Goal: Task Accomplishment & Management: Manage account settings

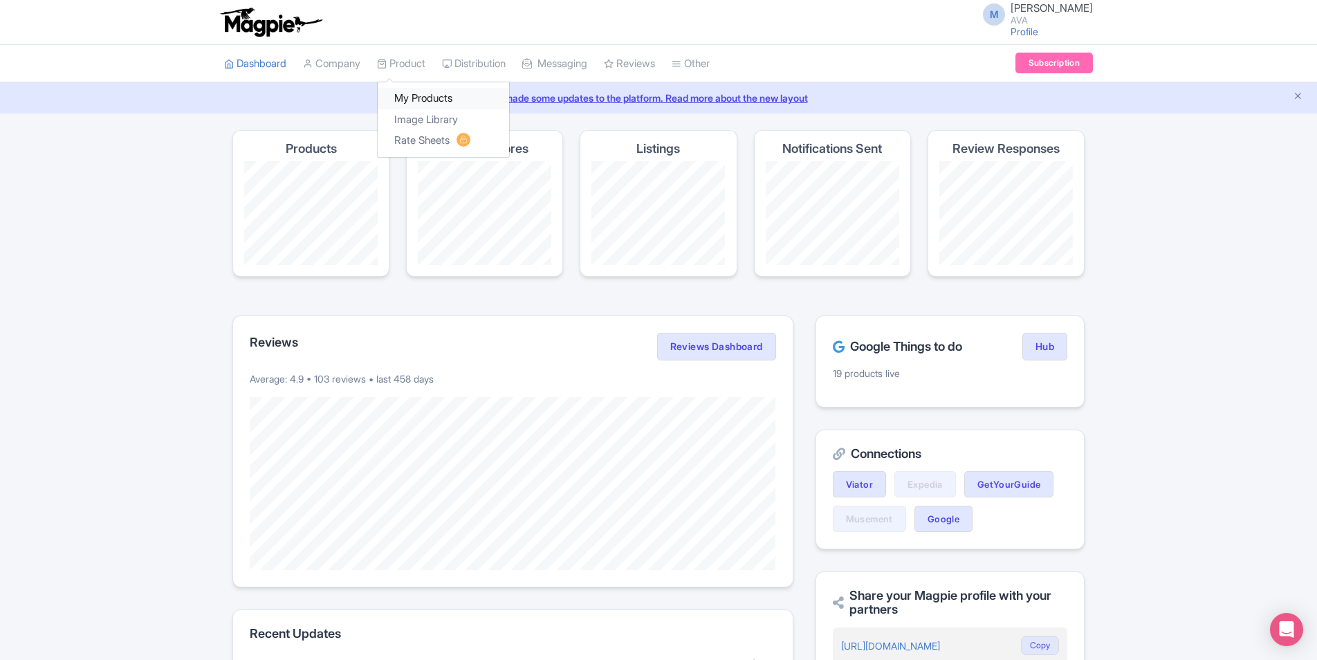
click at [415, 100] on link "My Products" at bounding box center [443, 98] width 131 height 21
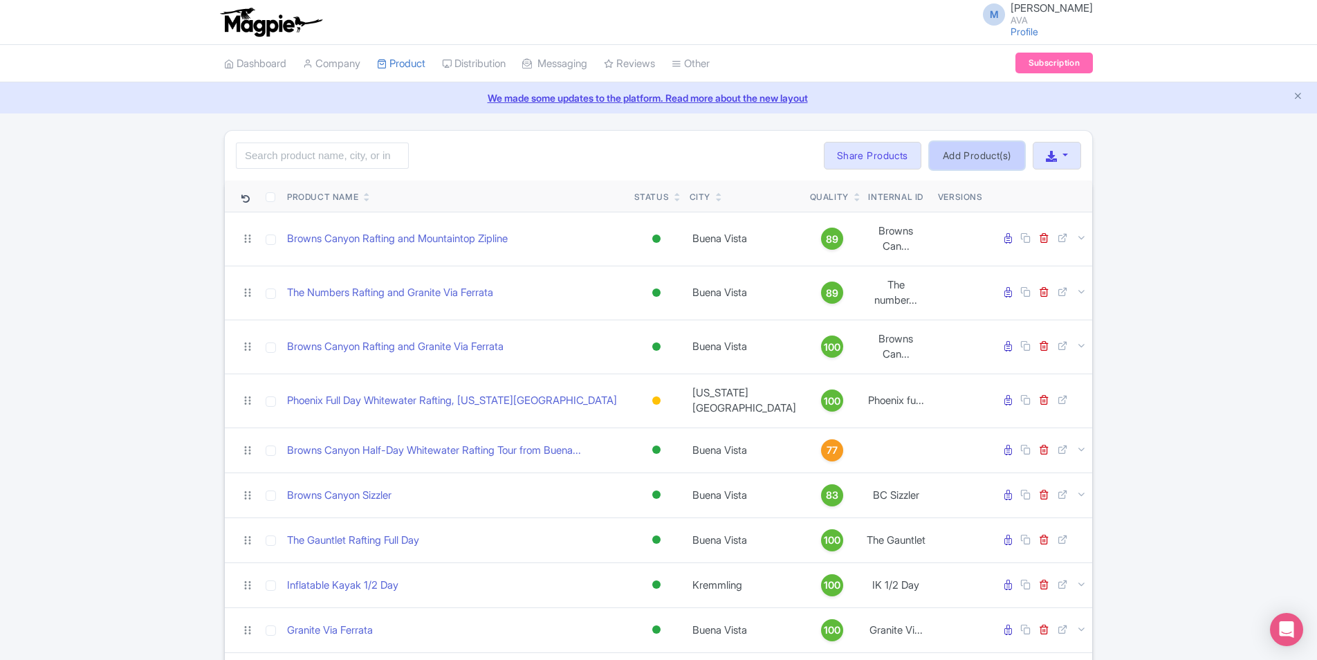
click at [975, 151] on link "Add Product(s)" at bounding box center [977, 156] width 95 height 28
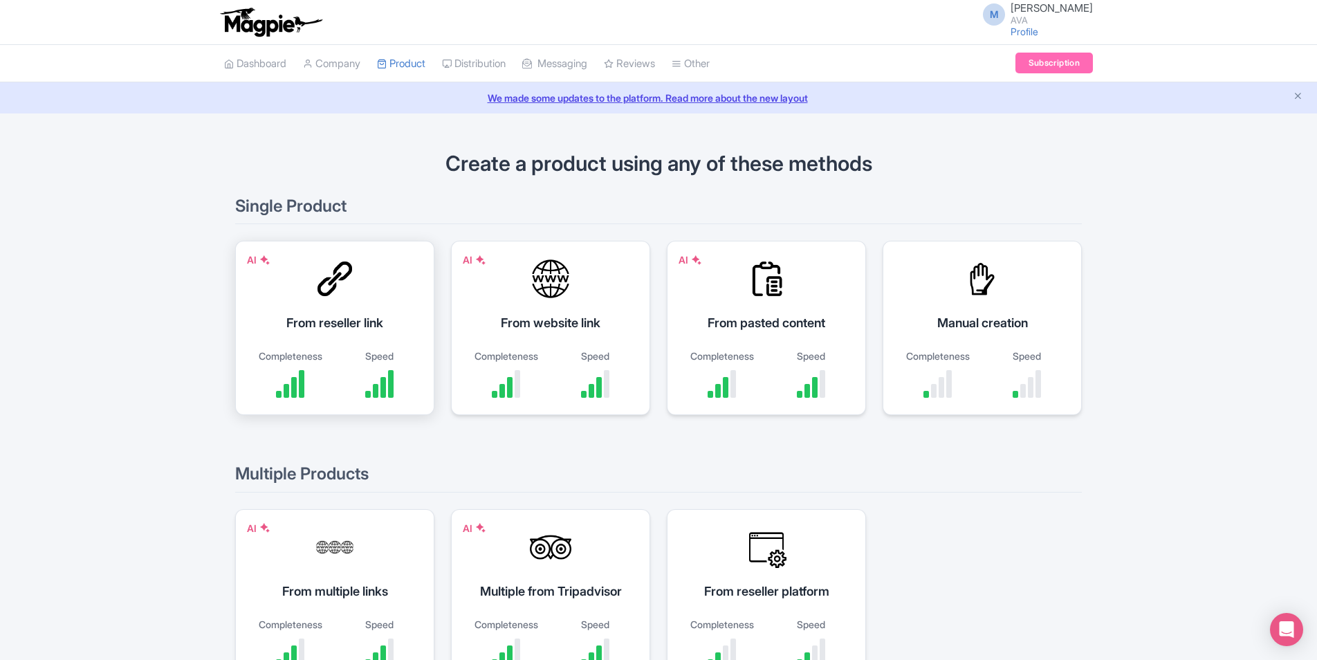
click at [327, 279] on div at bounding box center [335, 279] width 42 height 42
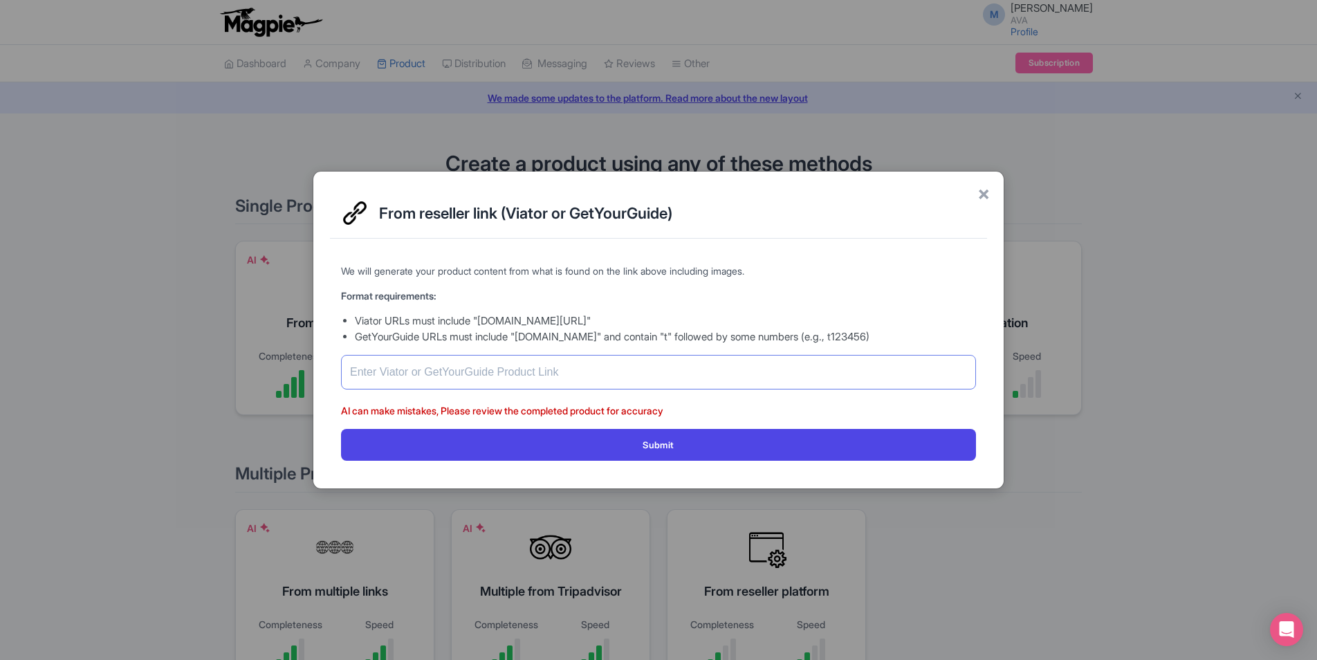
click at [436, 375] on input "text" at bounding box center [658, 372] width 635 height 35
paste input "https://www.viator.com/tours/Breckenridge/Two-Hour-Walk-and-Wade-Fly-Fishing/d2…"
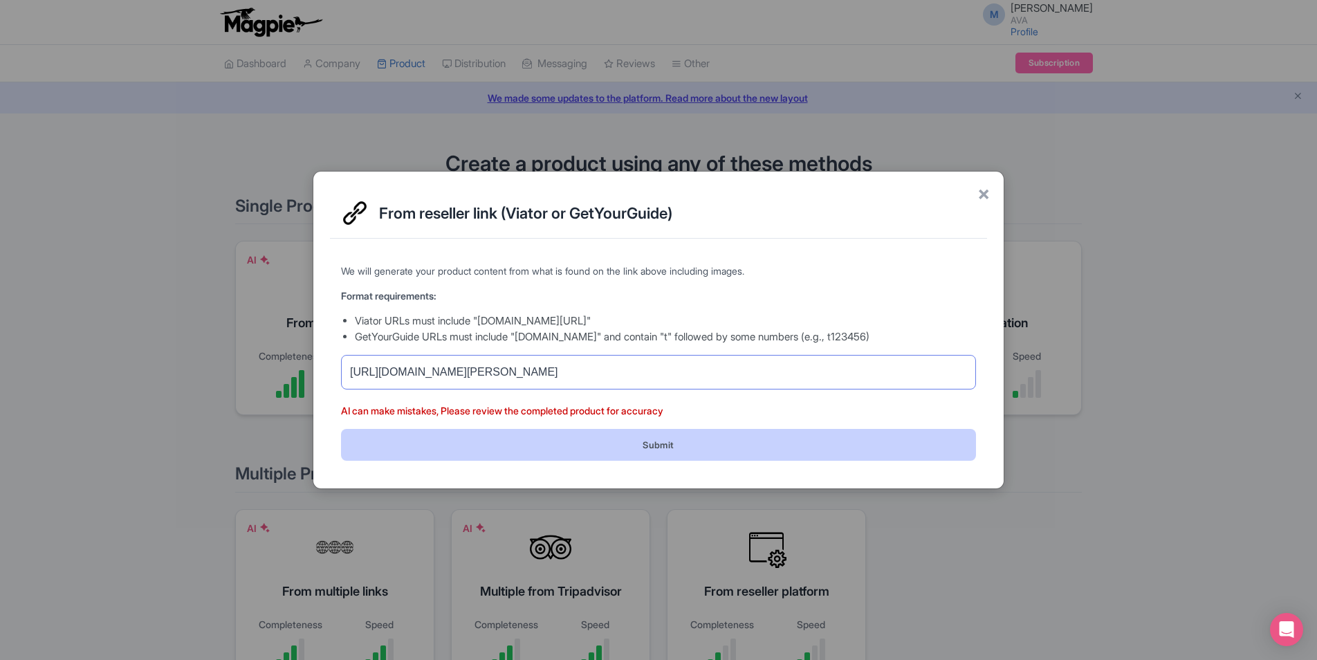
type input "https://www.viator.com/tours/Breckenridge/Two-Hour-Walk-and-Wade-Fly-Fishing/d2…"
click at [524, 440] on button "Submit" at bounding box center [658, 444] width 635 height 31
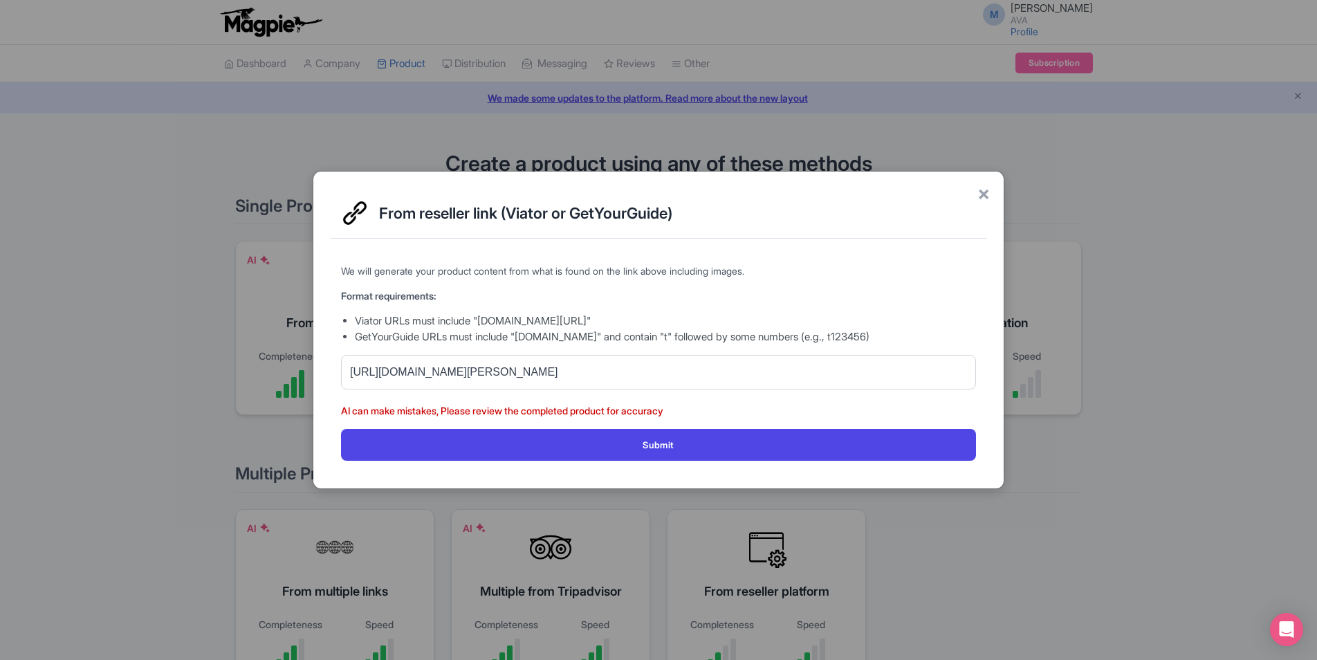
click at [558, 403] on p "AI can make mistakes, Please review the completed product for accuracy" at bounding box center [658, 410] width 635 height 15
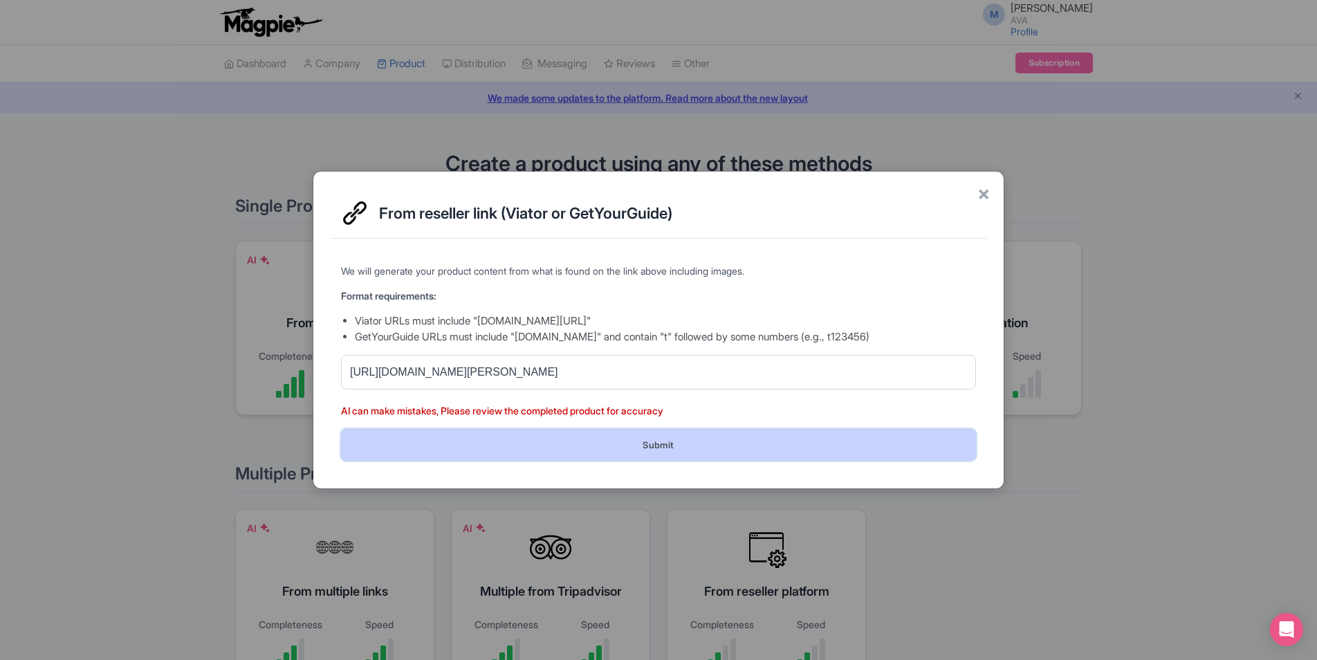
click at [662, 440] on button "Submit" at bounding box center [658, 444] width 635 height 31
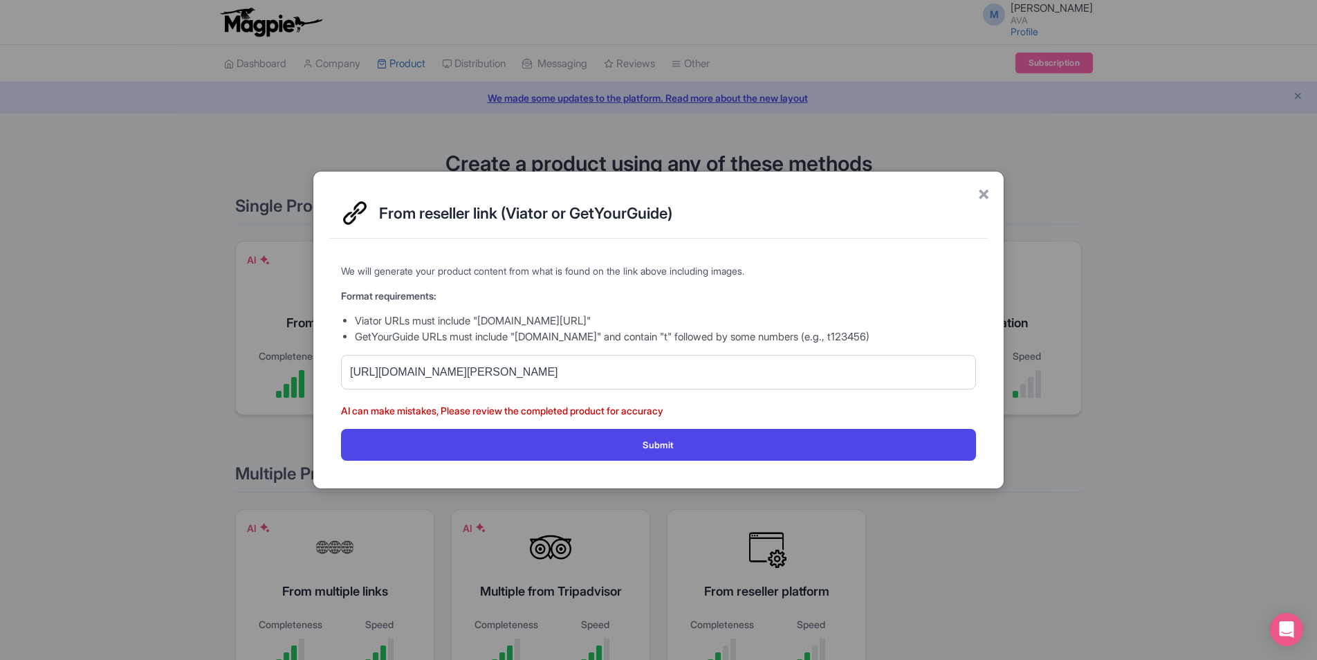
click at [764, 410] on p "AI can make mistakes, Please review the completed product for accuracy" at bounding box center [658, 410] width 635 height 15
click at [822, 363] on input "https://www.viator.com/tours/Breckenridge/Two-Hour-Walk-and-Wade-Fly-Fishing/d2…" at bounding box center [658, 372] width 635 height 35
click at [868, 363] on input "https://www.viator.com/tours/Breckenridge/Two-Hour-Walk-and-Wade-Fly-Fishing/d2…" at bounding box center [658, 372] width 635 height 35
click at [987, 192] on span "×" at bounding box center [984, 192] width 12 height 29
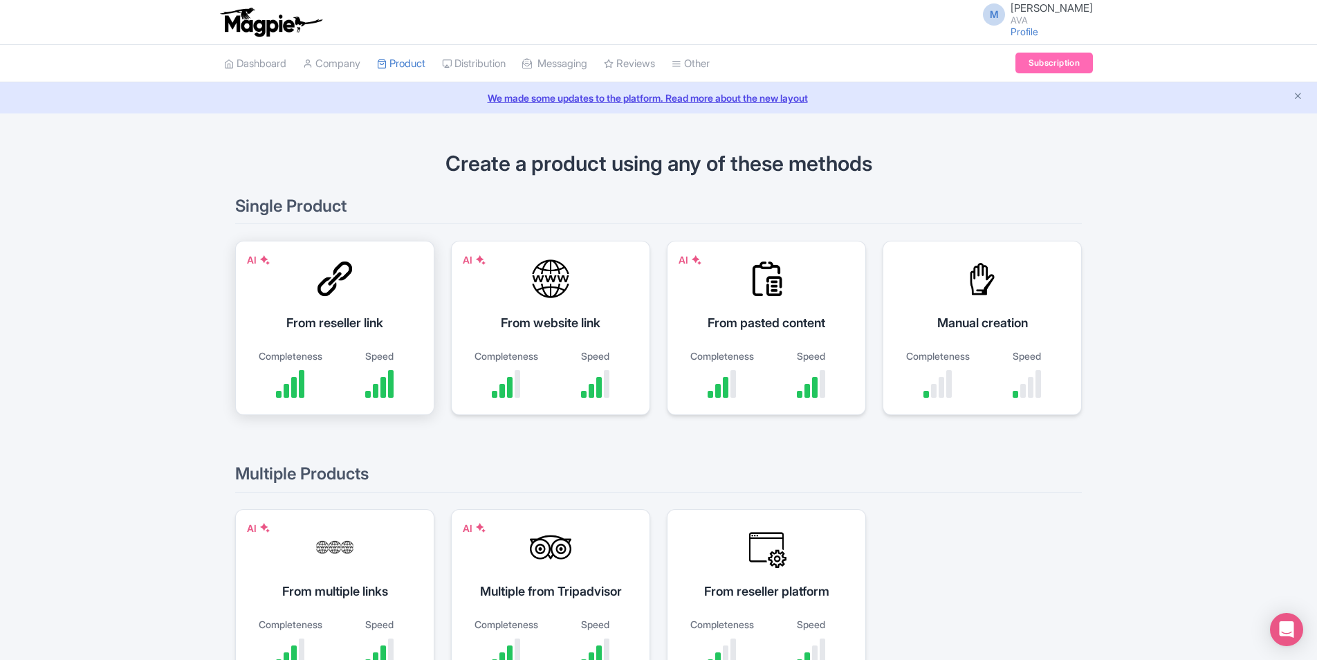
click at [347, 295] on div at bounding box center [335, 279] width 42 height 42
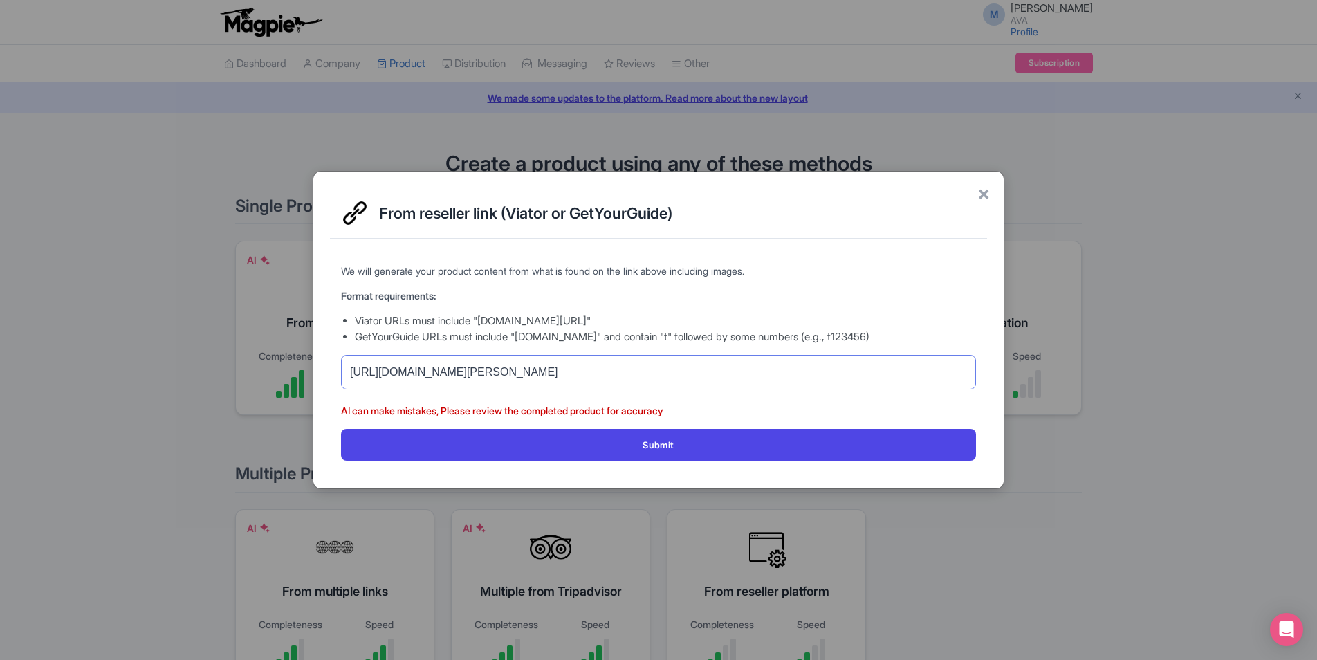
click at [417, 374] on input "https://www.viator.com/tours/Breckenridge/Two-Hour-Walk-and-Wade-Fly-Fishing/d2…" at bounding box center [658, 372] width 635 height 35
click at [440, 367] on input "https://www.viator.com/tours/Breckenridge/Two-Hour-Walk-and-Wade-Fly-Fishing/d2…" at bounding box center [658, 372] width 635 height 35
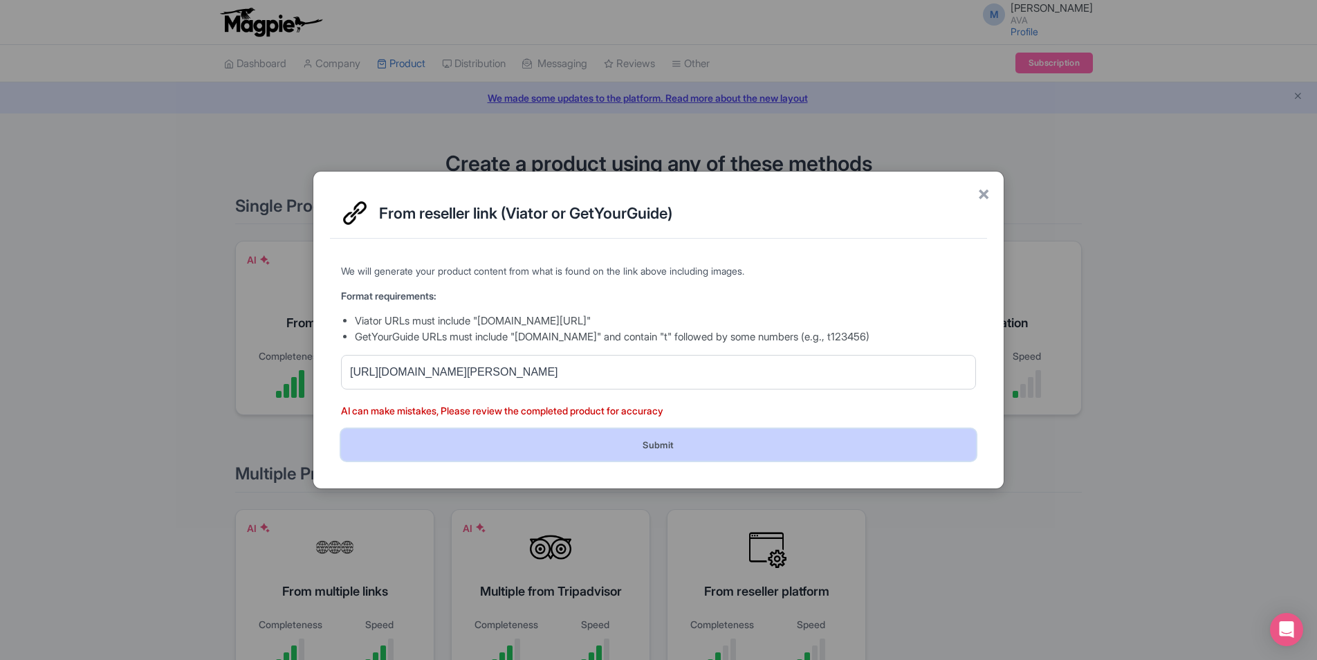
click at [562, 431] on button "Submit" at bounding box center [658, 444] width 635 height 31
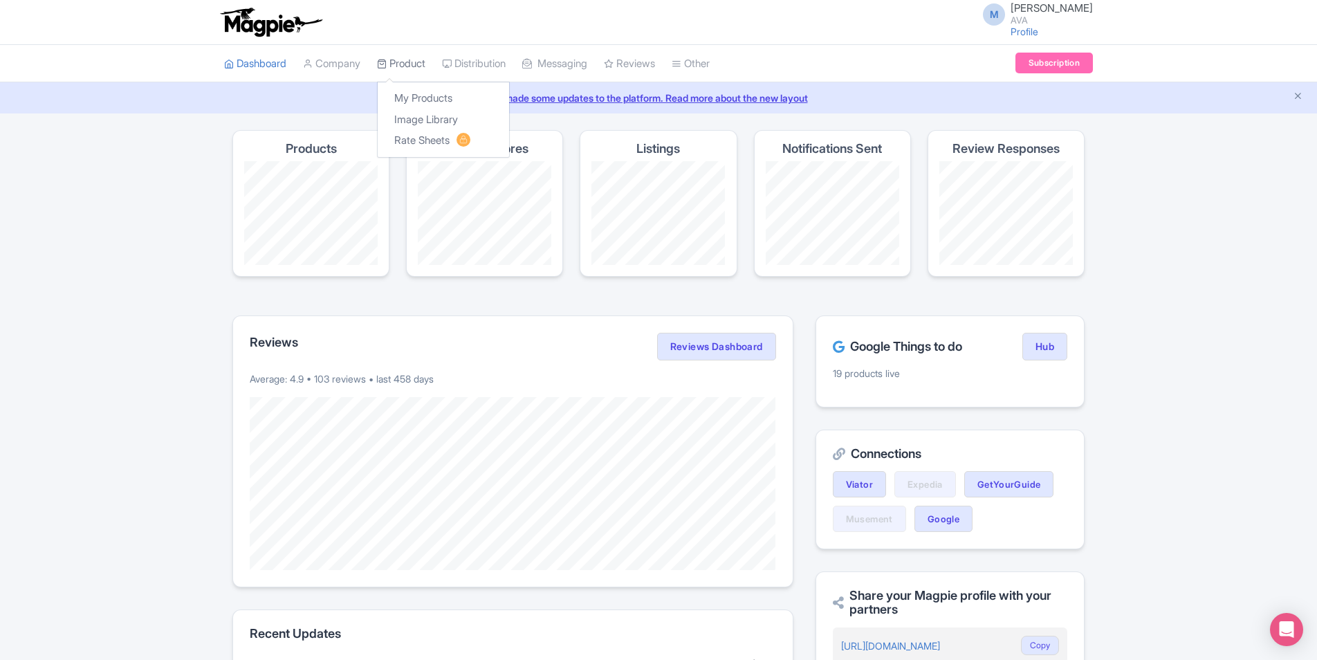
click at [423, 62] on link "Product" at bounding box center [401, 64] width 48 height 38
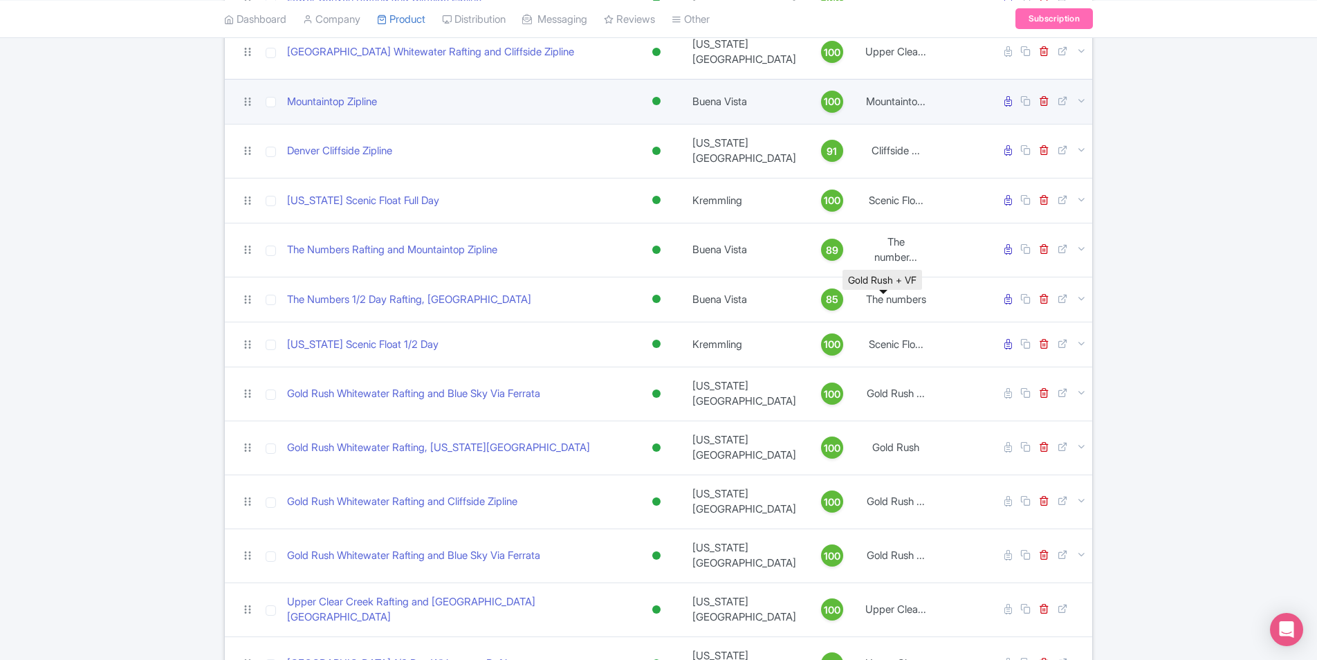
scroll to position [781, 0]
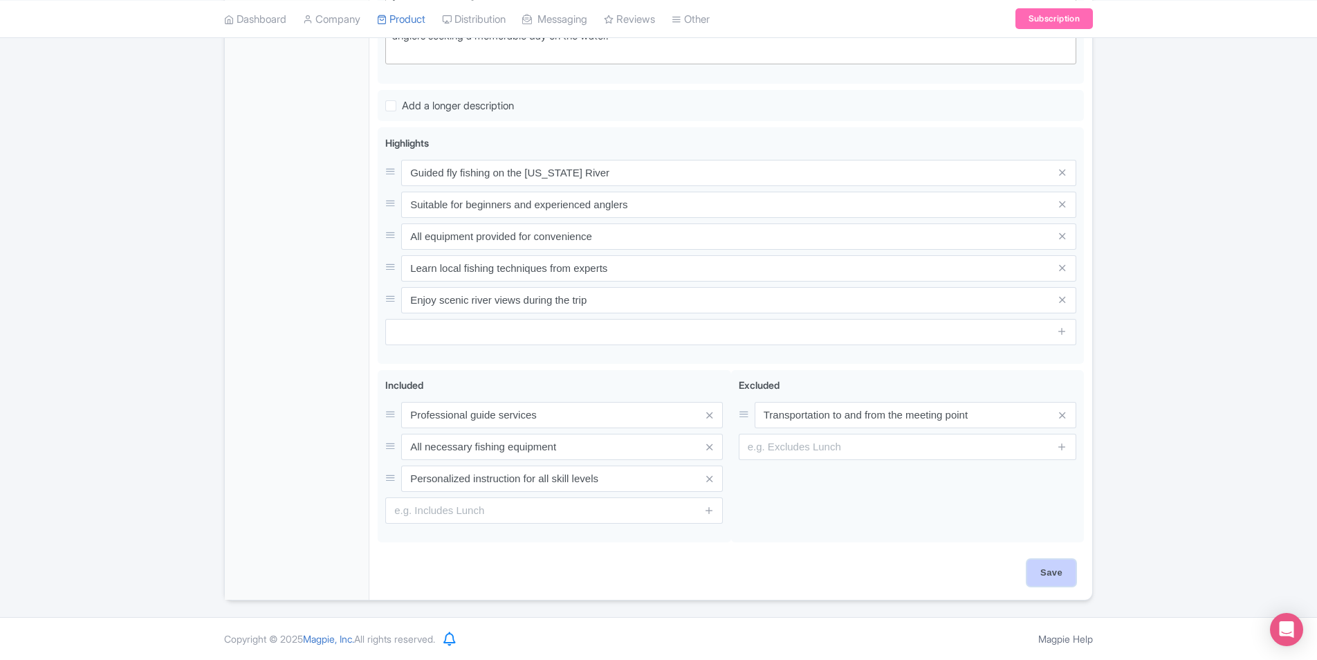
scroll to position [493, 0]
click at [1047, 574] on input "Save" at bounding box center [1051, 573] width 48 height 26
type input "Saving..."
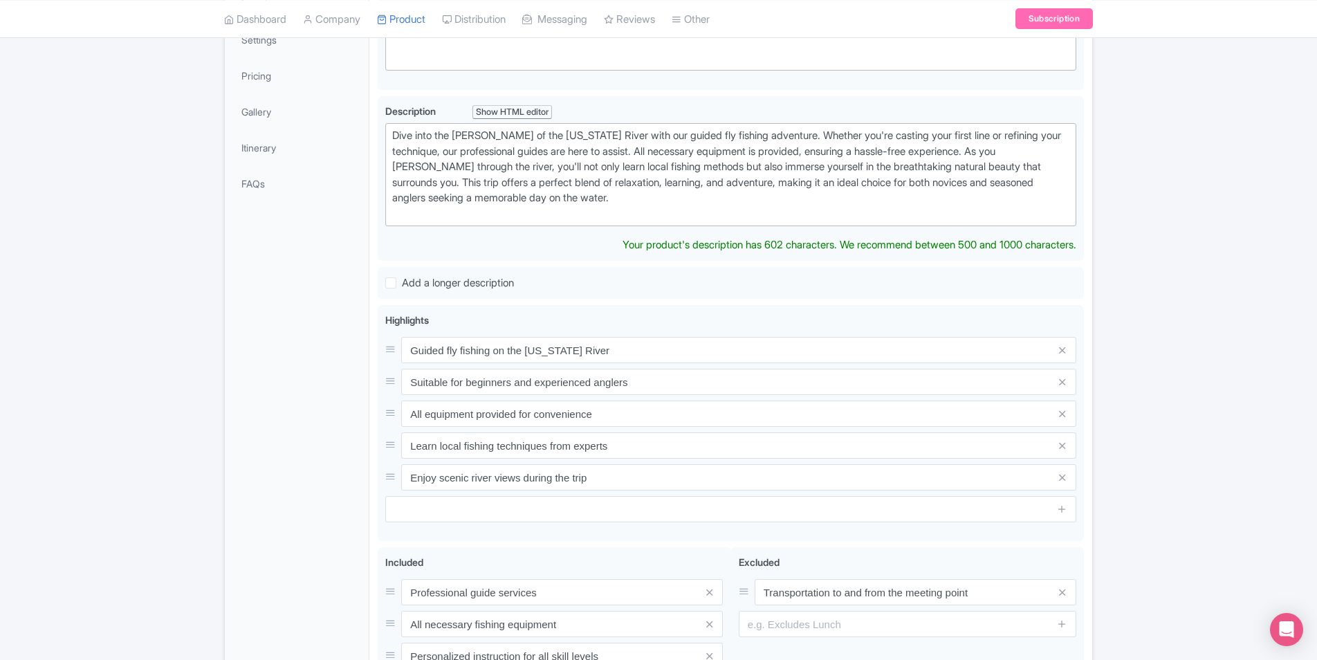
scroll to position [83, 0]
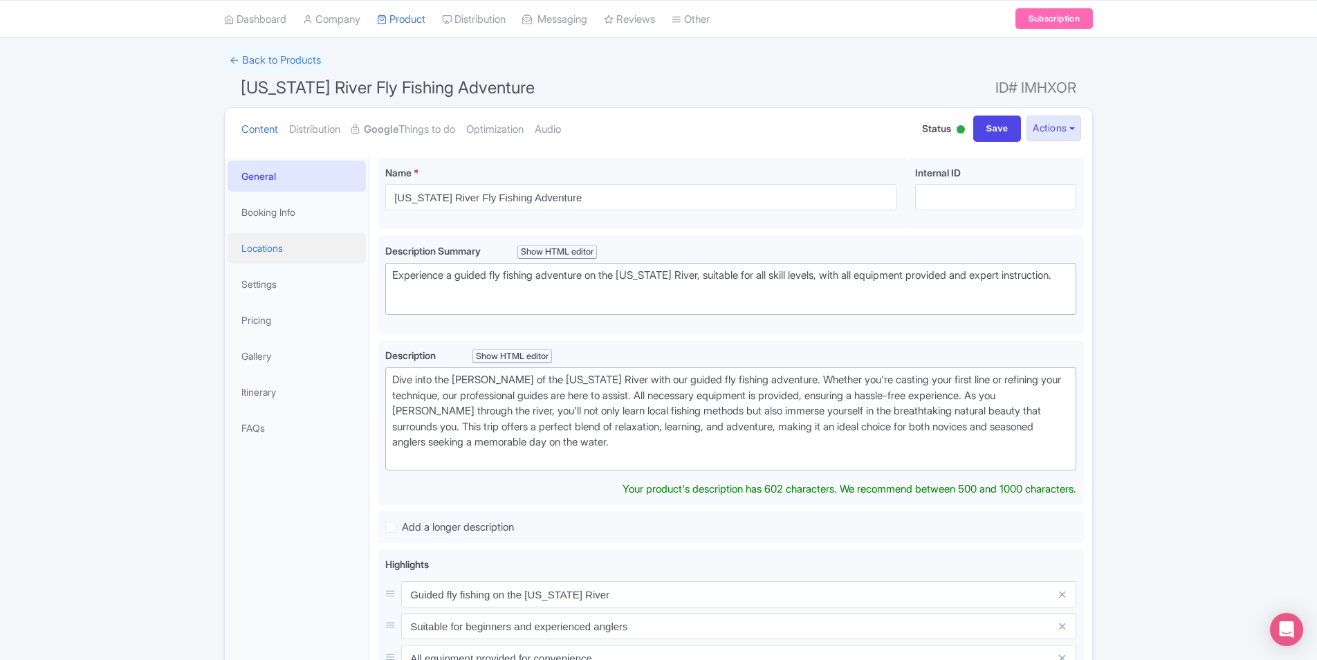
click at [278, 245] on link "Locations" at bounding box center [297, 247] width 138 height 31
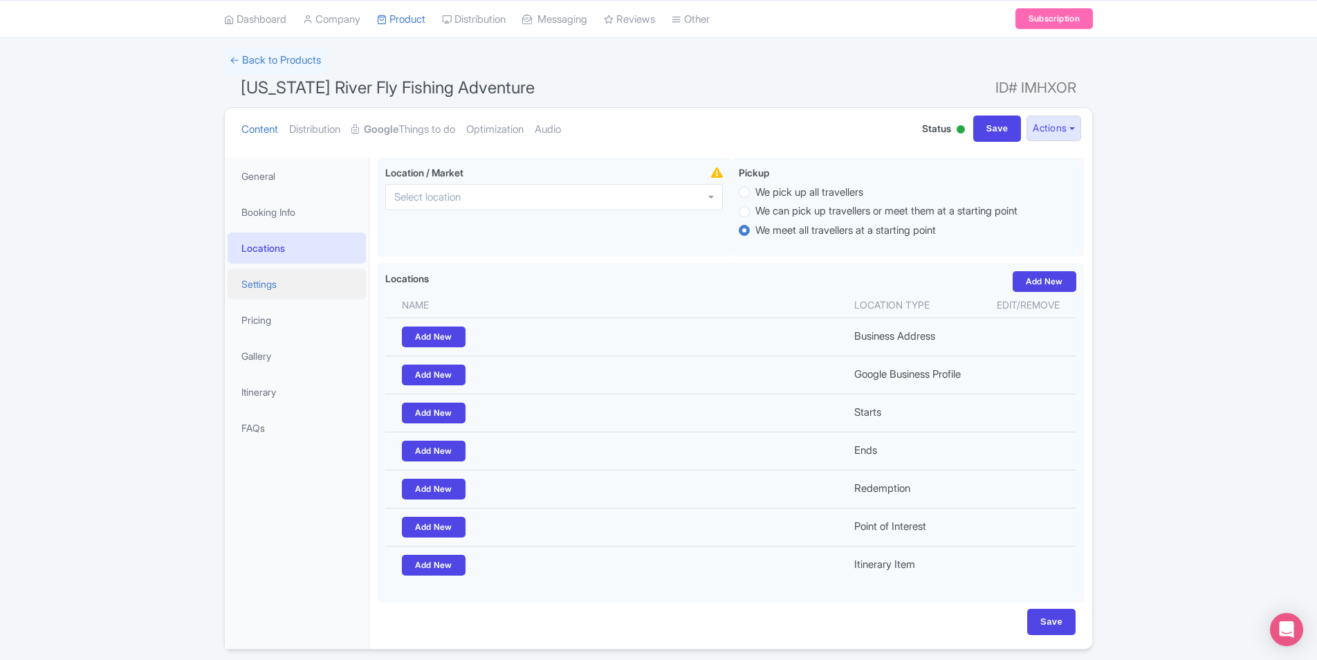
click at [272, 275] on link "Settings" at bounding box center [297, 283] width 138 height 31
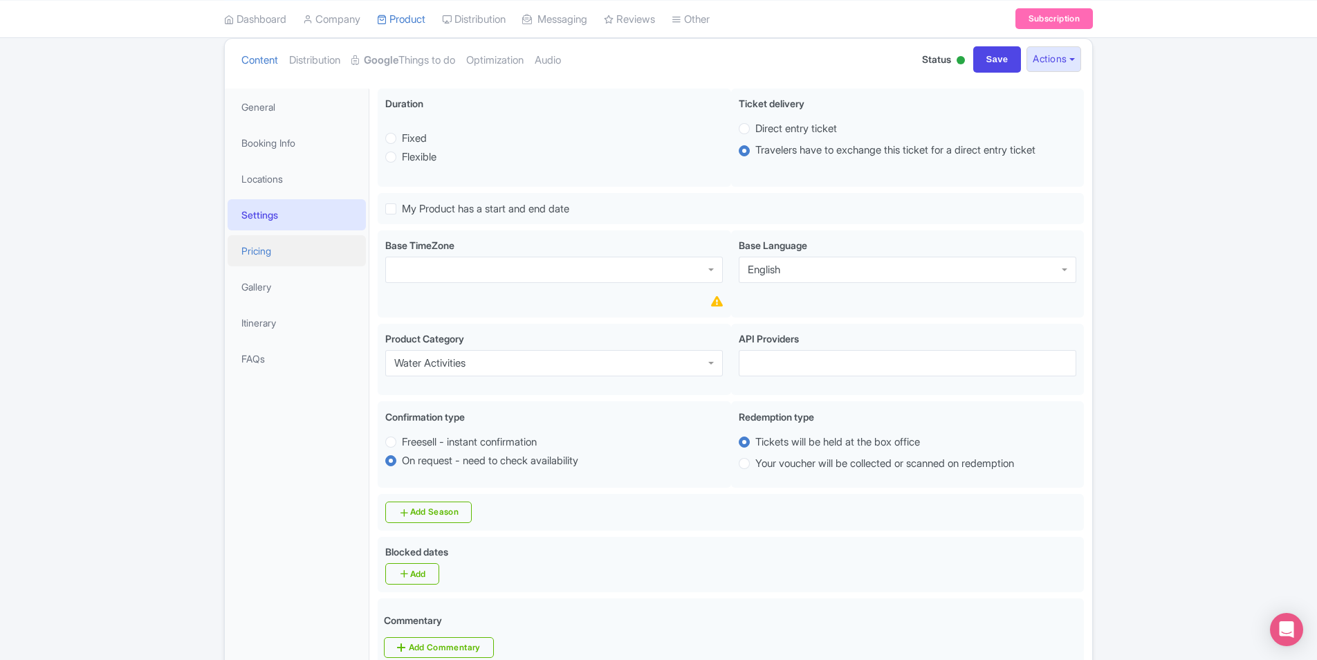
click at [276, 253] on link "Pricing" at bounding box center [297, 250] width 138 height 31
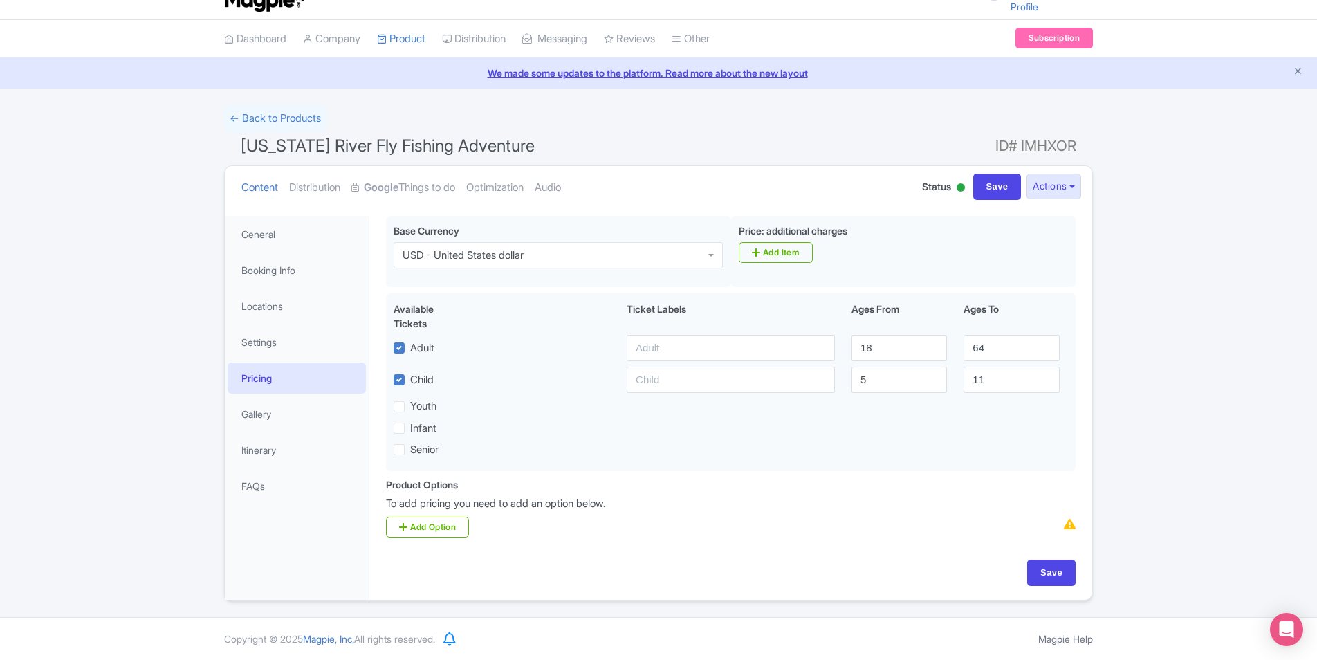
scroll to position [25, 0]
click at [275, 266] on link "Booking Info" at bounding box center [297, 270] width 138 height 31
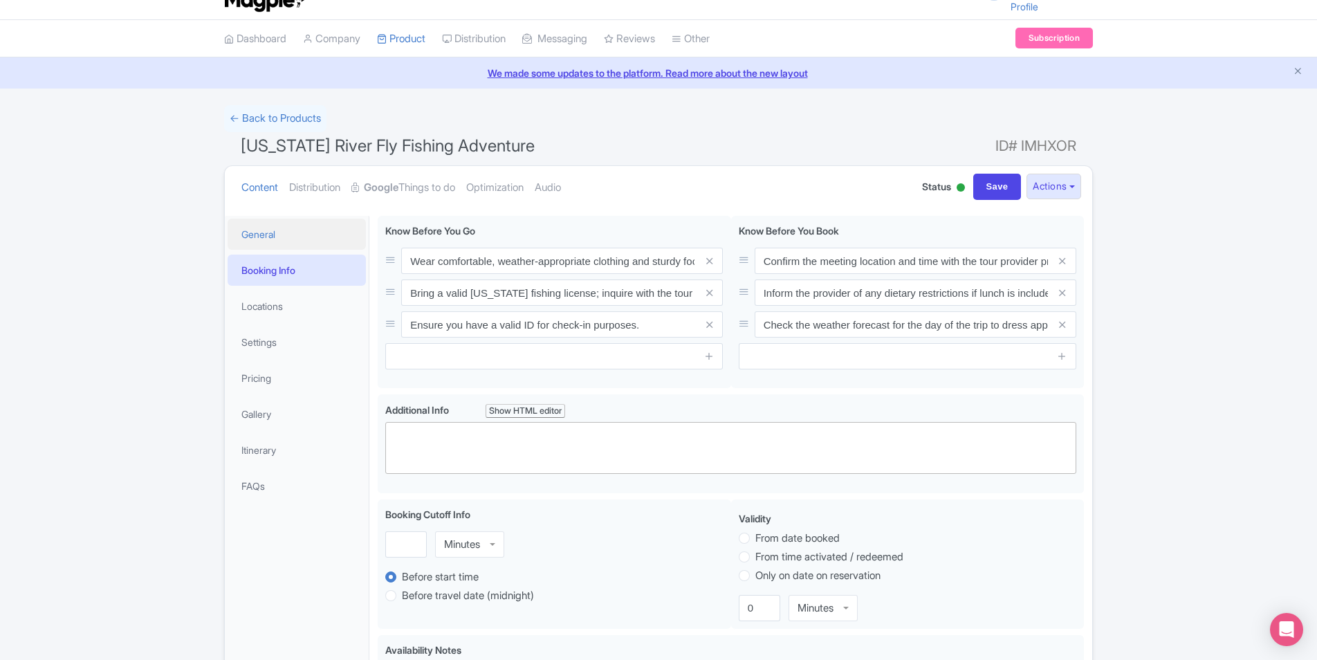
click at [278, 239] on link "General" at bounding box center [297, 234] width 138 height 31
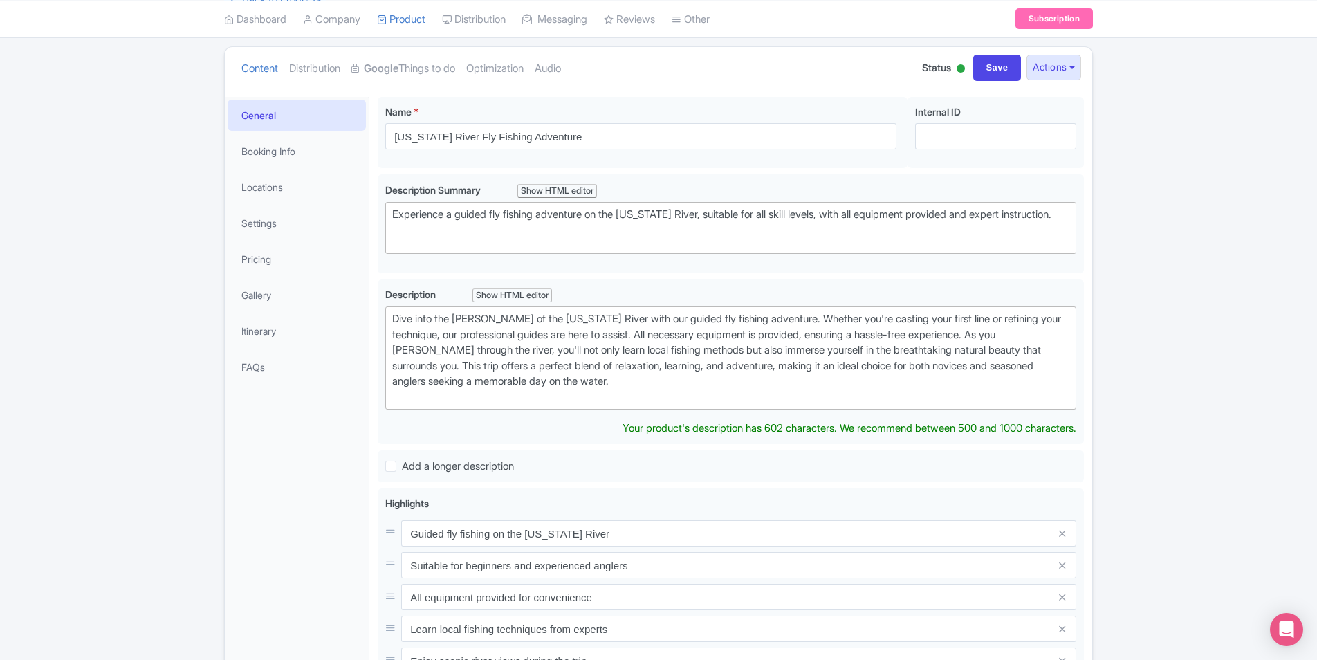
scroll to position [0, 0]
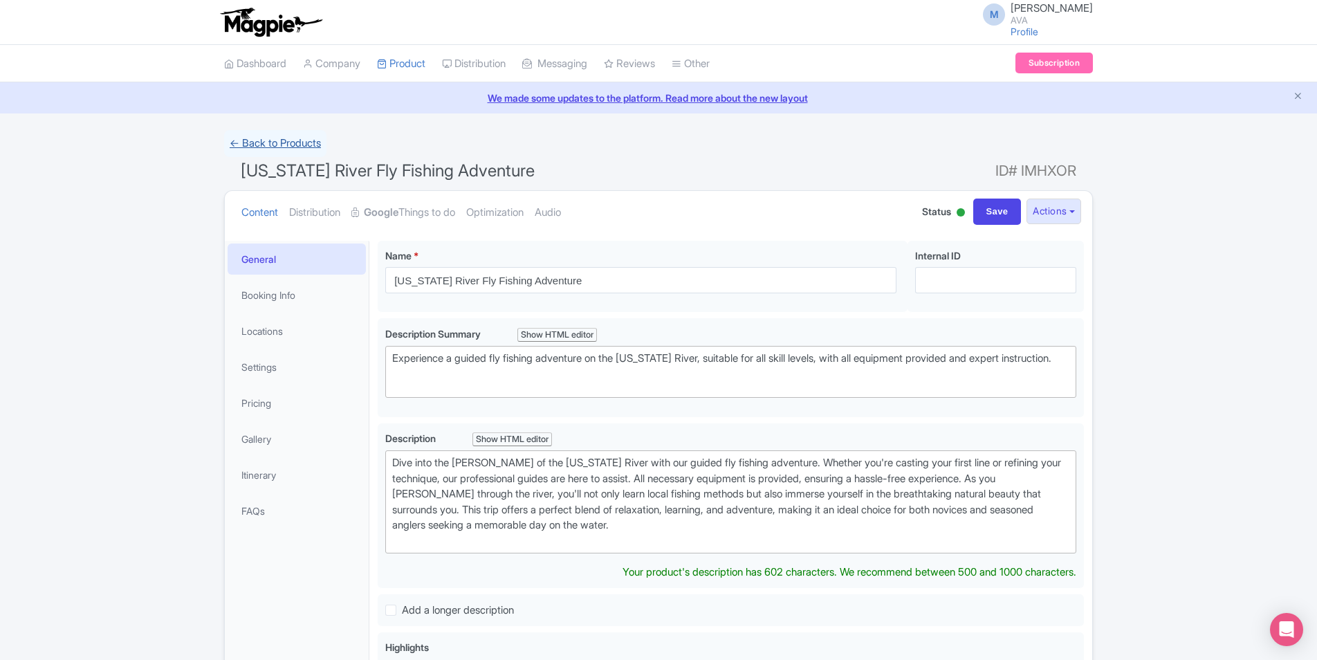
click at [249, 145] on link "← Back to Products" at bounding box center [275, 143] width 102 height 27
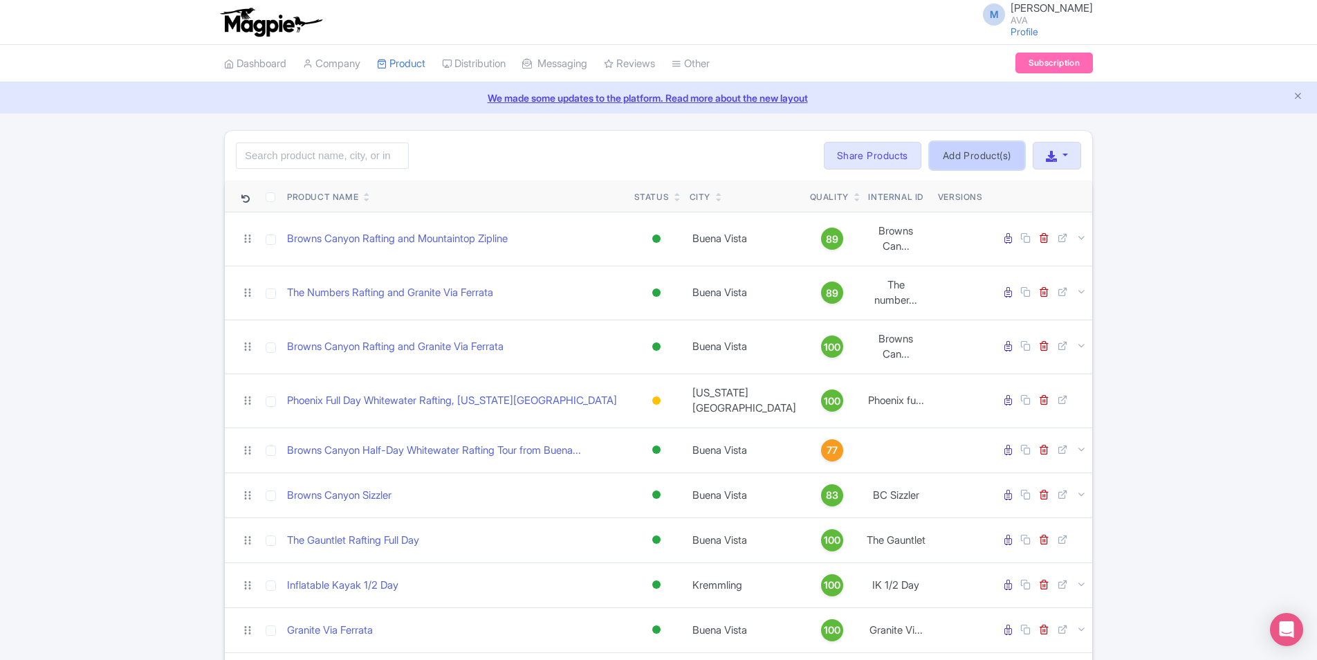
click at [974, 154] on link "Add Product(s)" at bounding box center [977, 156] width 95 height 28
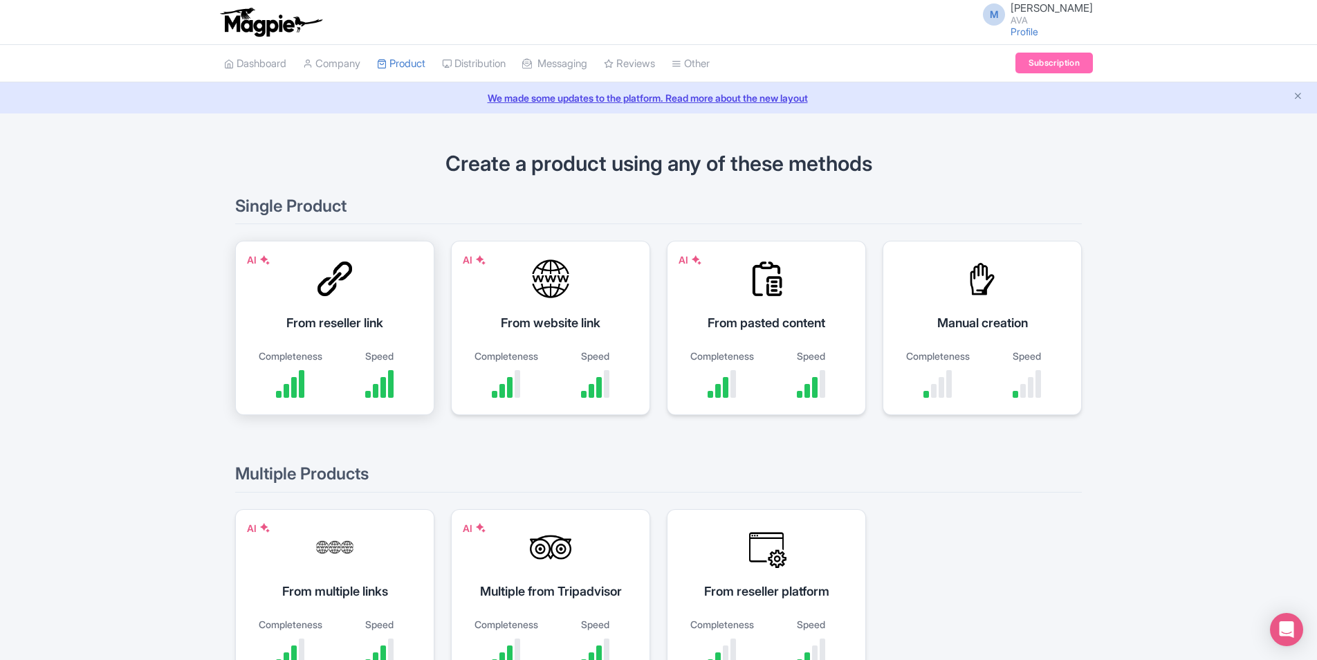
click at [357, 295] on div "AI From reseller link Completeness Speed" at bounding box center [334, 328] width 199 height 174
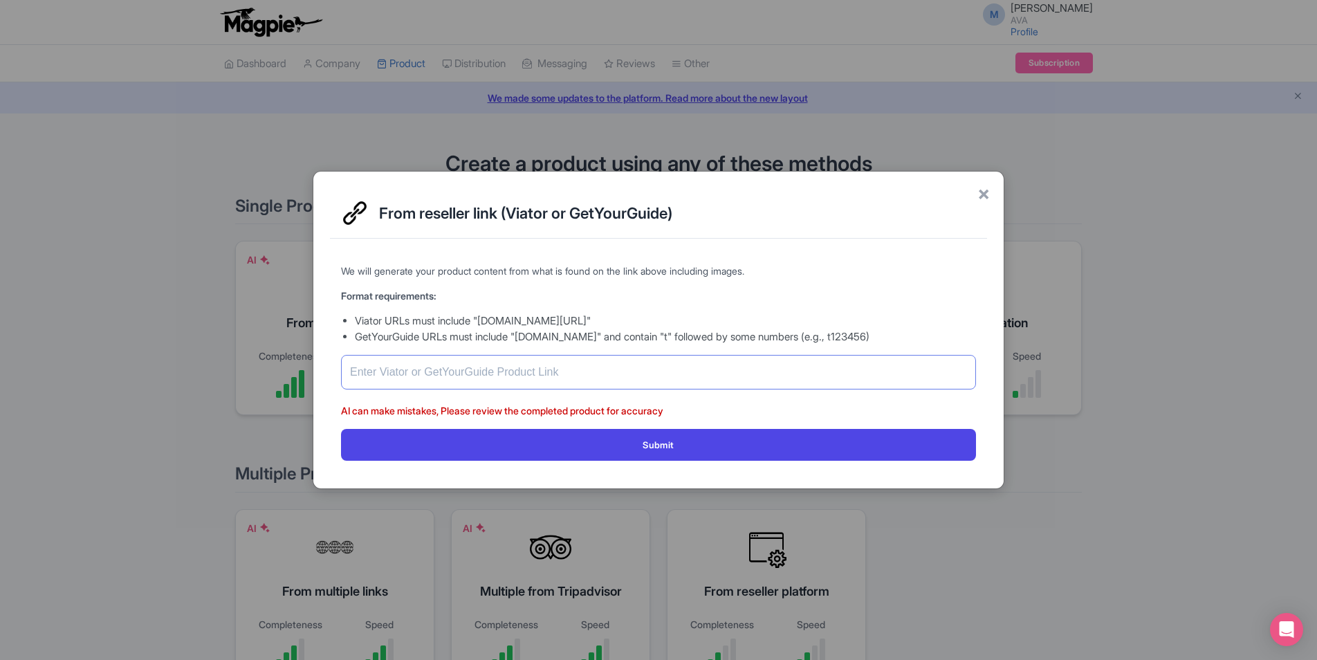
click at [506, 369] on input "text" at bounding box center [658, 372] width 635 height 35
paste input "[URL][DOMAIN_NAME][PERSON_NAME]"
type input "[URL][DOMAIN_NAME][PERSON_NAME]"
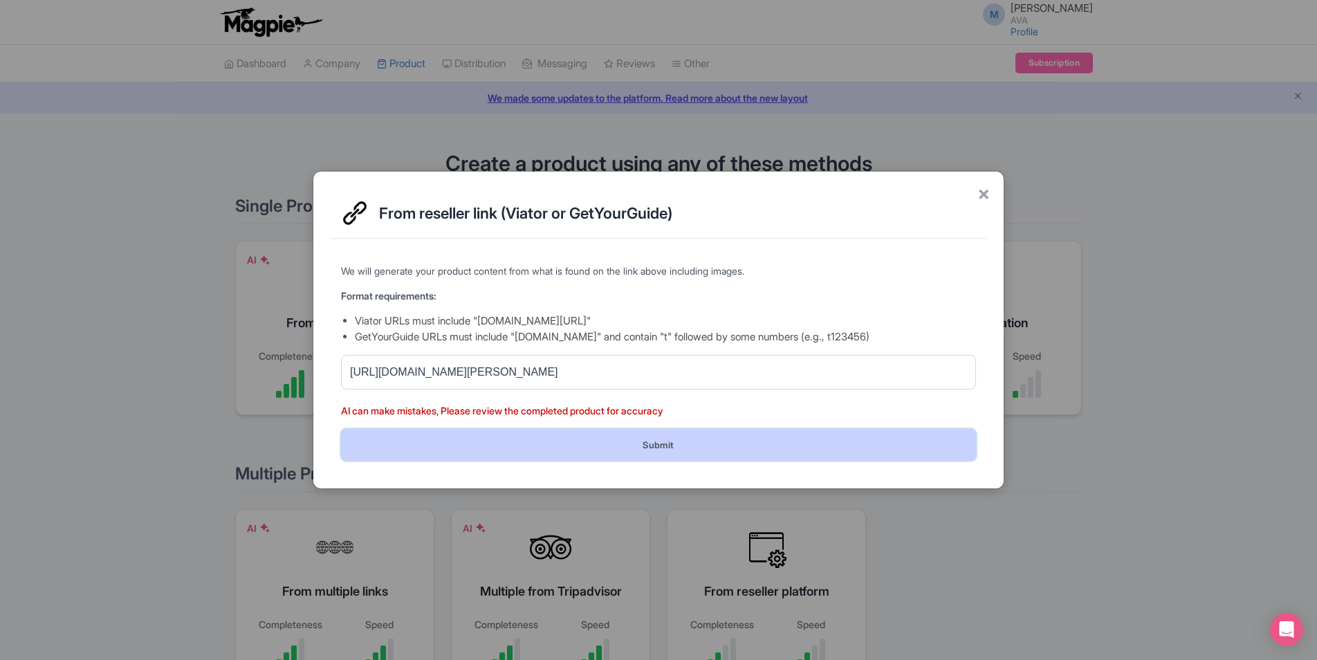
click at [591, 436] on button "Submit" at bounding box center [658, 444] width 635 height 31
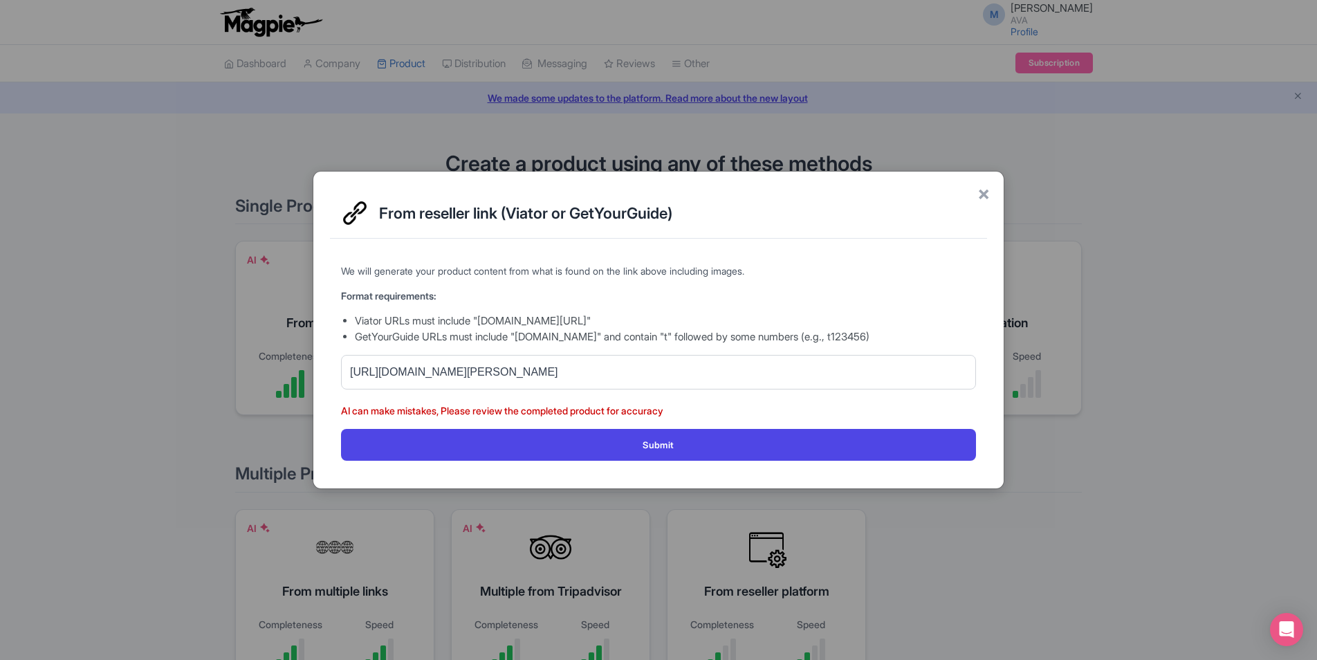
click at [794, 402] on form "We will generate your product content from what is found on the link above incl…" at bounding box center [658, 362] width 635 height 196
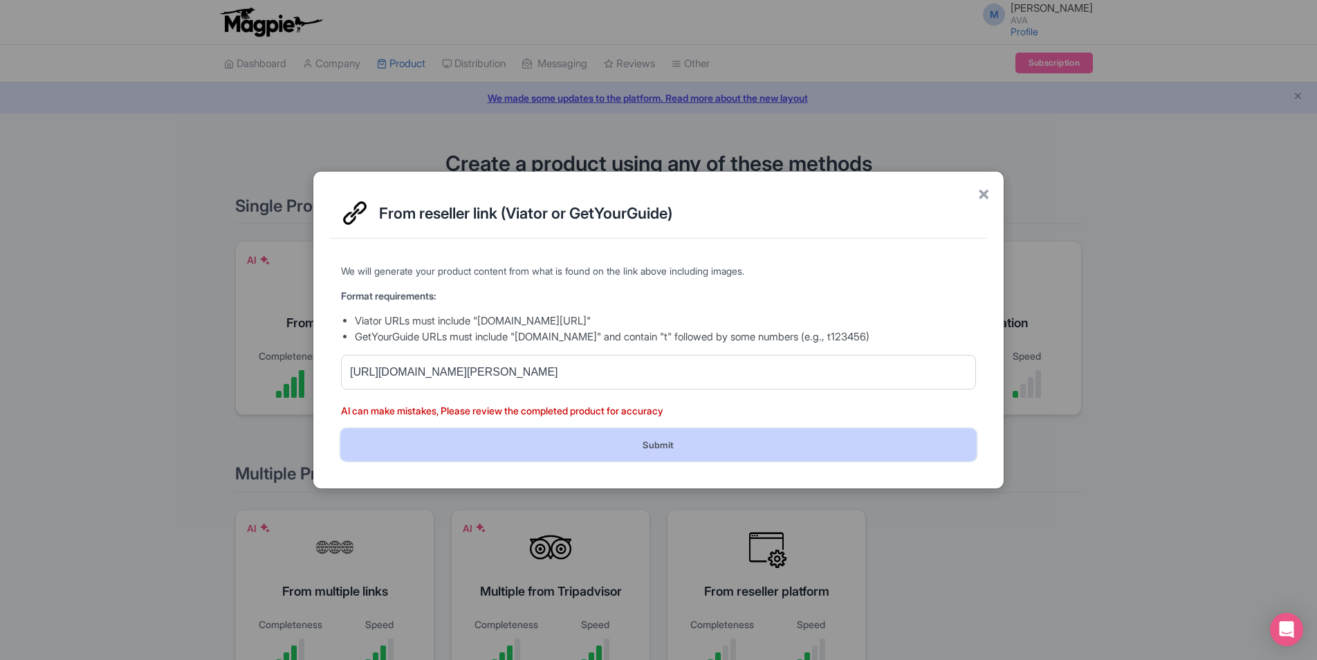
click at [729, 448] on button "Submit" at bounding box center [658, 444] width 635 height 31
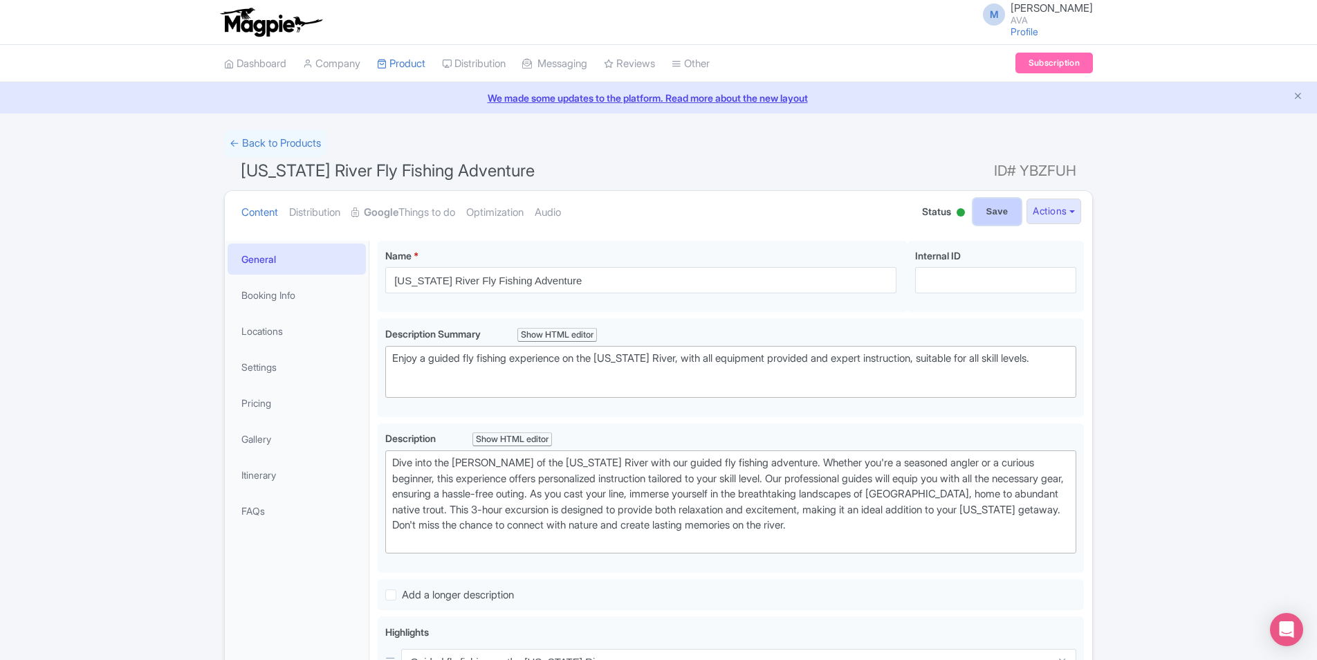
click at [987, 208] on input "Save" at bounding box center [997, 212] width 48 height 26
type input "Saving..."
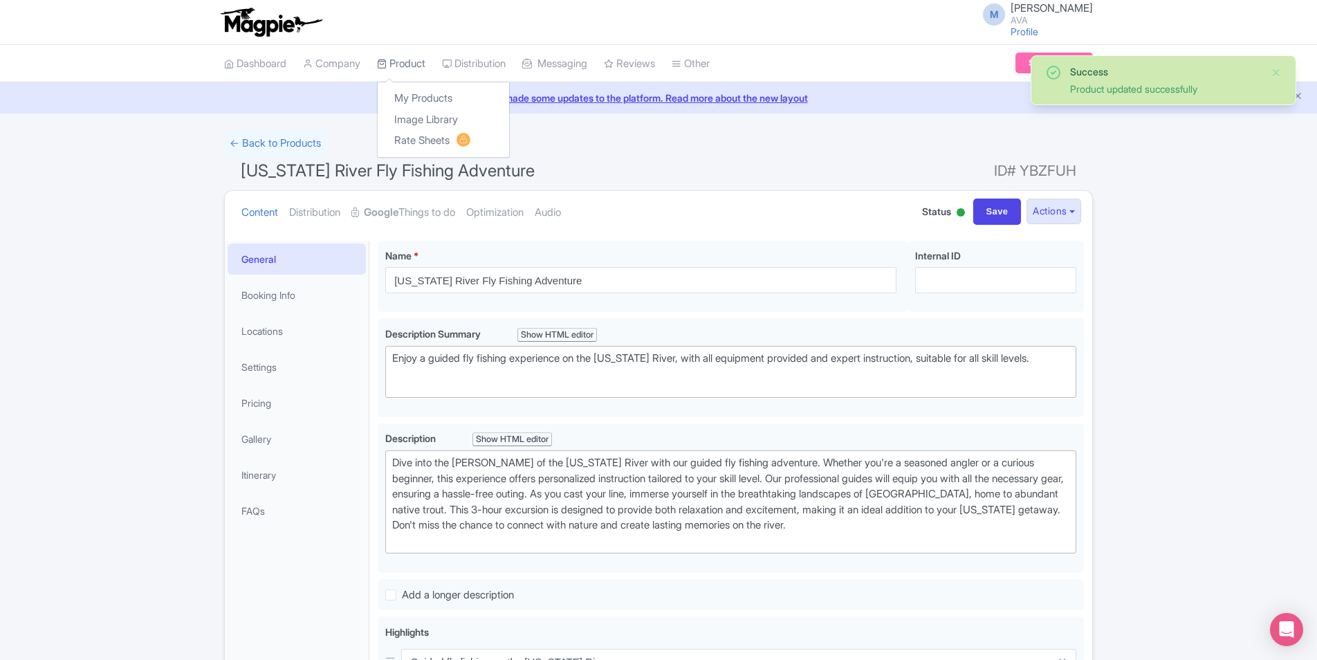
click at [401, 59] on link "Product" at bounding box center [401, 64] width 48 height 38
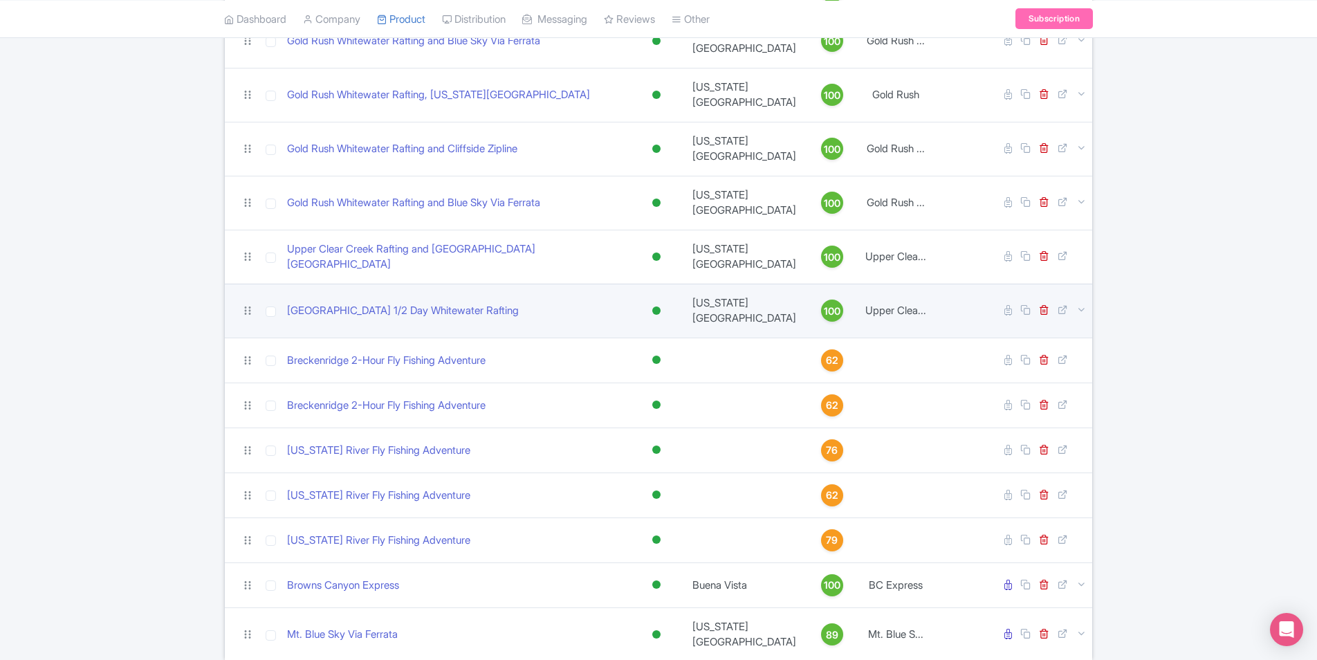
scroll to position [1006, 0]
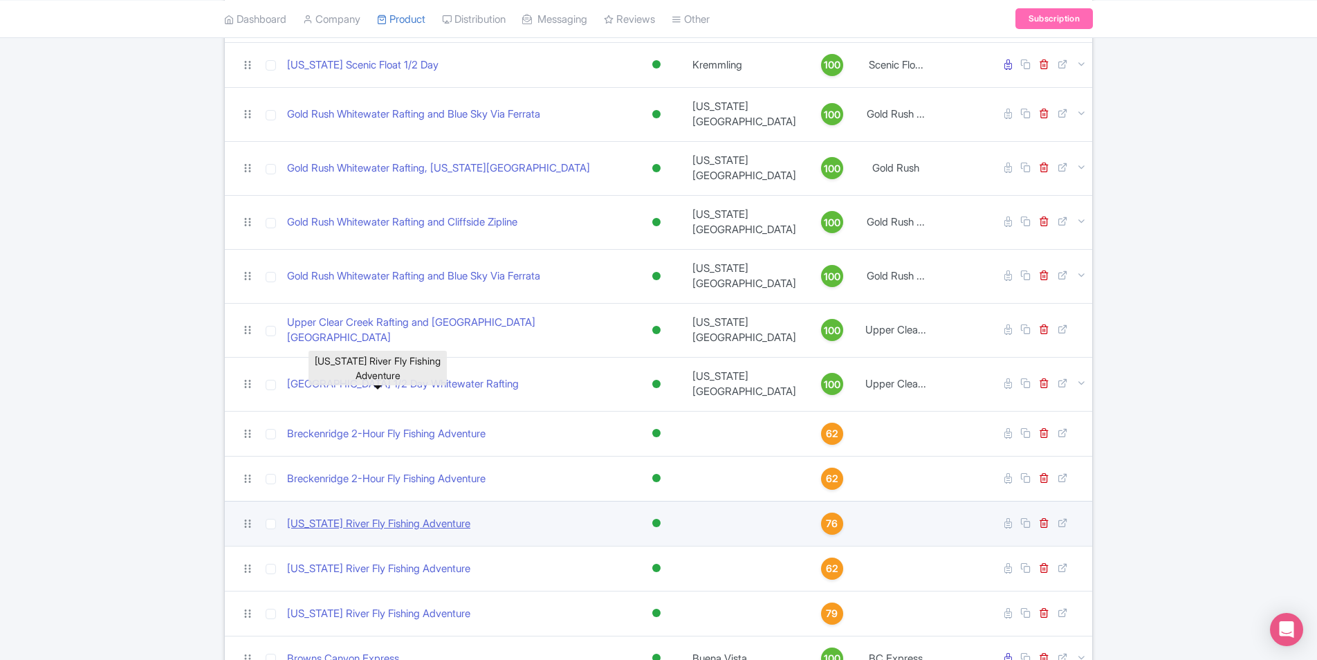
click at [432, 516] on link "[US_STATE] River Fly Fishing Adventure" at bounding box center [378, 524] width 183 height 16
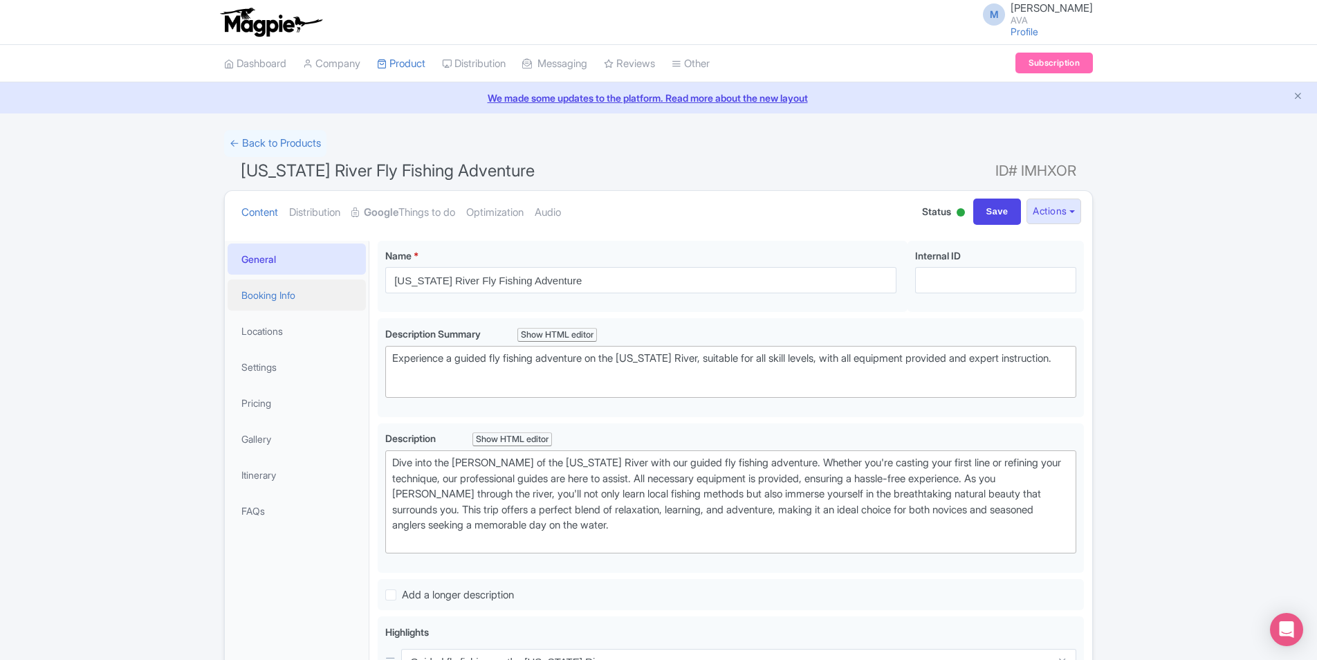
click at [306, 297] on link "Booking Info" at bounding box center [297, 295] width 138 height 31
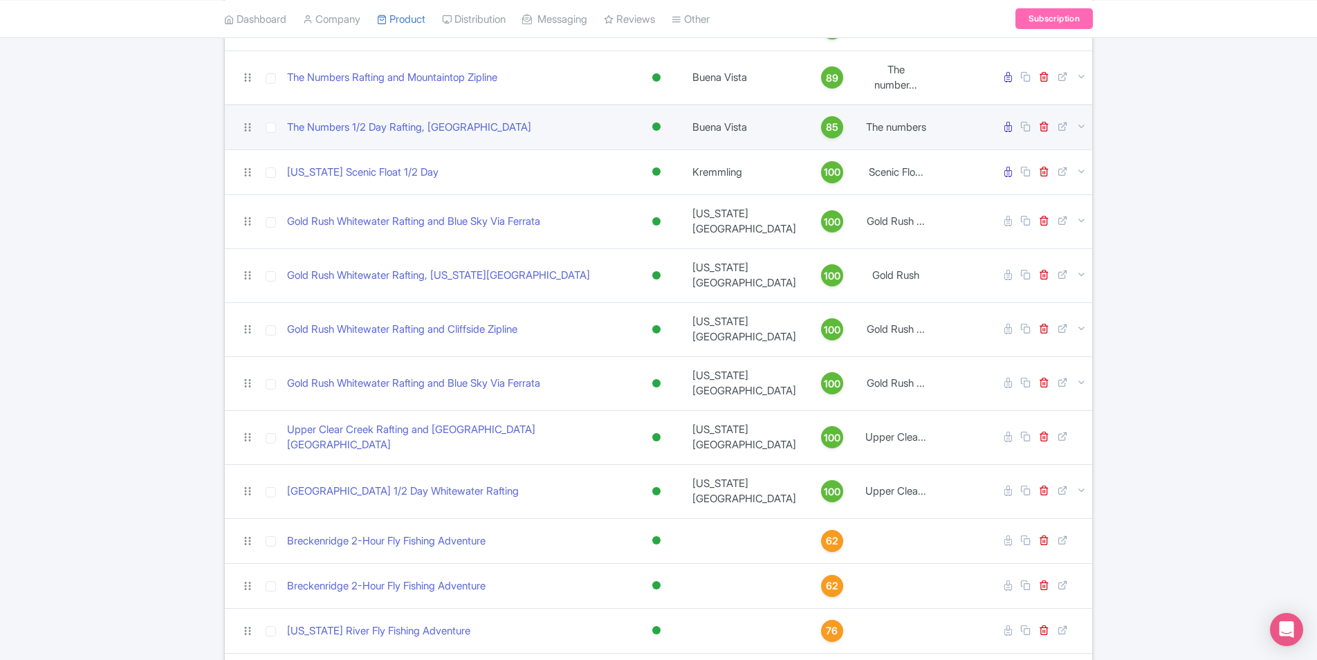
scroll to position [1006, 0]
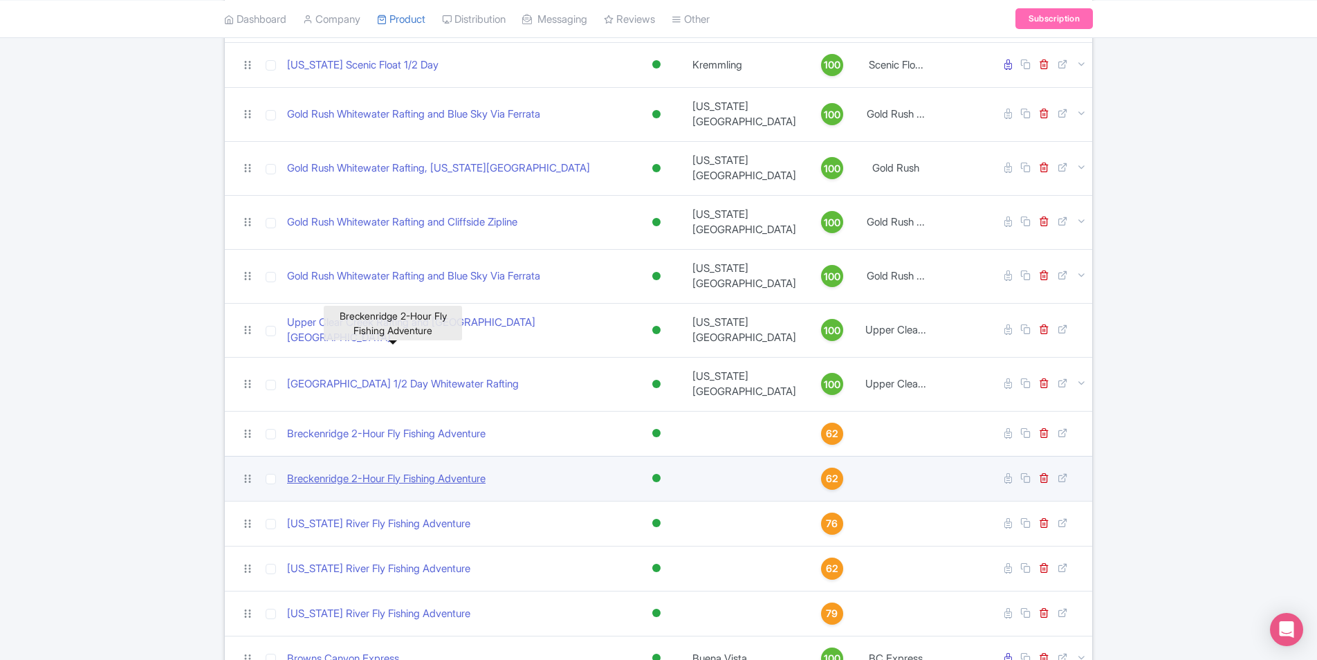
click at [439, 471] on link "Breckenridge 2-Hour Fly Fishing Adventure" at bounding box center [386, 479] width 199 height 16
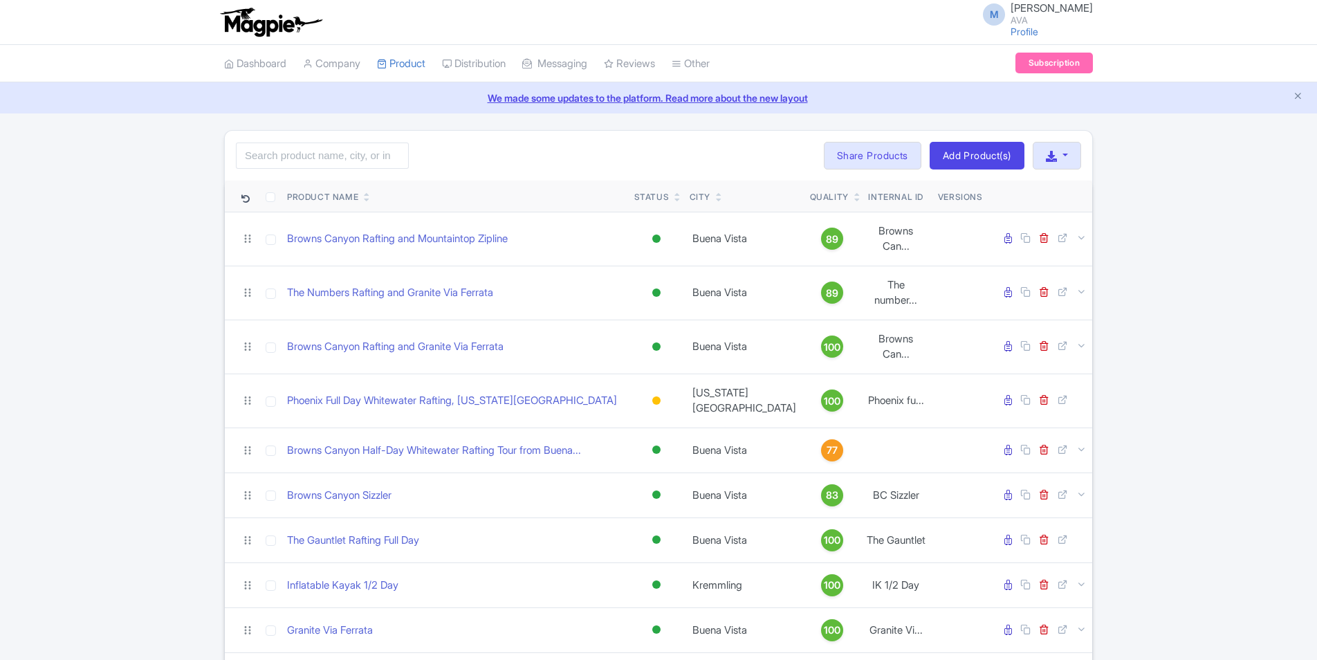
scroll to position [1006, 0]
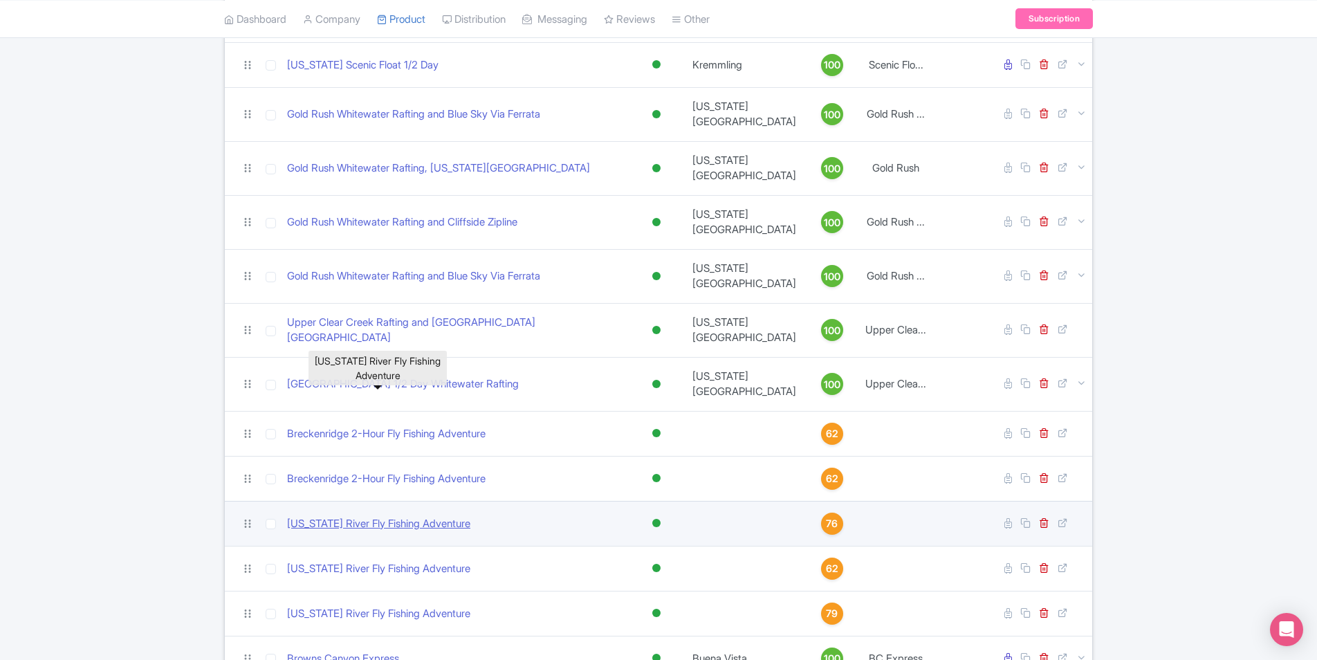
click at [421, 516] on link "[US_STATE] River Fly Fishing Adventure" at bounding box center [378, 524] width 183 height 16
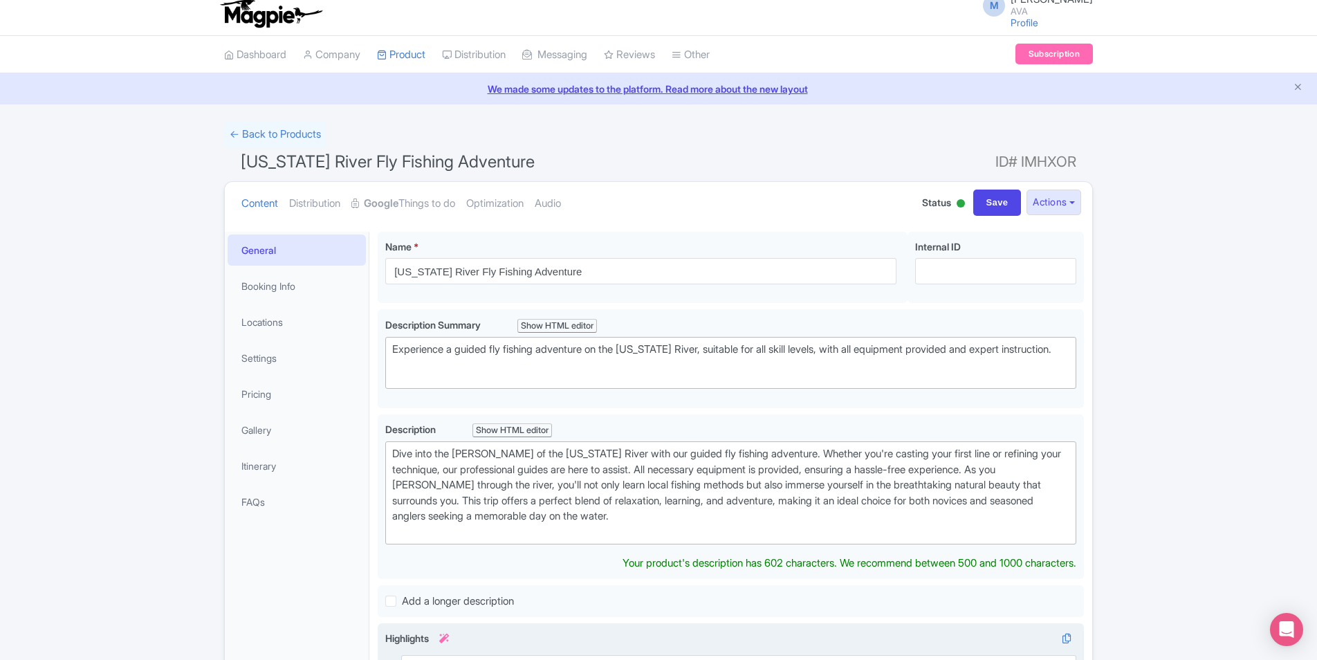
scroll to position [346, 0]
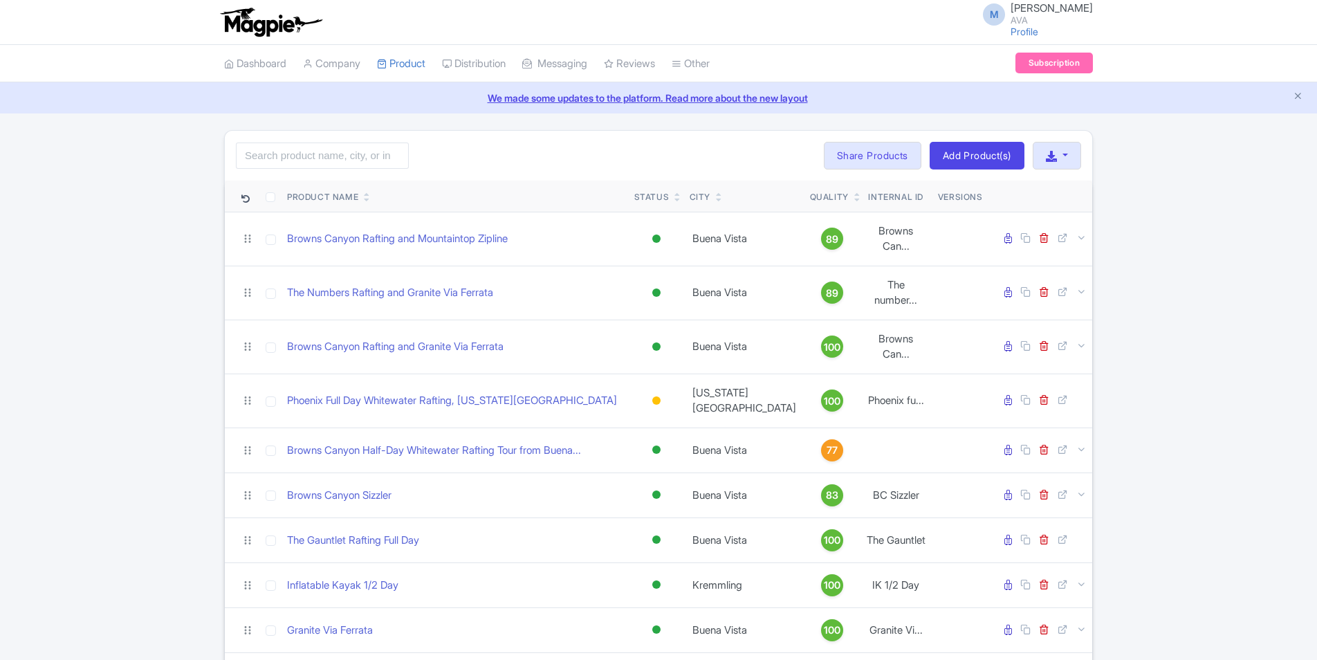
scroll to position [1006, 0]
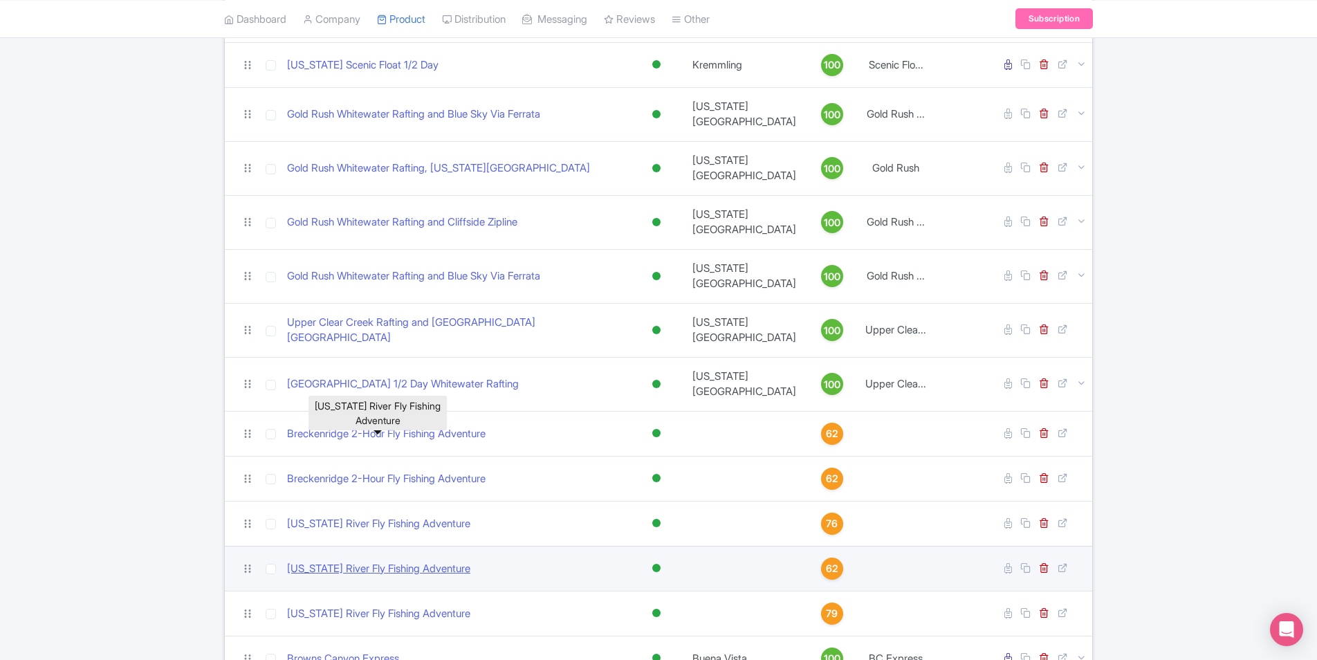
click at [367, 561] on link "[US_STATE] River Fly Fishing Adventure" at bounding box center [378, 569] width 183 height 16
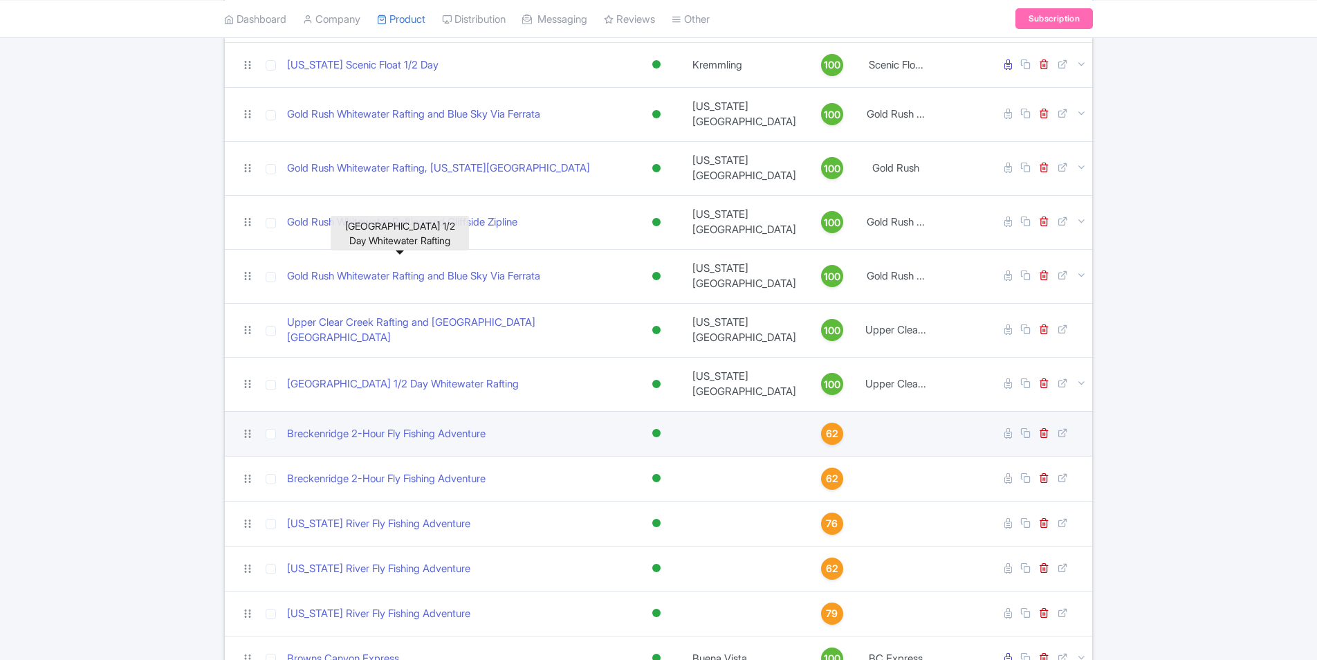
scroll to position [1006, 0]
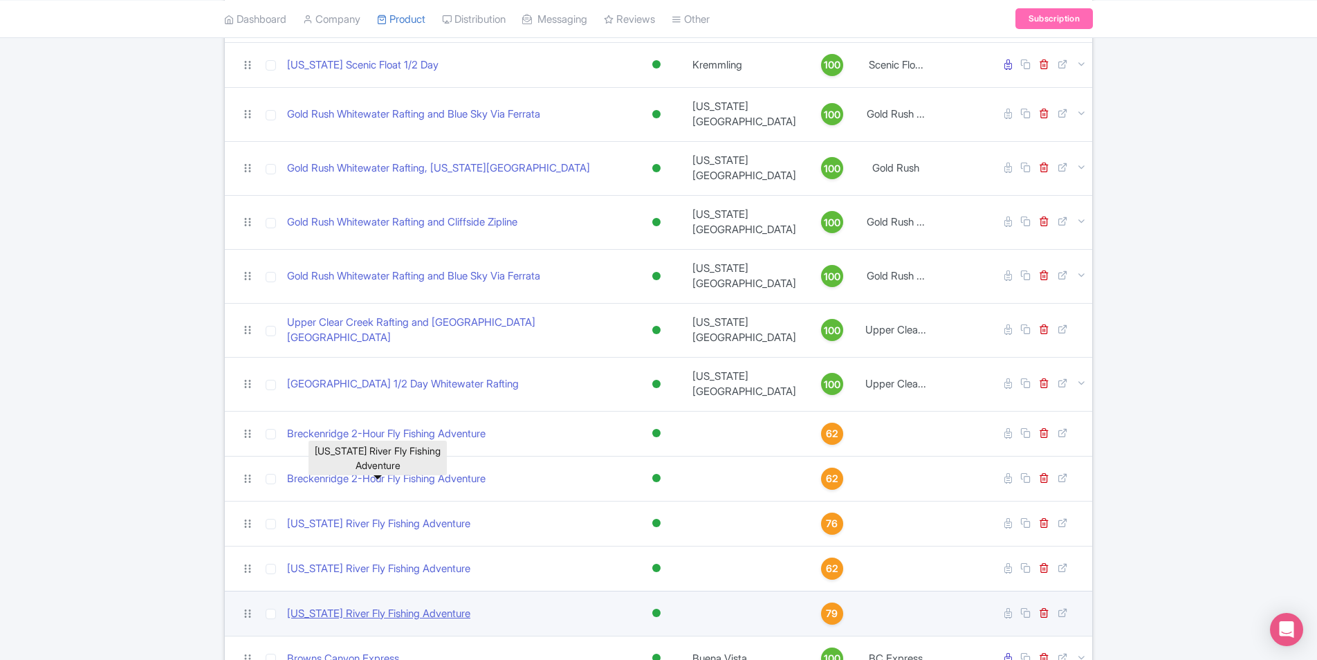
click at [410, 606] on link "[US_STATE] River Fly Fishing Adventure" at bounding box center [378, 614] width 183 height 16
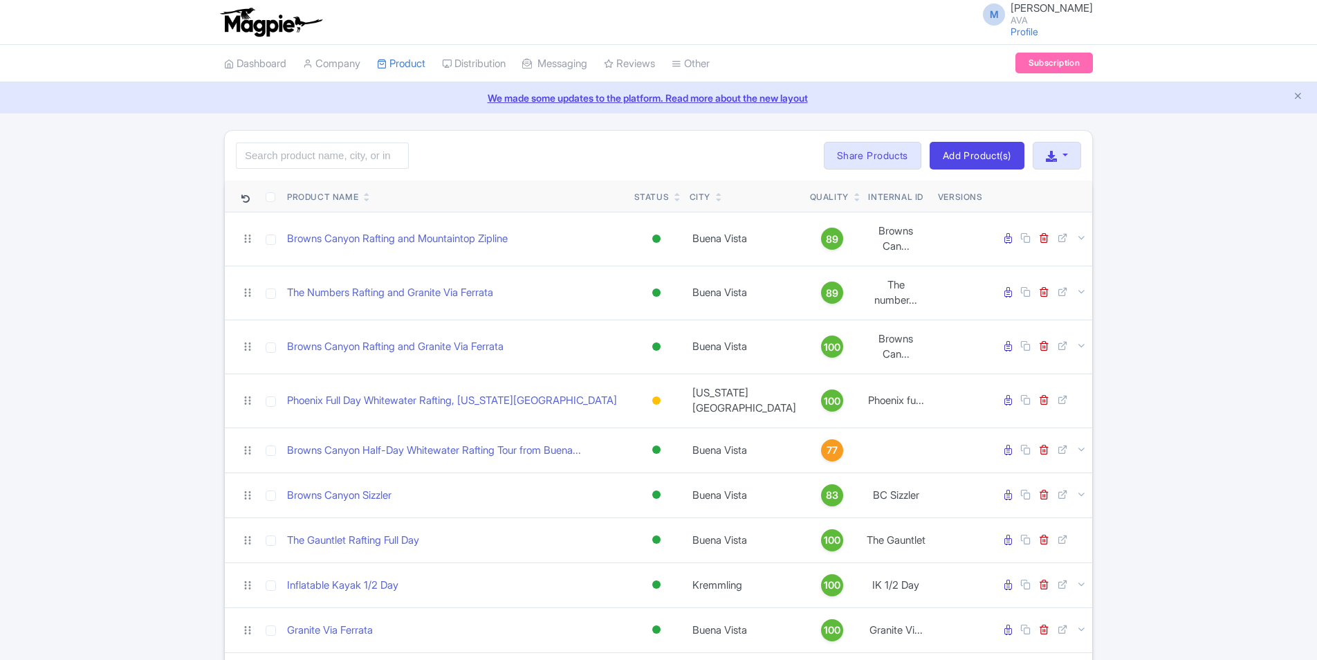
scroll to position [1006, 0]
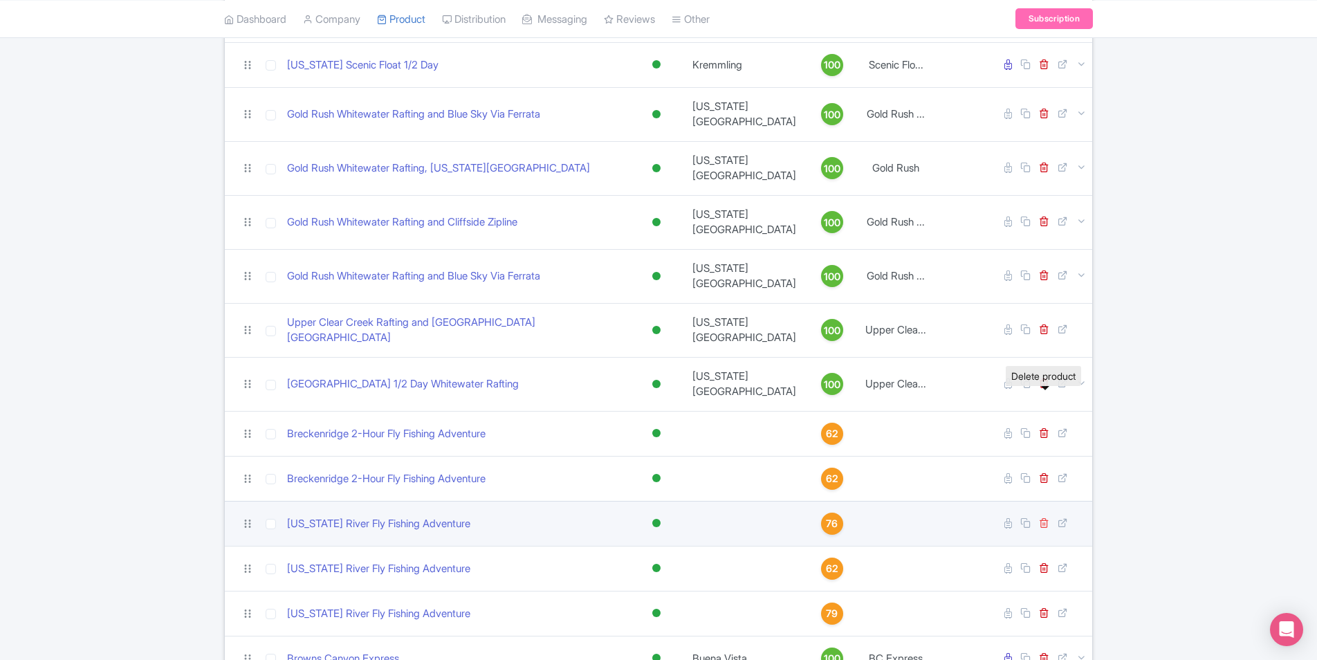
click at [1046, 518] on icon at bounding box center [1044, 523] width 10 height 10
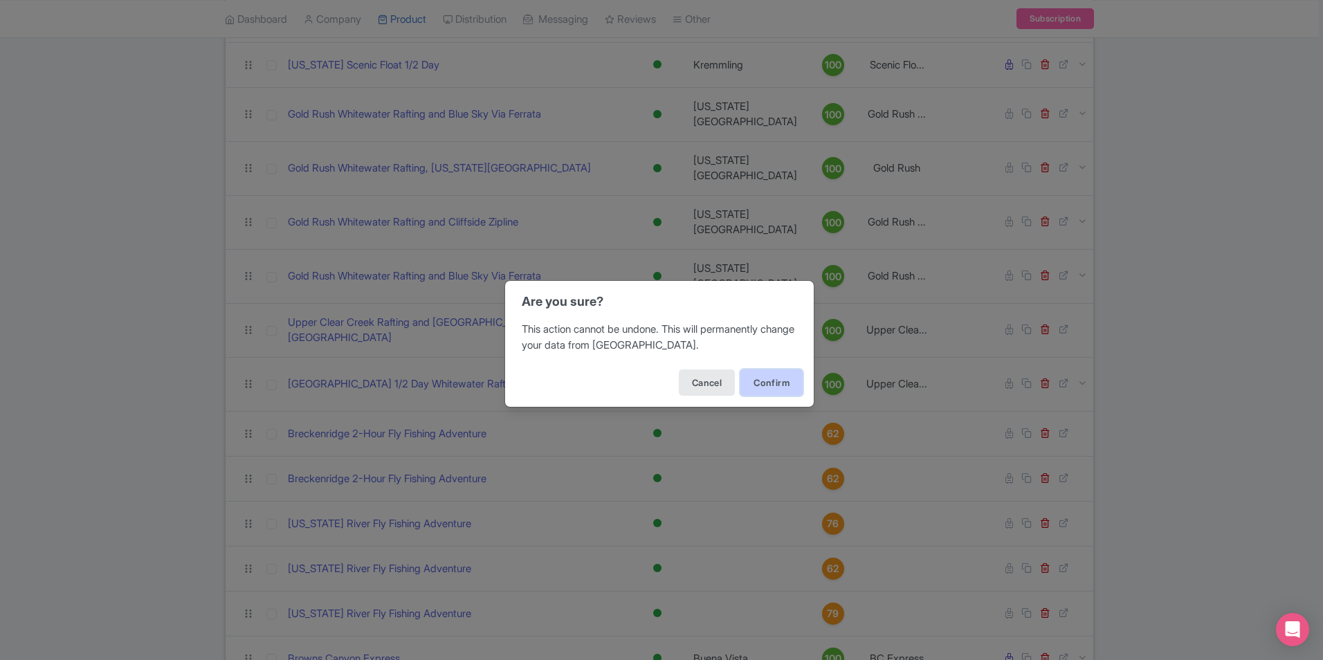
click at [765, 384] on button "Confirm" at bounding box center [771, 382] width 62 height 26
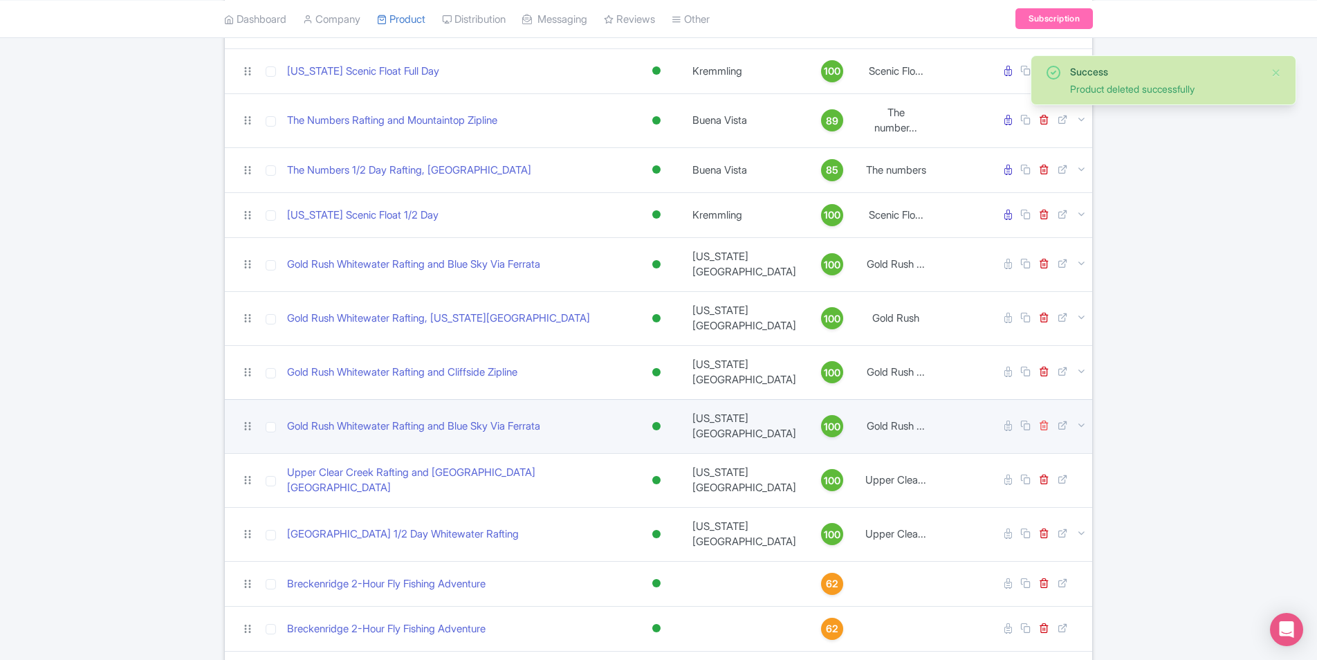
scroll to position [961, 0]
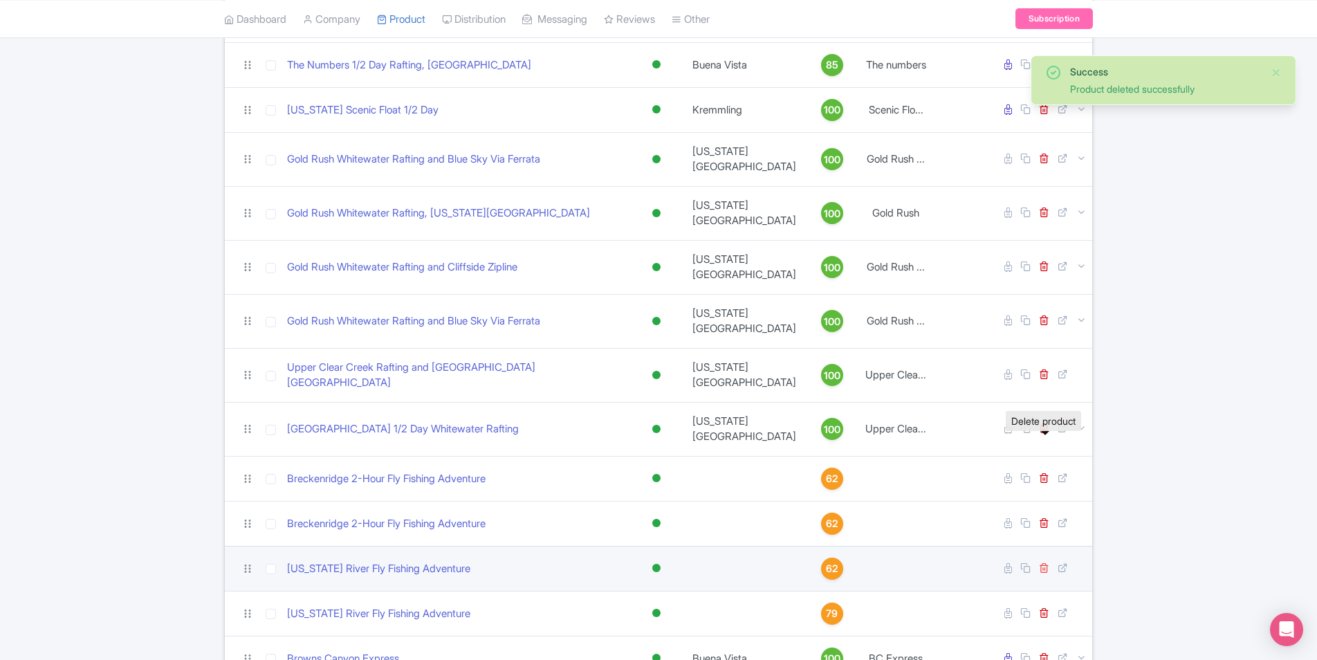
click at [1043, 562] on icon at bounding box center [1044, 567] width 10 height 10
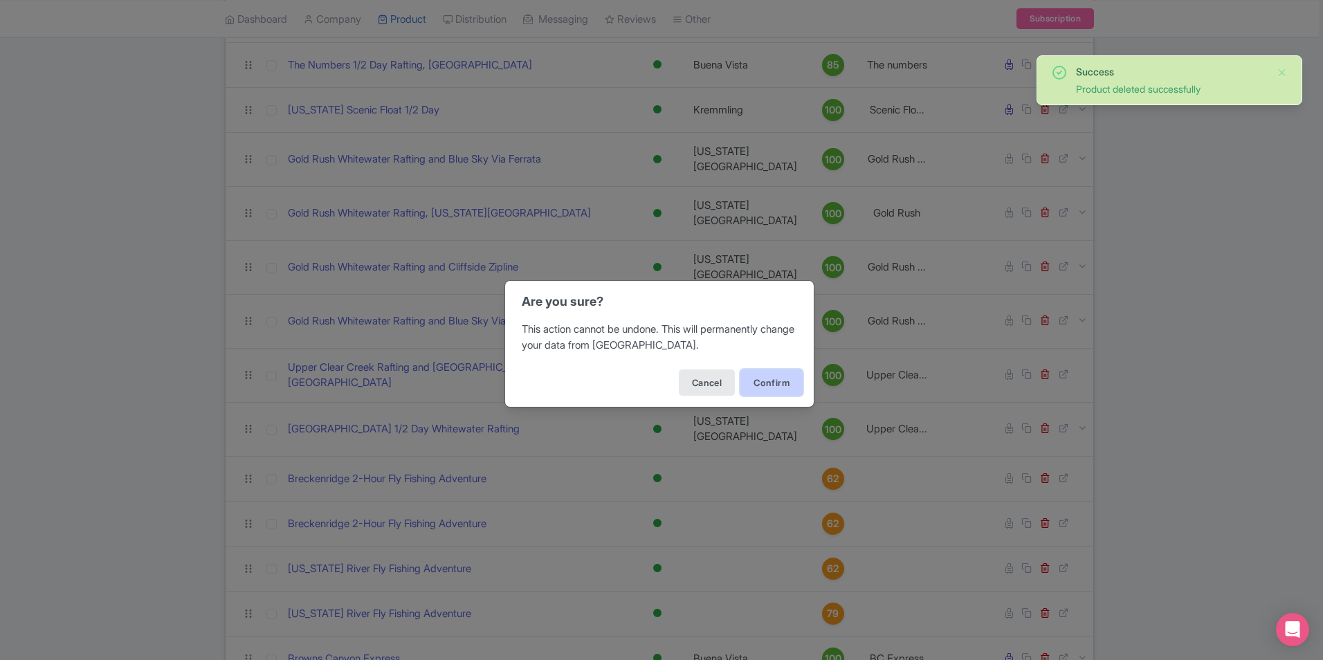
click at [776, 380] on button "Confirm" at bounding box center [771, 382] width 62 height 26
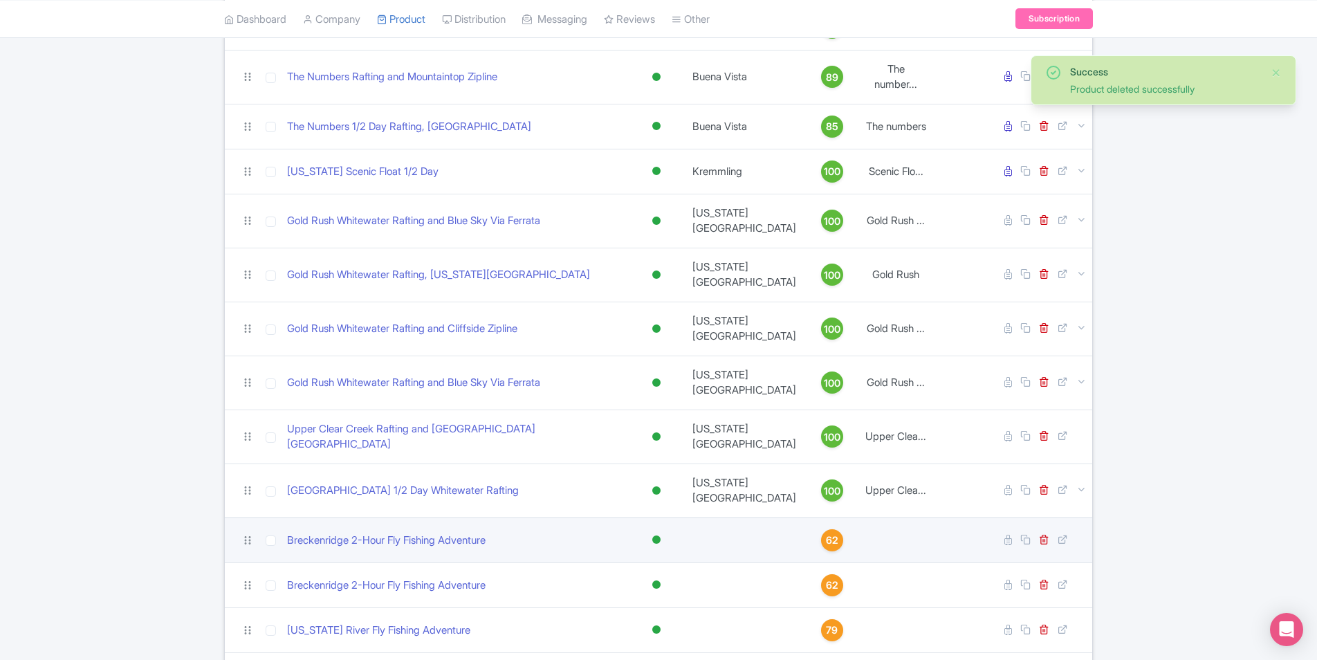
scroll to position [916, 0]
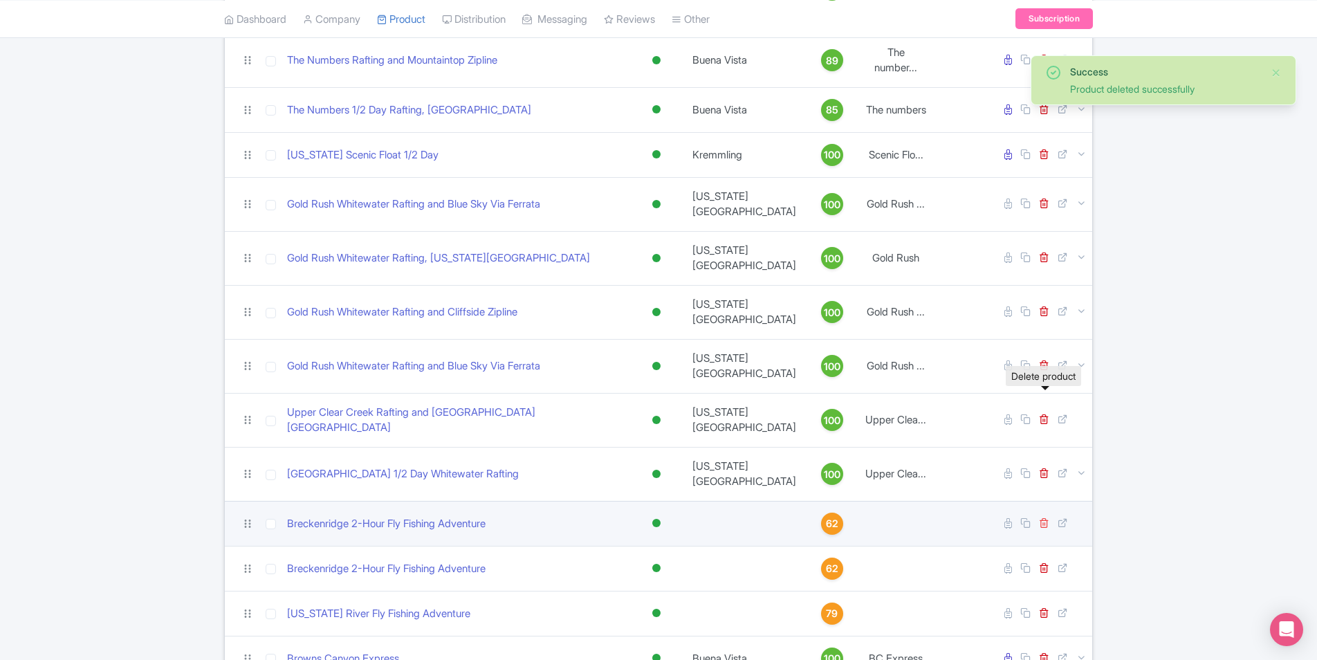
click at [1041, 518] on icon at bounding box center [1044, 523] width 10 height 10
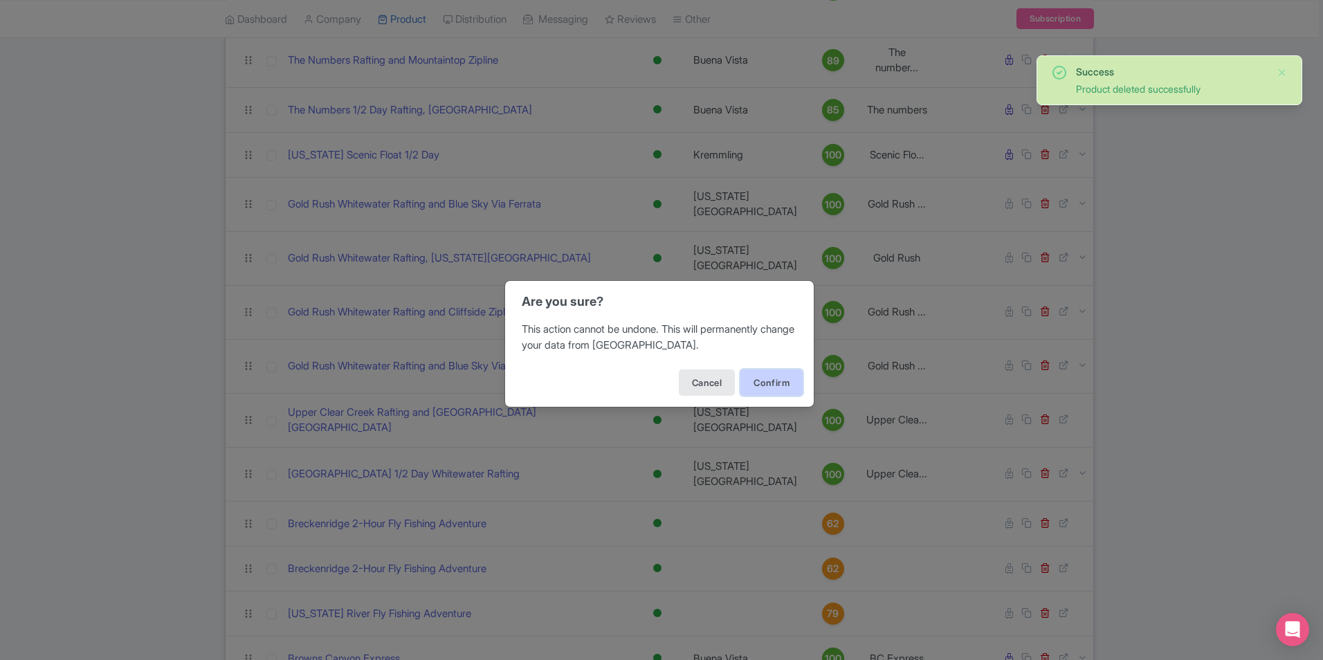
click at [756, 379] on button "Confirm" at bounding box center [771, 382] width 62 height 26
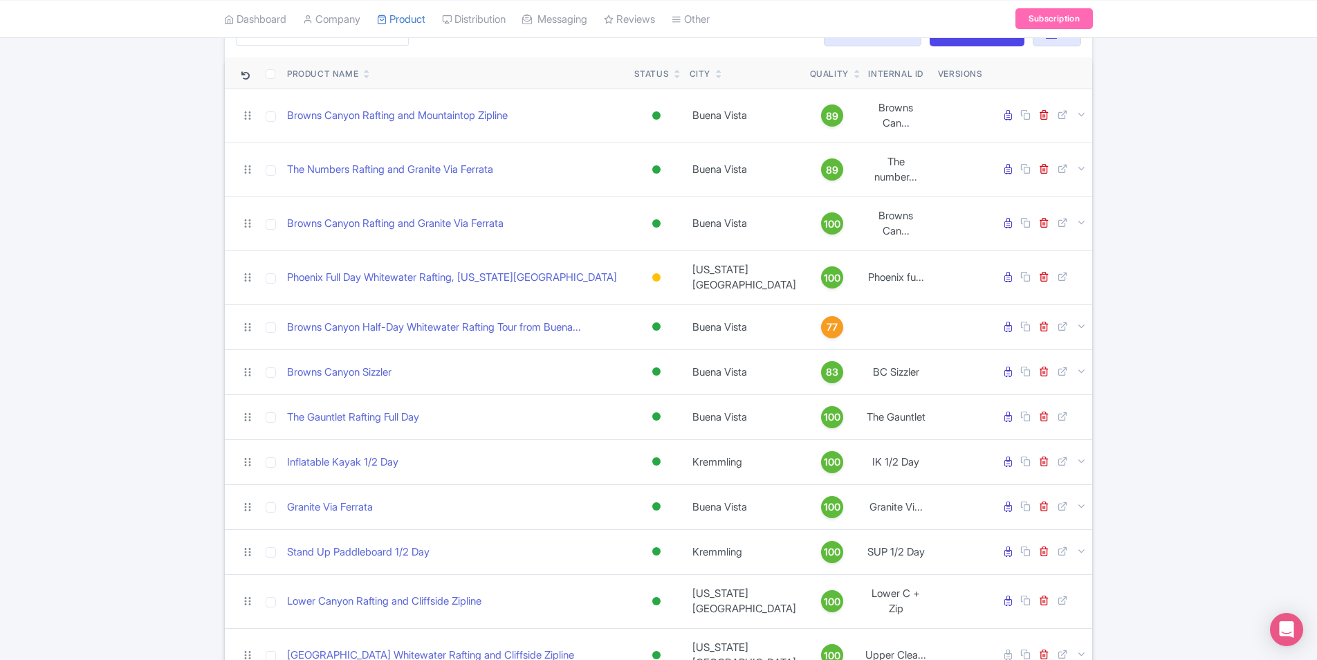
scroll to position [20, 0]
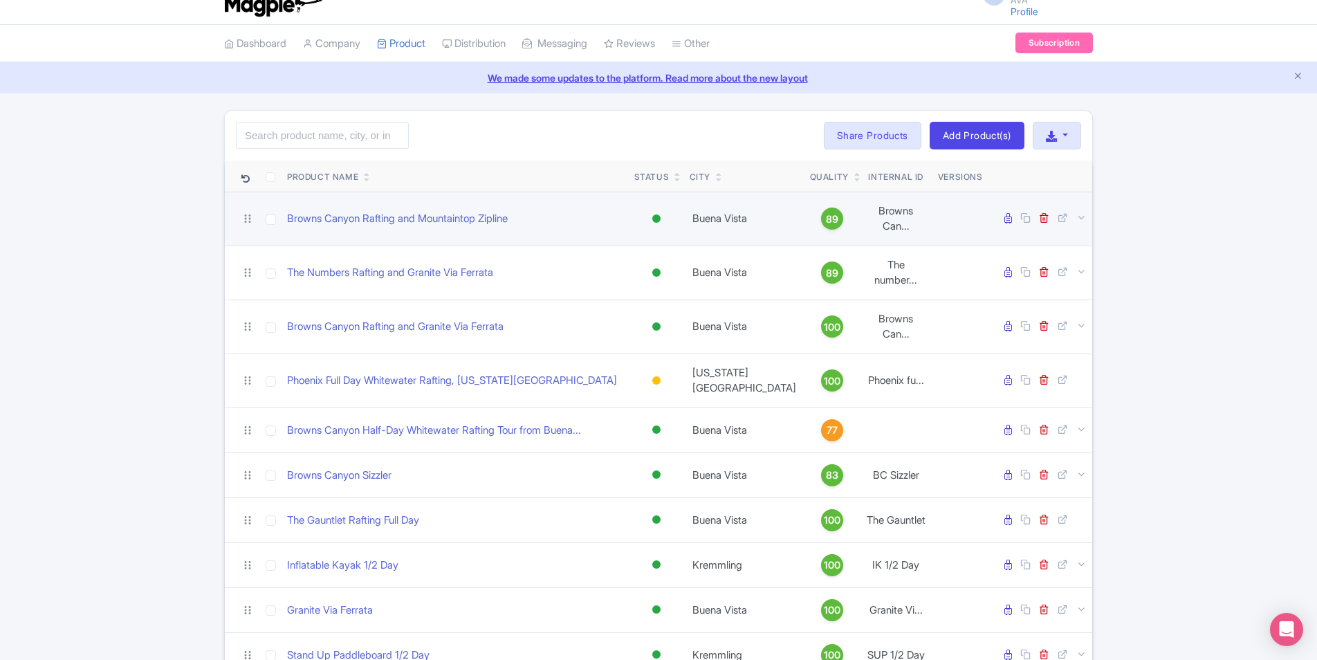
click at [826, 214] on span "89" at bounding box center [832, 219] width 12 height 15
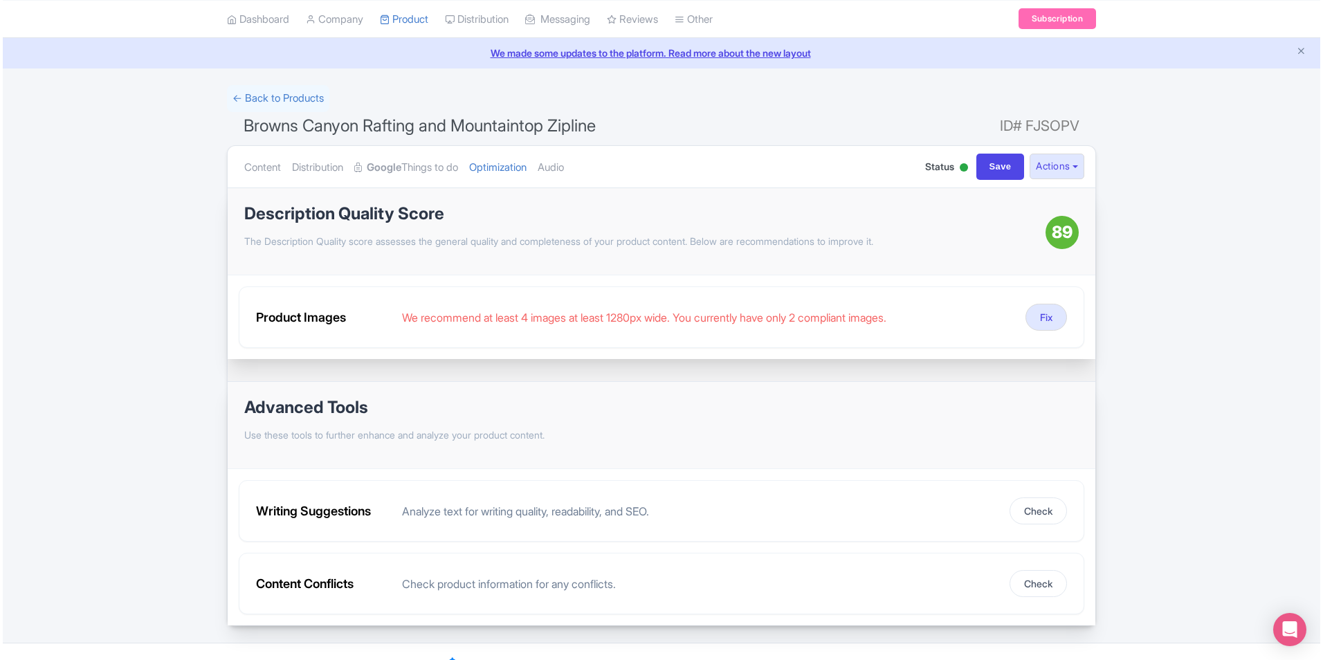
scroll to position [69, 0]
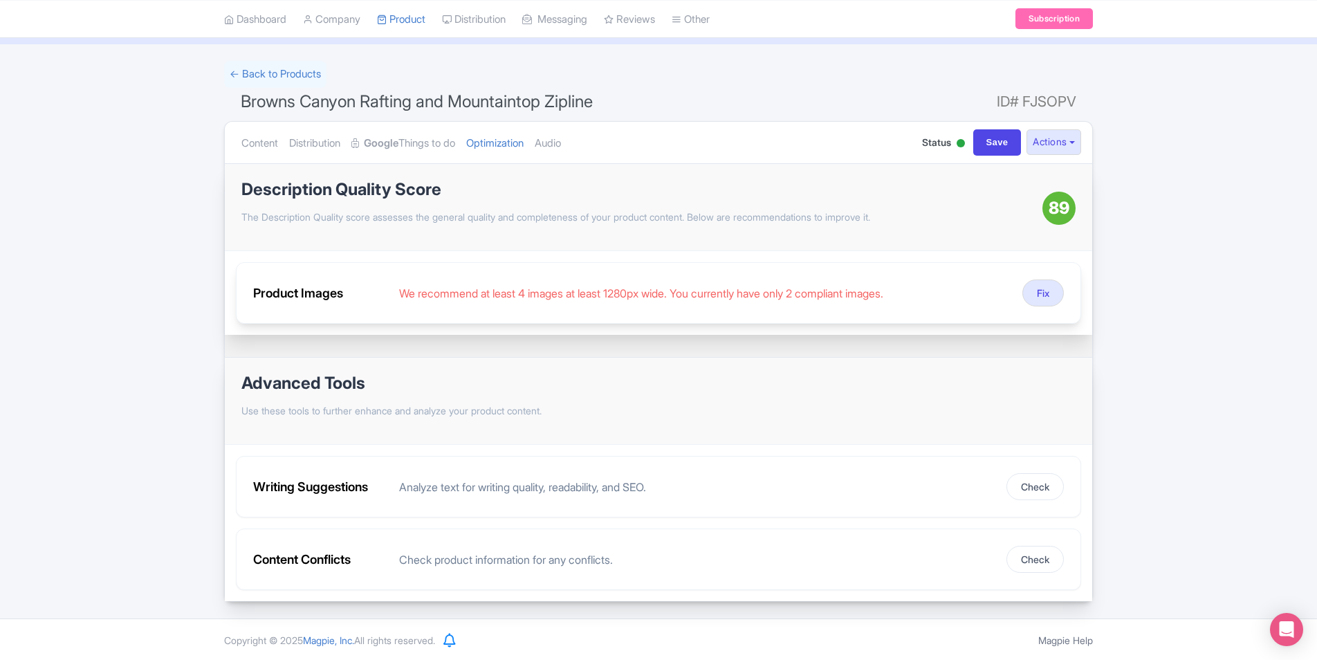
click at [1065, 288] on div "Product Images We recommend at least 4 images at least 1280px wide. You current…" at bounding box center [658, 293] width 845 height 62
click at [1053, 291] on button "Fix" at bounding box center [1044, 293] width 42 height 27
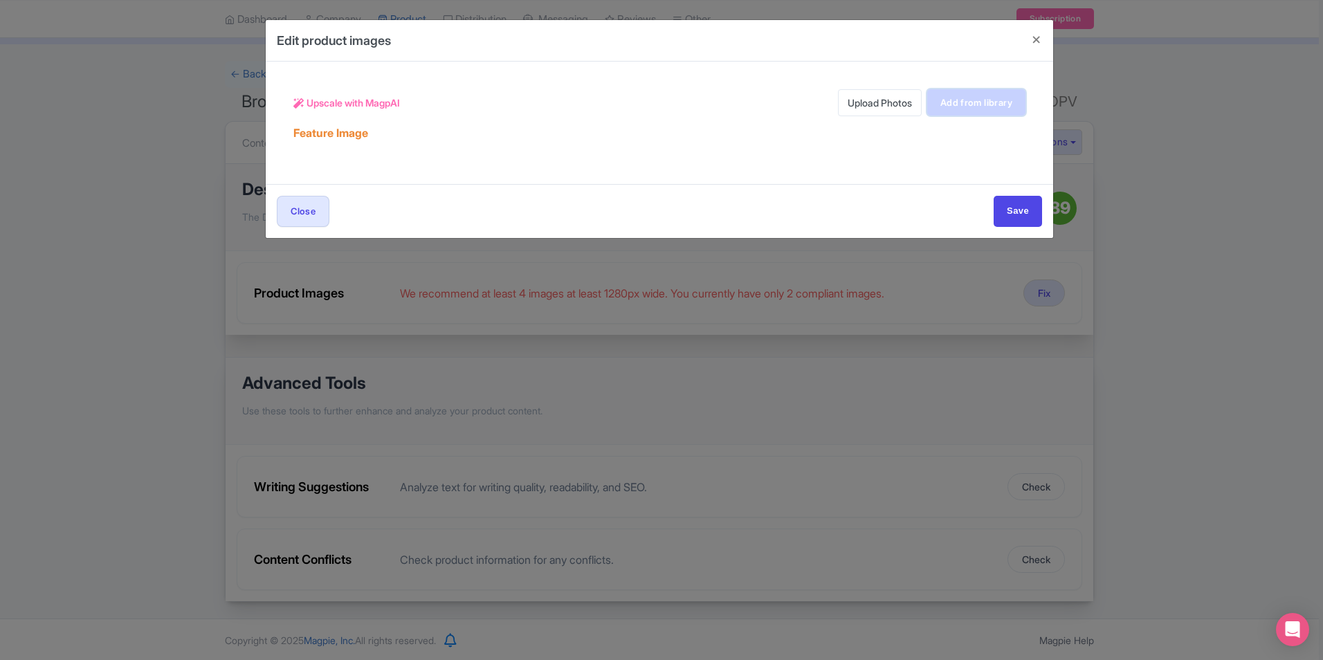
click at [956, 102] on link "Add from library" at bounding box center [976, 102] width 98 height 26
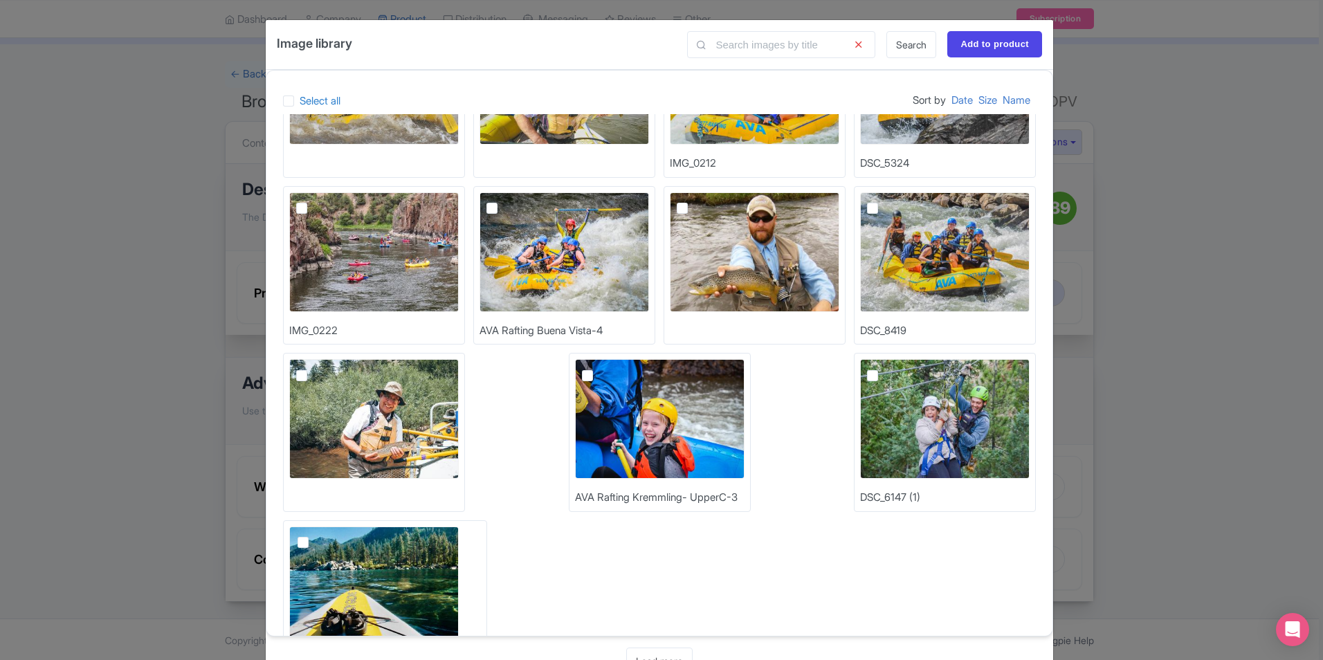
scroll to position [177, 0]
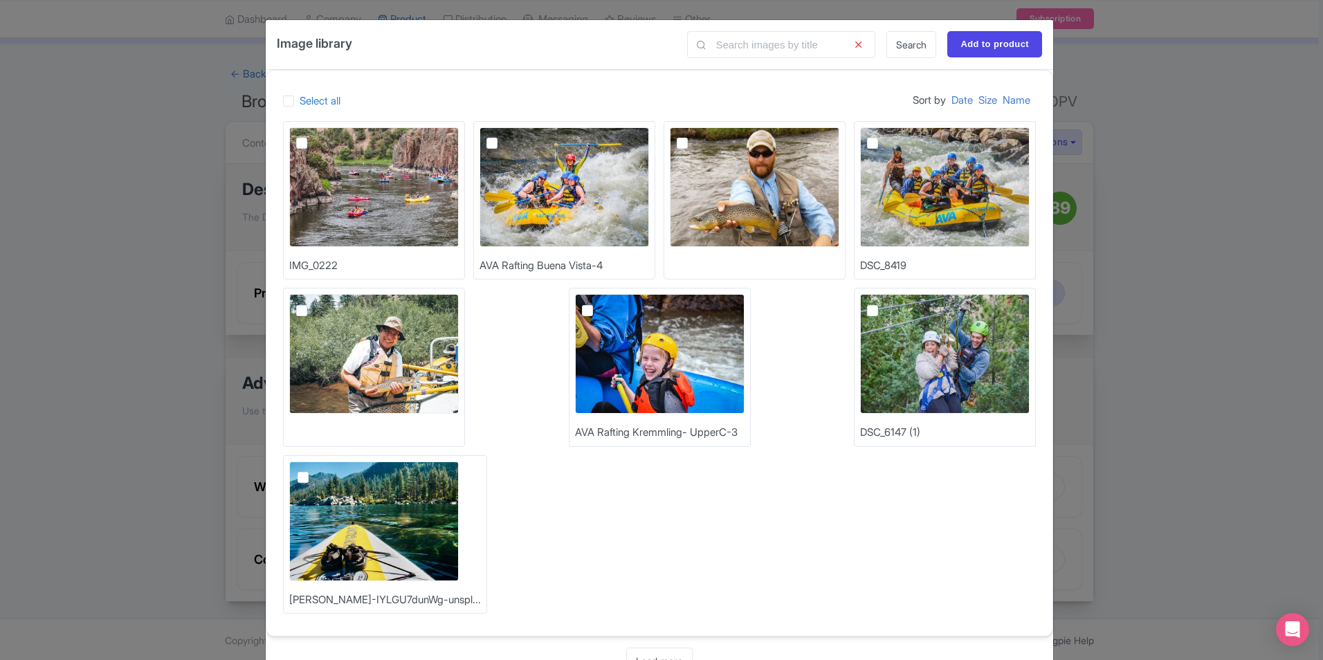
click at [1154, 438] on div "Image library Search Add to product Select all Sort by Date Size Name IMG_0212 …" at bounding box center [661, 330] width 1323 height 660
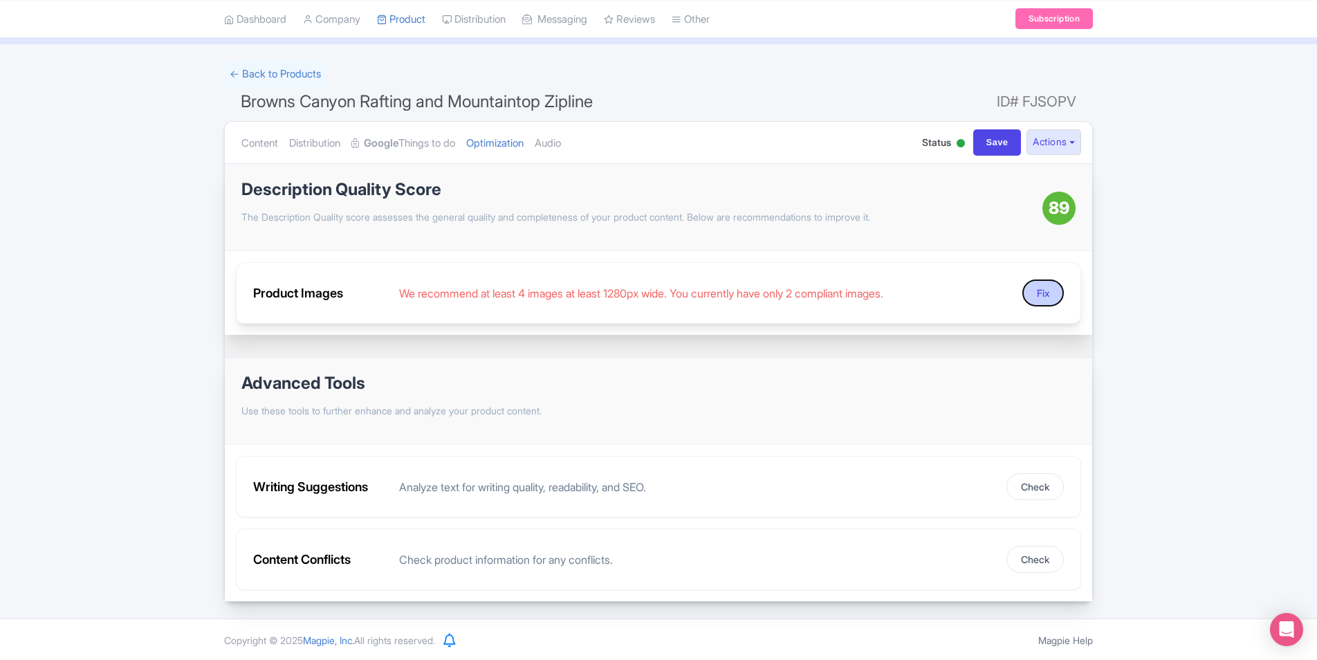
click at [1054, 294] on button "Fix" at bounding box center [1044, 293] width 42 height 27
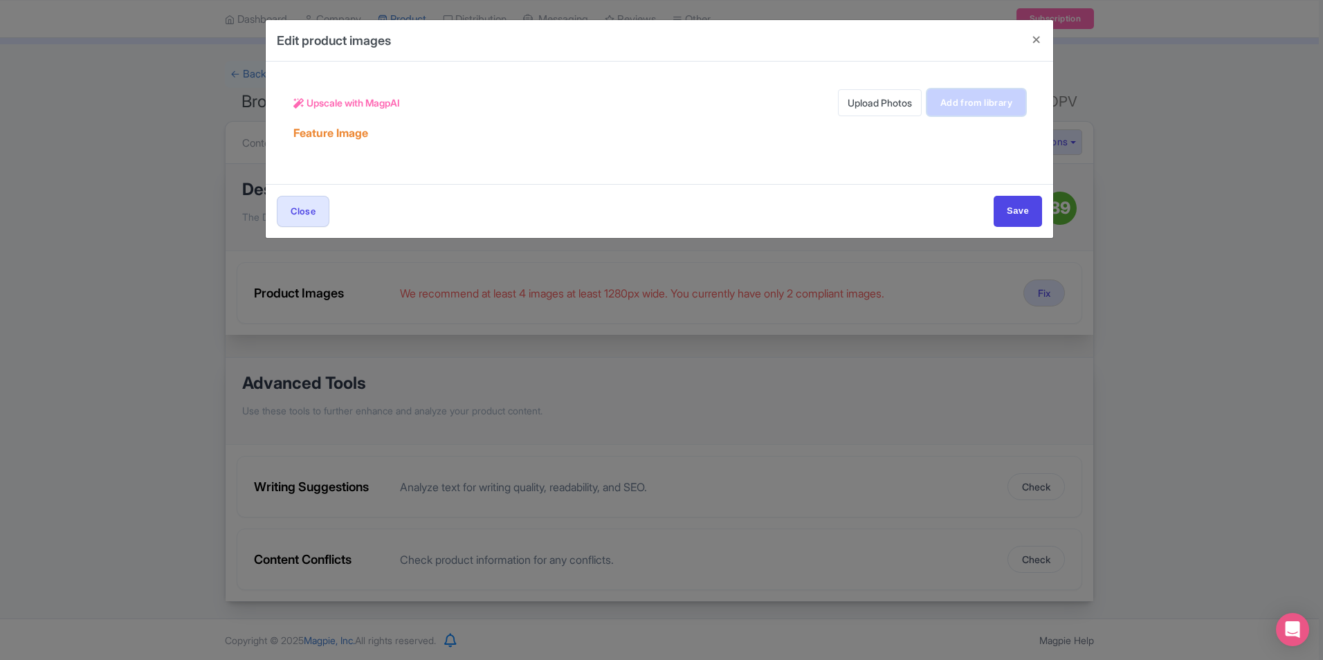
click at [971, 105] on link "Add from library" at bounding box center [976, 102] width 98 height 26
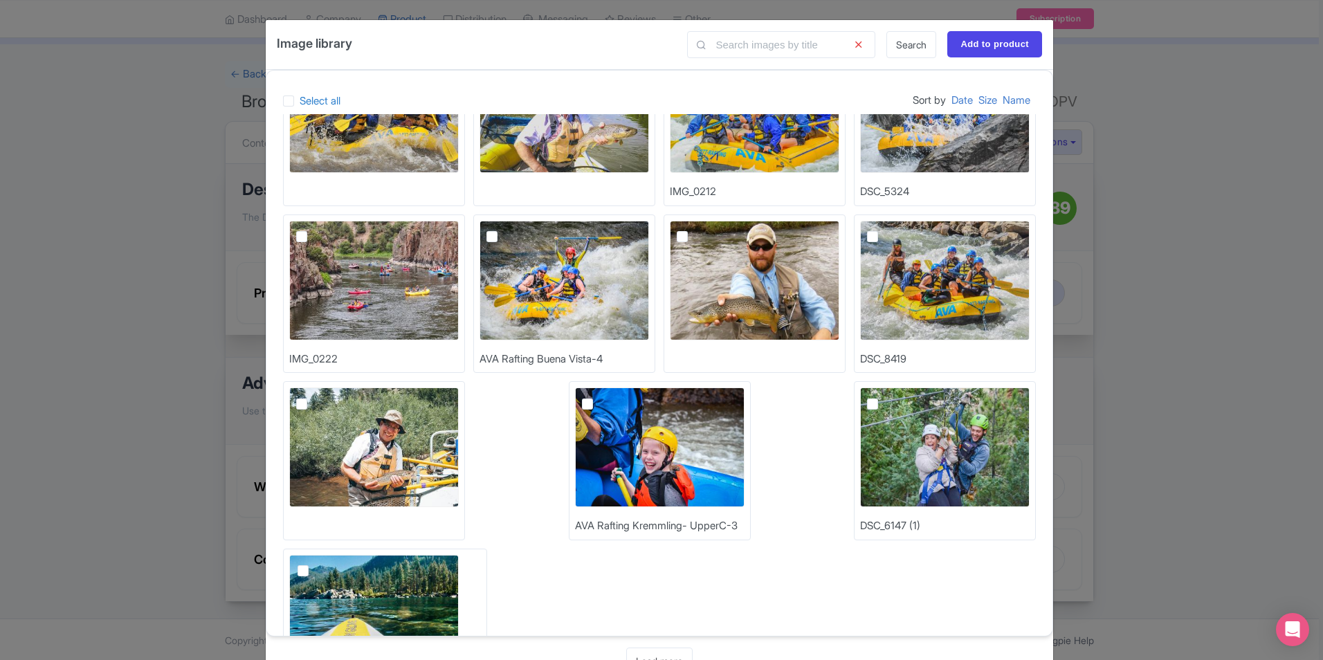
scroll to position [0, 0]
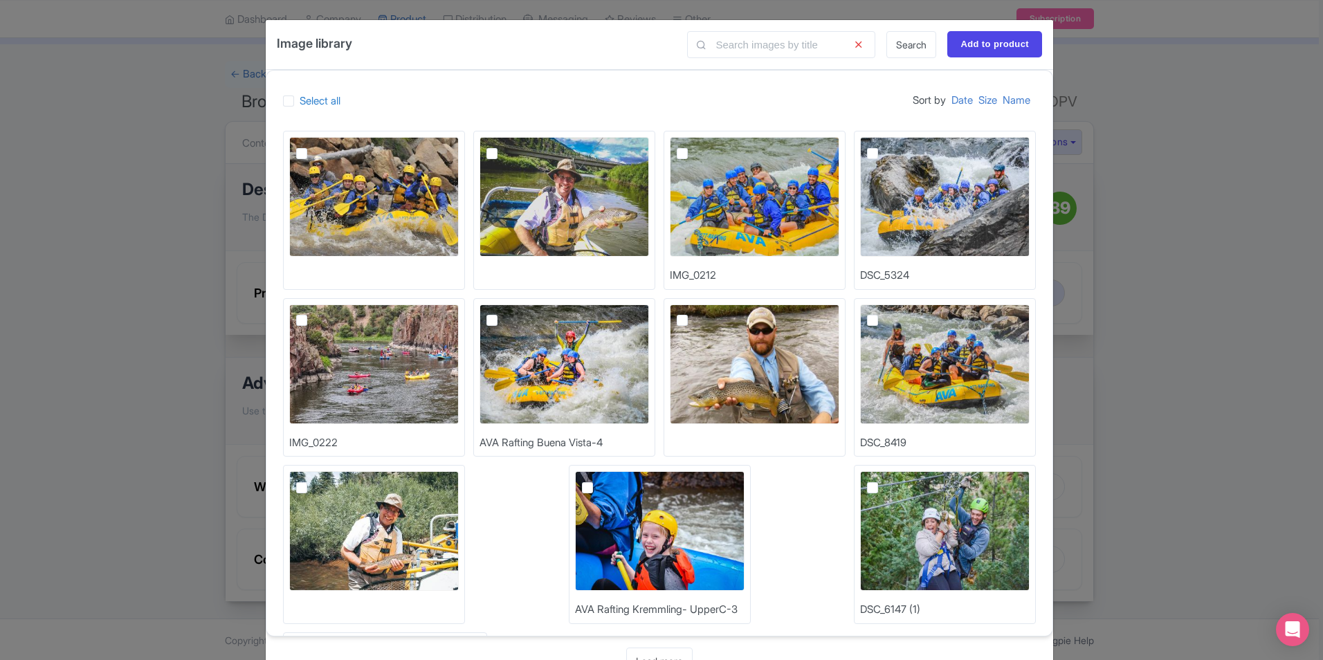
click at [325, 182] on img at bounding box center [374, 197] width 170 height 120
click at [322, 146] on input "checkbox" at bounding box center [317, 141] width 9 height 9
checkbox input "true"
click at [555, 339] on img at bounding box center [564, 364] width 170 height 120
click at [512, 313] on input "checkbox" at bounding box center [507, 308] width 9 height 9
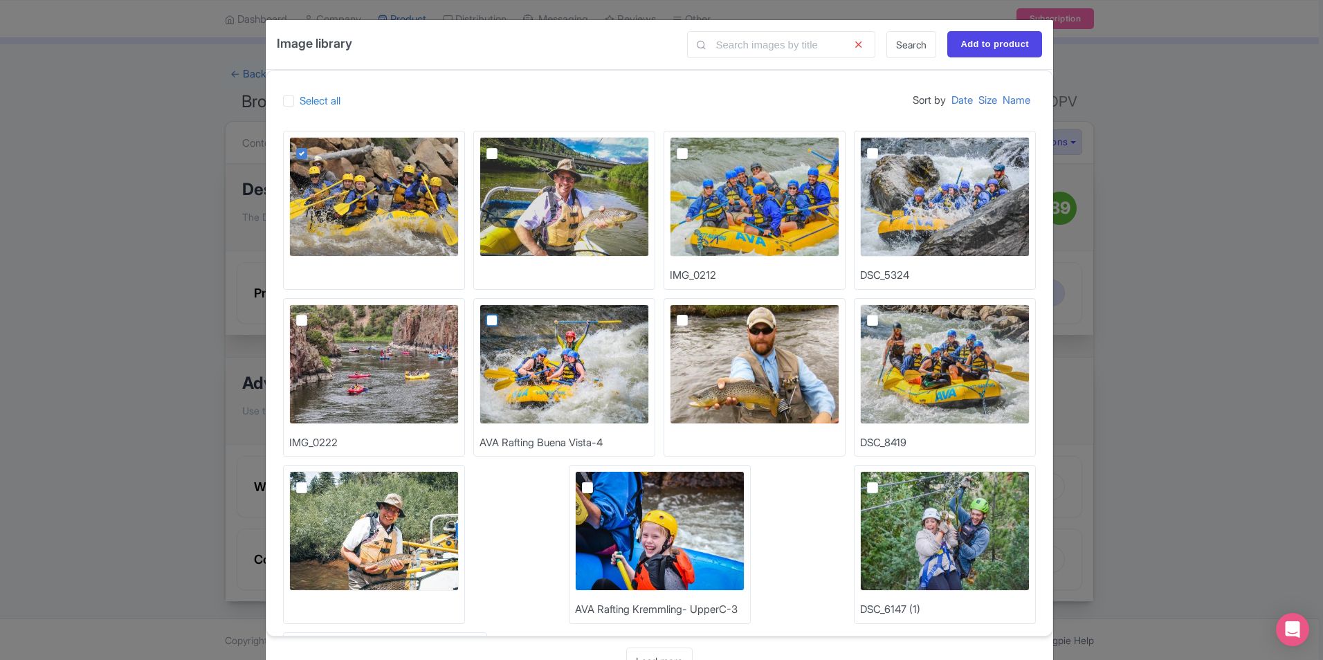
checkbox input "true"
click at [881, 367] on img at bounding box center [945, 364] width 170 height 120
click at [883, 313] on input "checkbox" at bounding box center [887, 308] width 9 height 9
click at [914, 356] on img at bounding box center [945, 364] width 170 height 120
click at [892, 313] on input "checkbox" at bounding box center [887, 308] width 9 height 9
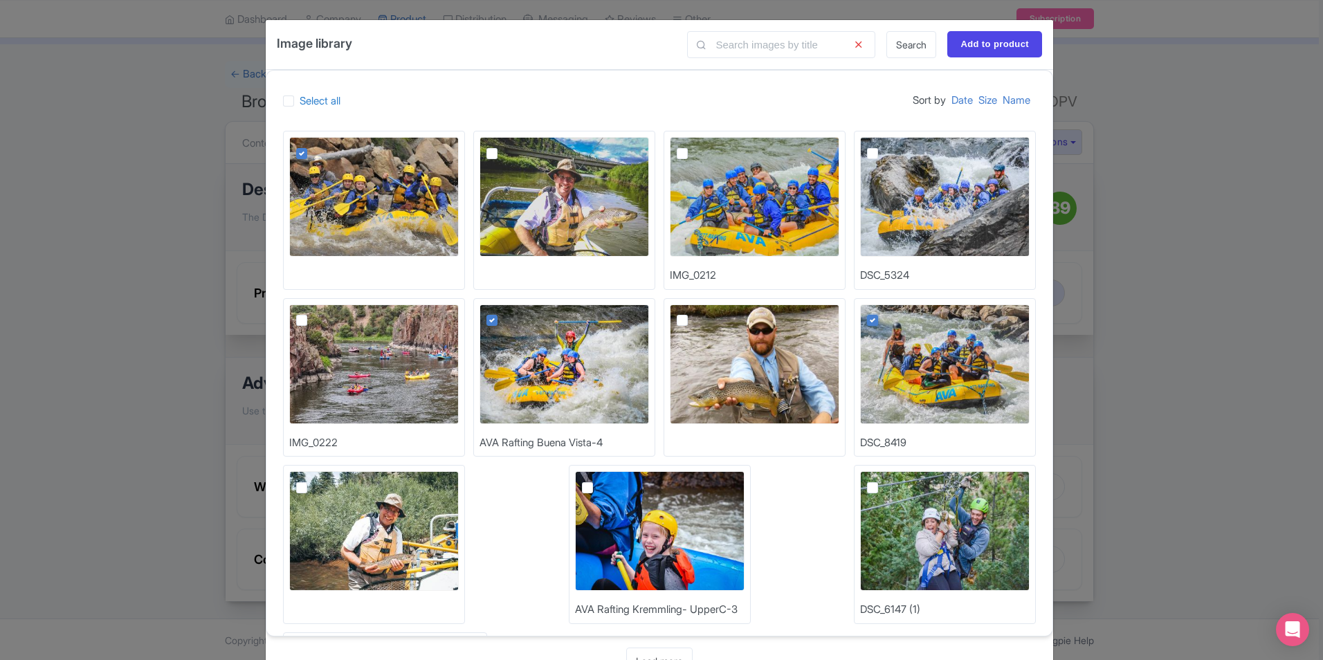
checkbox input "false"
click at [549, 332] on img at bounding box center [564, 364] width 170 height 120
click at [512, 313] on input "checkbox" at bounding box center [507, 308] width 9 height 9
checkbox input "false"
click at [915, 538] on img at bounding box center [945, 531] width 170 height 120
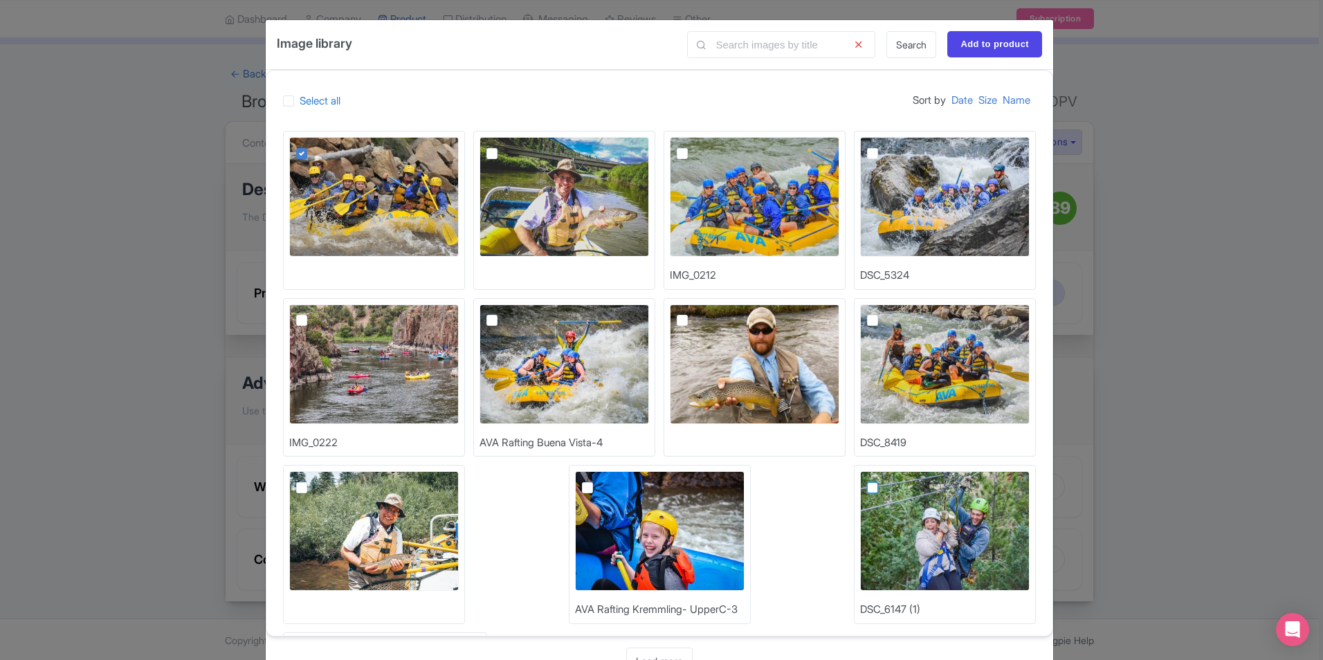
click at [892, 480] on input "checkbox" at bounding box center [887, 475] width 9 height 9
checkbox input "true"
click at [540, 347] on img at bounding box center [564, 364] width 170 height 120
click at [512, 313] on input "checkbox" at bounding box center [507, 308] width 9 height 9
checkbox input "true"
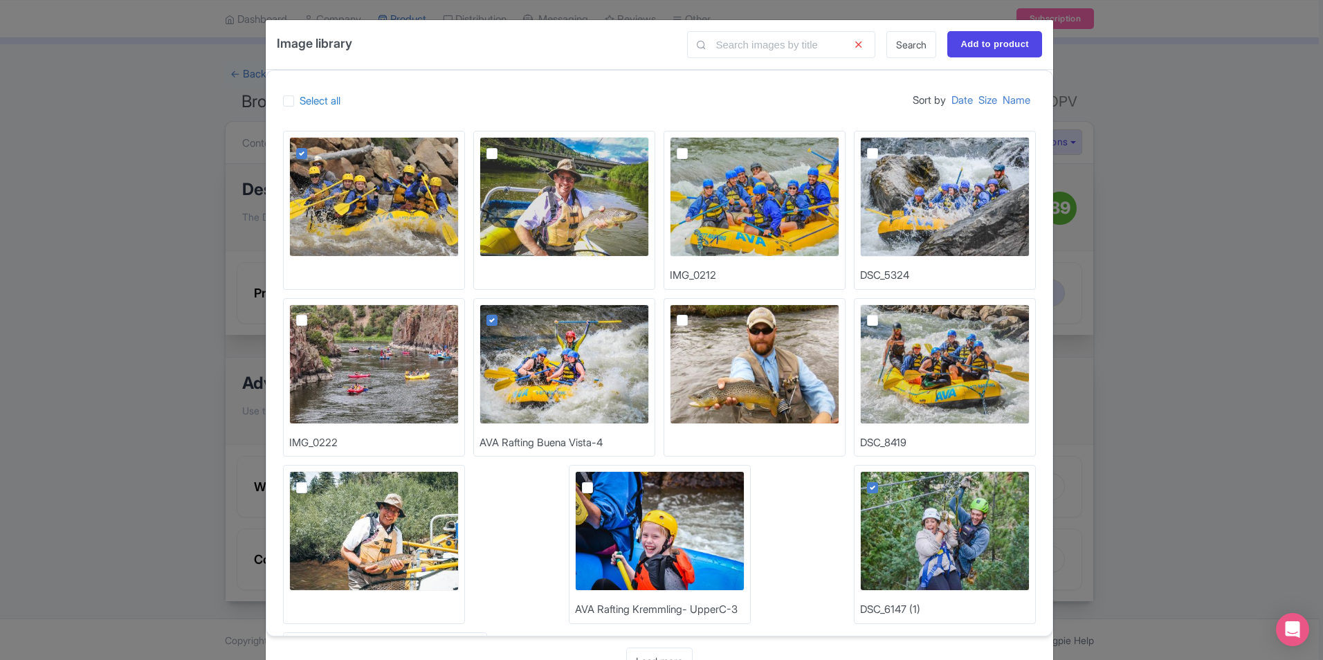
click at [881, 351] on img at bounding box center [945, 364] width 170 height 120
click at [883, 313] on input "checkbox" at bounding box center [887, 308] width 9 height 9
checkbox input "true"
click at [989, 44] on input "Add to product" at bounding box center [994, 44] width 95 height 26
type input "Adding..."
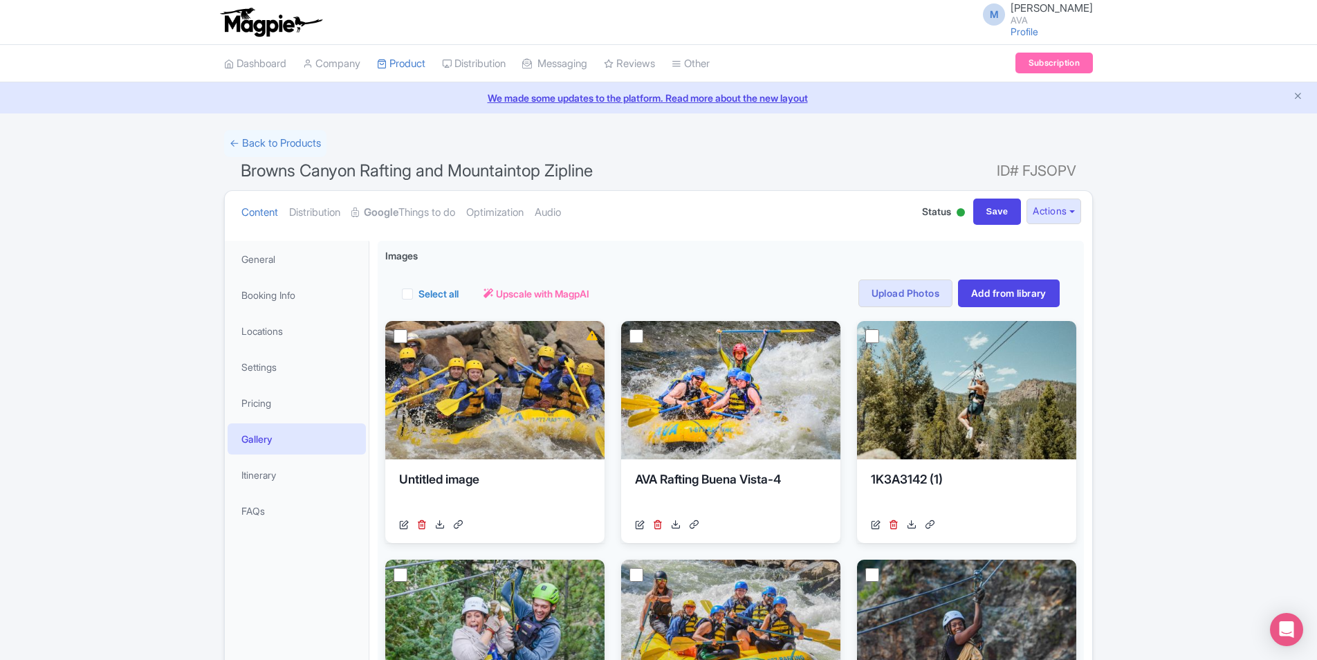
click at [1161, 240] on div "← Back to Products Browns Canyon Rafting and Mountaintop Zipline ID# FJSOPV Con…" at bounding box center [658, 530] width 1317 height 801
click at [996, 214] on input "Save" at bounding box center [997, 212] width 48 height 26
type input "Saving..."
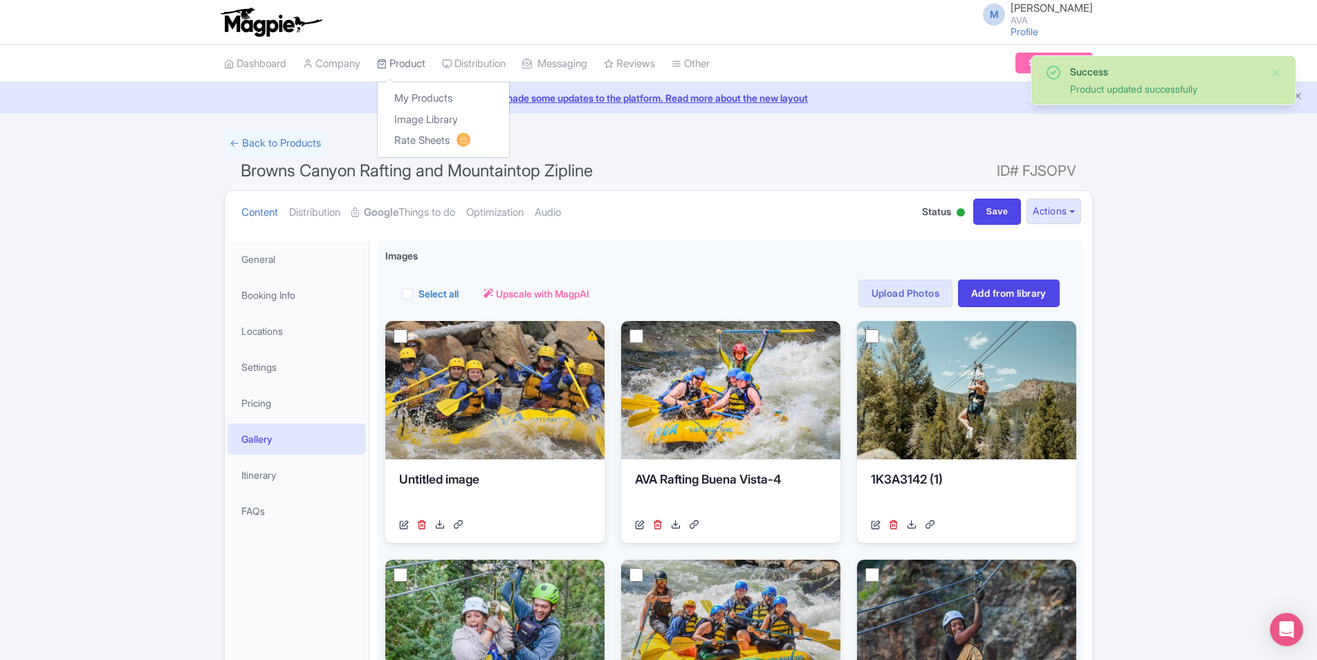
click at [410, 57] on link "Product" at bounding box center [401, 64] width 48 height 38
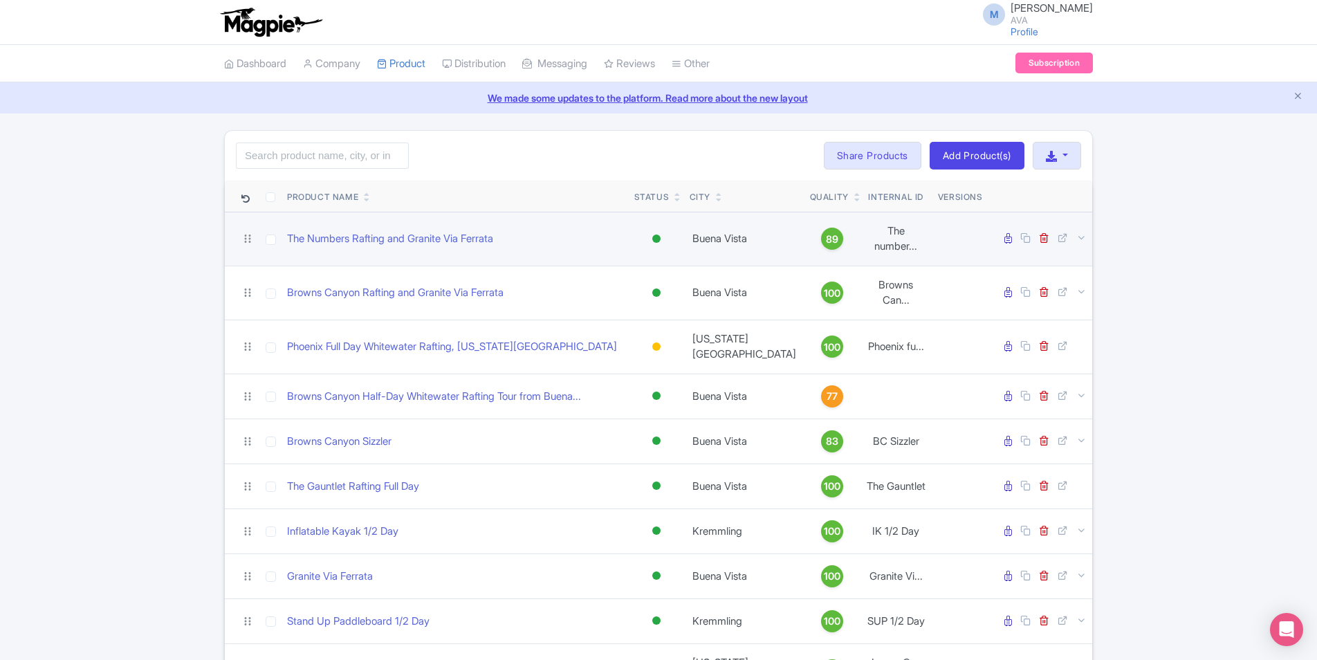
click at [826, 235] on span "89" at bounding box center [832, 239] width 12 height 15
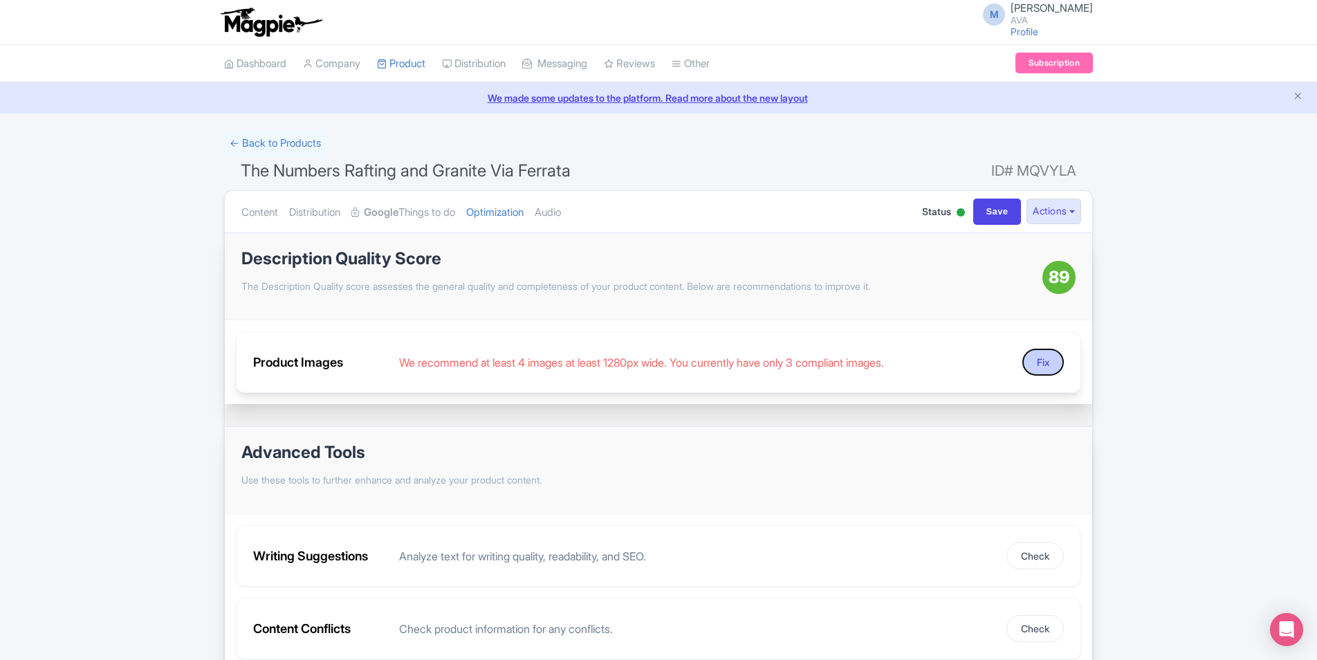
click at [1053, 368] on button "Fix" at bounding box center [1044, 362] width 42 height 27
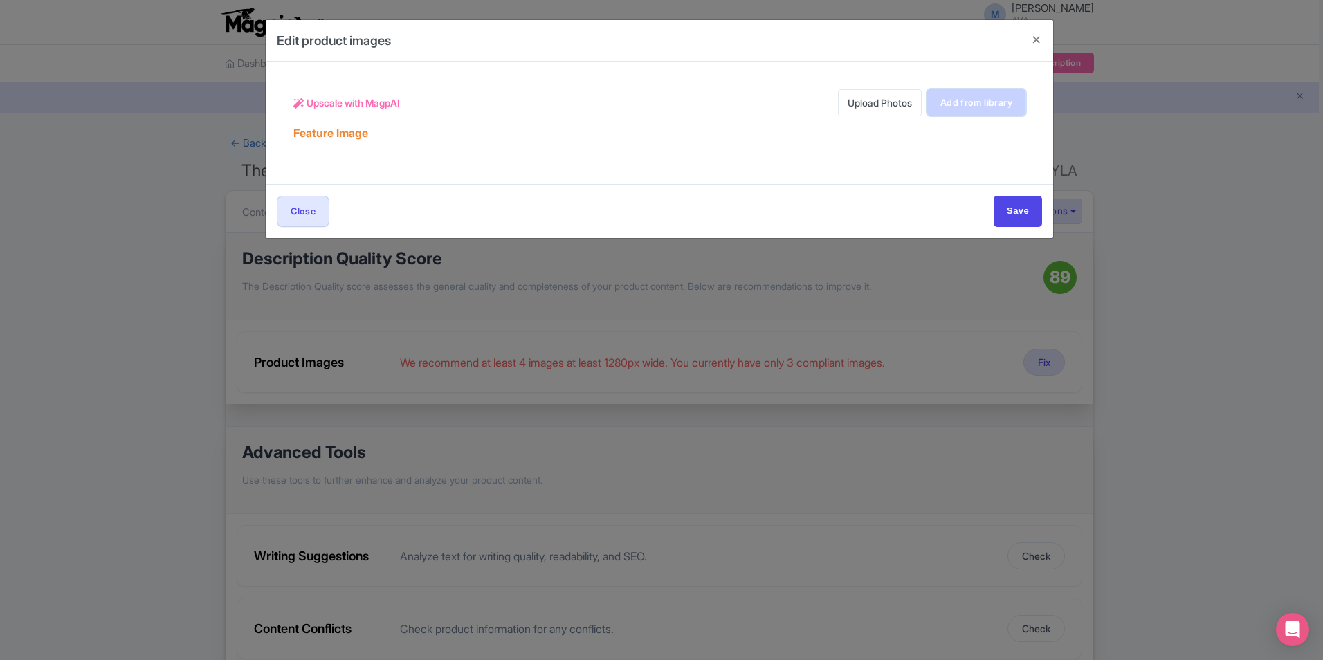
click at [1008, 98] on link "Add from library" at bounding box center [976, 102] width 98 height 26
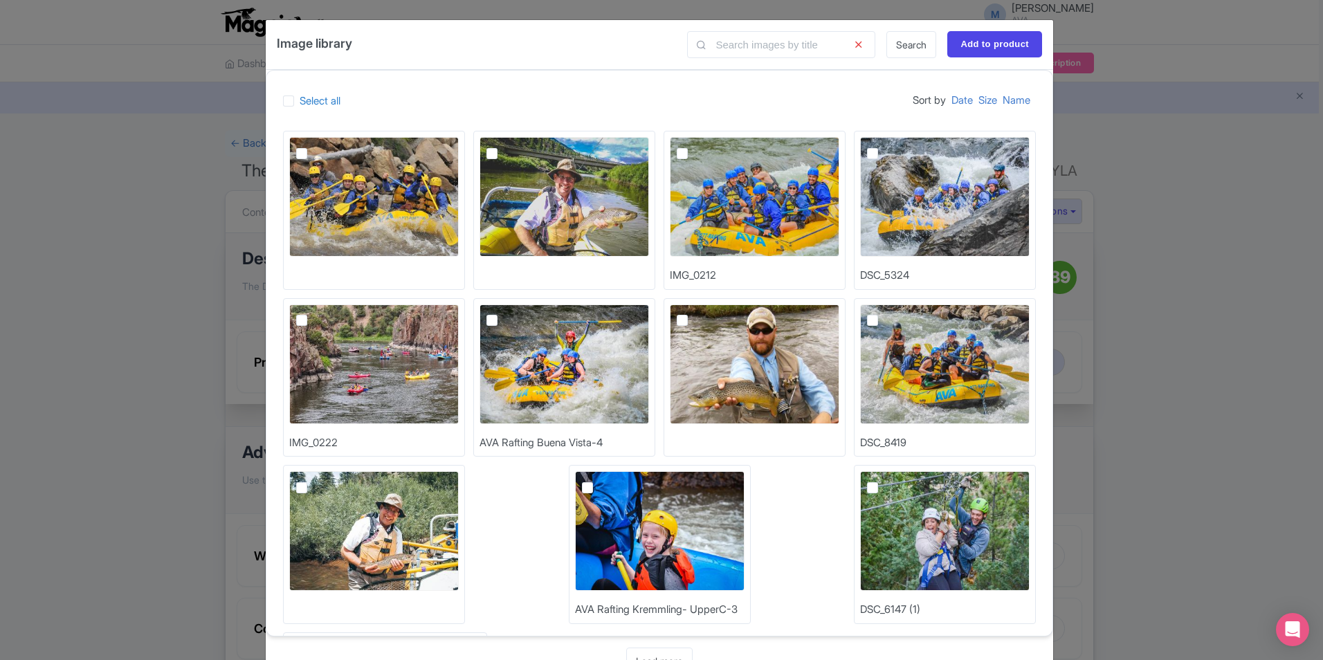
click at [394, 197] on img at bounding box center [374, 197] width 170 height 120
click at [322, 146] on input "checkbox" at bounding box center [317, 141] width 9 height 9
checkbox input "true"
click at [720, 180] on img at bounding box center [755, 197] width 170 height 120
click at [702, 146] on input "checkbox" at bounding box center [697, 141] width 9 height 9
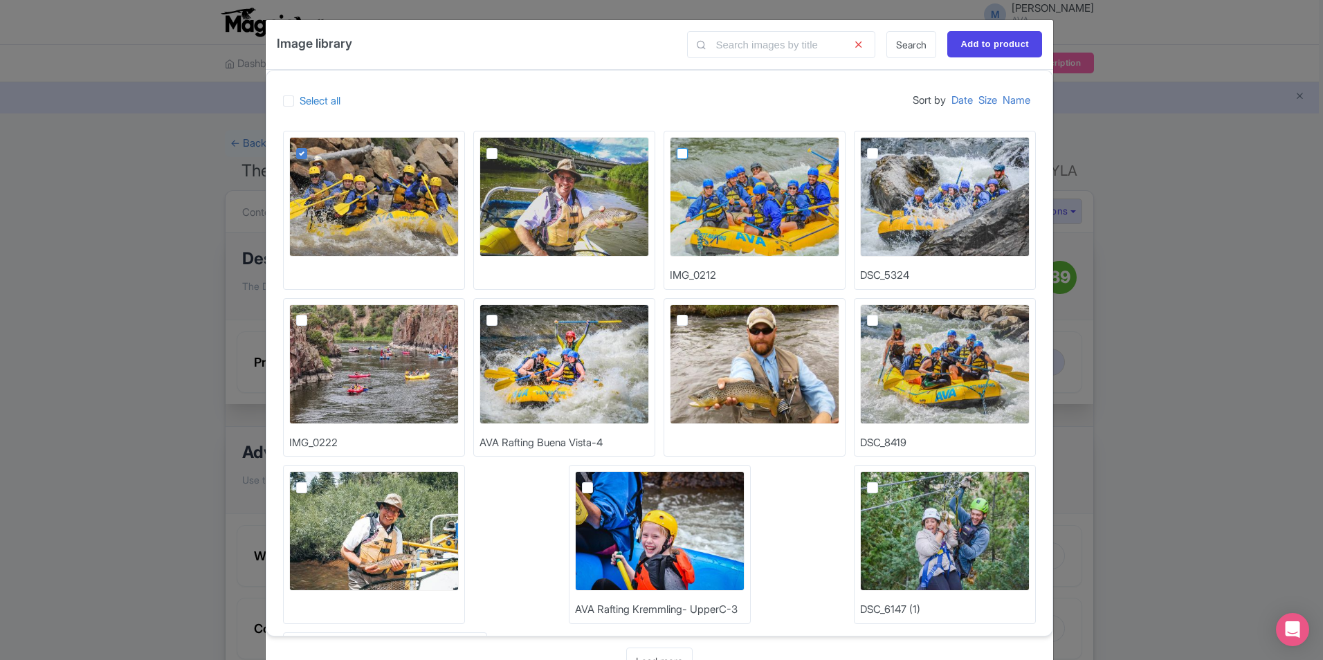
checkbox input "true"
click at [361, 179] on img at bounding box center [374, 197] width 170 height 120
click at [322, 146] on input "checkbox" at bounding box center [317, 141] width 9 height 9
checkbox input "false"
click at [916, 181] on img at bounding box center [945, 197] width 170 height 120
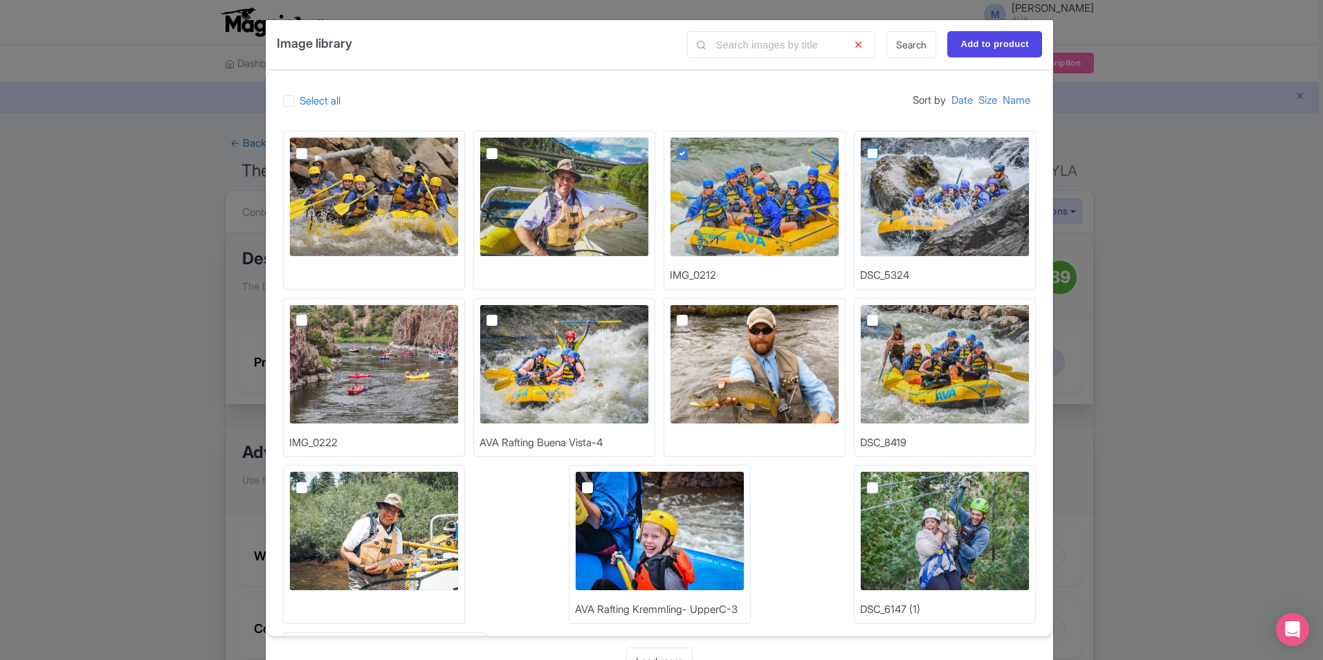
click at [892, 146] on input "checkbox" at bounding box center [887, 141] width 9 height 9
checkbox input "true"
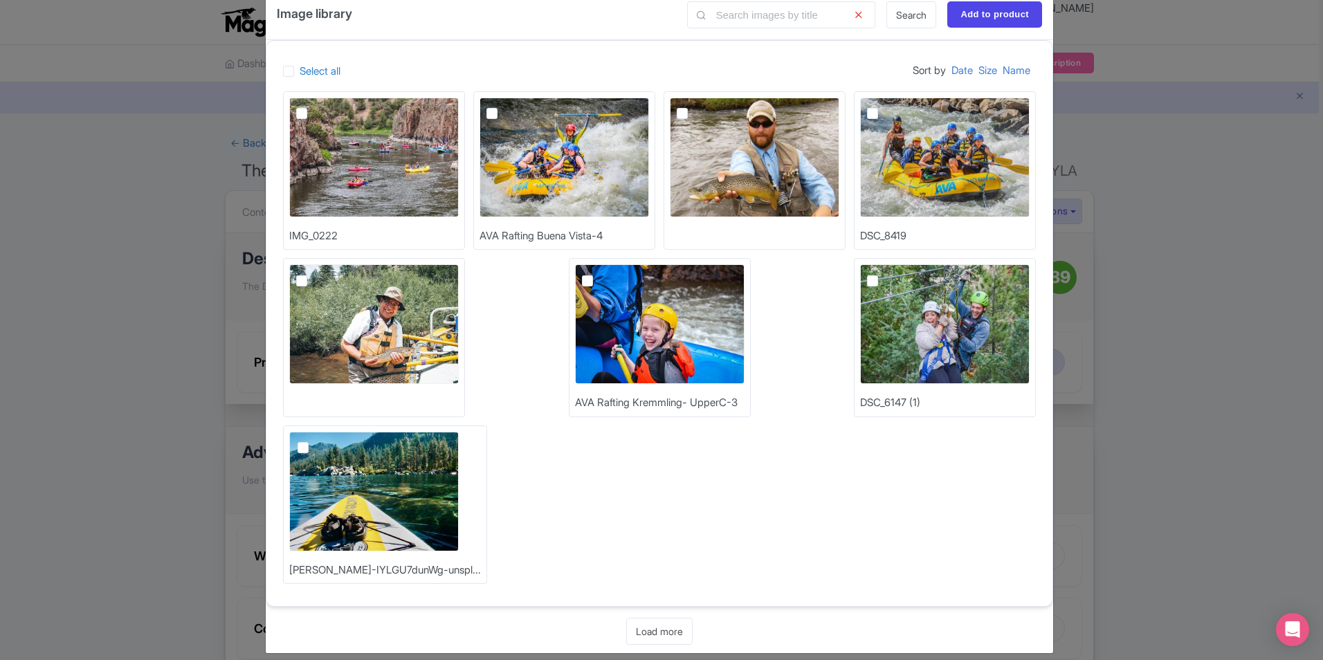
scroll to position [43, 0]
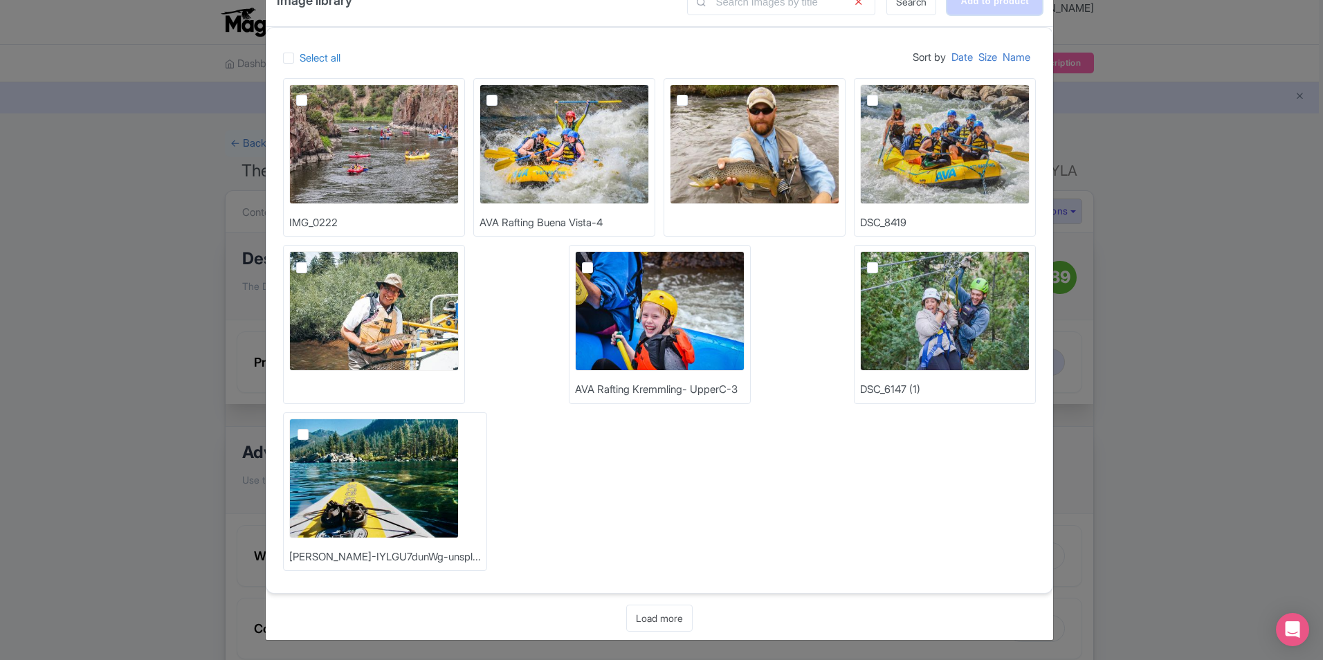
click at [997, 8] on input "Add to product" at bounding box center [994, 1] width 95 height 26
type input "Adding..."
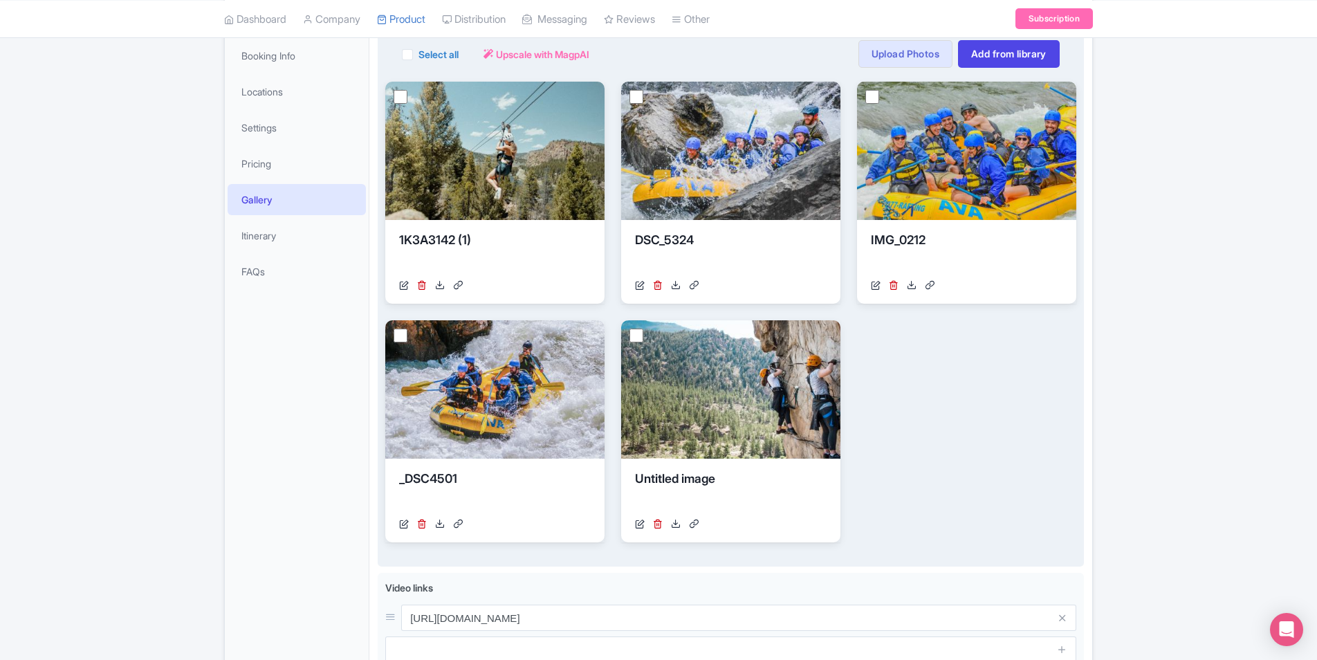
scroll to position [208, 0]
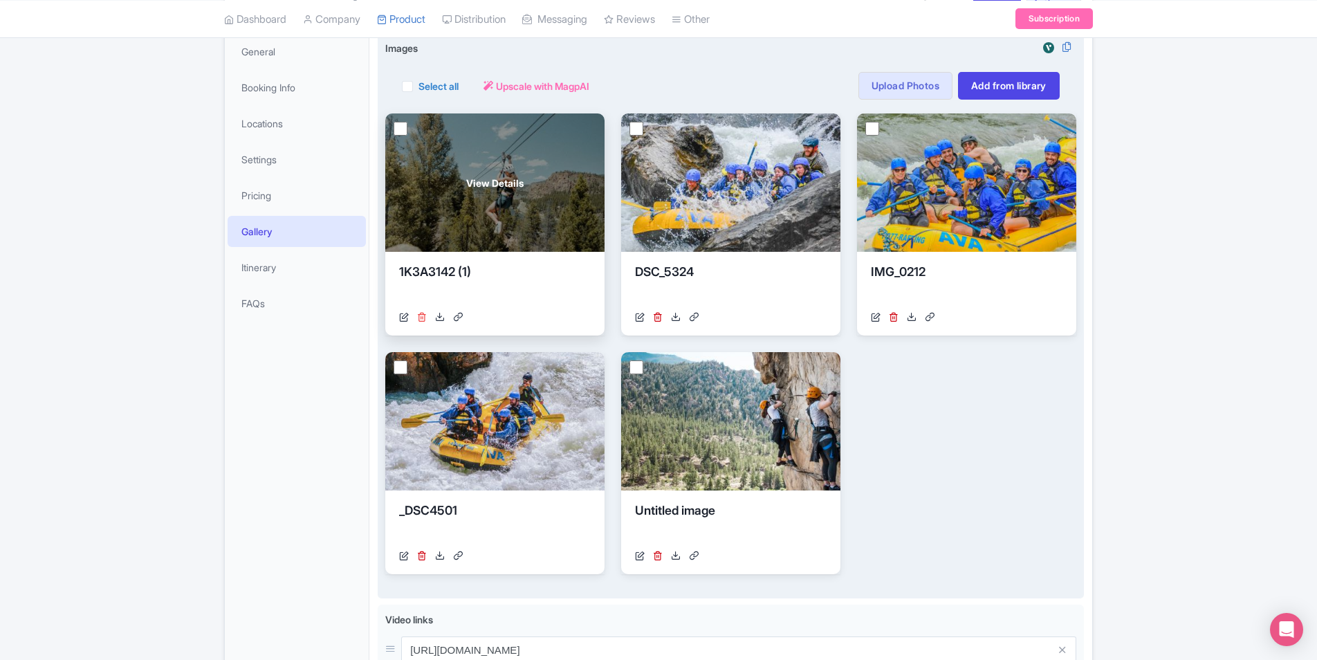
click at [421, 317] on icon at bounding box center [422, 317] width 10 height 10
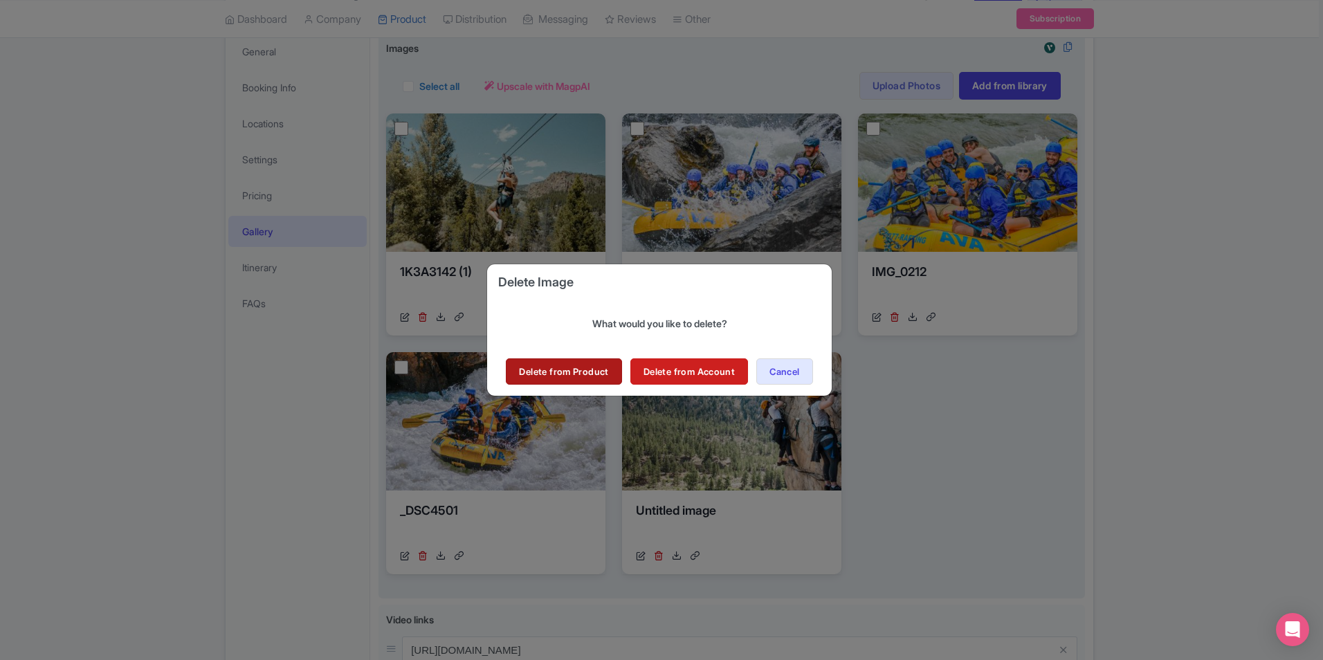
click at [574, 372] on link "Delete from Product" at bounding box center [564, 371] width 116 height 26
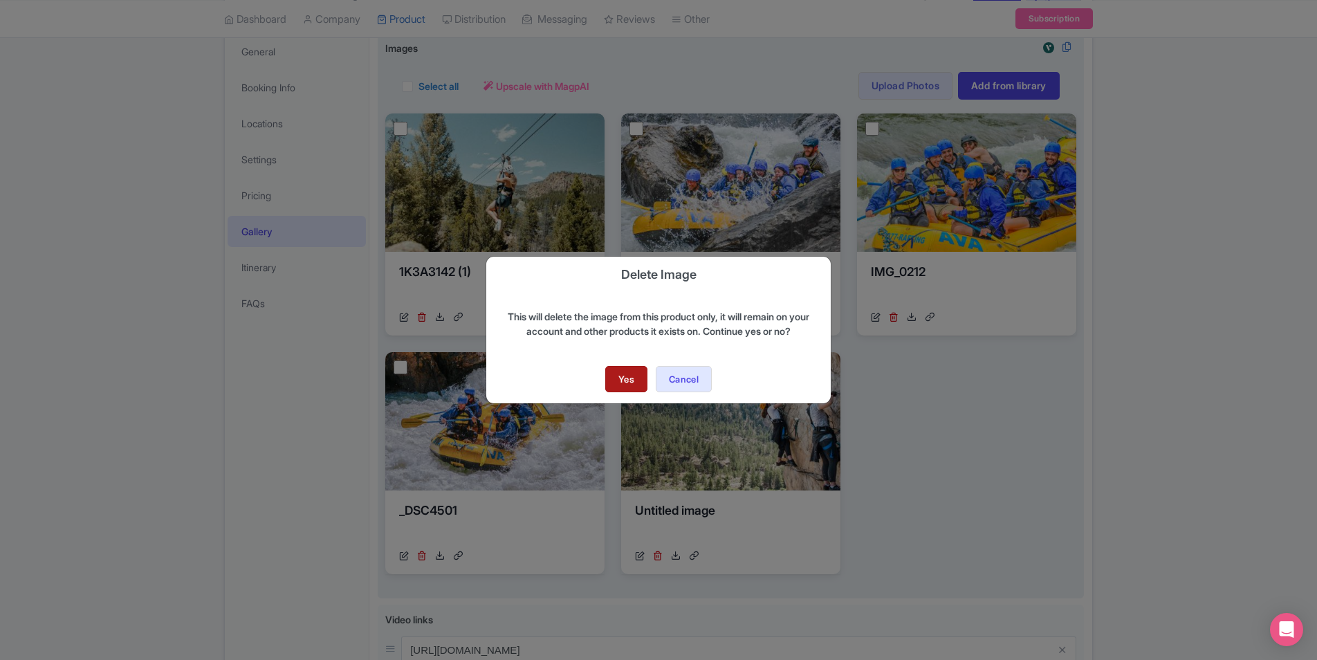
click at [614, 378] on link "Yes" at bounding box center [626, 379] width 42 height 26
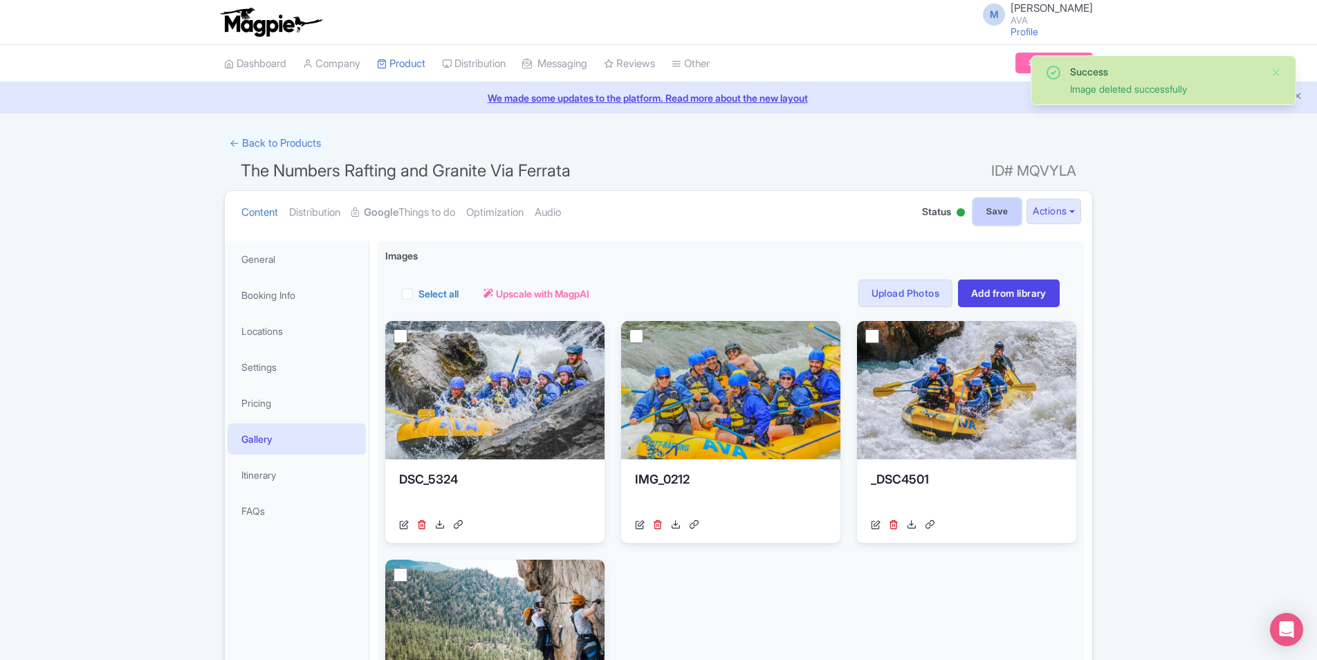
click at [987, 212] on input "Save" at bounding box center [997, 212] width 48 height 26
type input "Saving..."
click at [410, 97] on link "My Products" at bounding box center [443, 98] width 131 height 21
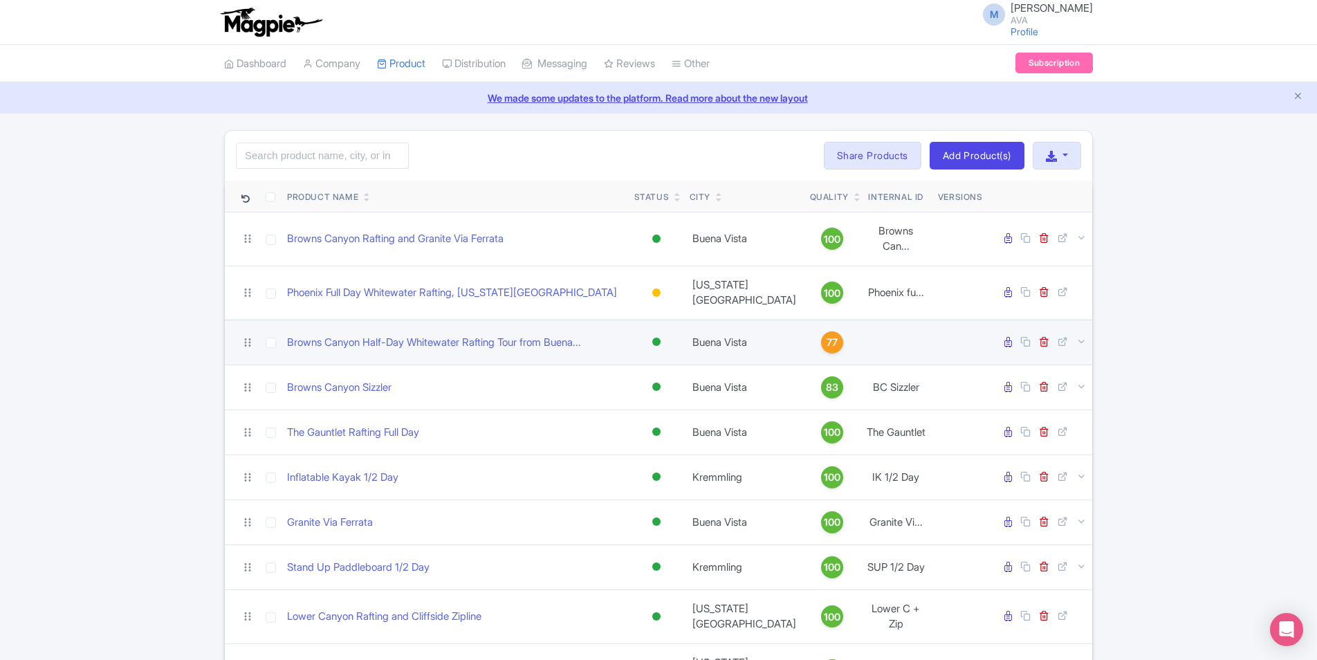
click at [827, 335] on span "77" at bounding box center [832, 342] width 11 height 15
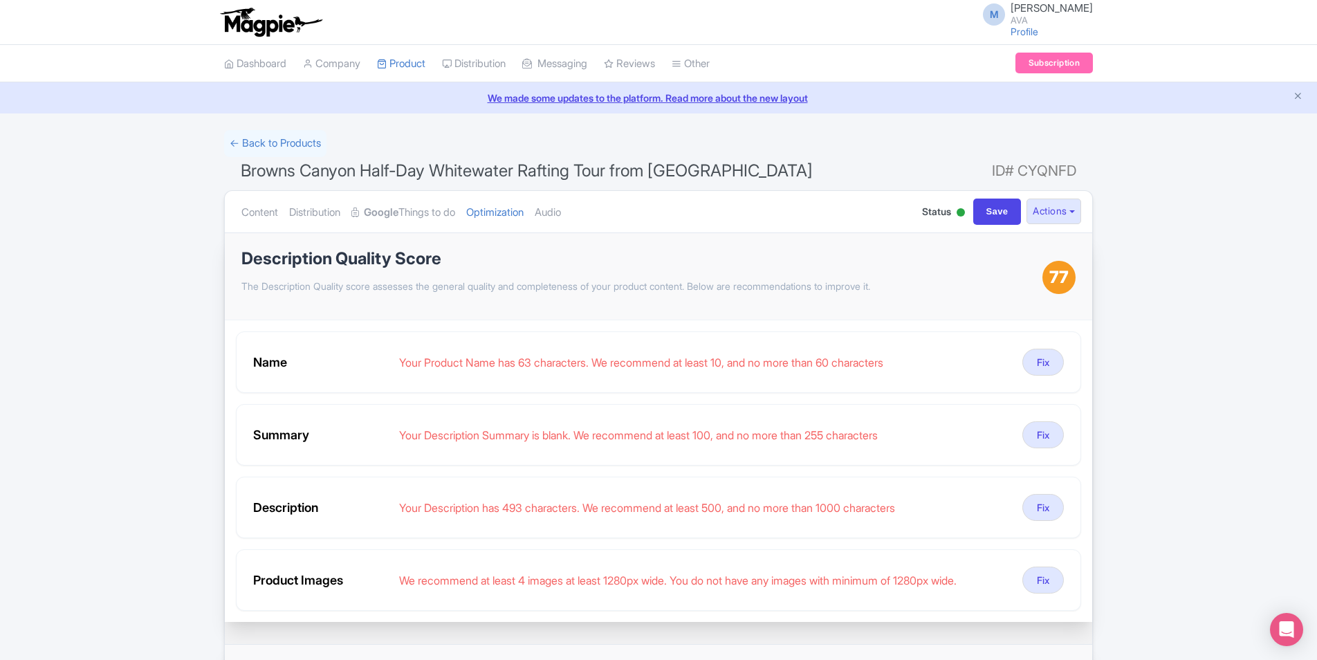
click at [459, 165] on span "Browns Canyon Half-Day Whitewater Rafting Tour from [GEOGRAPHIC_DATA]" at bounding box center [527, 171] width 572 height 20
click at [1045, 358] on button "Fix" at bounding box center [1044, 362] width 42 height 27
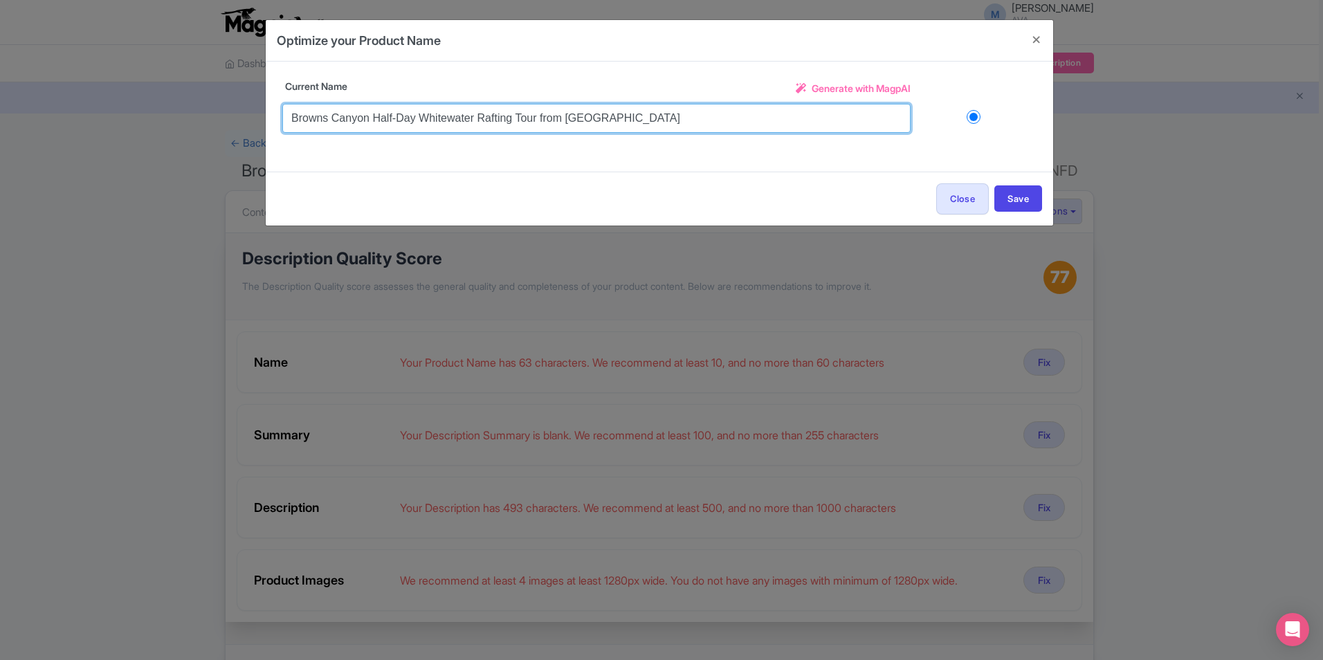
drag, startPoint x: 535, startPoint y: 116, endPoint x: 704, endPoint y: 117, distance: 168.8
click at [704, 117] on input "Browns Canyon Half-Day Whitewater Rafting Tour from [GEOGRAPHIC_DATA]" at bounding box center [596, 118] width 628 height 29
type input "Browns Canyon Half-Day Whitewater Rafting Tour"
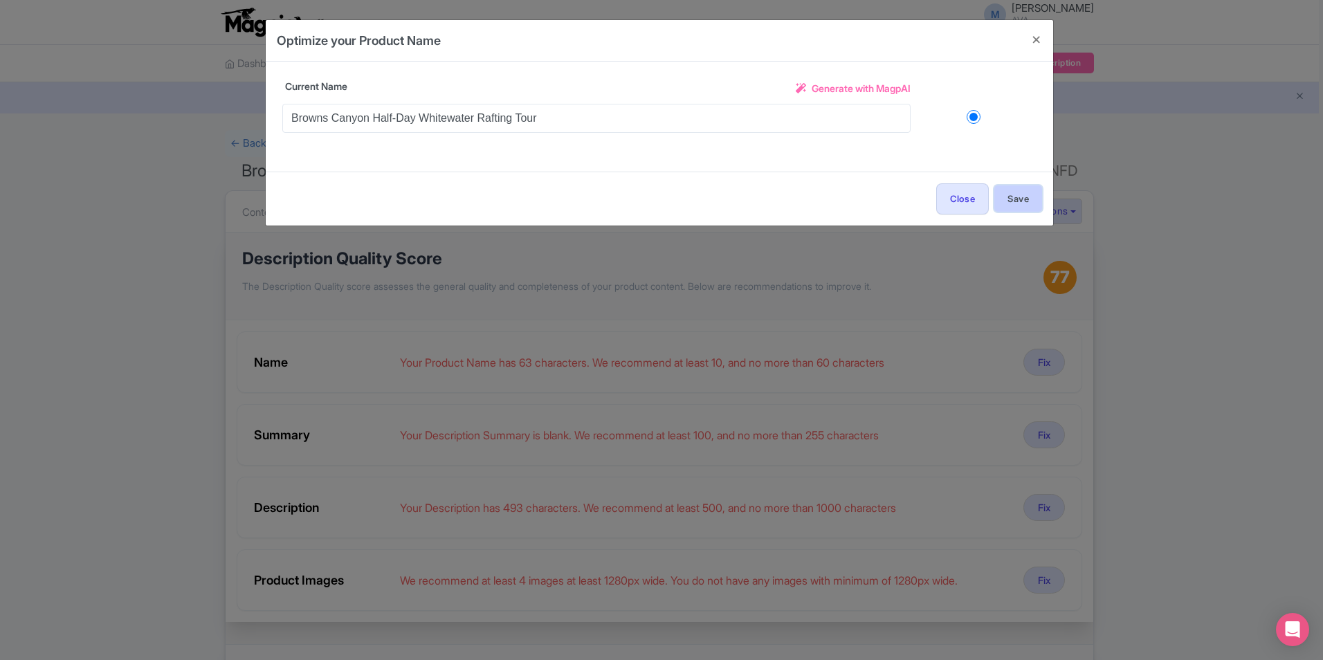
click at [1018, 194] on button "Save" at bounding box center [1018, 198] width 48 height 26
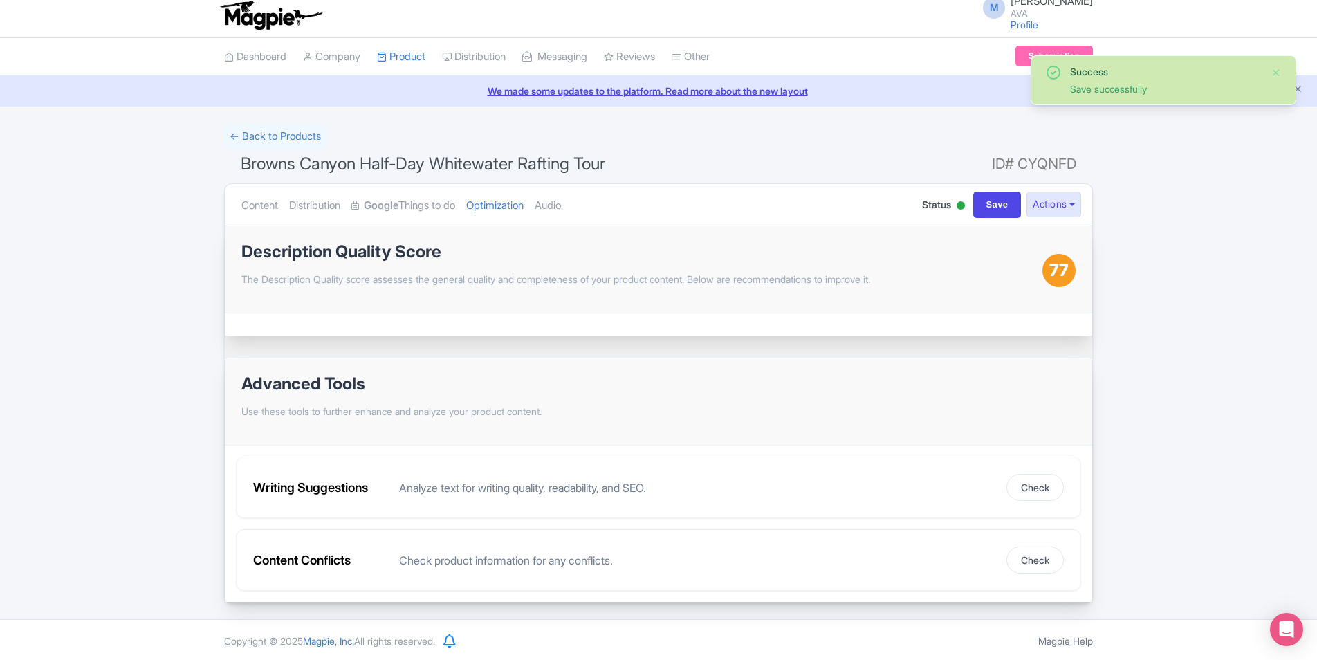
scroll to position [9, 0]
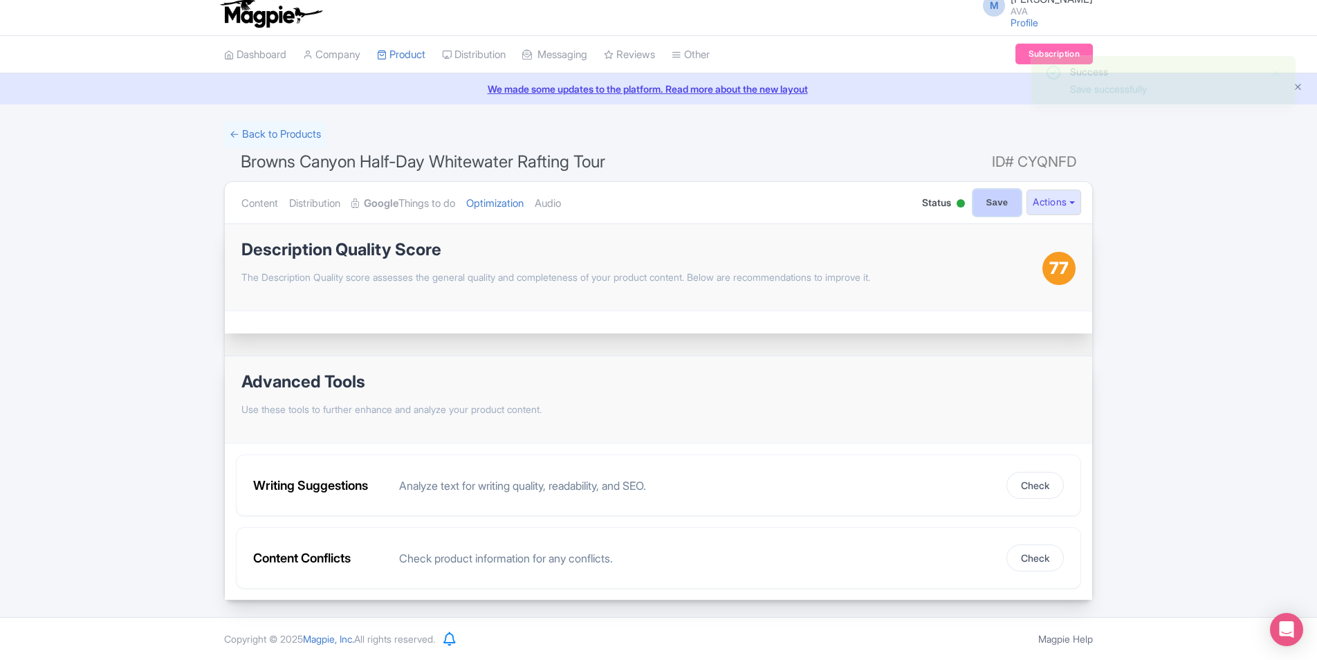
click at [984, 204] on input "Save" at bounding box center [997, 203] width 48 height 26
type input "Saving..."
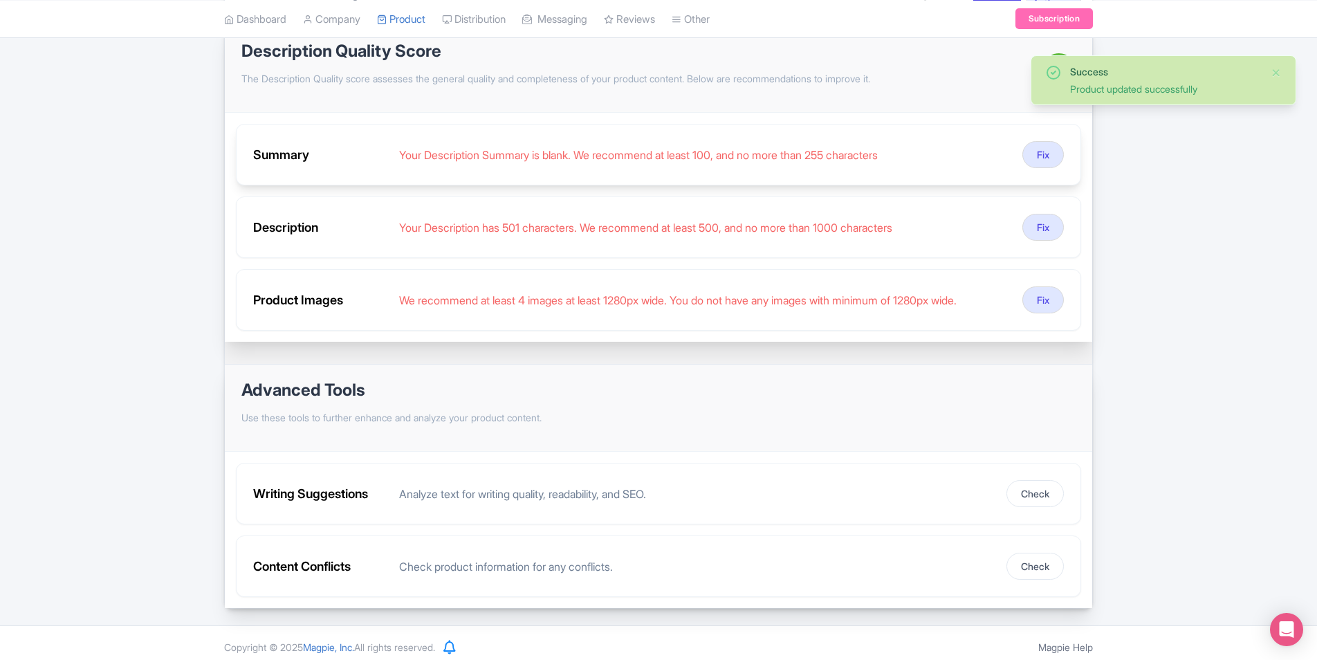
scroll to position [138, 0]
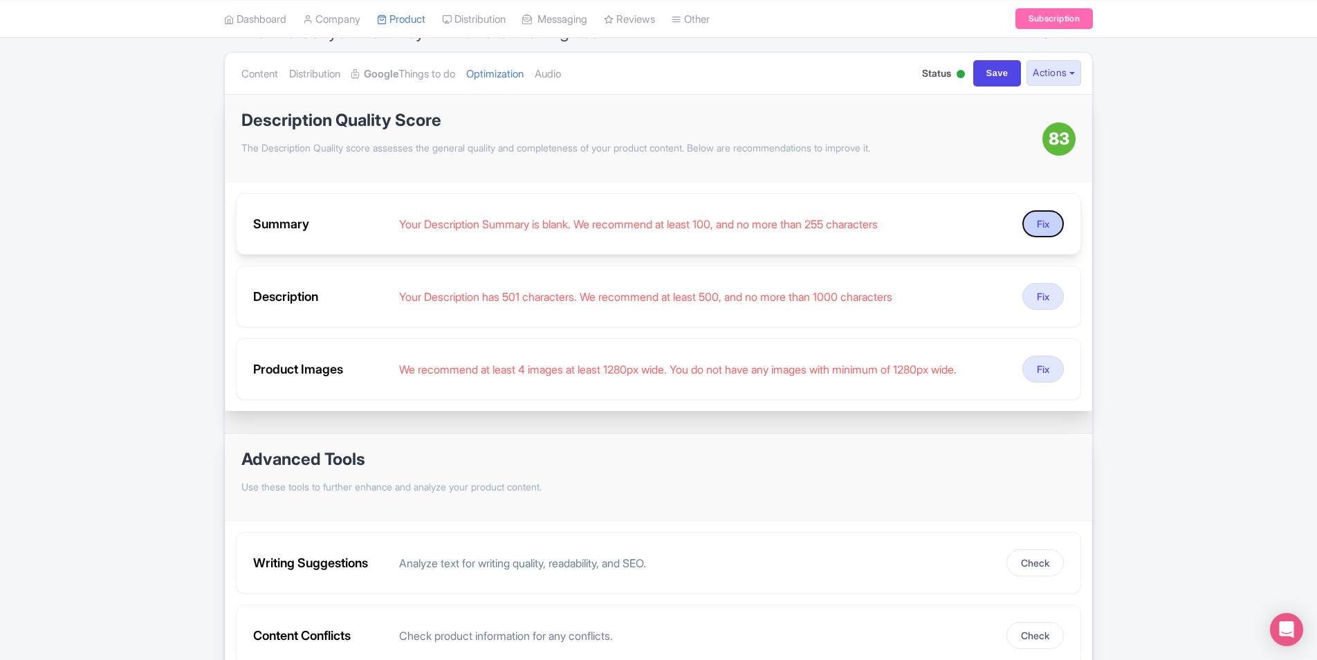
click at [1036, 223] on button "Fix" at bounding box center [1044, 223] width 42 height 27
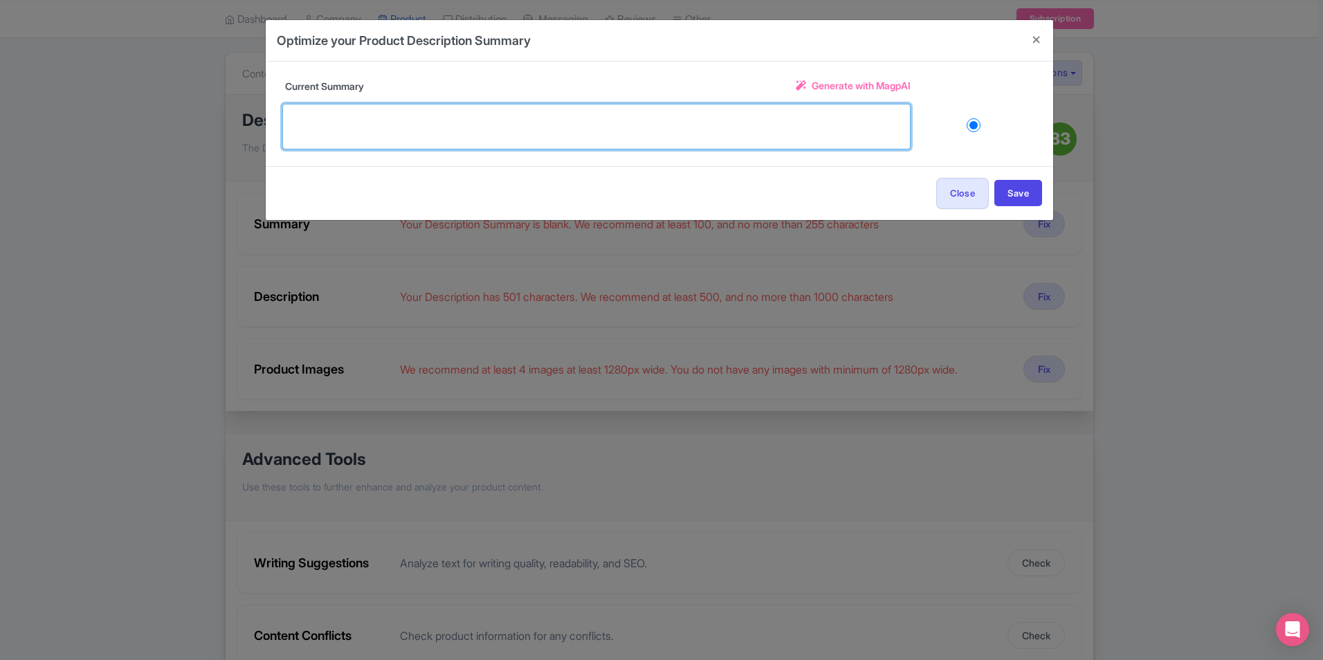
click at [679, 111] on textarea at bounding box center [596, 127] width 628 height 46
click at [540, 127] on textarea at bounding box center [596, 127] width 628 height 46
paste textarea "Raft the nation's favorite stretch of river, 10 miles through Browns Canyon Ark…"
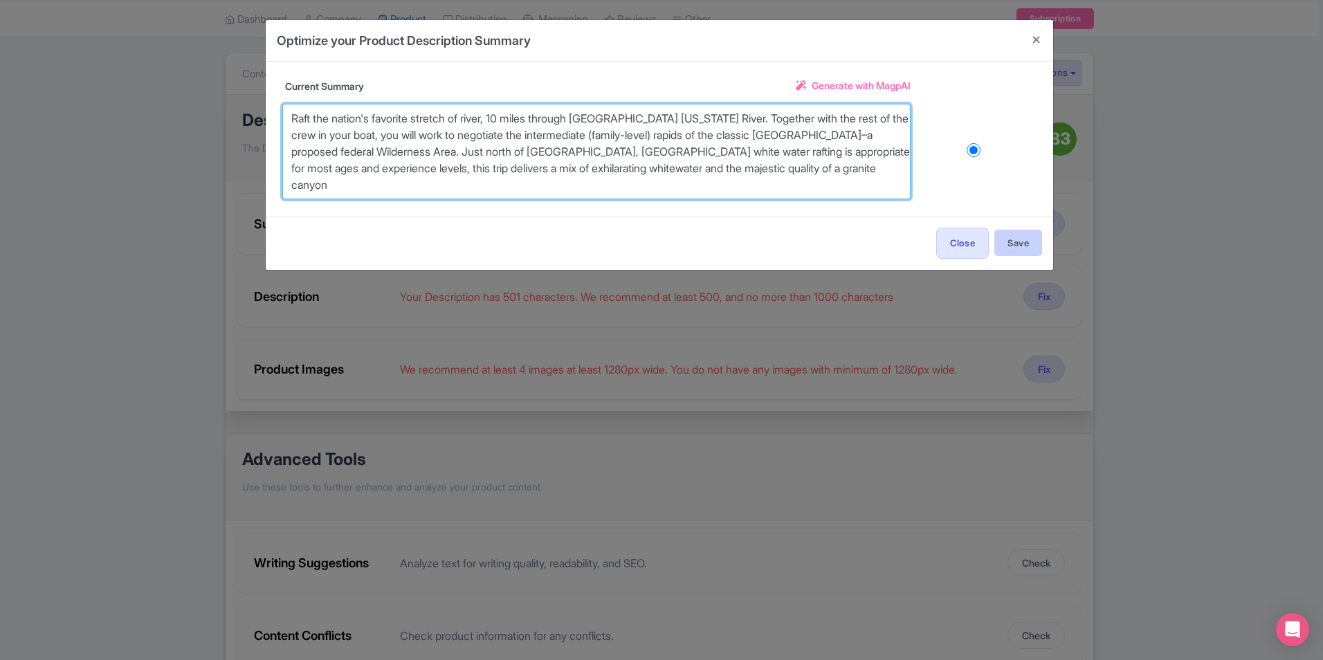
type textarea "Raft the nation's favorite stretch of river, 10 miles through Browns Canyon Ark…"
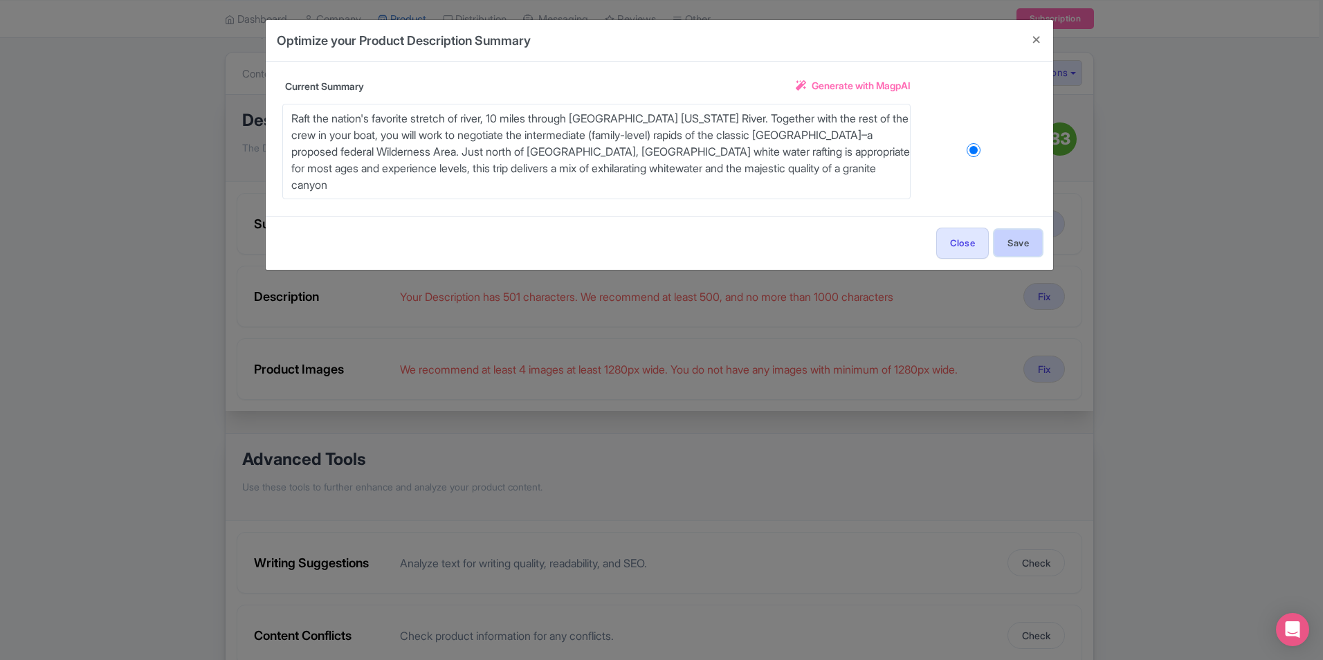
click at [1031, 244] on button "Save" at bounding box center [1018, 243] width 48 height 26
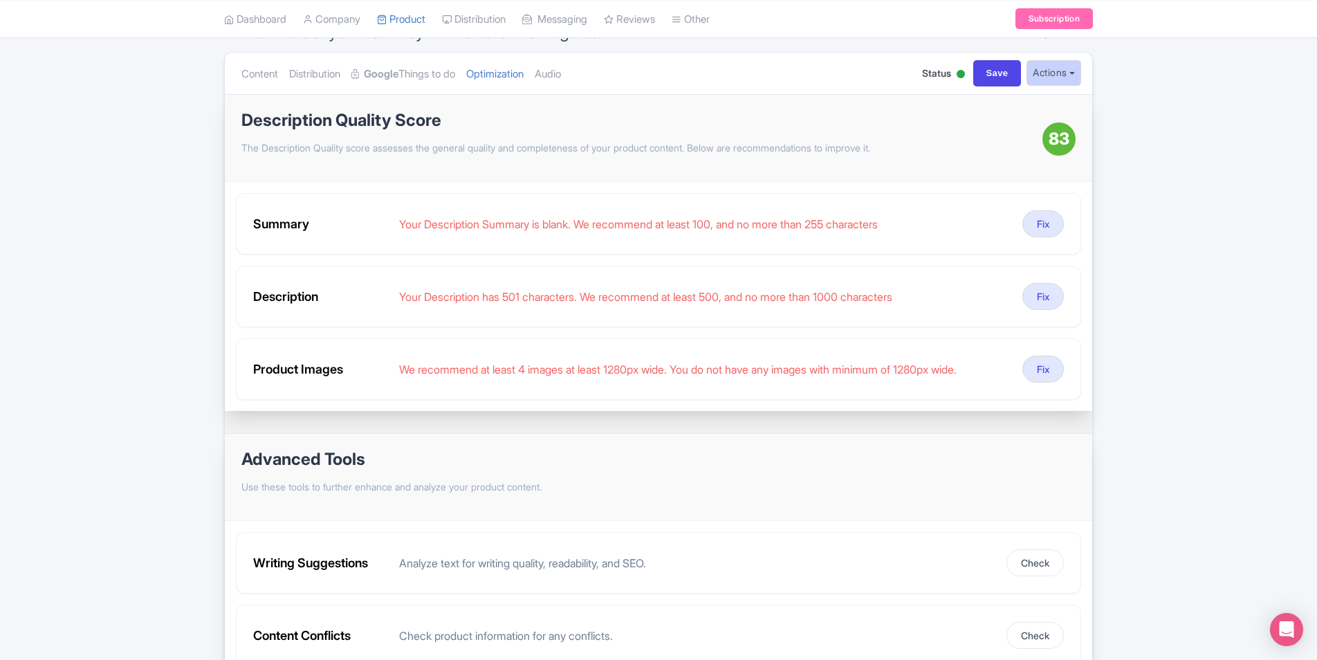
scroll to position [9, 0]
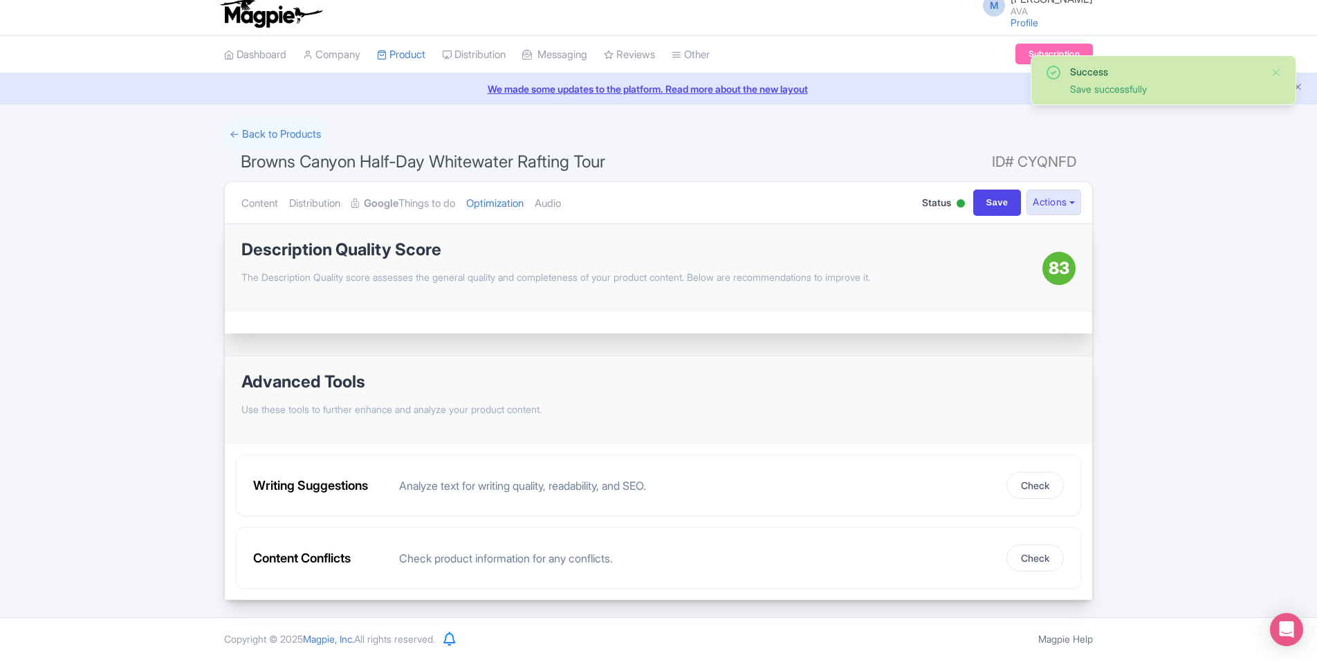
click at [1058, 276] on span "83" at bounding box center [1059, 268] width 21 height 25
click at [908, 276] on p "The Description Quality score assesses the general quality and completeness of …" at bounding box center [641, 277] width 801 height 15
click at [974, 192] on input "Save" at bounding box center [997, 203] width 48 height 26
type input "Saving..."
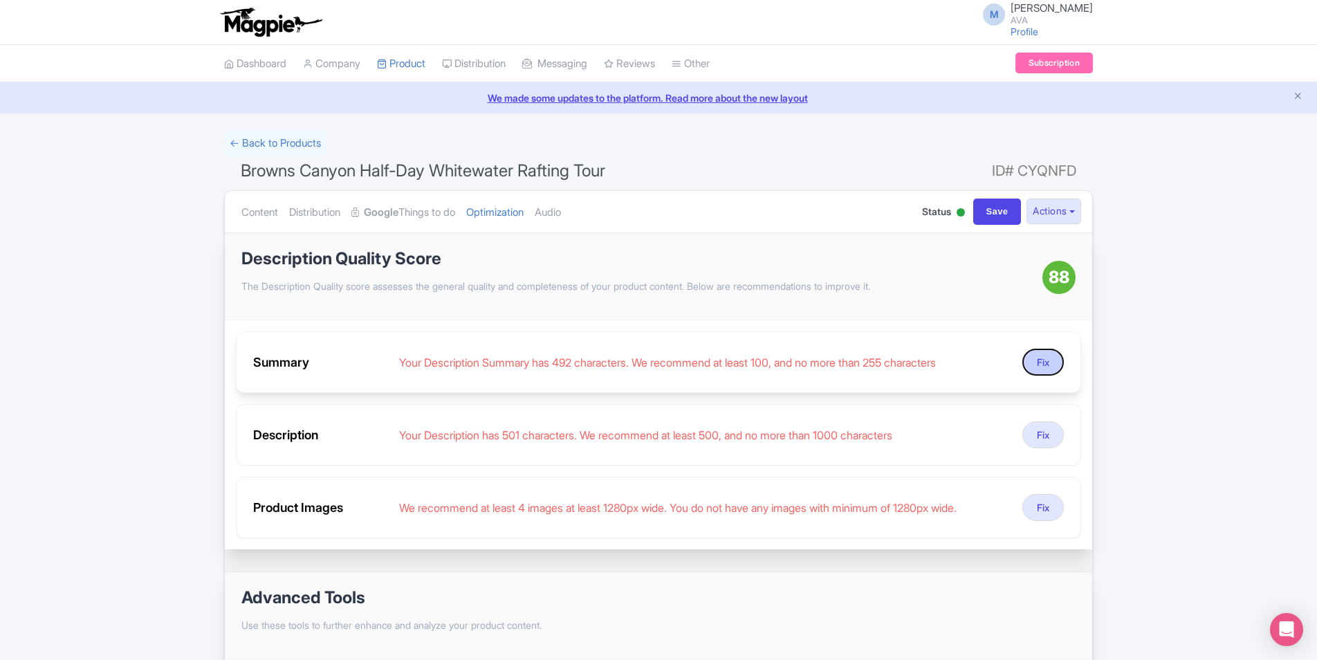
click at [1045, 364] on button "Fix" at bounding box center [1044, 362] width 42 height 27
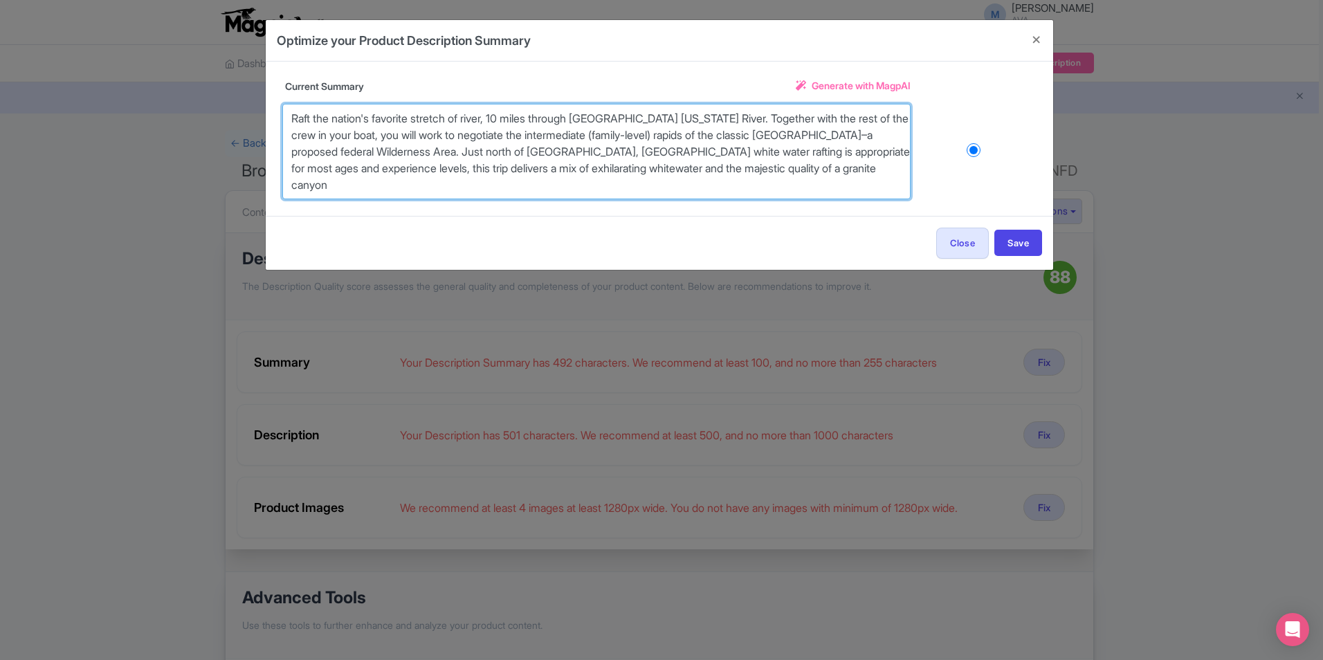
drag, startPoint x: 869, startPoint y: 134, endPoint x: 848, endPoint y: 188, distance: 57.8
click at [848, 188] on textarea "Raft the nation's favorite stretch of river, 10 miles through [GEOGRAPHIC_DATA]…" at bounding box center [596, 151] width 628 height 95
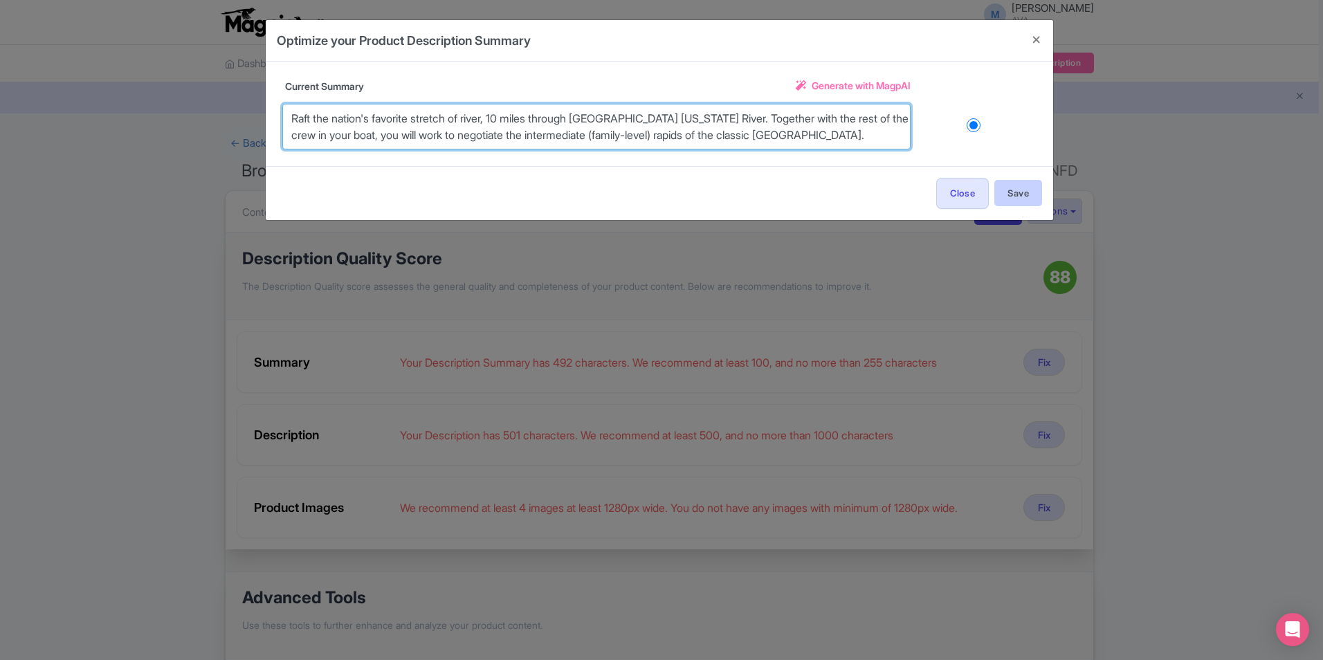
type textarea "Raft the nation's favorite stretch of river, 10 miles through Browns Canyon Ark…"
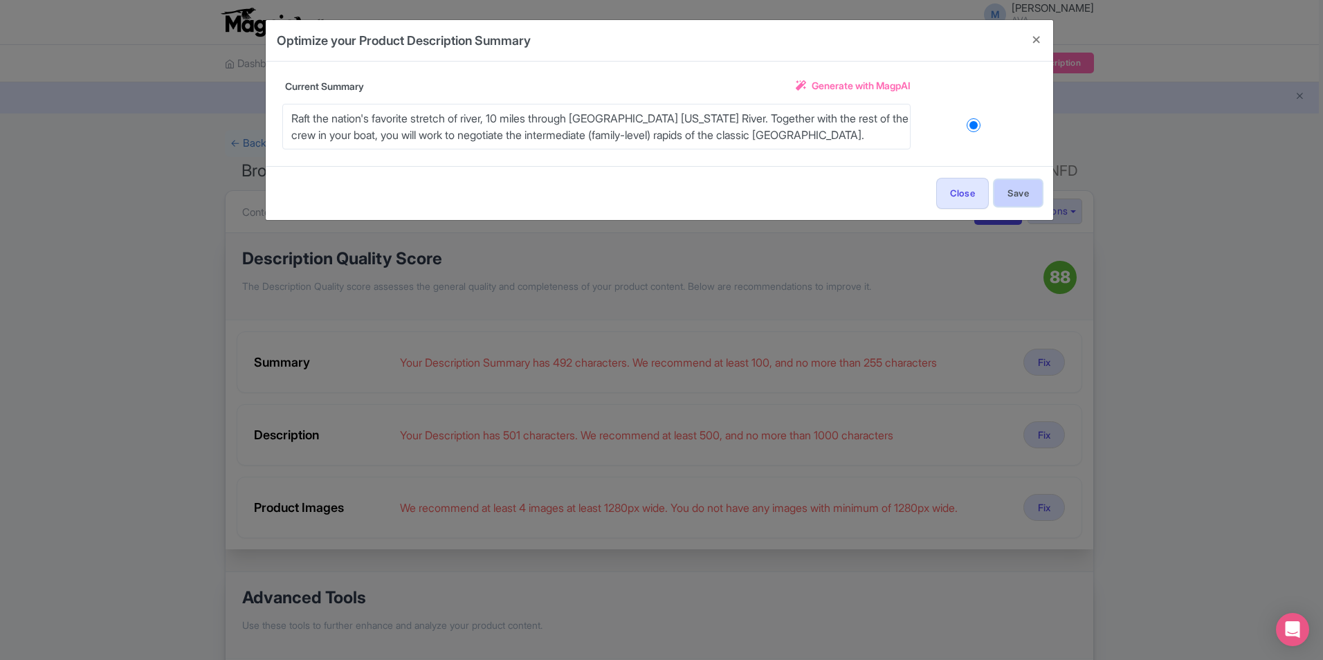
click at [1012, 192] on button "Save" at bounding box center [1018, 193] width 48 height 26
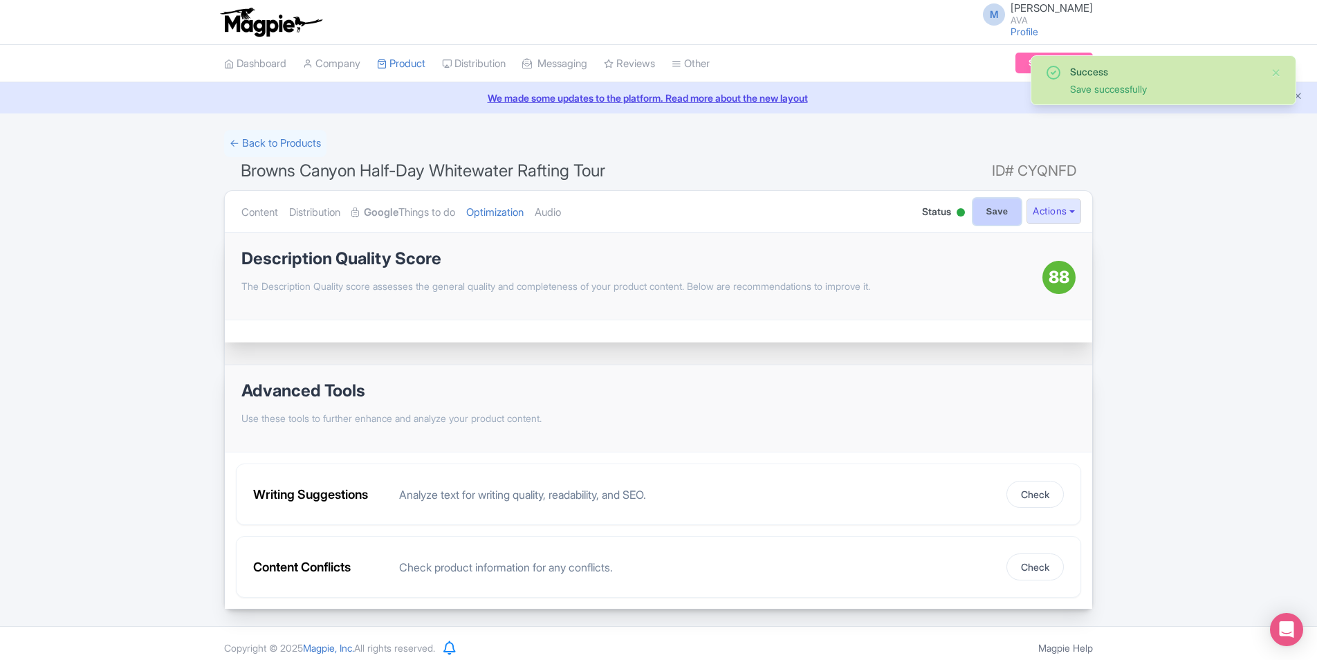
click at [998, 217] on input "Save" at bounding box center [997, 212] width 48 height 26
type input "Saving..."
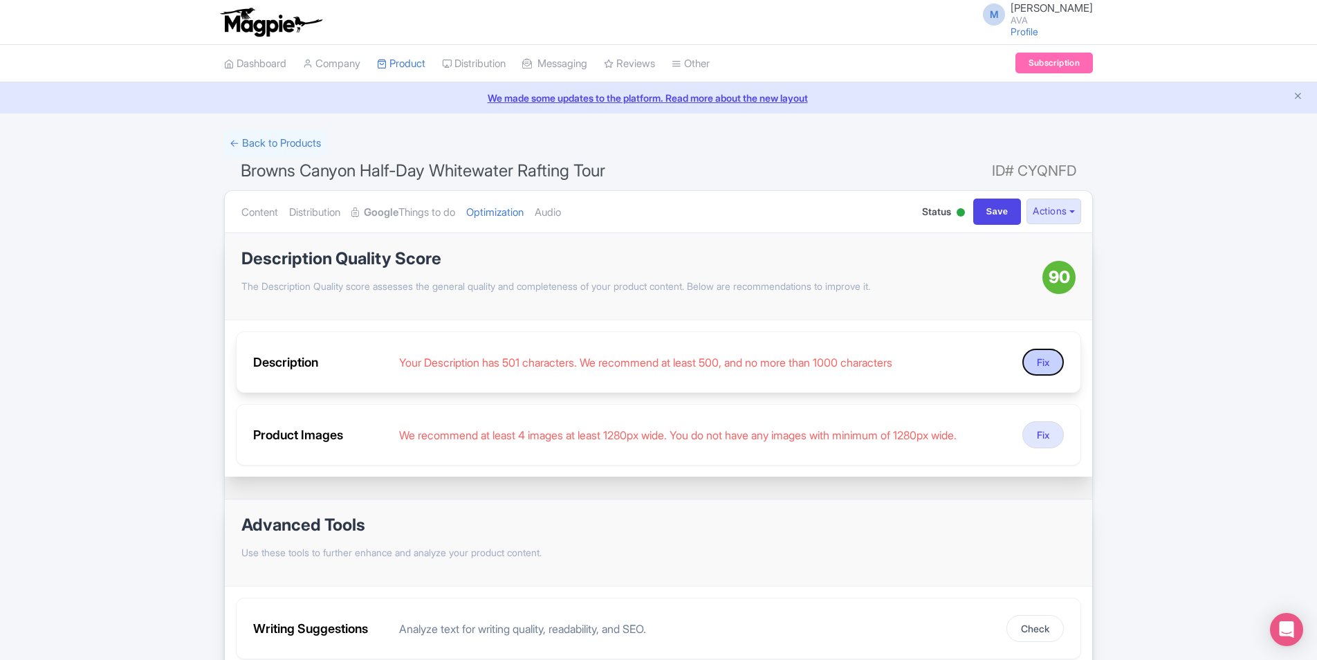
click at [1050, 360] on button "Fix" at bounding box center [1044, 362] width 42 height 27
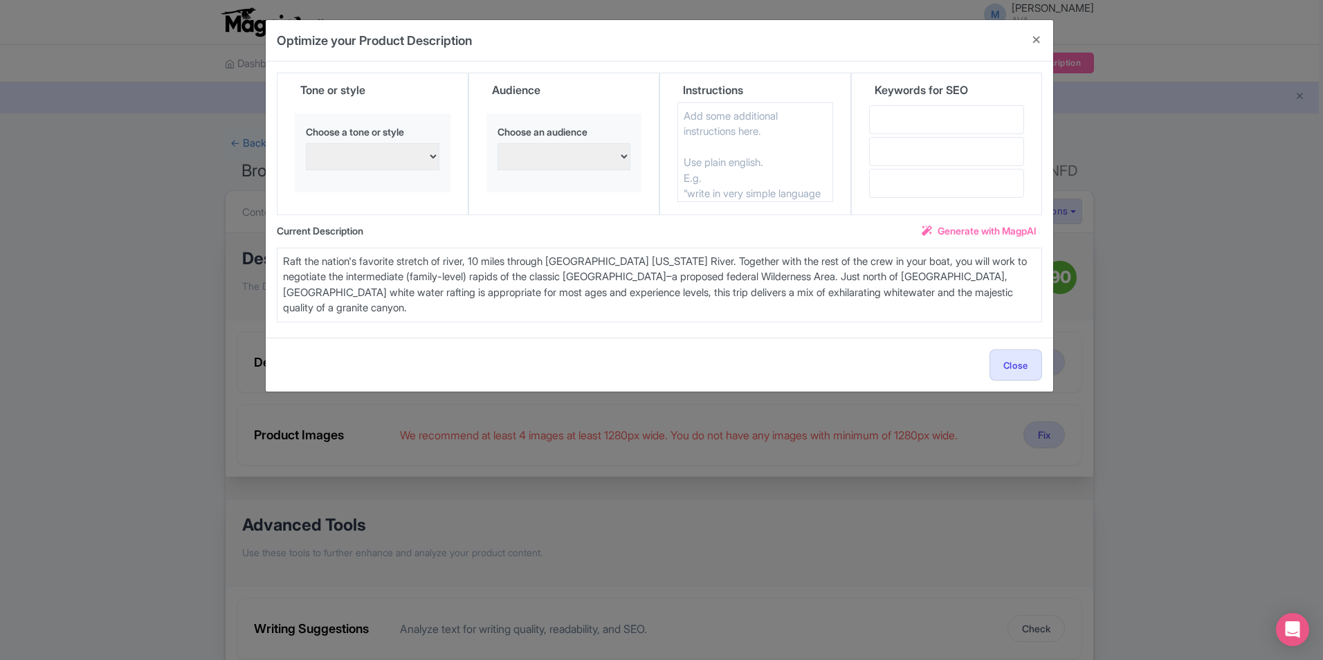
click at [399, 158] on select "persuasive, informative, and engaging Excited and enthusiastic Confident and as…" at bounding box center [373, 156] width 134 height 27
select select "Excited and enthusiastic"
click at [306, 143] on select "persuasive, informative, and engaging Excited and enthusiastic Confident and as…" at bounding box center [373, 156] width 134 height 27
click at [572, 154] on select "Families with young children Confident and assertive Adventure seekers and thri…" at bounding box center [564, 156] width 134 height 27
click at [465, 199] on div "Tone or style Choose a tone or style persuasive, informative, and engaging Exci…" at bounding box center [373, 144] width 192 height 143
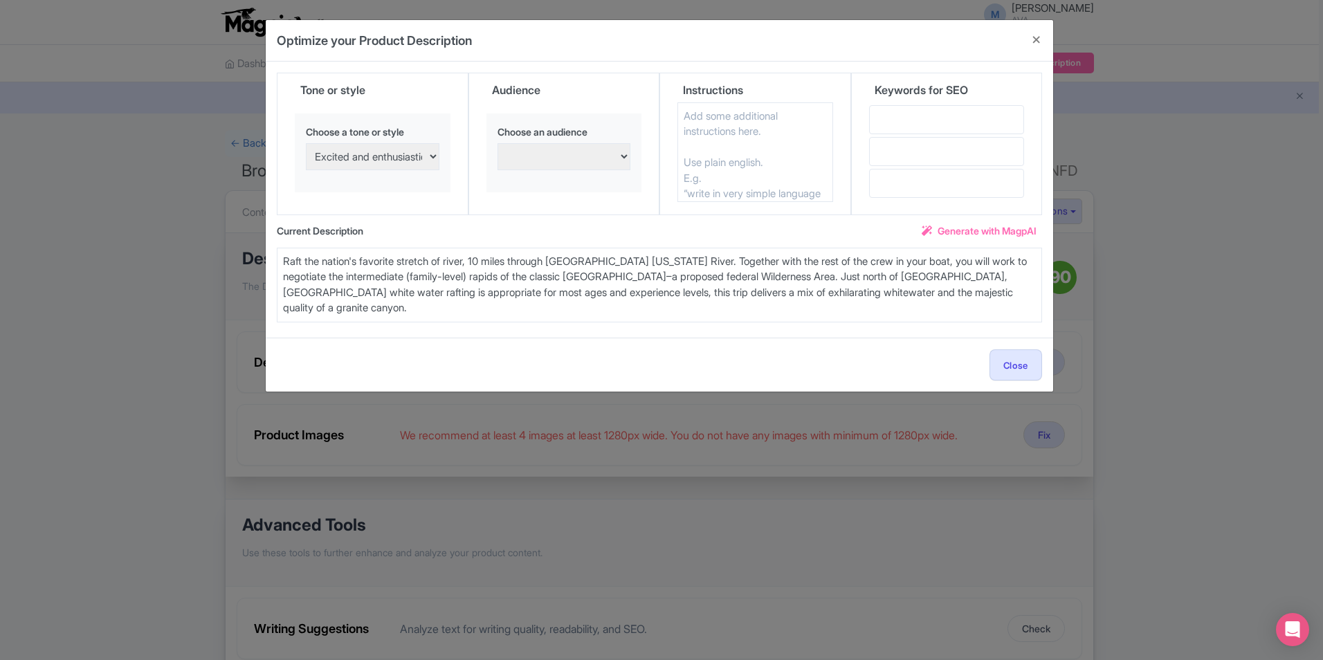
click at [471, 277] on textarea "Raft the nation's favorite stretch of river, 10 miles through Browns Canyon Ark…" at bounding box center [659, 285] width 765 height 75
click at [1036, 43] on button "Close" at bounding box center [1036, 39] width 33 height 39
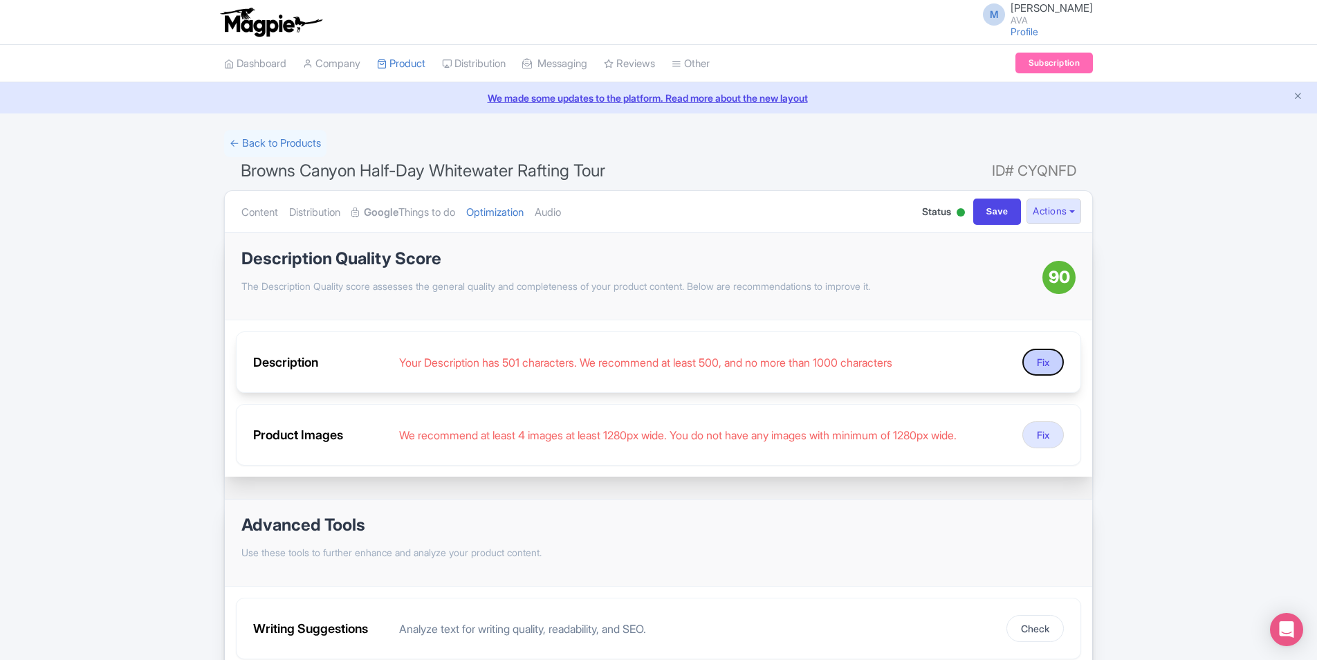
click at [1050, 364] on button "Fix" at bounding box center [1044, 362] width 42 height 27
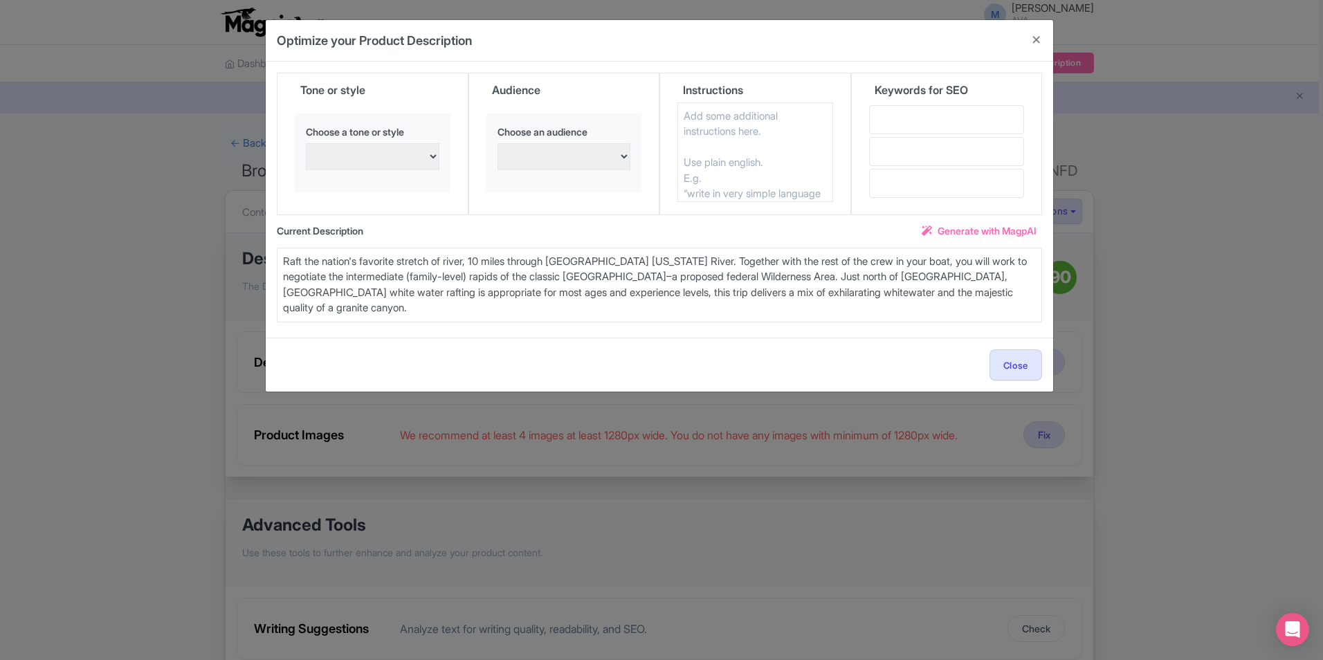
drag, startPoint x: 446, startPoint y: 303, endPoint x: 297, endPoint y: 255, distance: 156.4
click at [297, 255] on textarea "Raft the nation's favorite stretch of river, 10 miles through Browns Canyon Ark…" at bounding box center [659, 285] width 765 height 75
click at [509, 304] on textarea "Raft the nation's favorite stretch of river, 10 miles through Browns Canyon Ark…" at bounding box center [659, 285] width 765 height 75
click at [649, 281] on textarea "Raft the nation's favorite stretch of river, 10 miles through Browns Canyon Ark…" at bounding box center [659, 285] width 765 height 75
click at [663, 275] on textarea "Raft the nation's favorite stretch of river, 10 miles through Browns Canyon Ark…" at bounding box center [659, 285] width 765 height 75
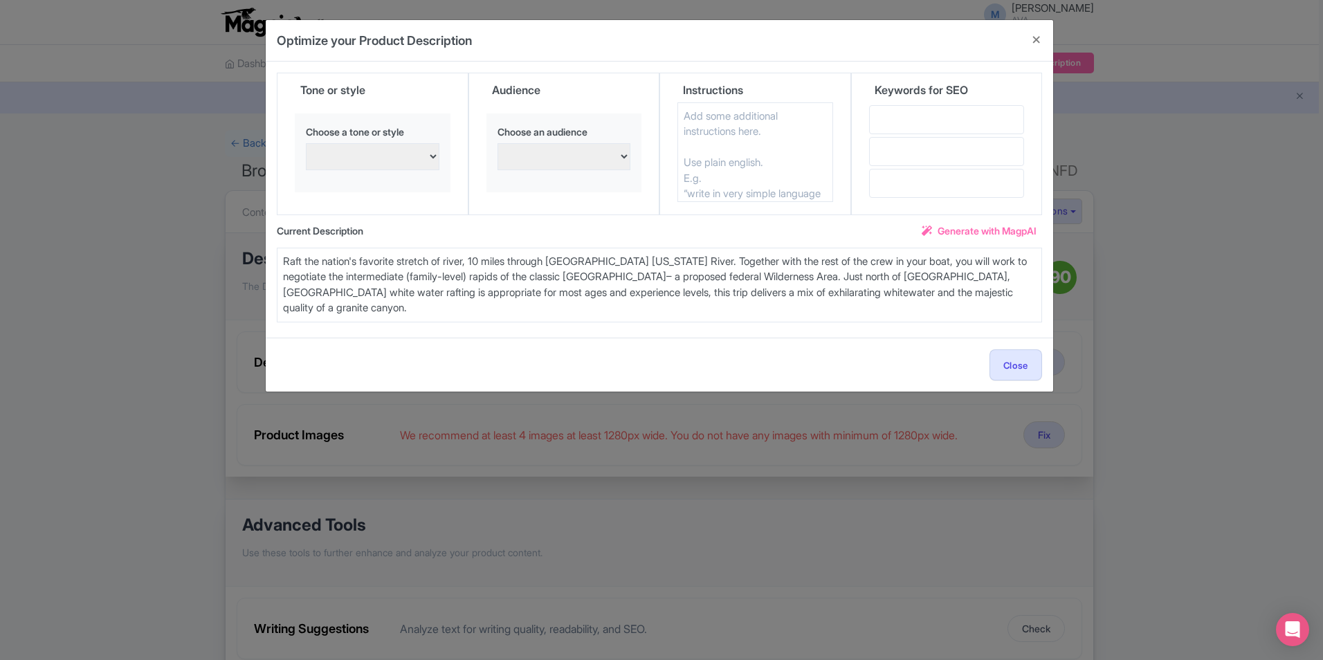
click at [657, 275] on textarea "Raft the nation's favorite stretch of river, 10 miles through Browns Canyon Ark…" at bounding box center [659, 285] width 765 height 75
click at [623, 295] on textarea "Raft the nation's favorite stretch of river, 10 miles through Browns Canyon Ark…" at bounding box center [659, 285] width 765 height 75
type textarea "Raft the nation's favorite stretch of river, 10 miles through Browns Canyon Ark…"
click at [861, 326] on div "Current Description Generate with MagpAI Raft the nation's favorite stretch of …" at bounding box center [659, 271] width 765 height 112
click at [1019, 360] on button "Close" at bounding box center [1015, 364] width 53 height 31
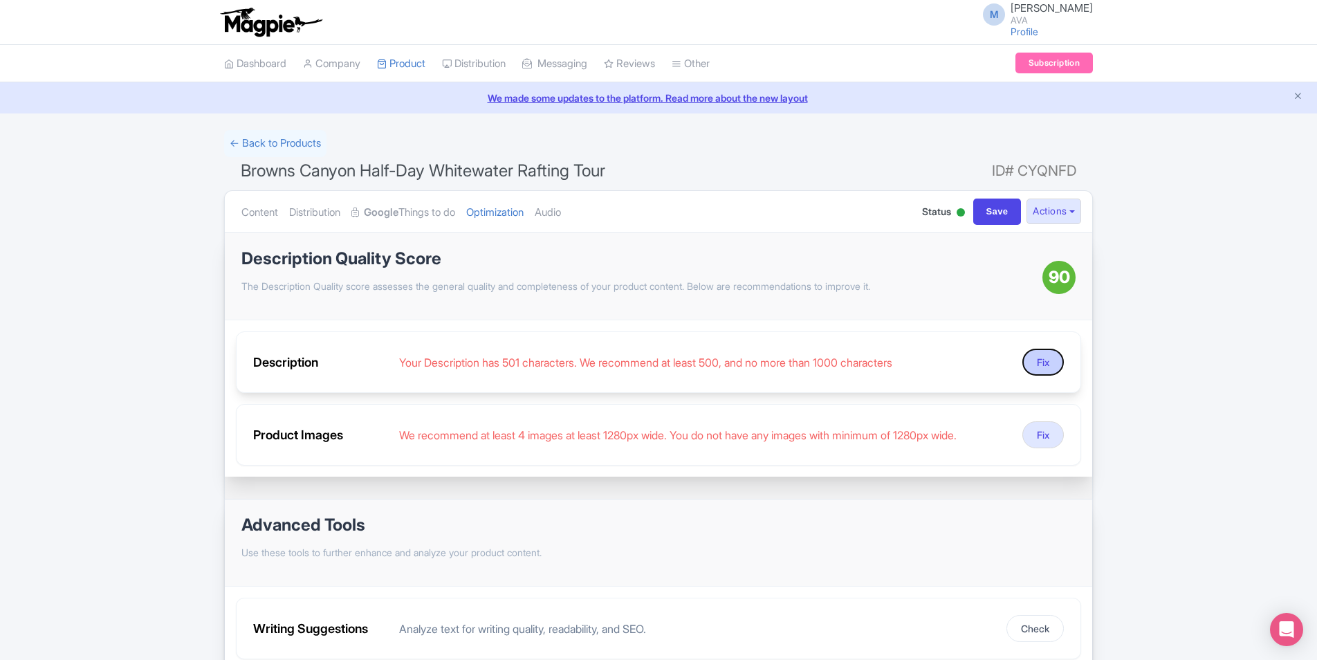
click at [1050, 365] on button "Fix" at bounding box center [1044, 362] width 42 height 27
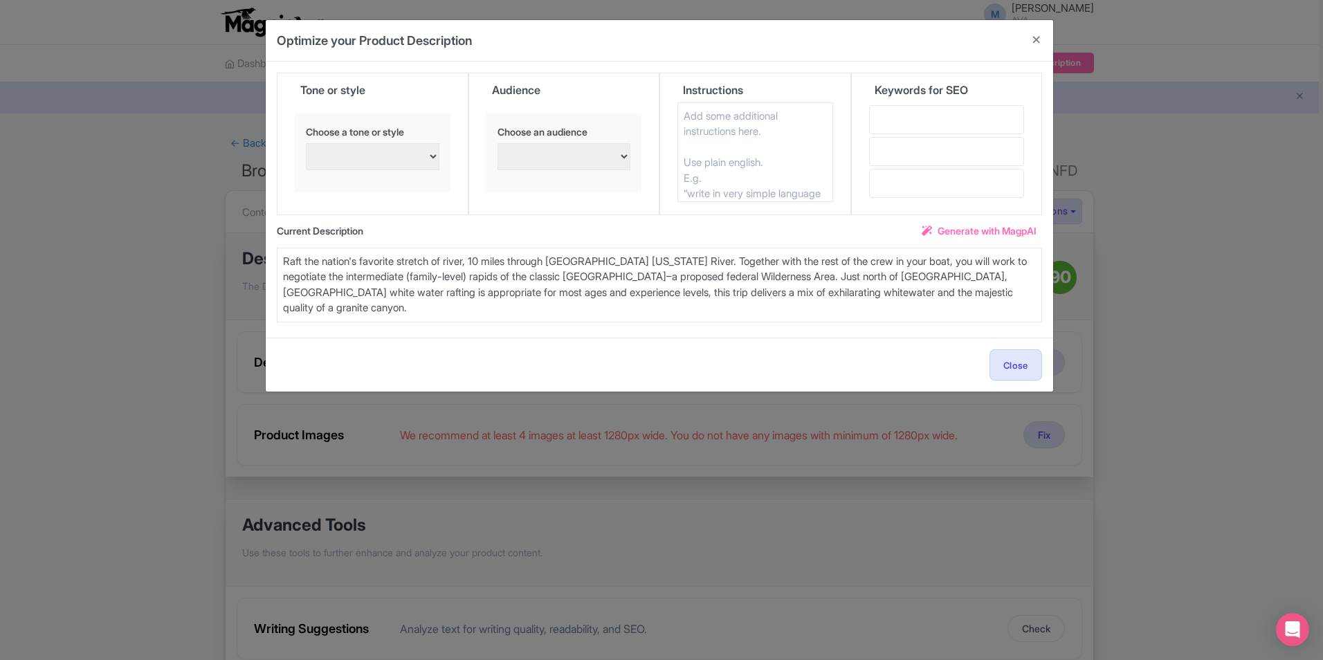
click at [558, 305] on textarea "Raft the nation's favorite stretch of river, 10 miles through Browns Canyon Ark…" at bounding box center [659, 285] width 765 height 75
click at [558, 304] on textarea "Raft the nation's favorite stretch of river, 10 miles through Browns Canyon Ark…" at bounding box center [659, 285] width 765 height 75
paste textarea
type textarea "Raft the nation's favorite stretch of river, 10 miles through Browns Canyon Ark…"
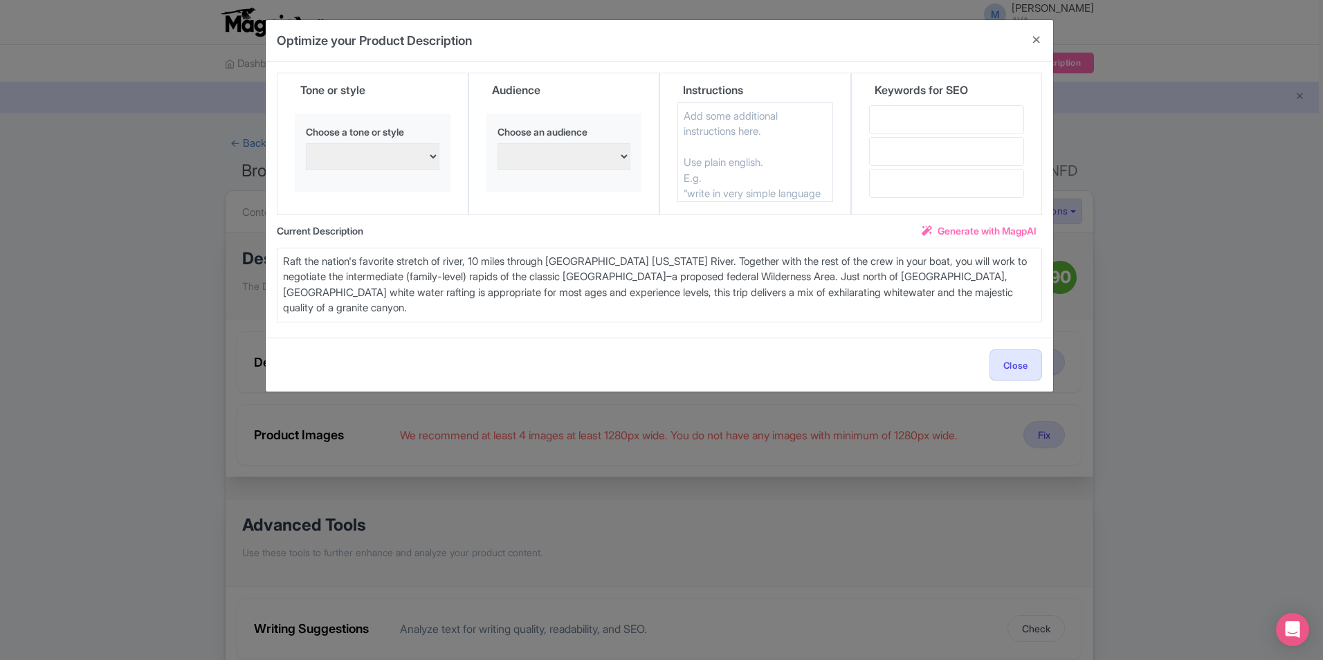
click at [874, 351] on div "Close" at bounding box center [659, 364] width 765 height 31
click at [857, 81] on div "Keywords for SEO" at bounding box center [947, 144] width 192 height 143
click at [1036, 37] on button "Close" at bounding box center [1036, 39] width 33 height 39
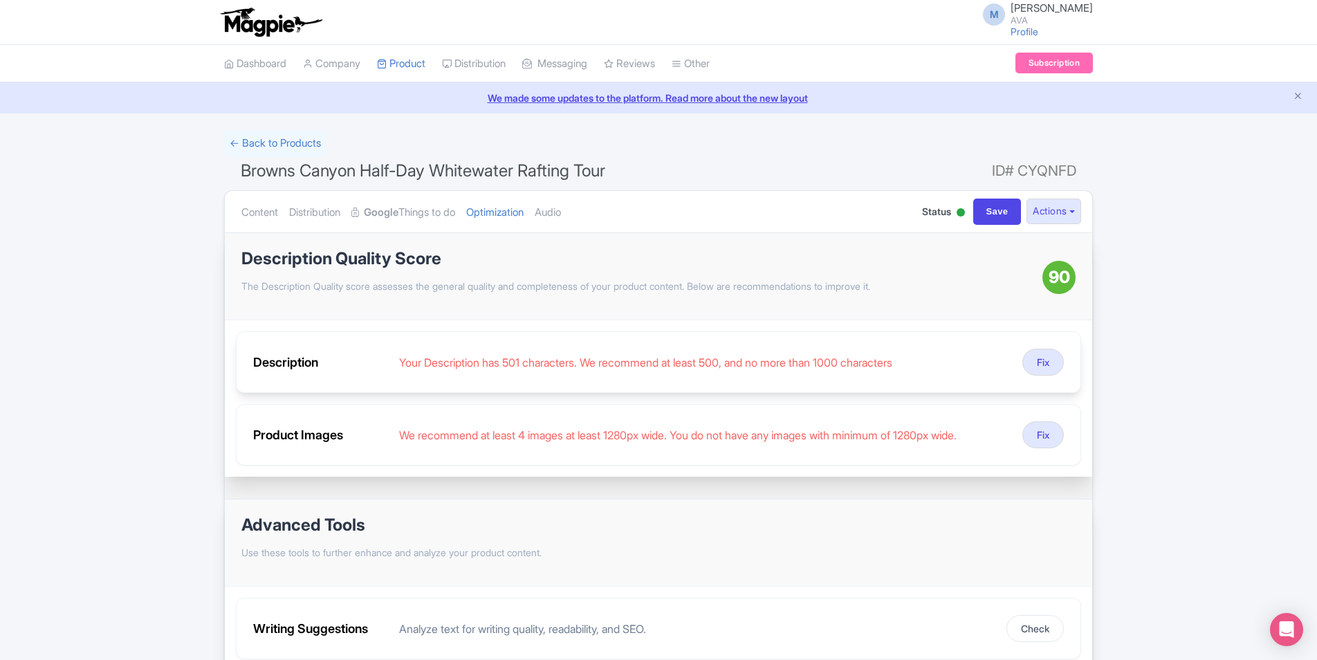
click at [529, 361] on div "Your Description has 501 characters. We recommend at least 500, and no more tha…" at bounding box center [705, 362] width 612 height 17
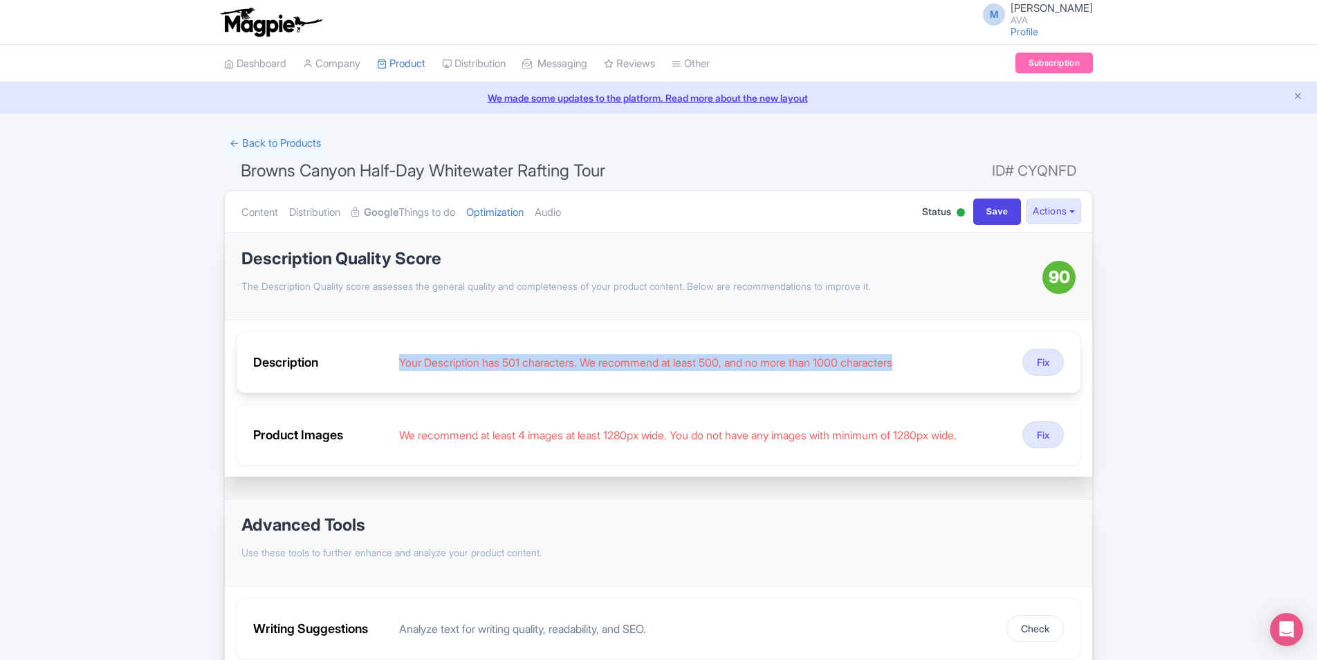
click at [529, 361] on div "Your Description has 501 characters. We recommend at least 500, and no more tha…" at bounding box center [705, 362] width 612 height 17
click at [529, 362] on div "Your Description has 501 characters. We recommend at least 500, and no more tha…" at bounding box center [705, 362] width 612 height 17
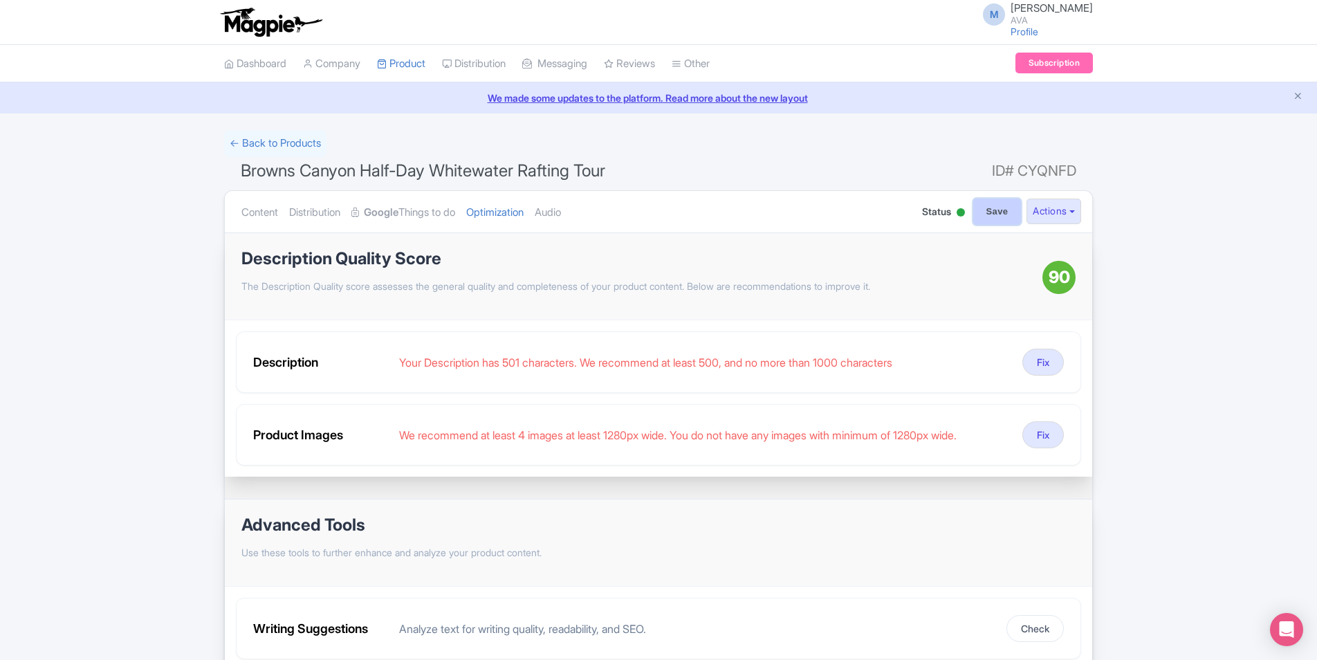
click at [984, 206] on input "Save" at bounding box center [997, 212] width 48 height 26
type input "Saving..."
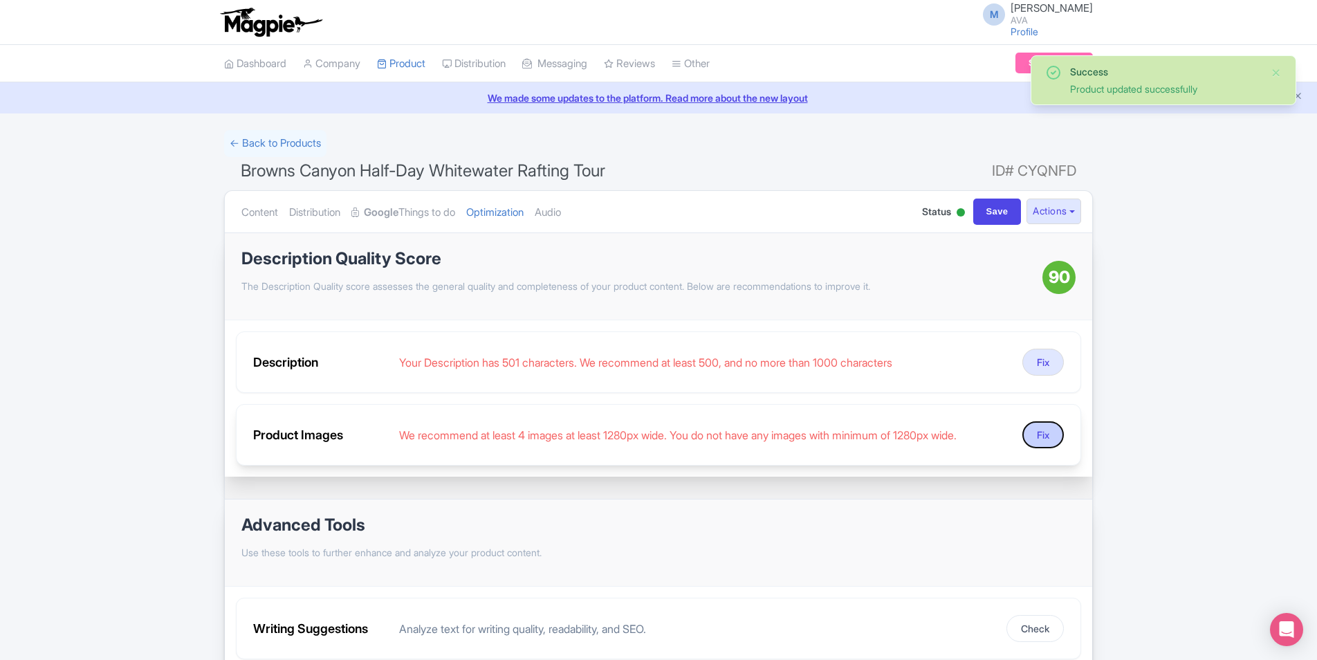
click at [1053, 435] on button "Fix" at bounding box center [1044, 434] width 42 height 27
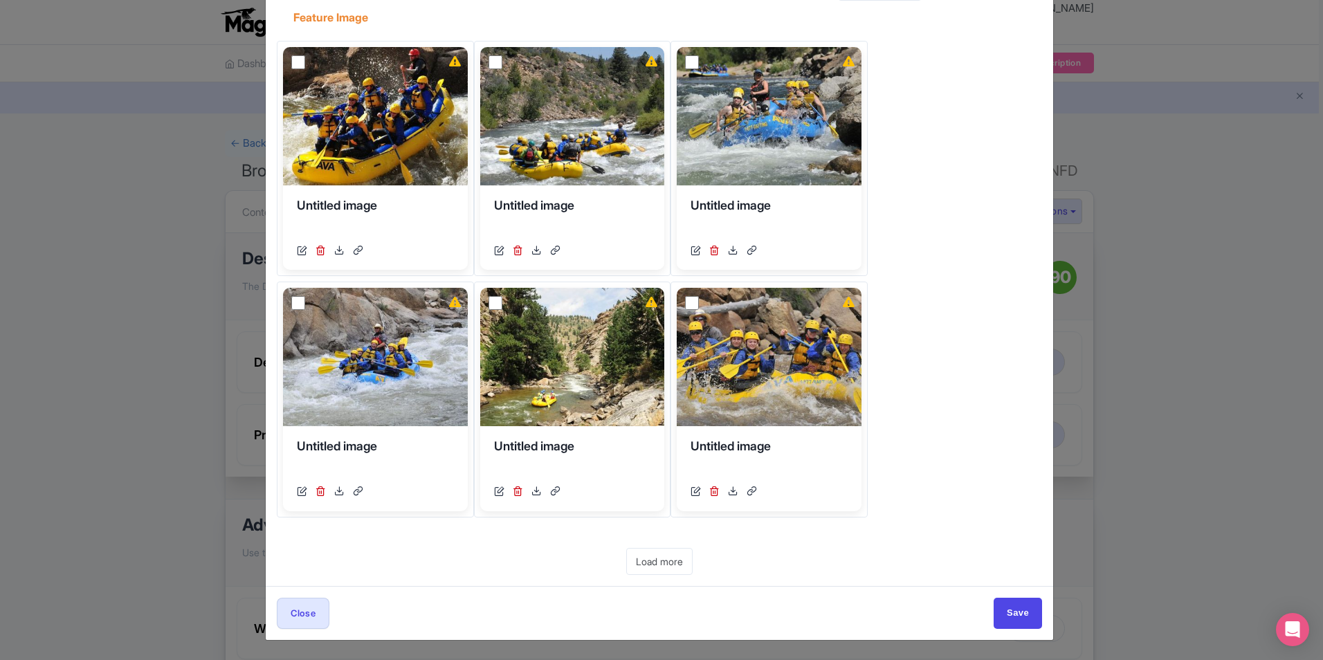
scroll to position [46, 0]
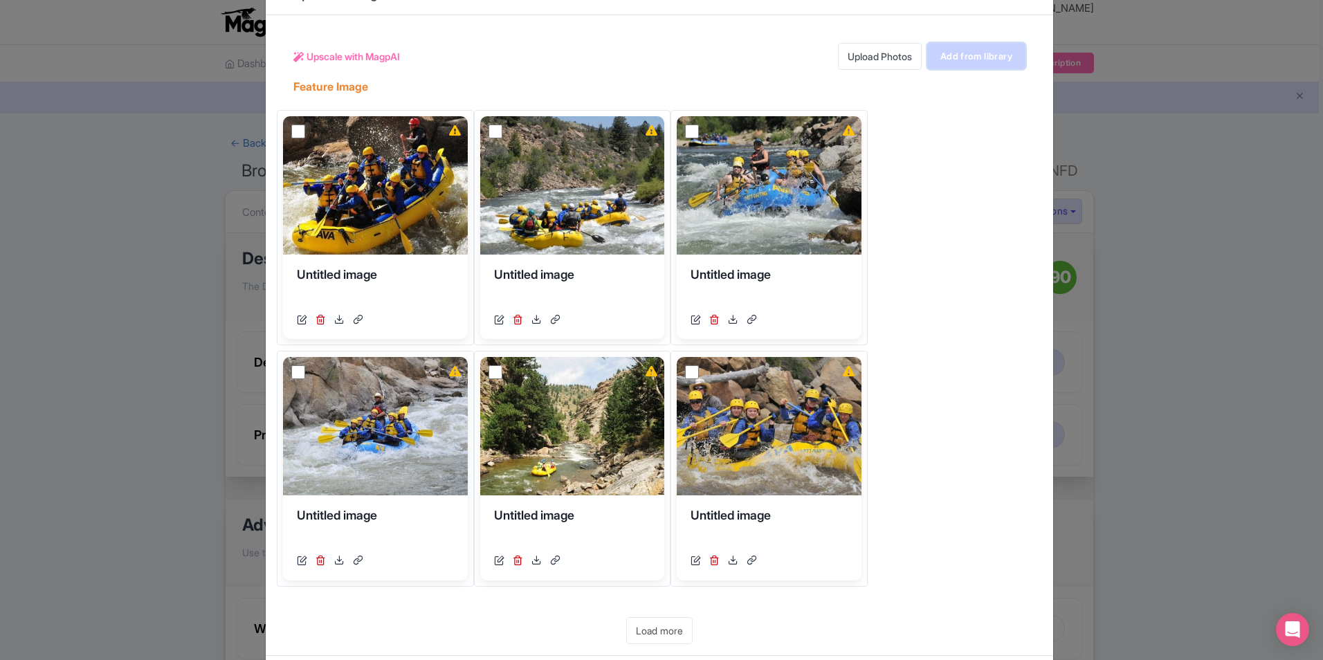
click at [973, 60] on link "Add from library" at bounding box center [976, 56] width 98 height 26
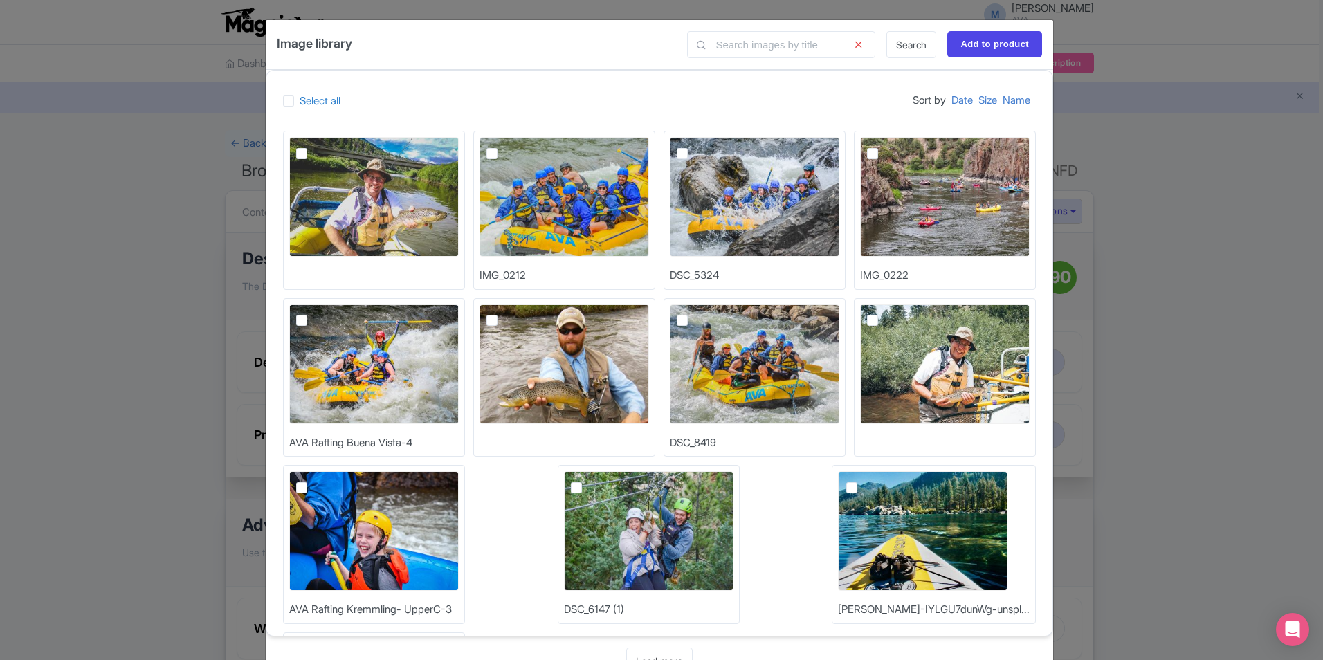
click at [740, 194] on img at bounding box center [755, 197] width 170 height 120
click at [702, 146] on input "checkbox" at bounding box center [697, 141] width 9 height 9
checkbox input "true"
click at [713, 329] on img at bounding box center [755, 364] width 170 height 120
click at [702, 313] on input "checkbox" at bounding box center [697, 308] width 9 height 9
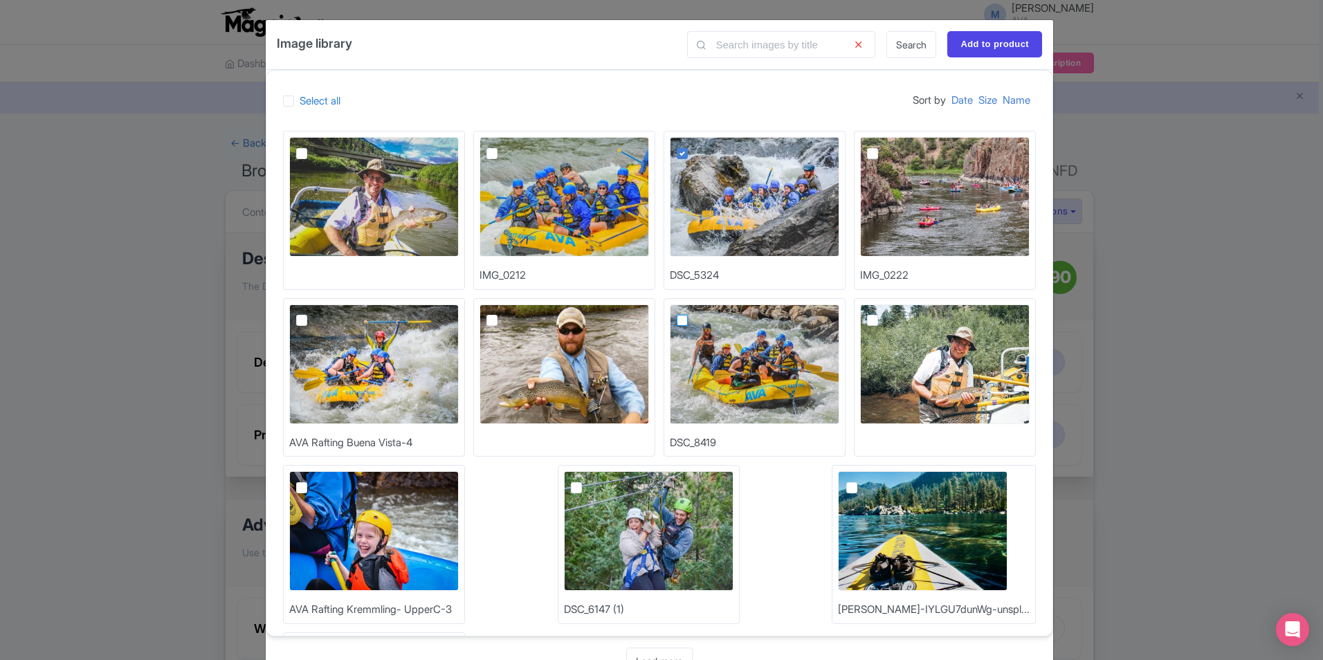
checkbox input "true"
click at [385, 354] on img at bounding box center [374, 364] width 170 height 120
click at [322, 313] on input "checkbox" at bounding box center [317, 308] width 9 height 9
checkbox input "true"
click at [973, 39] on input "Add to product" at bounding box center [994, 44] width 95 height 26
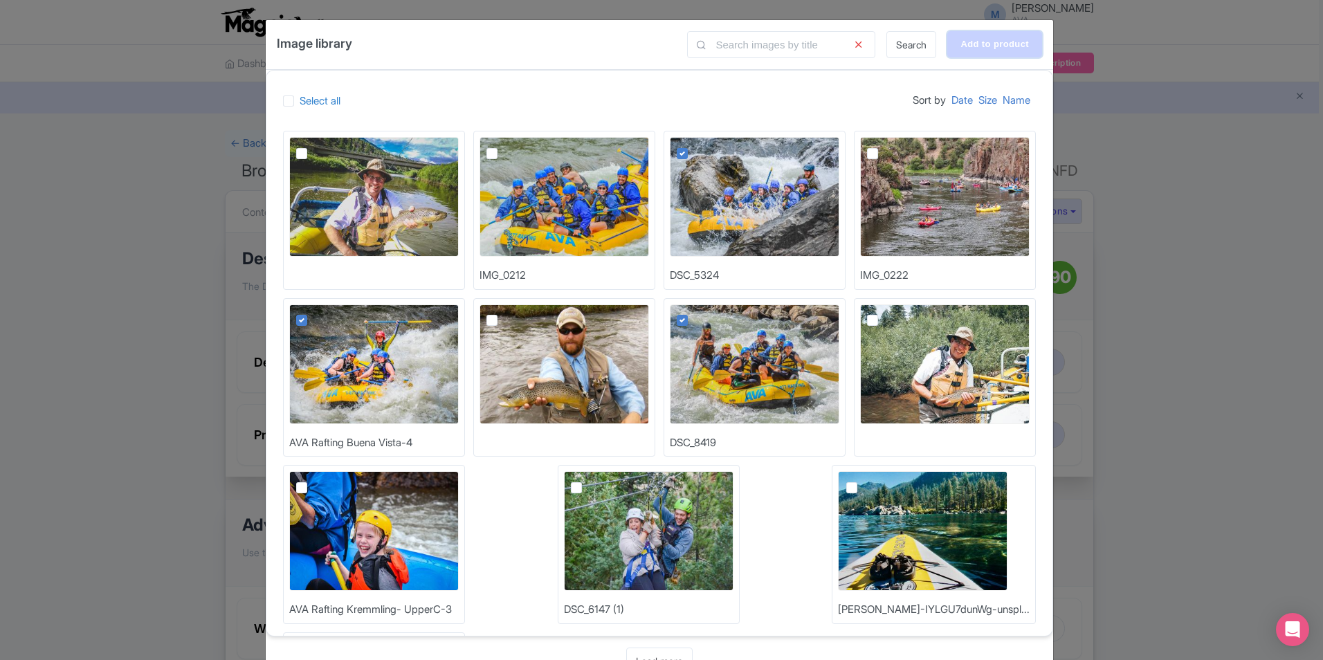
type input "Adding..."
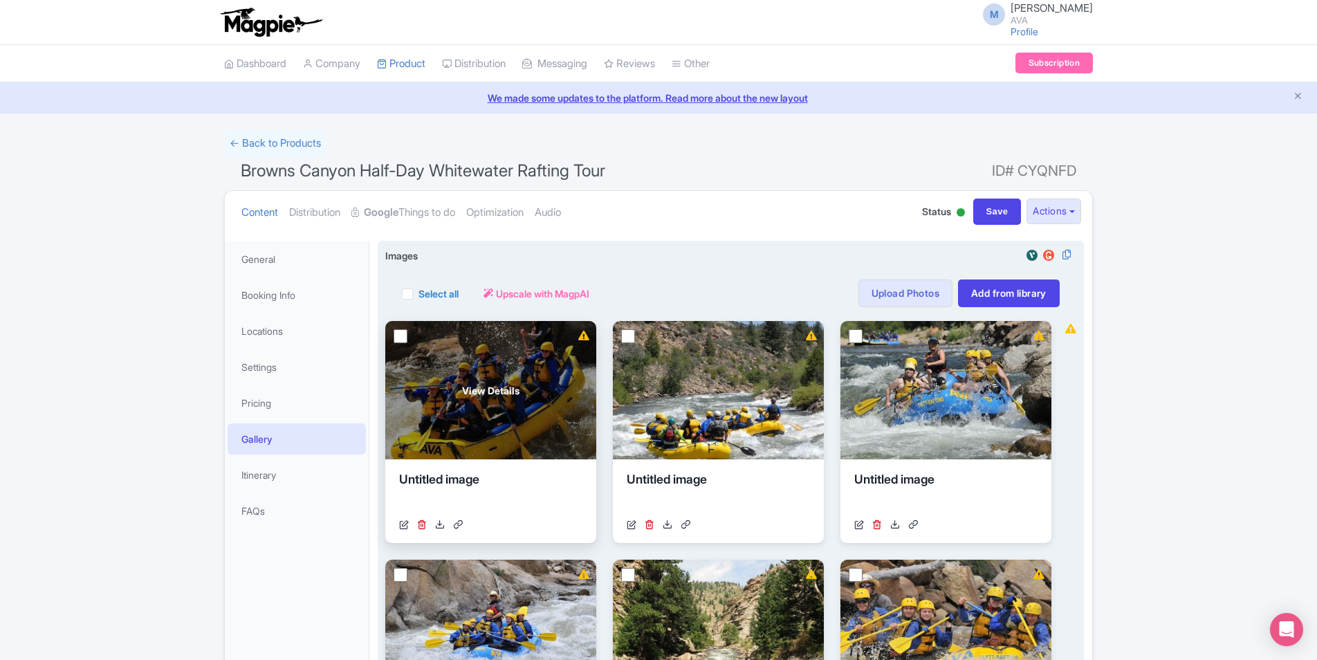
click at [396, 337] on input "checkbox" at bounding box center [401, 336] width 14 height 14
checkbox input "true"
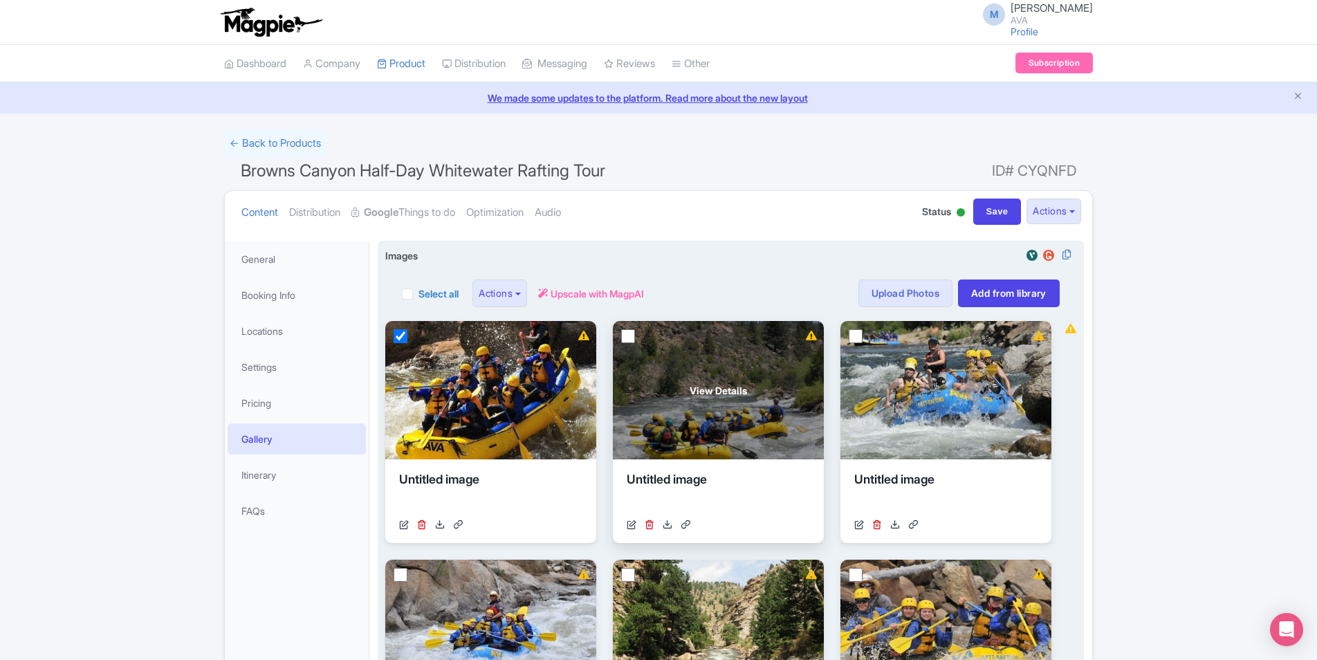
click at [630, 337] on input "checkbox" at bounding box center [628, 336] width 14 height 14
checkbox input "true"
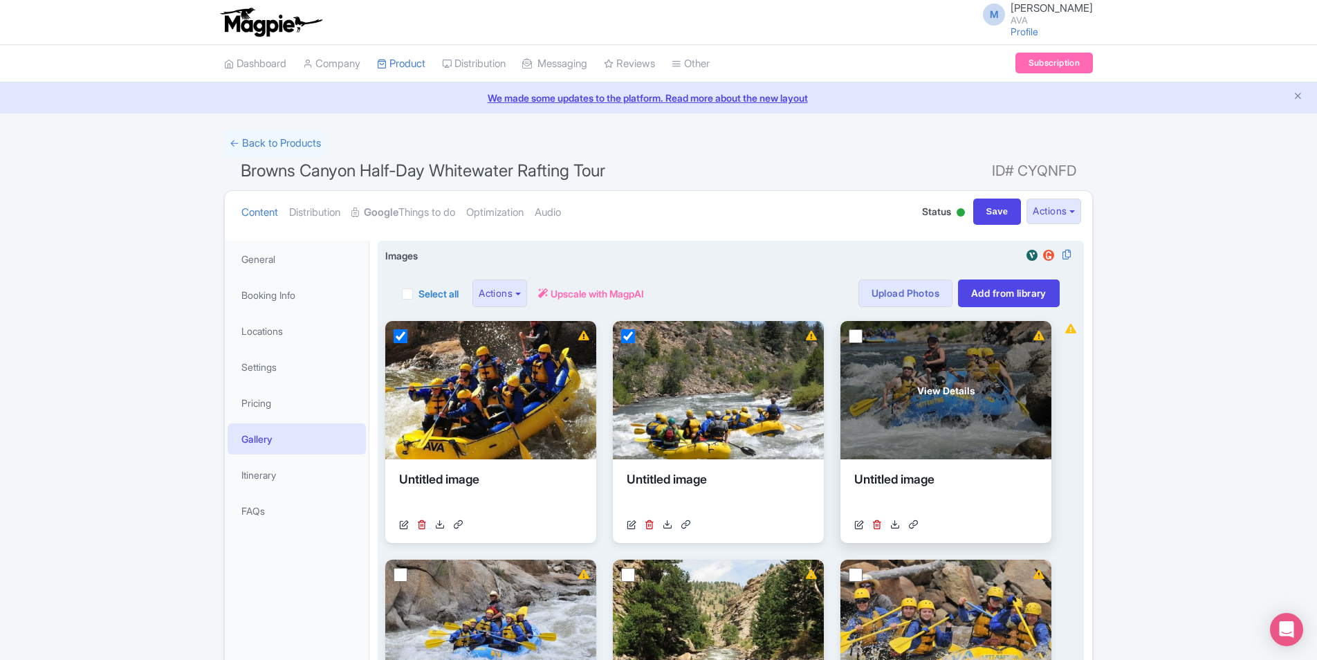
click at [853, 338] on input "checkbox" at bounding box center [856, 336] width 14 height 14
checkbox input "true"
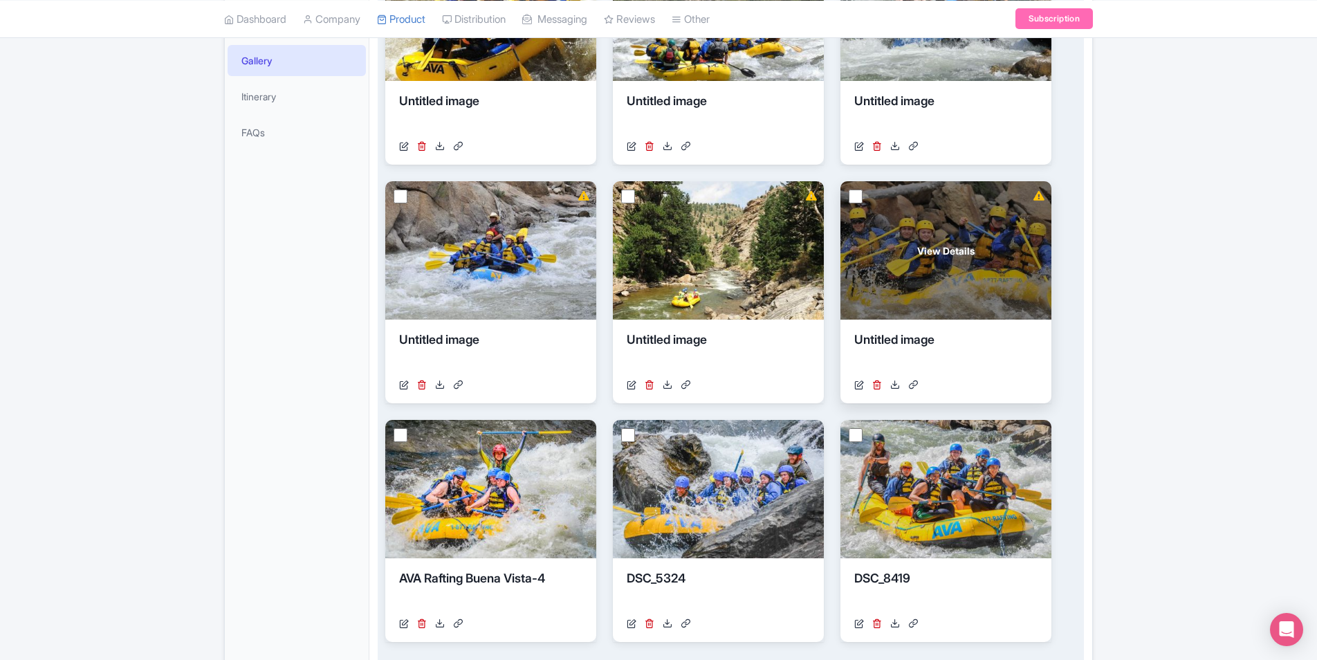
scroll to position [346, 0]
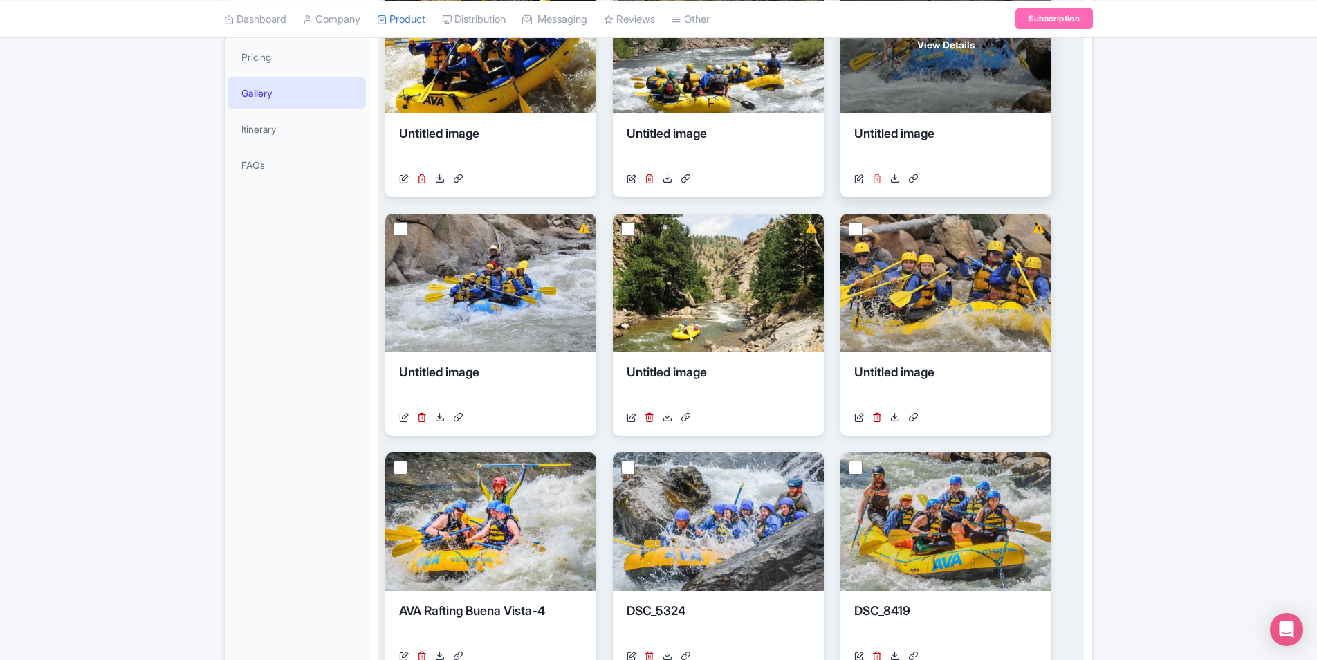
click at [877, 180] on icon at bounding box center [877, 179] width 10 height 10
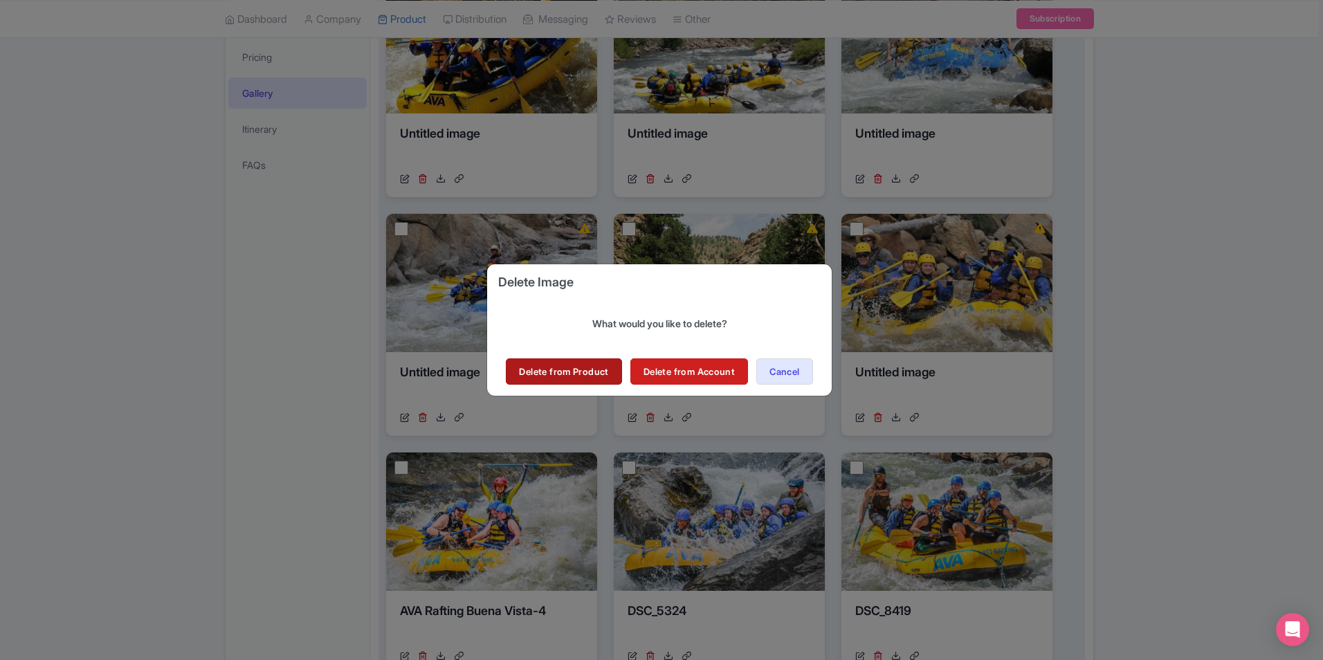
click at [557, 369] on link "Delete from Product" at bounding box center [564, 371] width 116 height 26
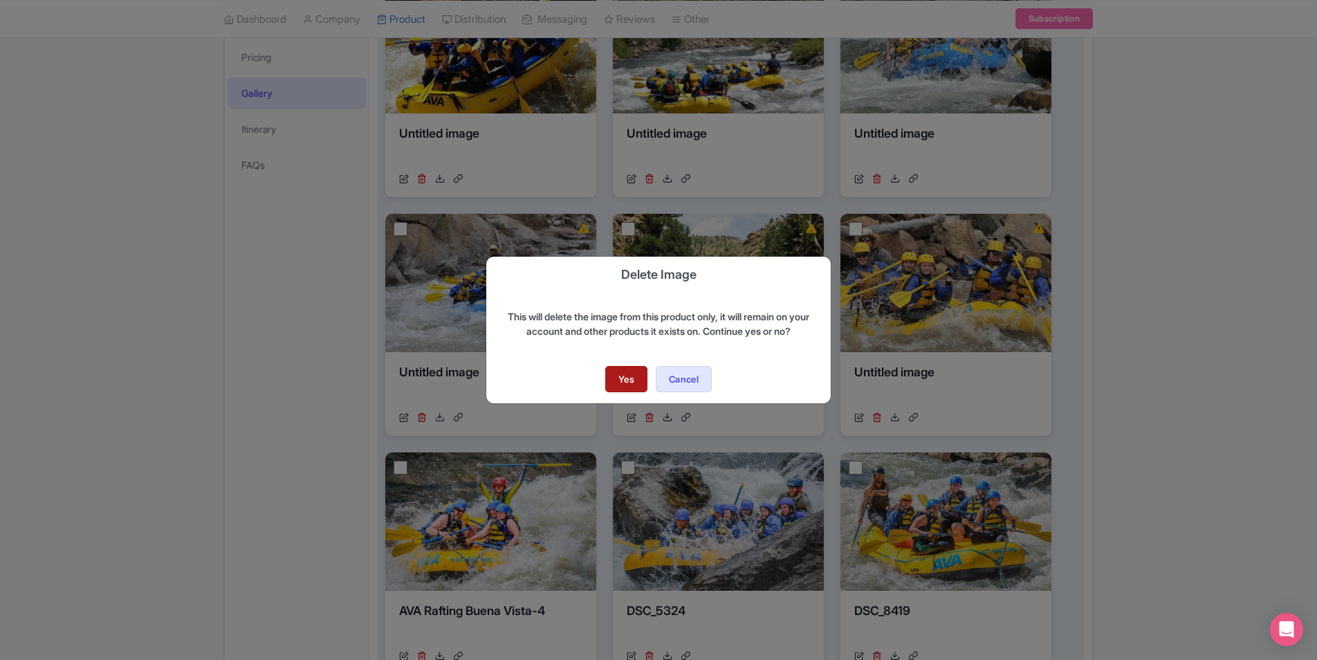
click at [617, 375] on link "Yes" at bounding box center [626, 379] width 42 height 26
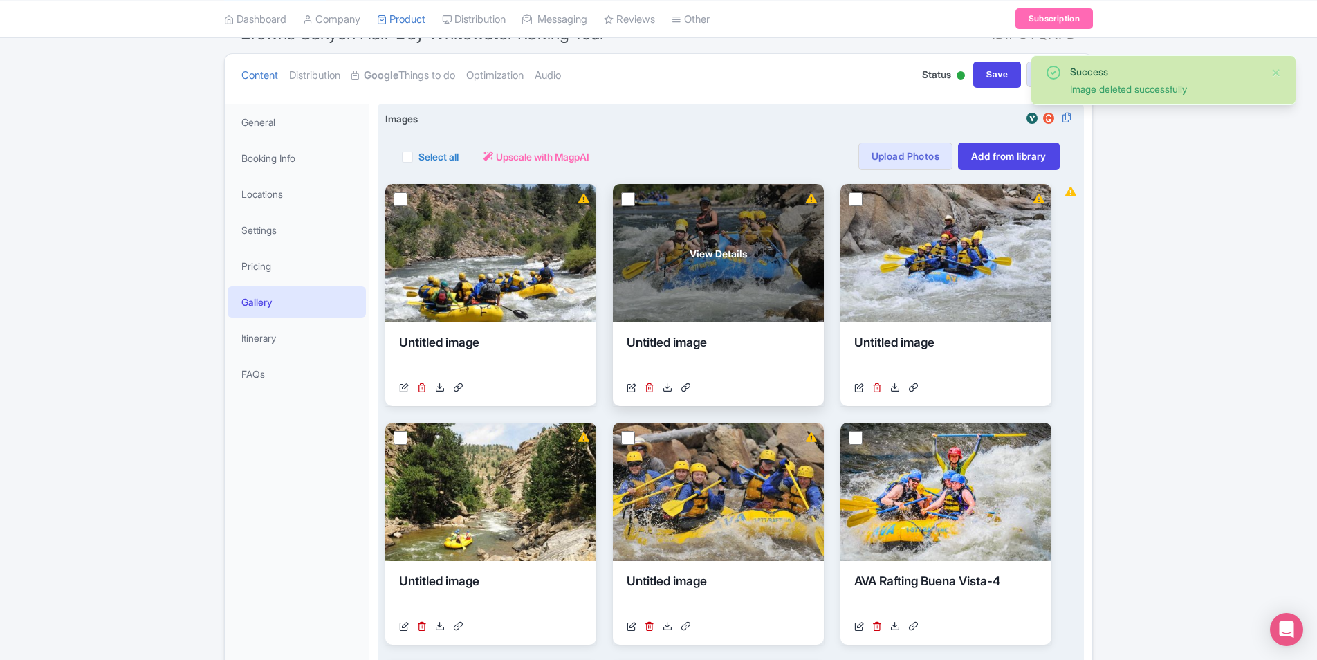
scroll to position [138, 0]
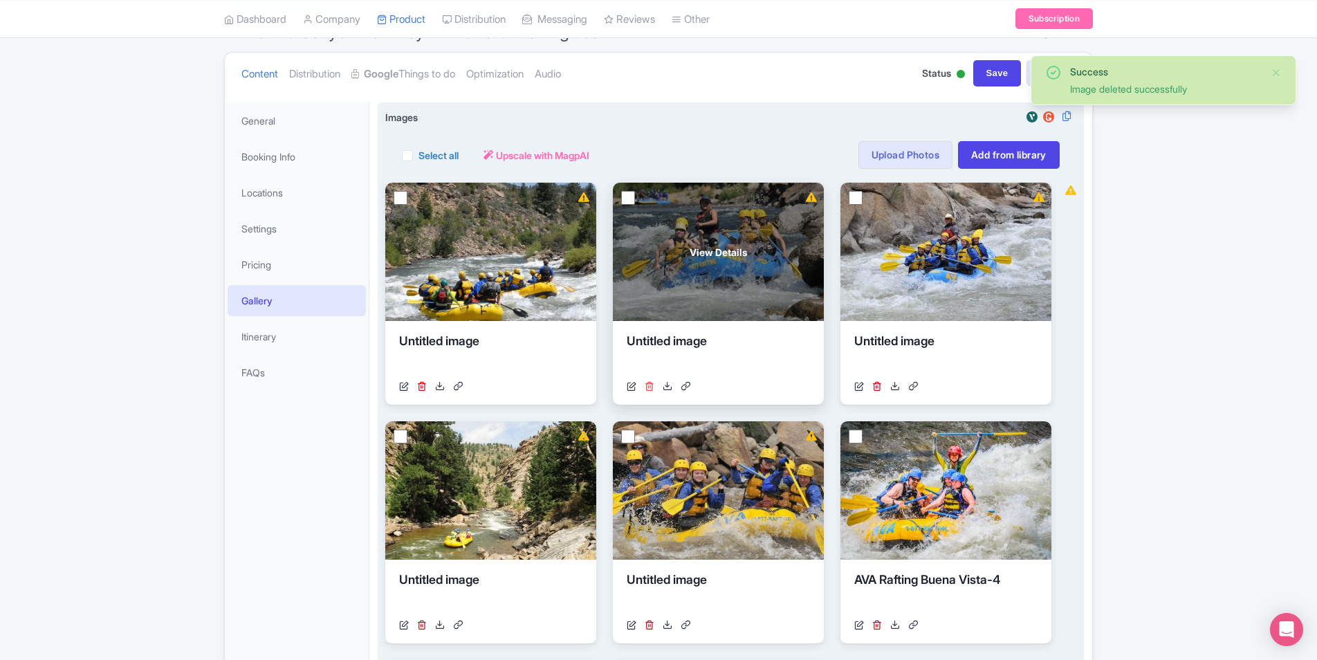
click at [648, 386] on icon at bounding box center [650, 386] width 10 height 10
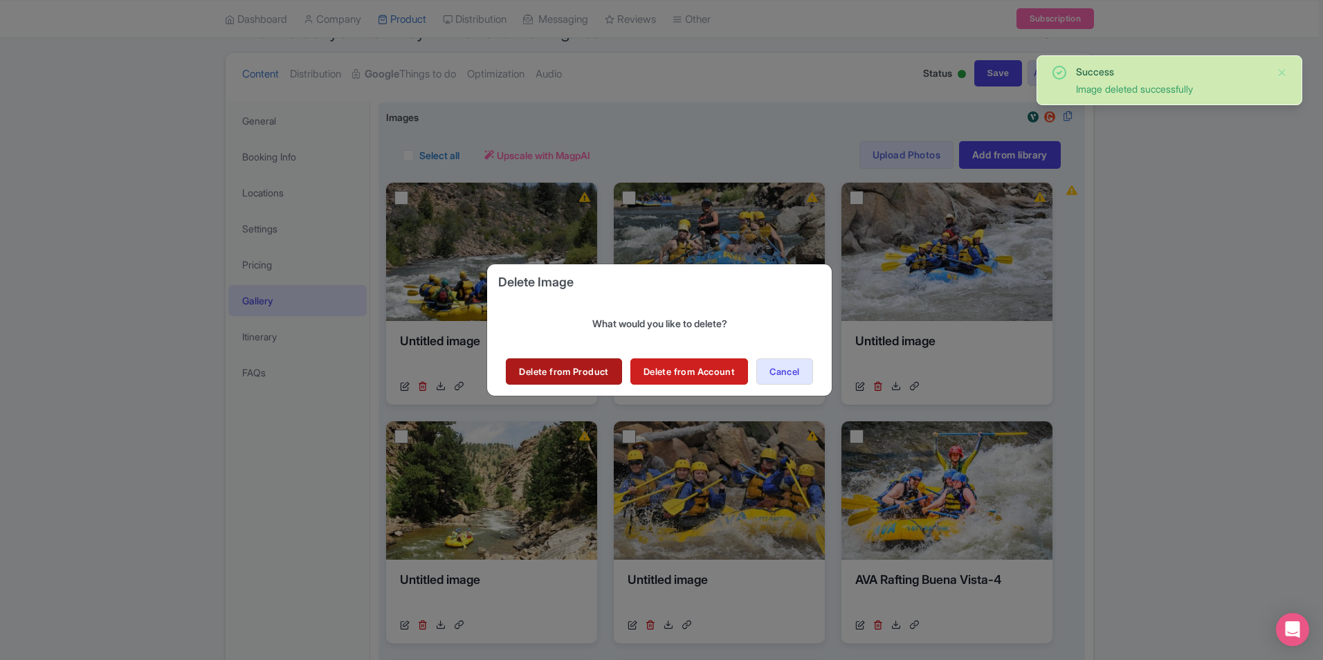
click at [578, 367] on link "Delete from Product" at bounding box center [564, 371] width 116 height 26
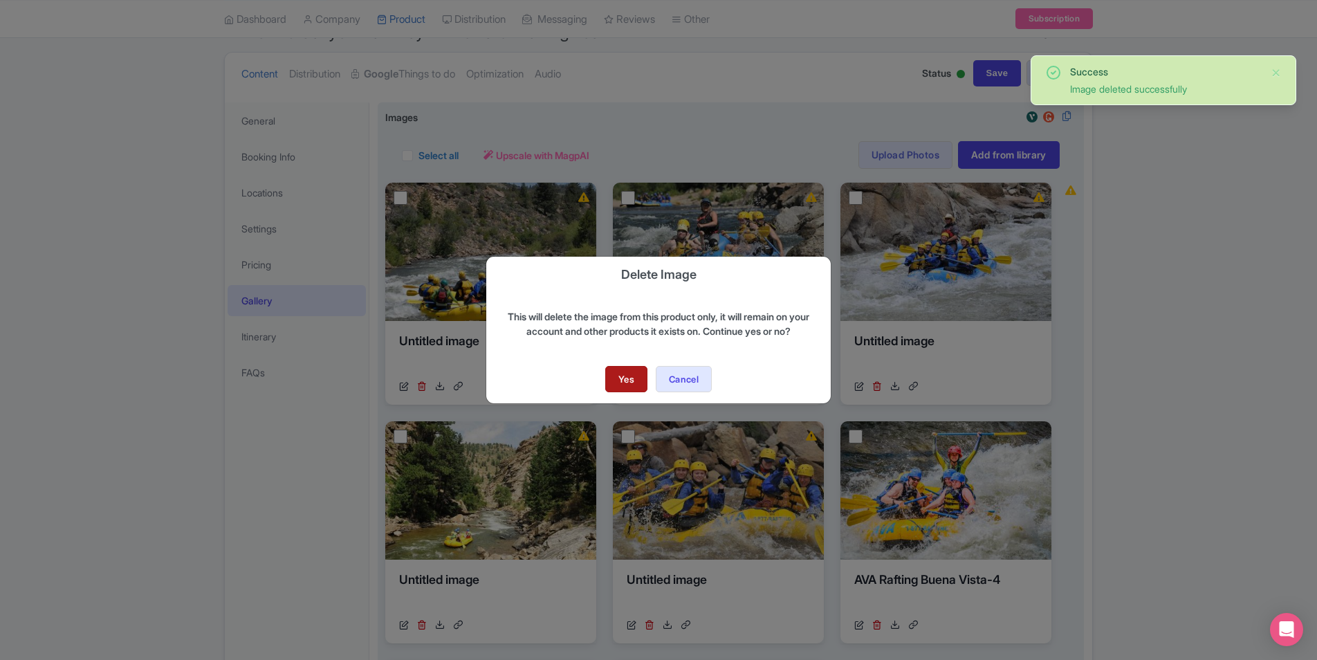
click at [614, 376] on link "Yes" at bounding box center [626, 379] width 42 height 26
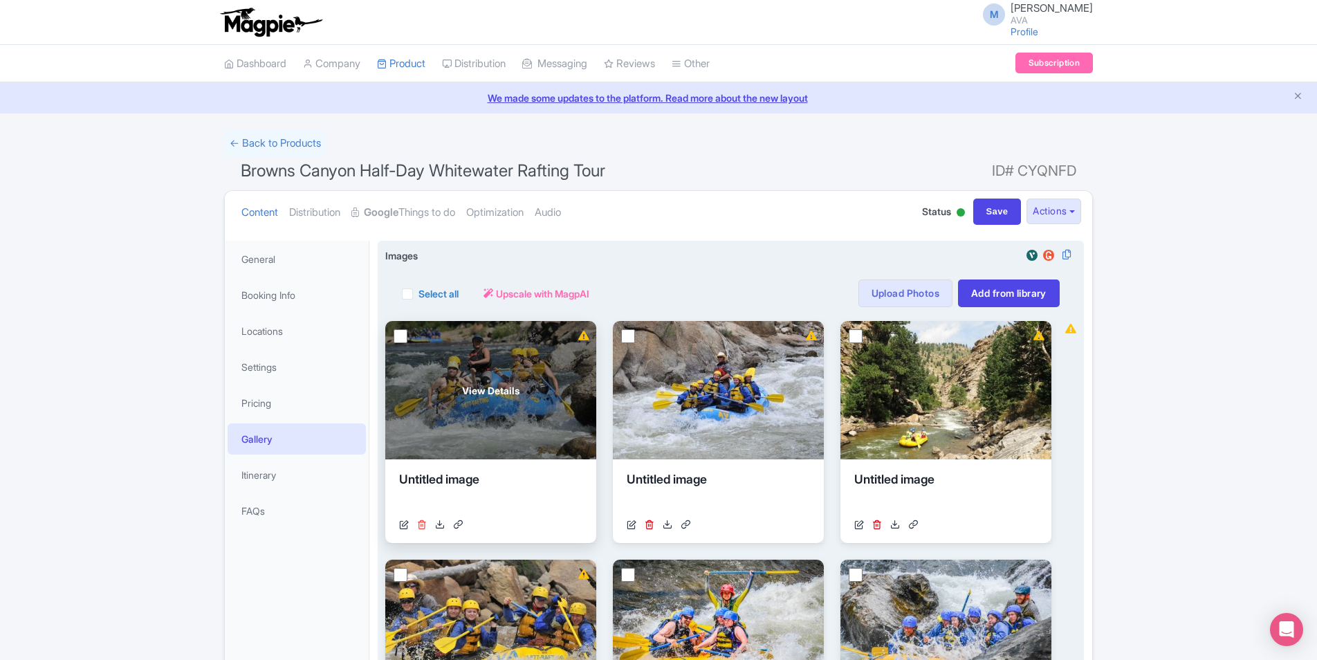
click at [420, 523] on icon at bounding box center [422, 525] width 10 height 10
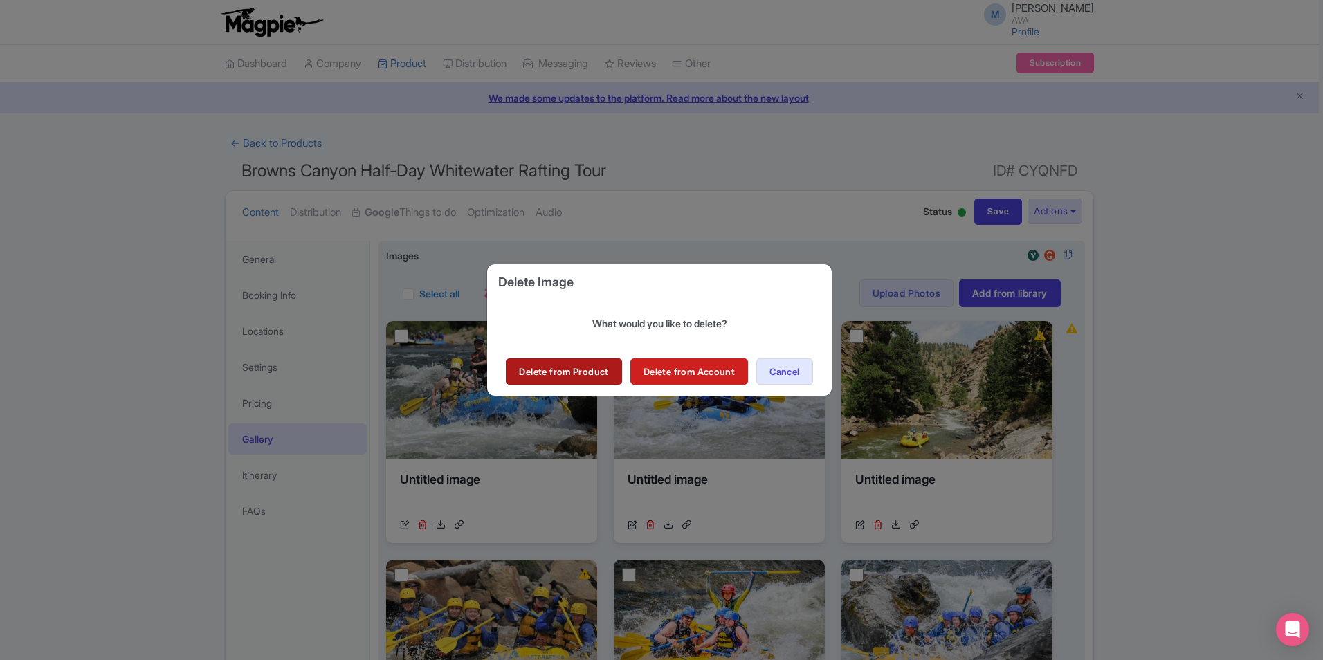
click at [558, 372] on link "Delete from Product" at bounding box center [564, 371] width 116 height 26
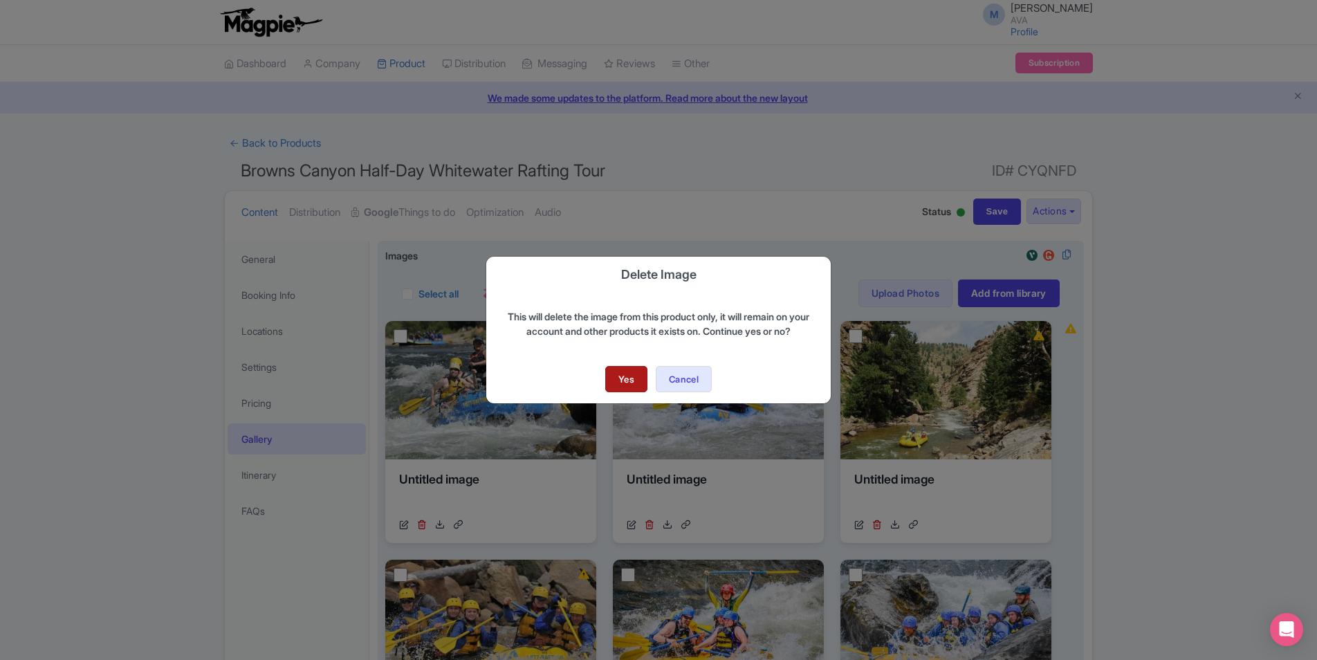
click at [639, 376] on link "Yes" at bounding box center [626, 379] width 42 height 26
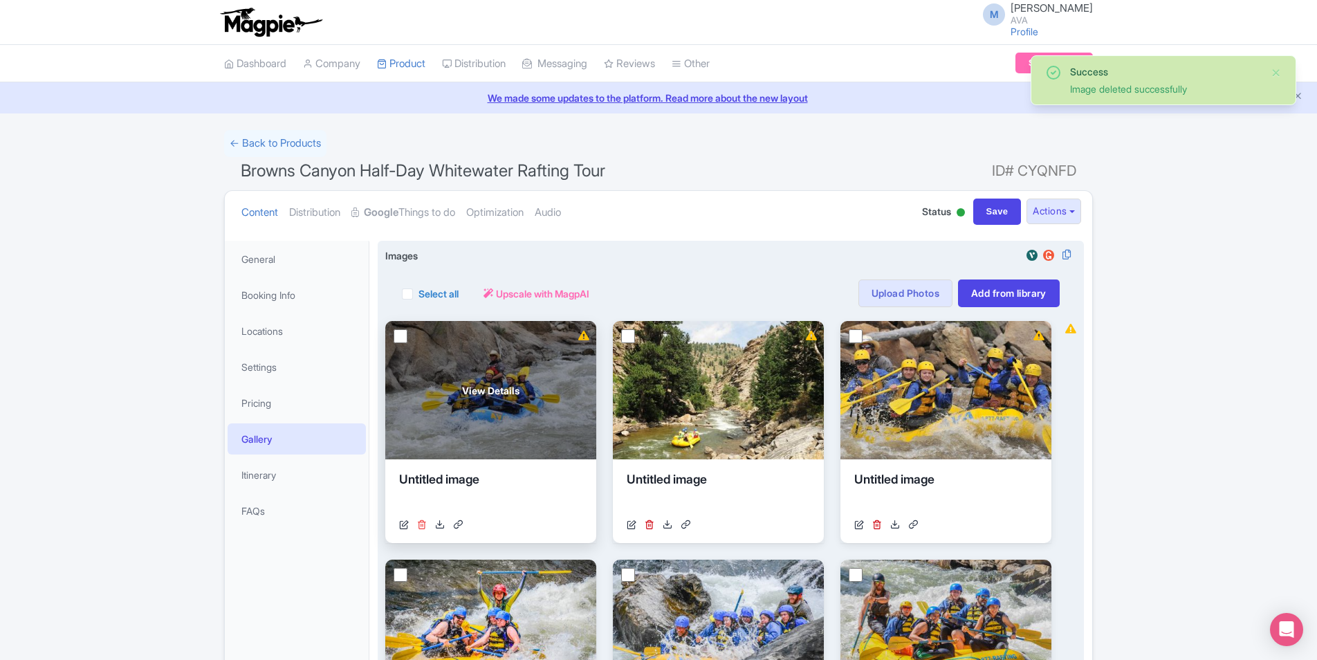
click at [422, 524] on icon at bounding box center [422, 525] width 10 height 10
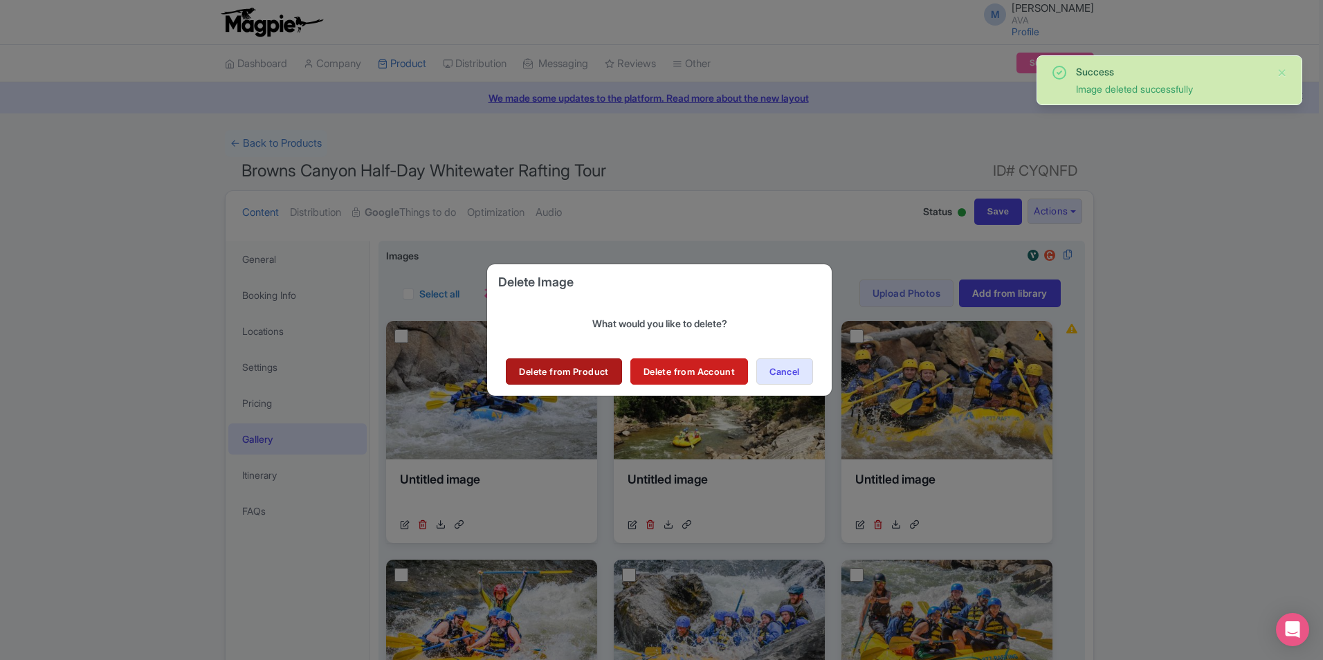
click at [540, 370] on link "Delete from Product" at bounding box center [564, 371] width 116 height 26
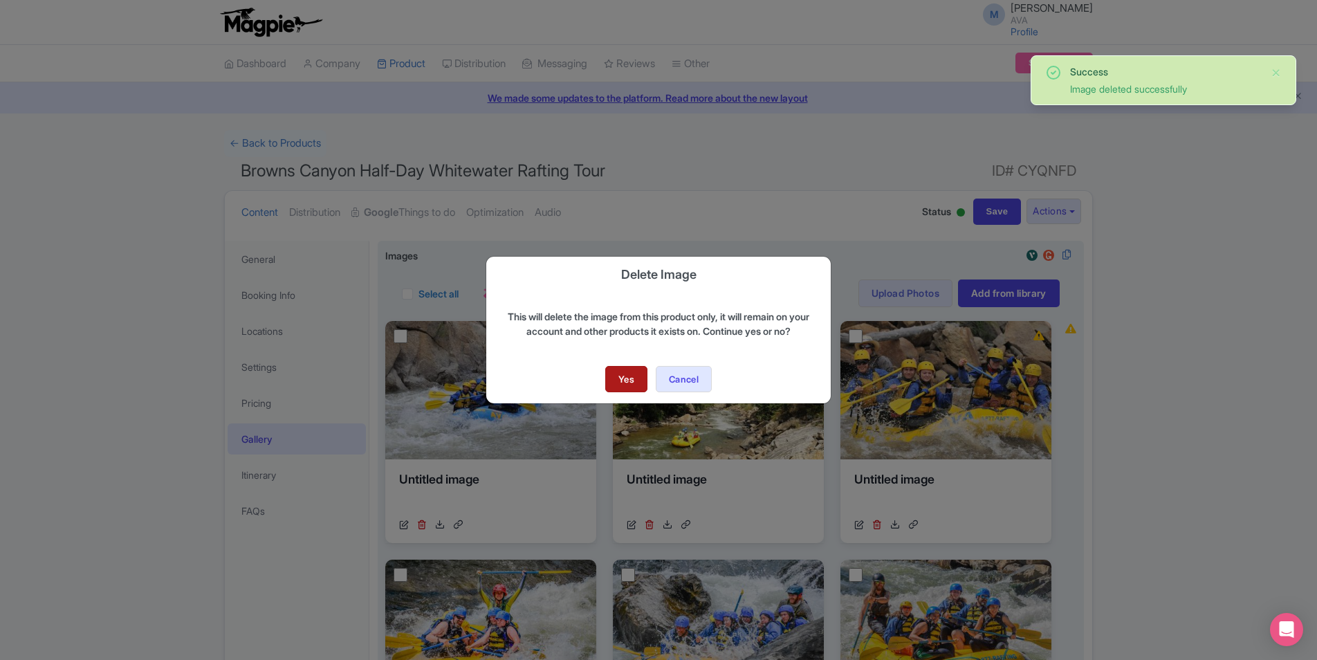
click at [613, 376] on link "Yes" at bounding box center [626, 379] width 42 height 26
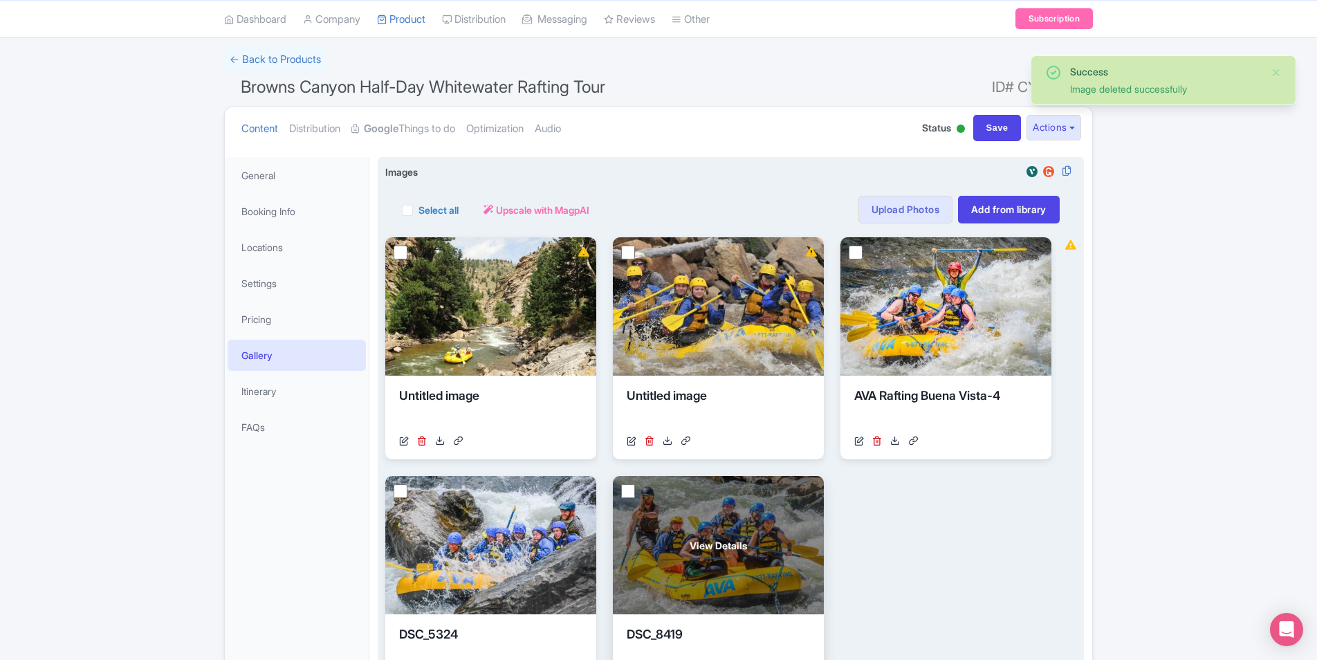
scroll to position [69, 0]
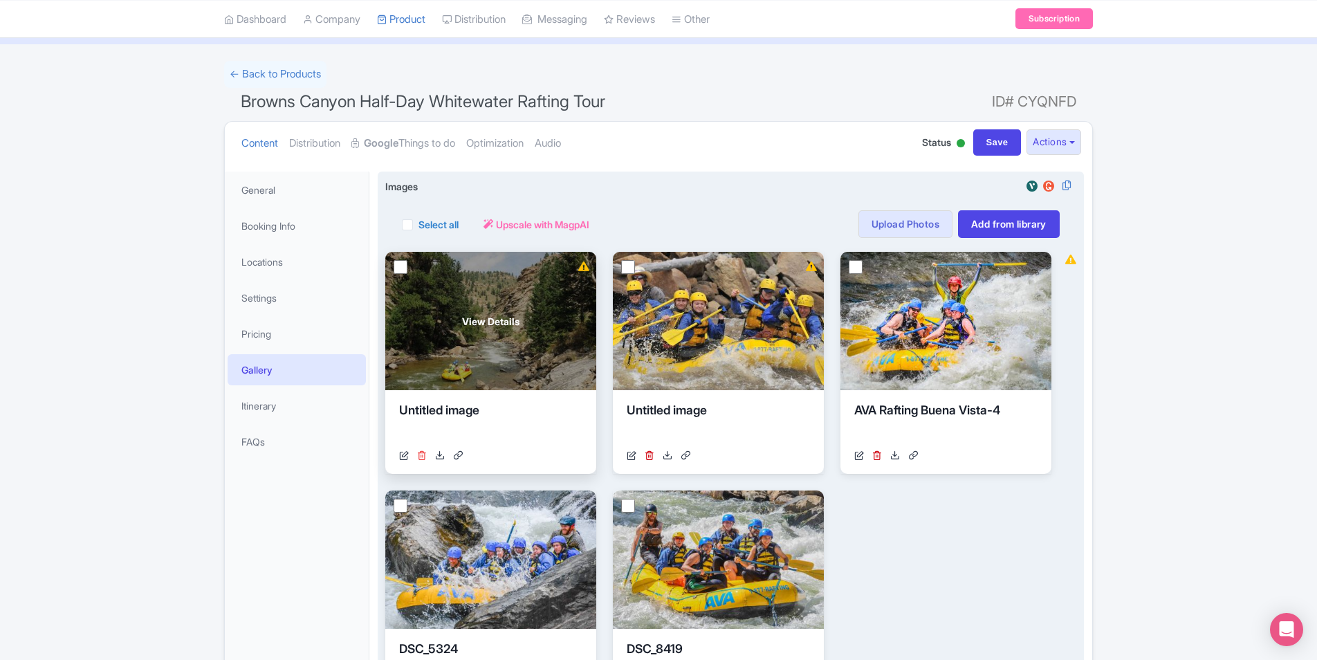
click at [423, 455] on icon at bounding box center [422, 455] width 10 height 10
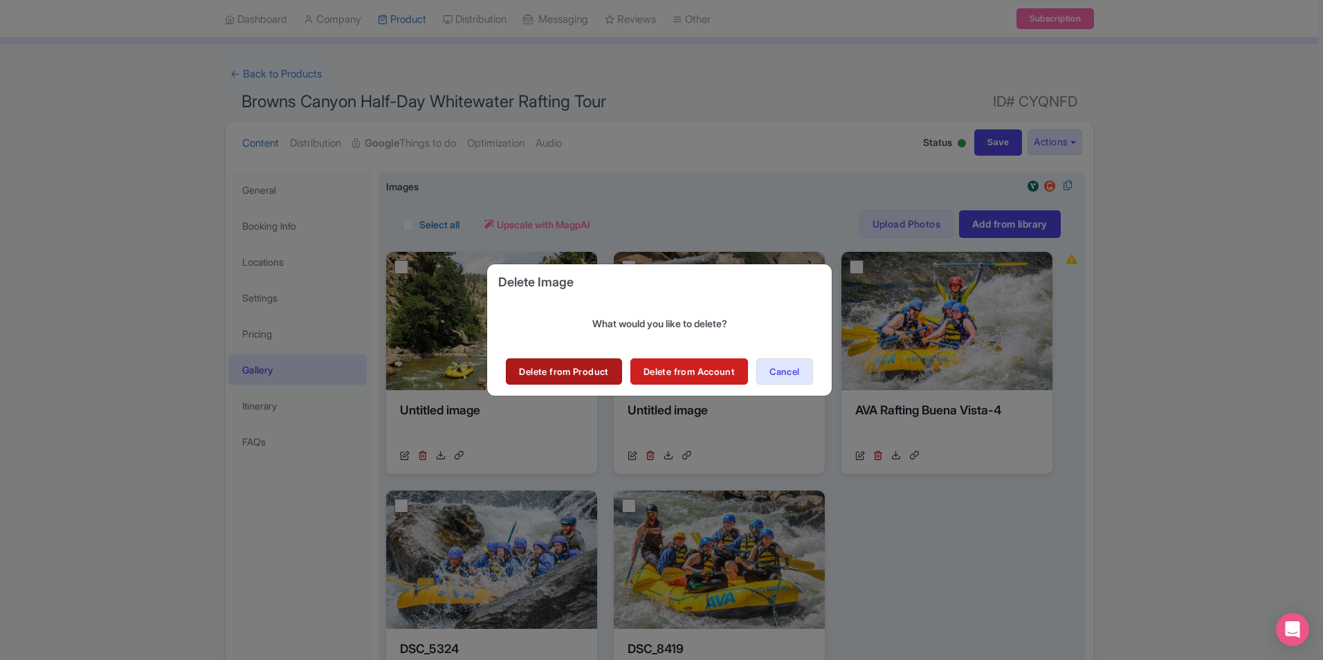
click at [565, 363] on link "Delete from Product" at bounding box center [564, 371] width 116 height 26
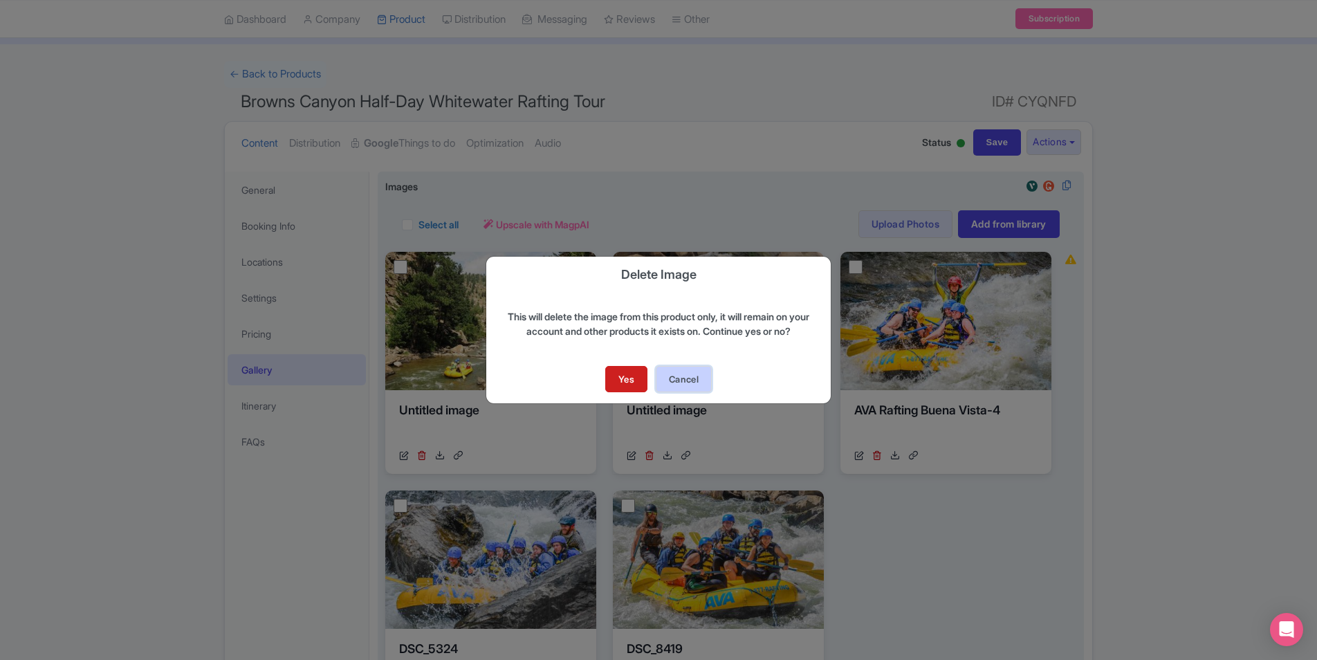
click at [687, 376] on button "Cancel" at bounding box center [684, 379] width 56 height 26
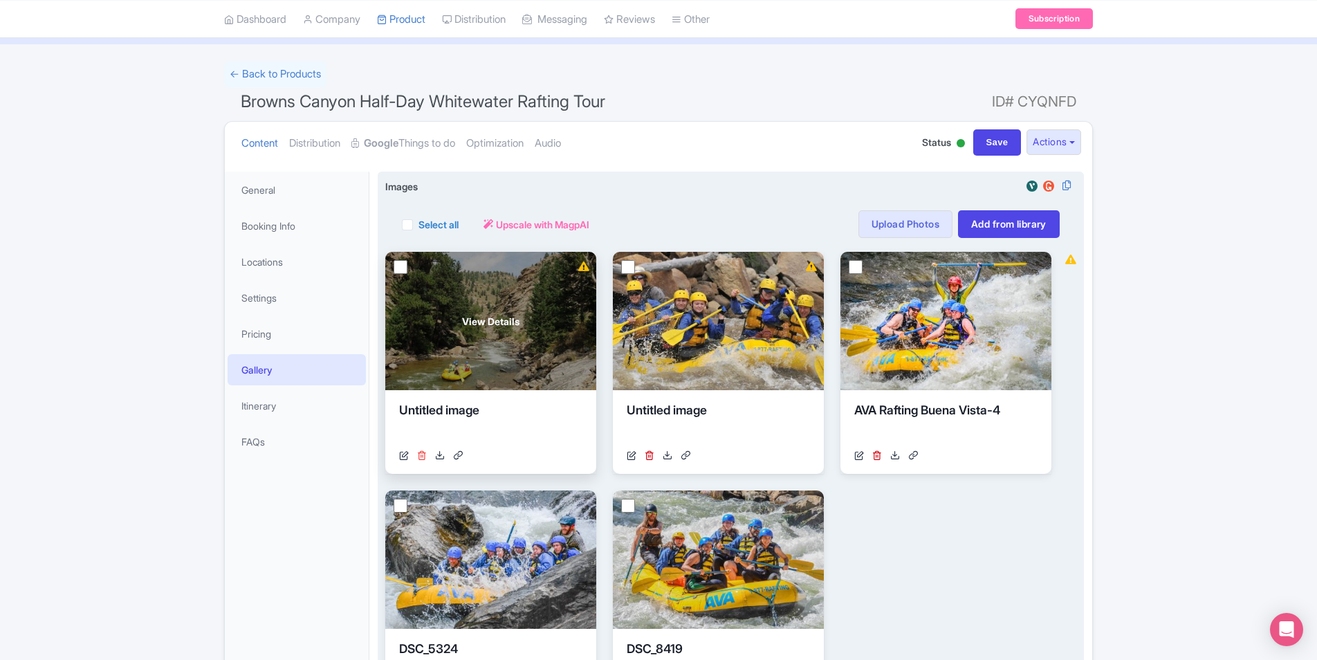
click at [421, 455] on icon at bounding box center [422, 455] width 10 height 10
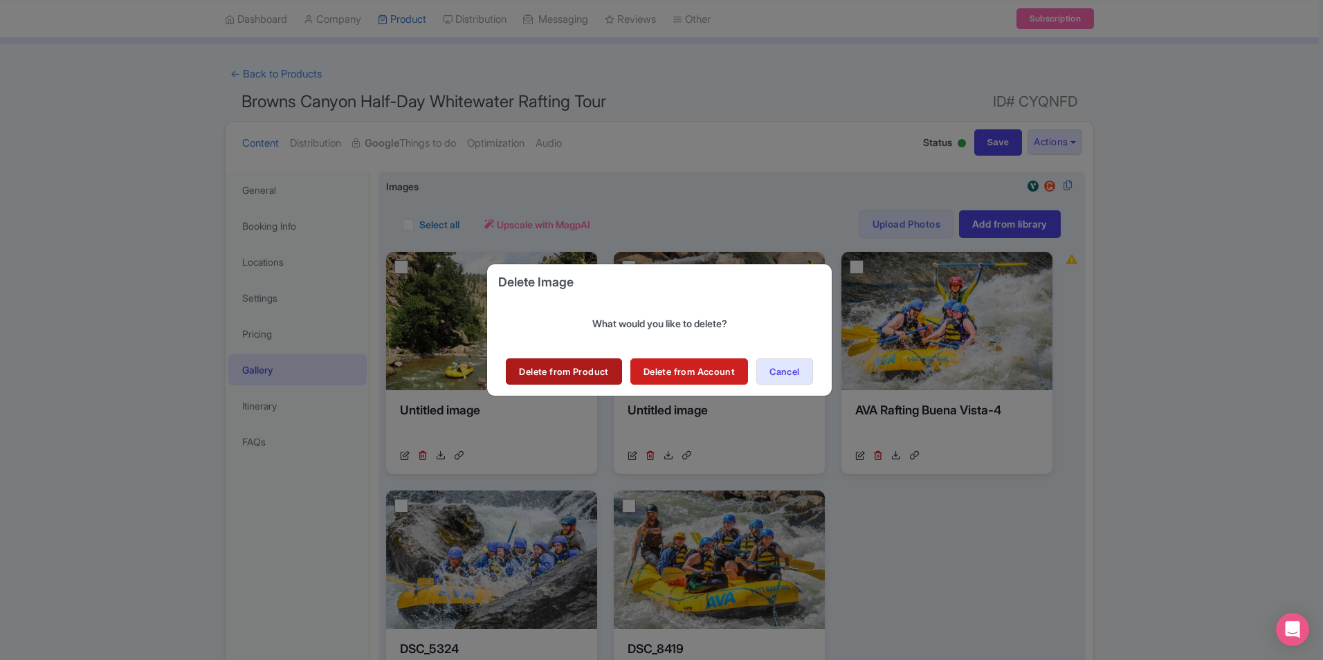
click at [557, 371] on link "Delete from Product" at bounding box center [564, 371] width 116 height 26
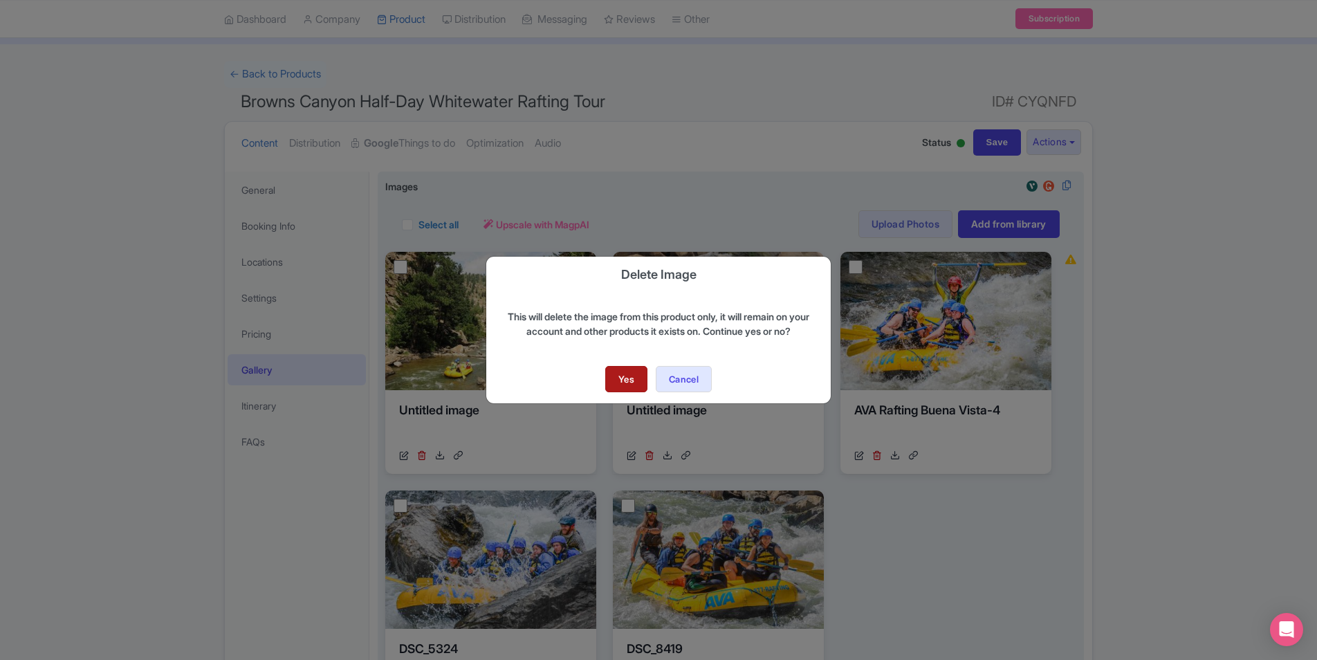
click at [610, 378] on link "Yes" at bounding box center [626, 379] width 42 height 26
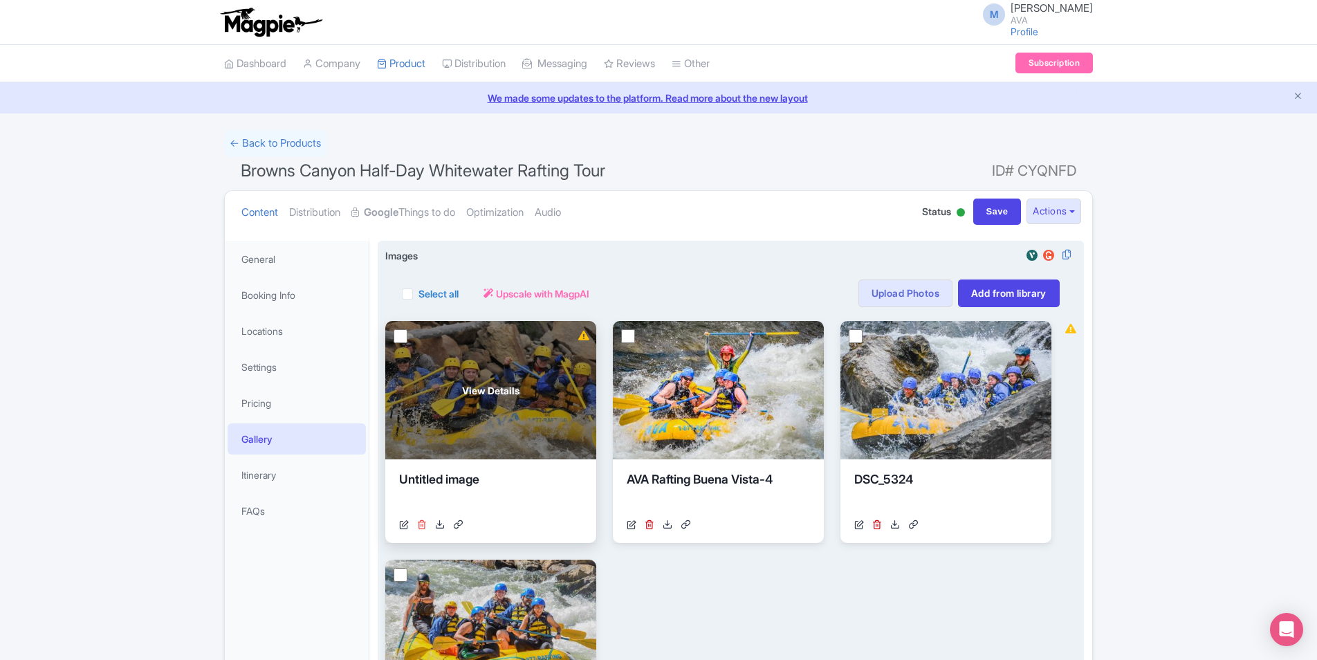
click at [418, 526] on icon at bounding box center [422, 525] width 10 height 10
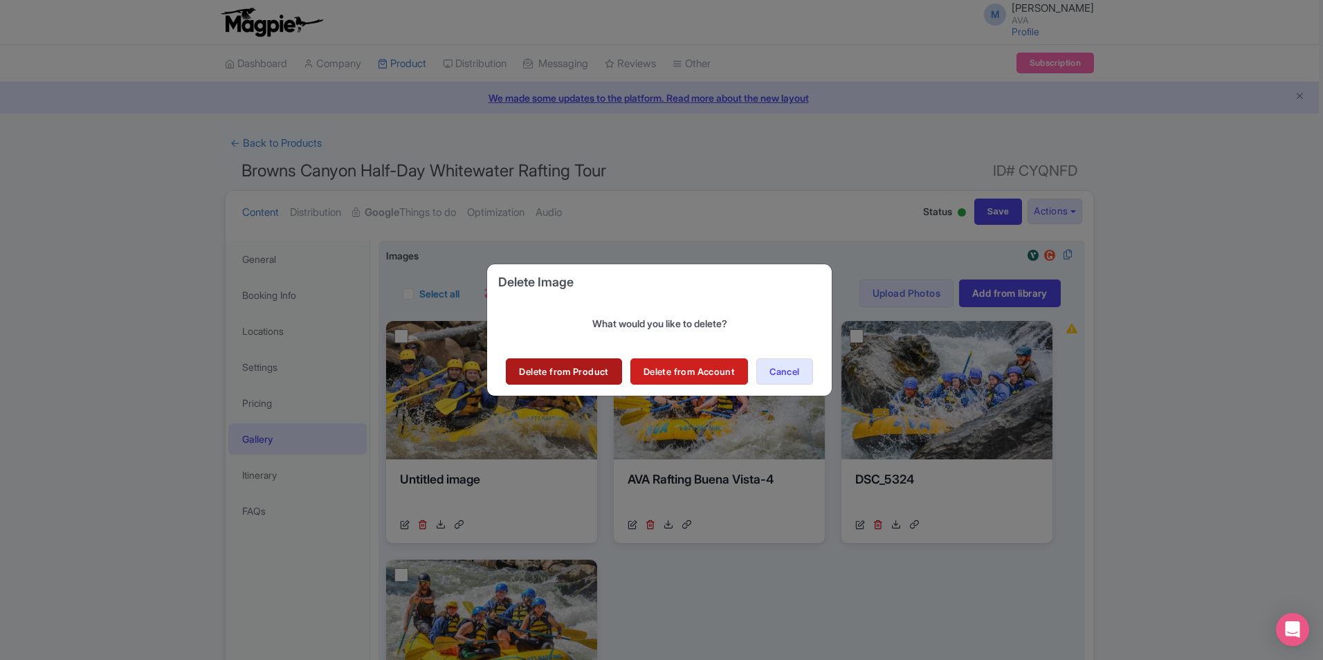
click at [580, 378] on link "Delete from Product" at bounding box center [564, 371] width 116 height 26
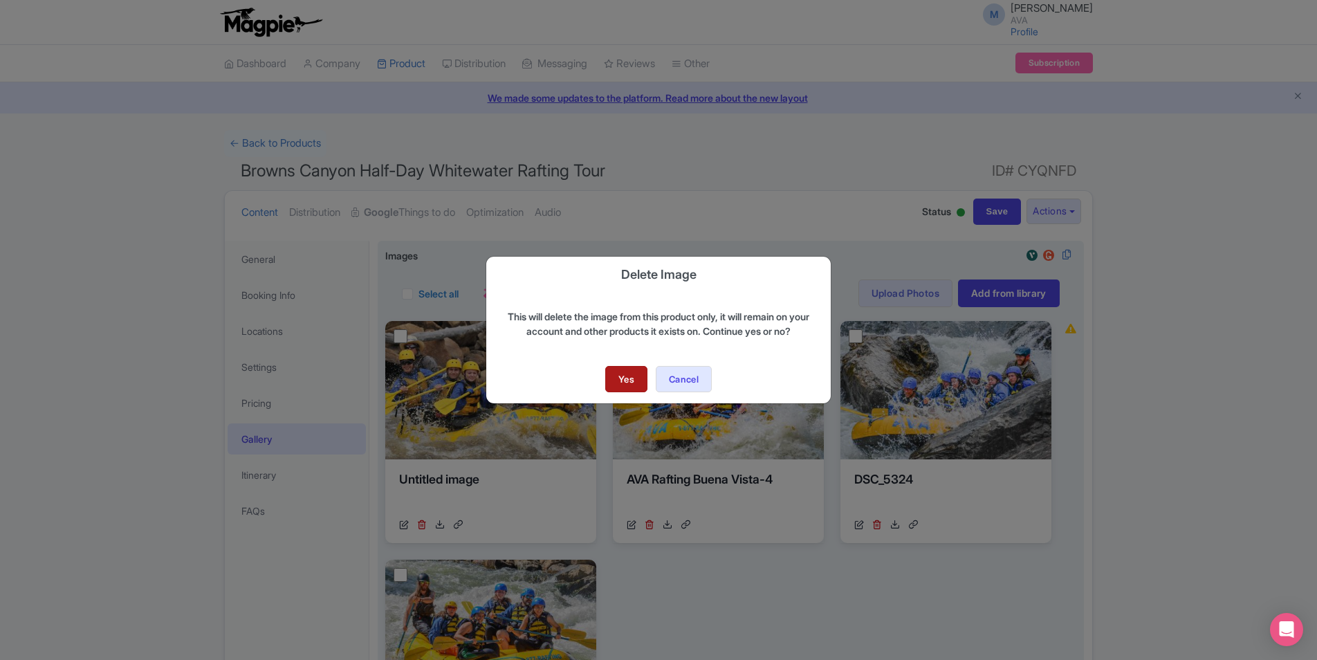
click at [620, 377] on link "Yes" at bounding box center [626, 379] width 42 height 26
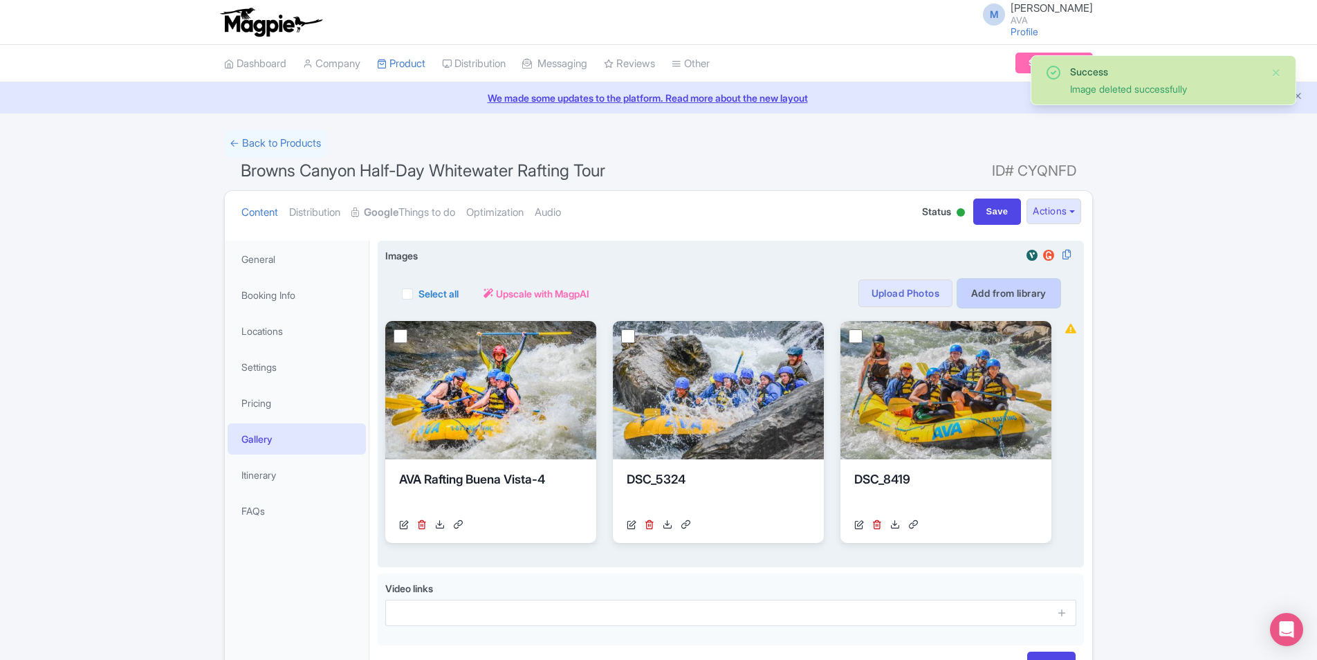
click at [1021, 296] on link "Add from library" at bounding box center [1009, 294] width 102 height 28
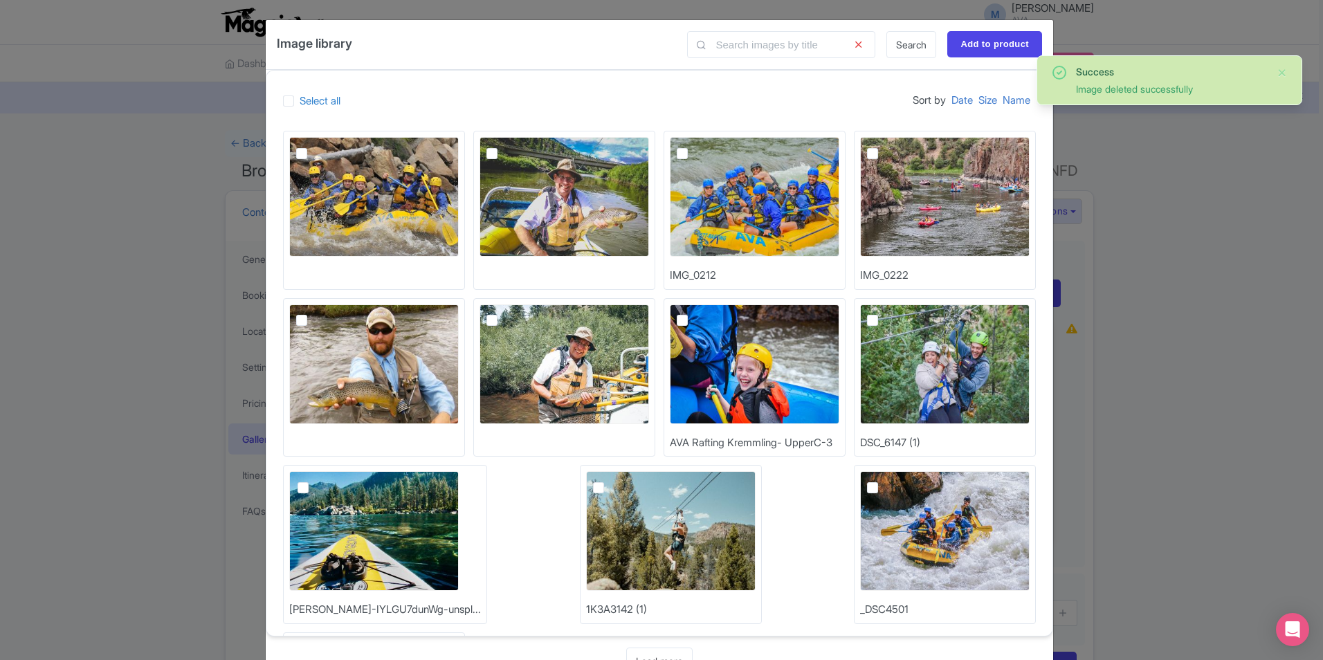
click at [719, 342] on img at bounding box center [755, 364] width 170 height 120
click at [702, 313] on input "checkbox" at bounding box center [697, 308] width 9 height 9
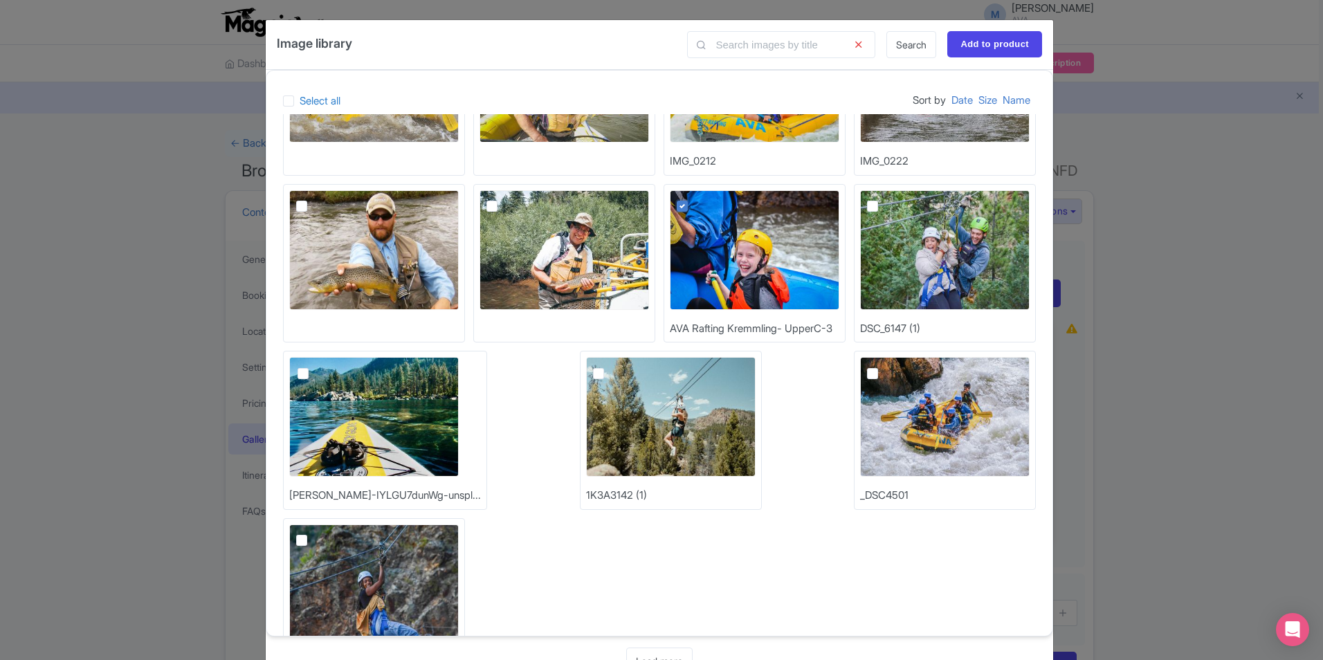
scroll to position [39, 0]
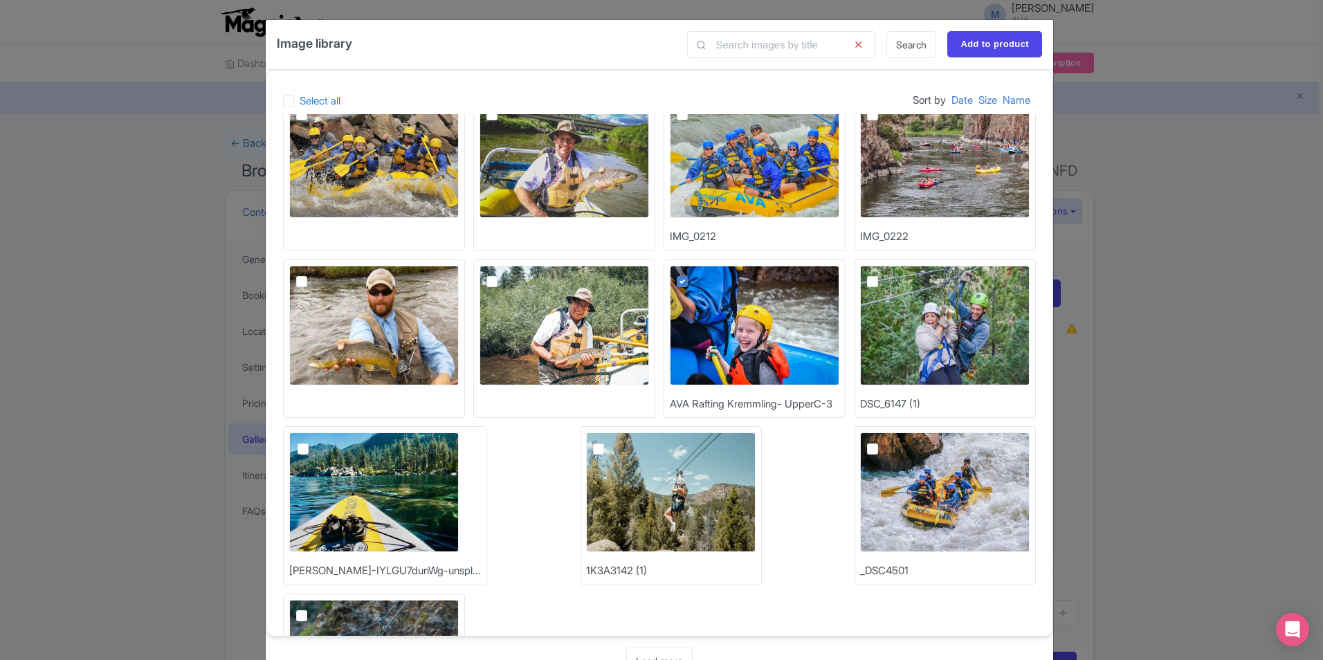
click at [760, 318] on img at bounding box center [755, 326] width 170 height 120
click at [702, 275] on input "checkbox" at bounding box center [697, 270] width 9 height 9
checkbox input "false"
click at [960, 495] on img at bounding box center [945, 492] width 170 height 120
click at [892, 441] on input "checkbox" at bounding box center [887, 436] width 9 height 9
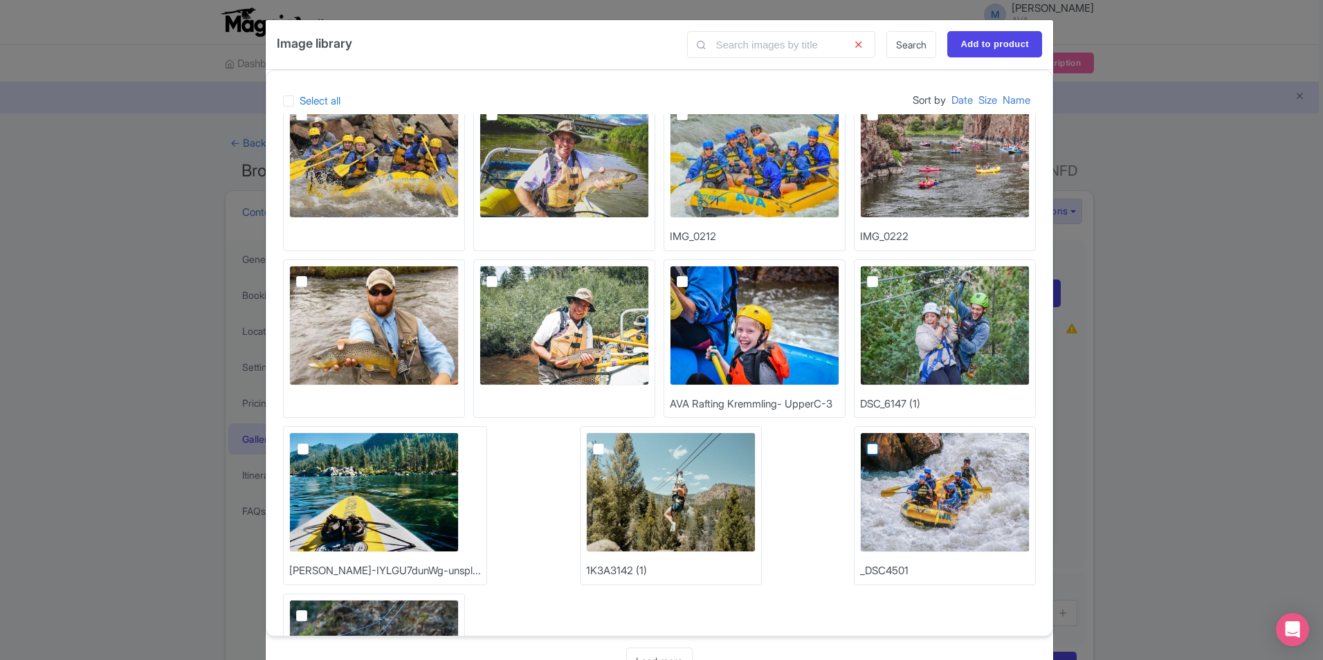
checkbox input "true"
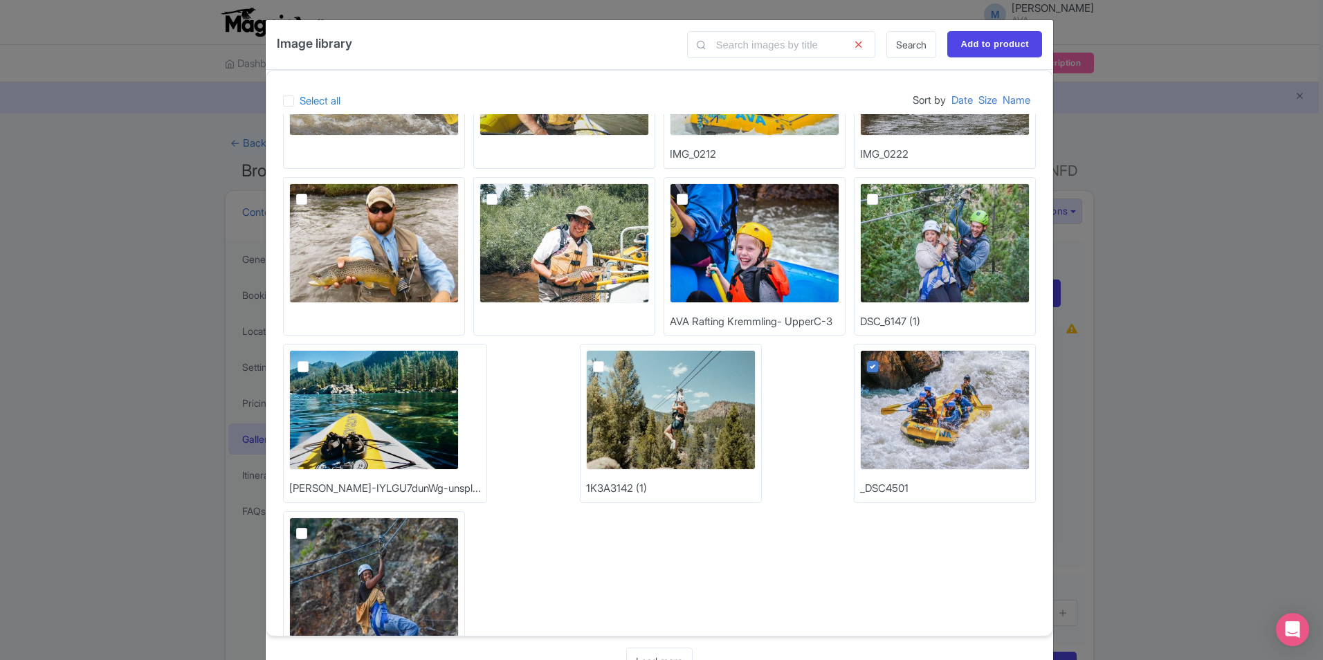
scroll to position [177, 0]
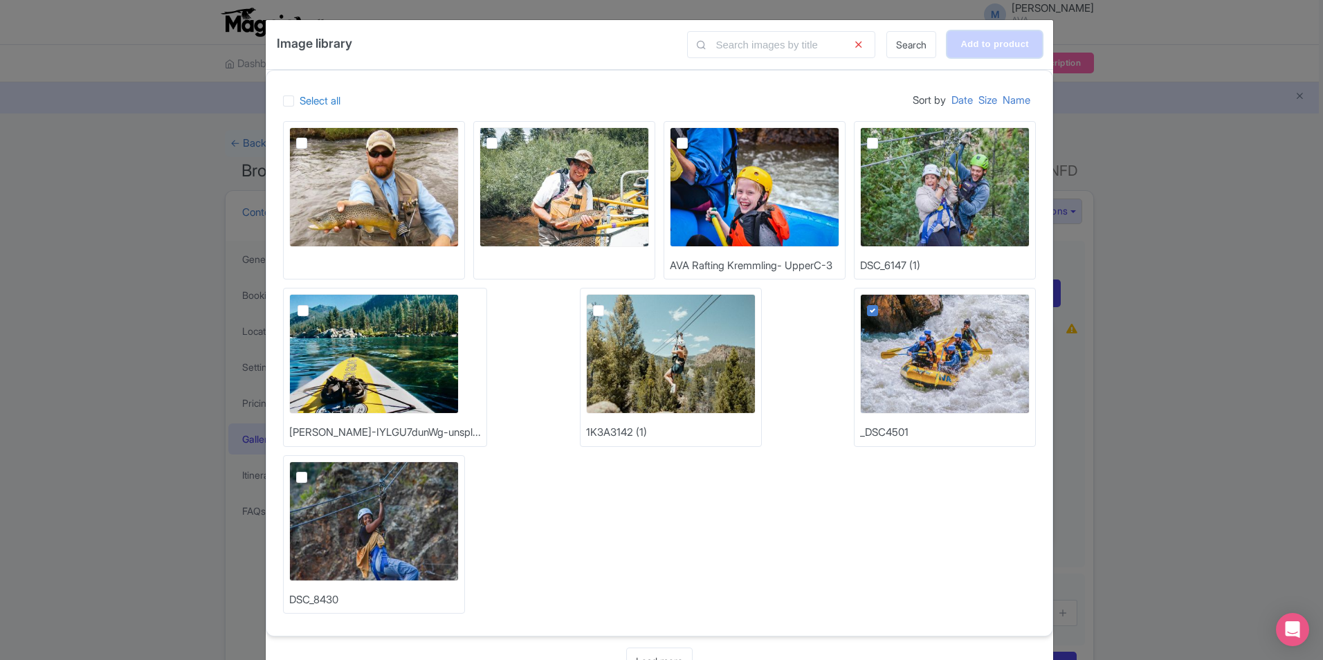
click at [967, 52] on input "Add to product" at bounding box center [994, 44] width 95 height 26
type input "Adding..."
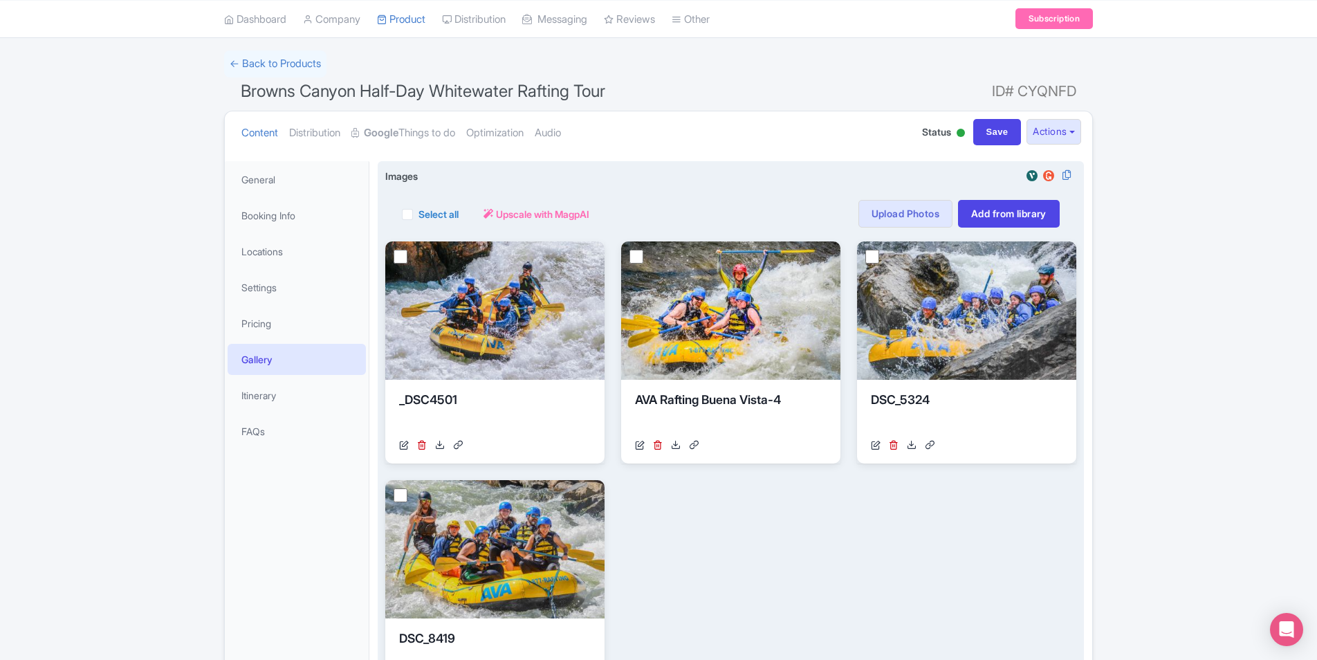
scroll to position [331, 0]
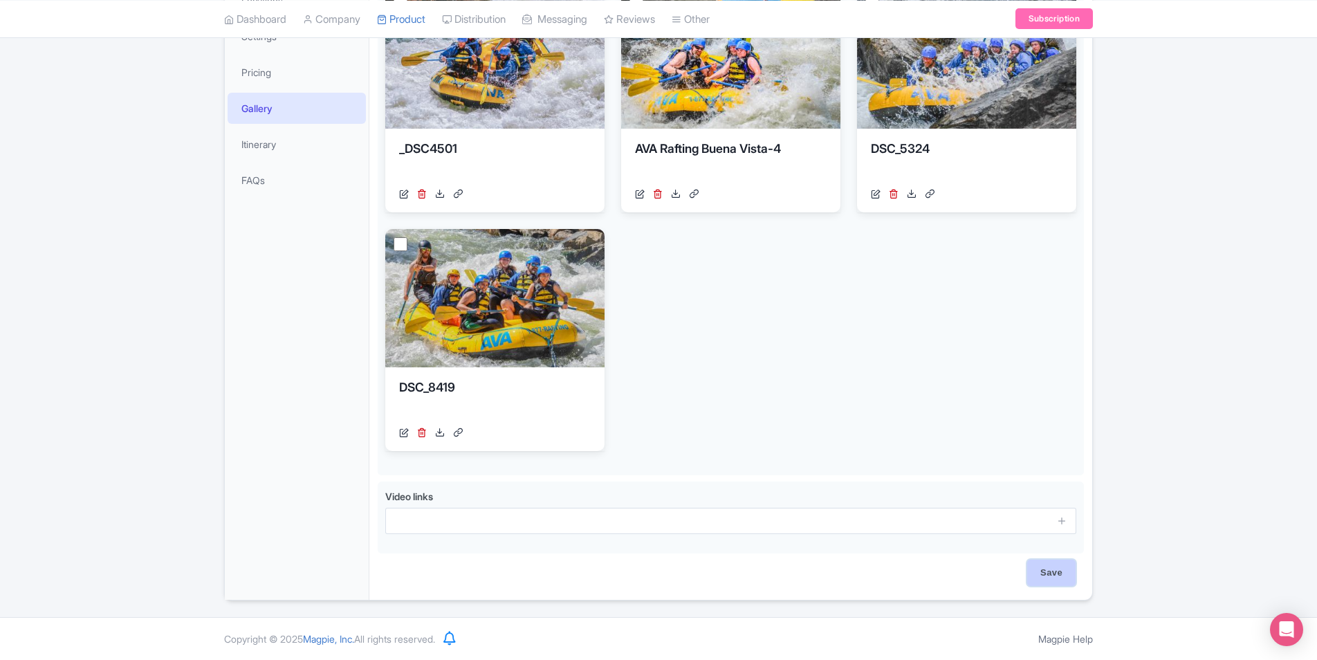
click at [1052, 579] on input "Save" at bounding box center [1051, 573] width 48 height 26
type input "Saving..."
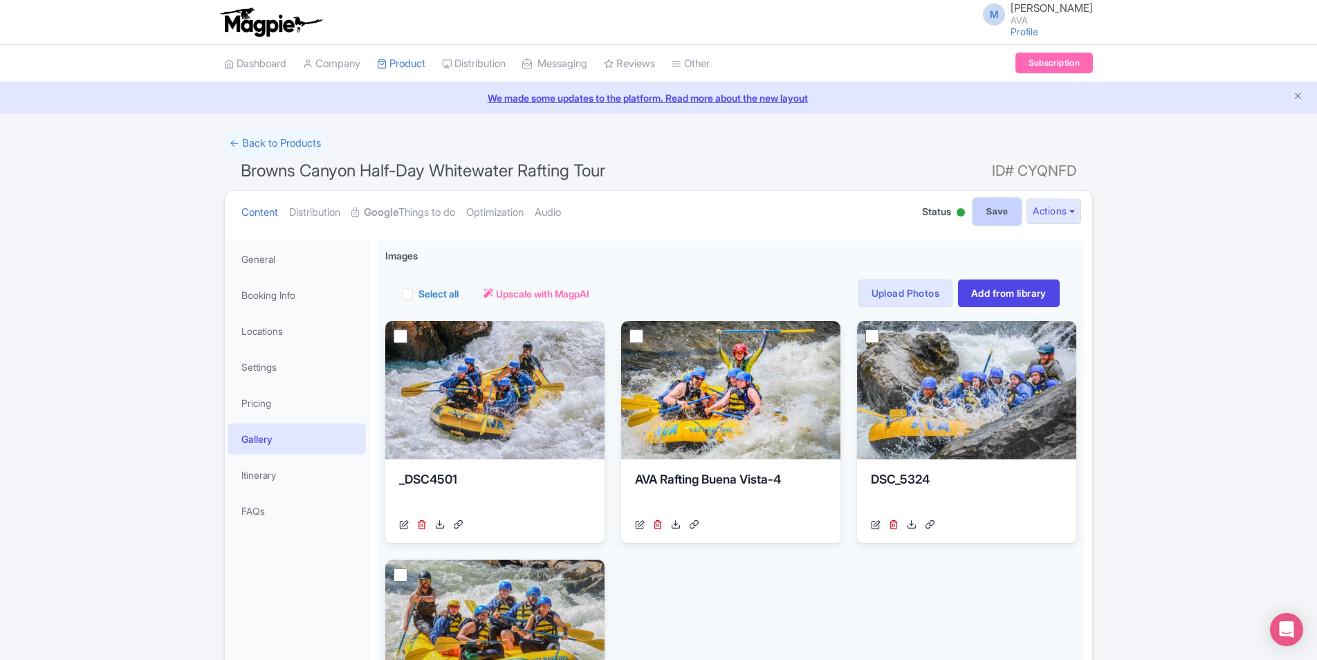
click at [981, 210] on input "Save" at bounding box center [997, 212] width 48 height 26
type input "Saving..."
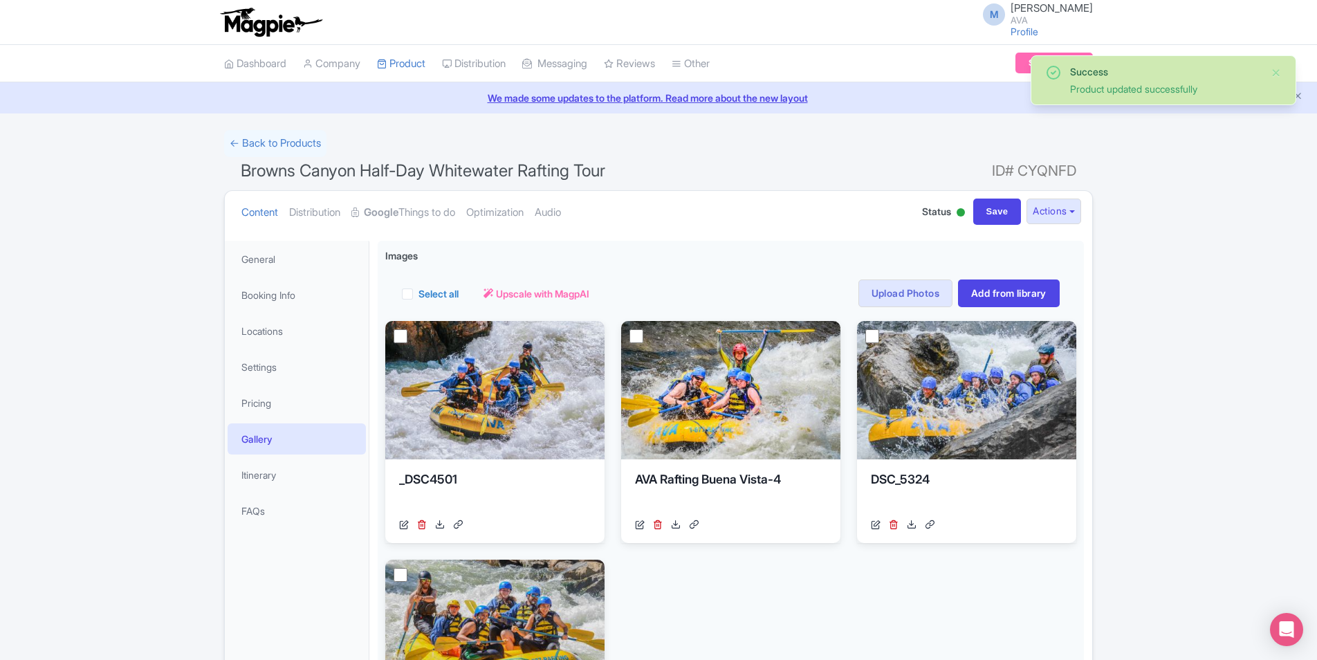
click at [400, 62] on link "Product" at bounding box center [401, 64] width 48 height 38
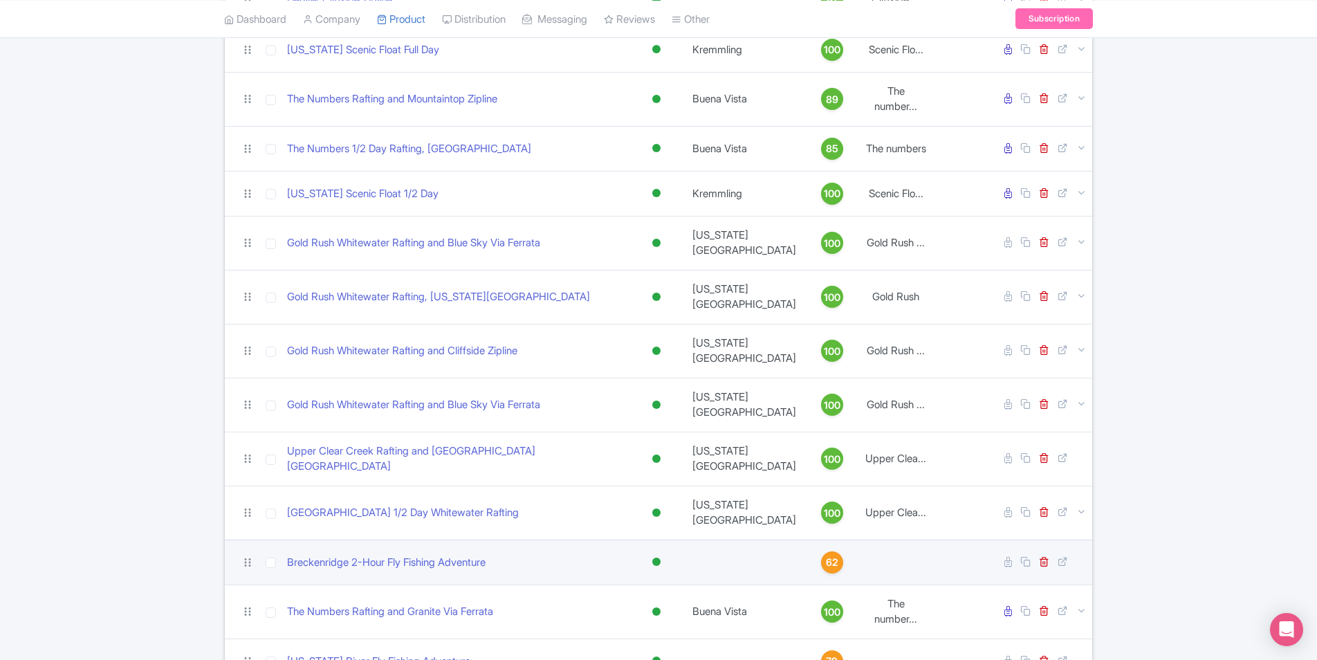
scroll to position [871, 0]
